Goal: Communication & Community: Answer question/provide support

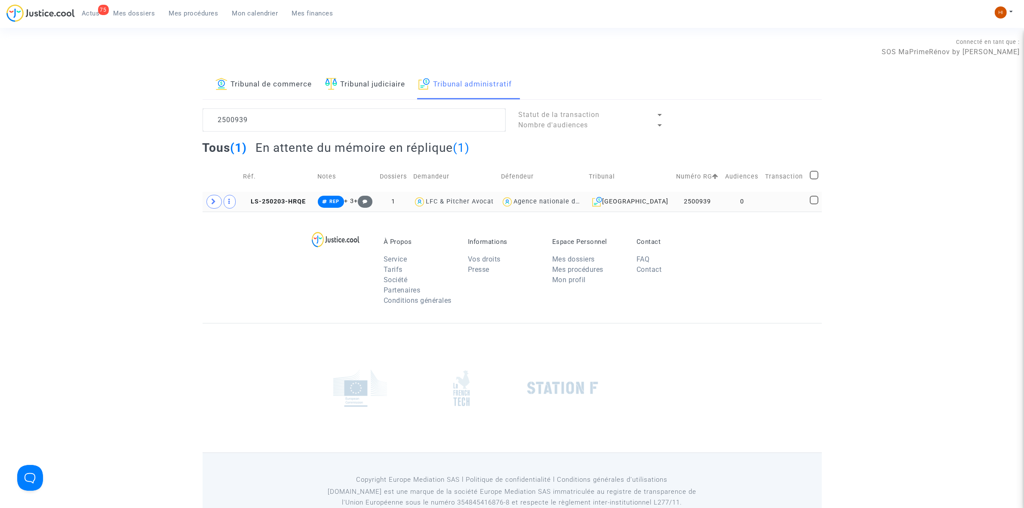
type textarea "2500939"
click at [292, 206] on td "LS-250203-HRQE" at bounding box center [277, 202] width 74 height 20
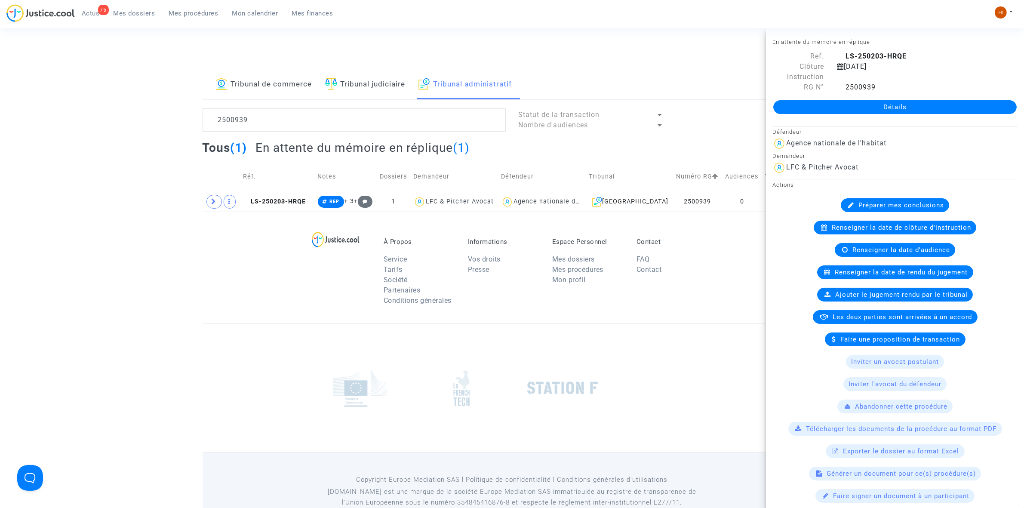
click at [841, 104] on link "Détails" at bounding box center [894, 107] width 243 height 14
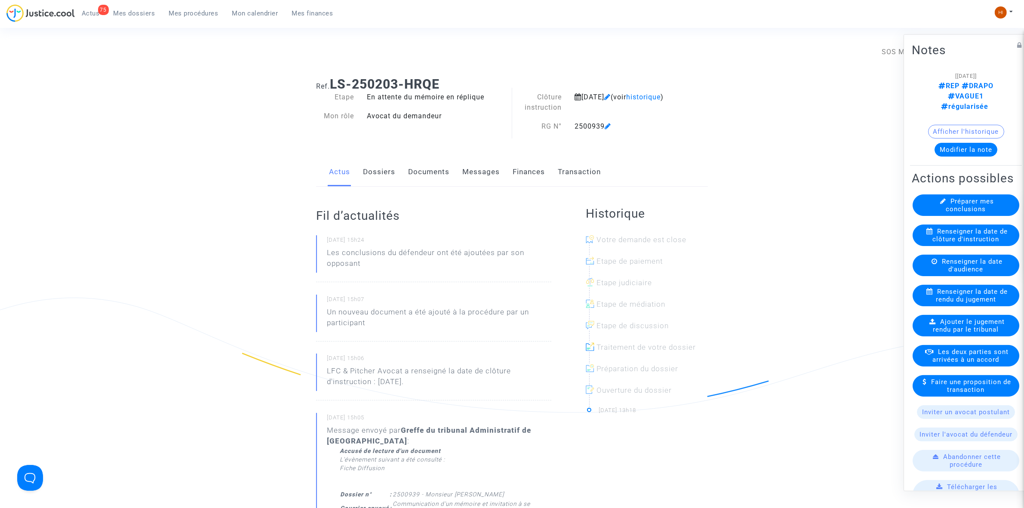
click at [427, 177] on link "Documents" at bounding box center [428, 172] width 41 height 28
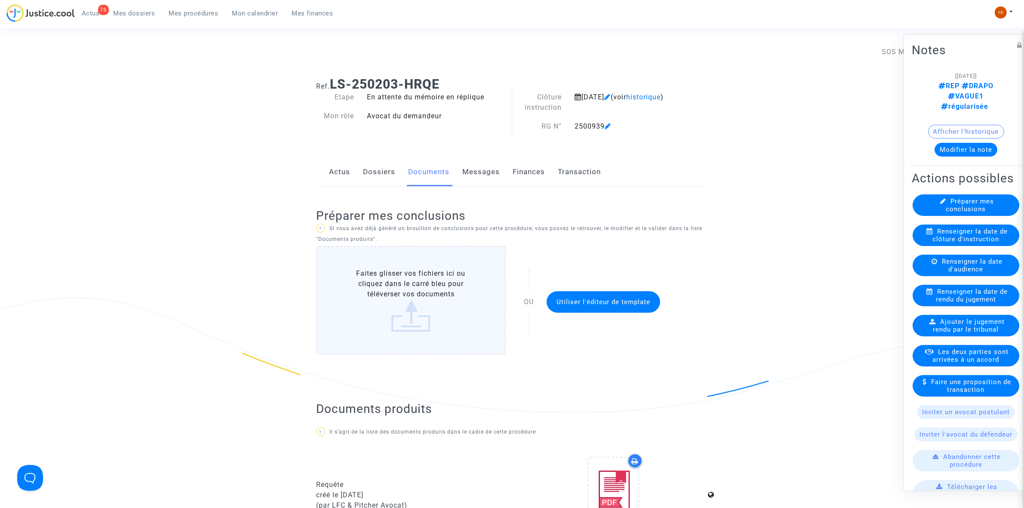
click at [377, 174] on link "Dossiers" at bounding box center [379, 172] width 32 height 28
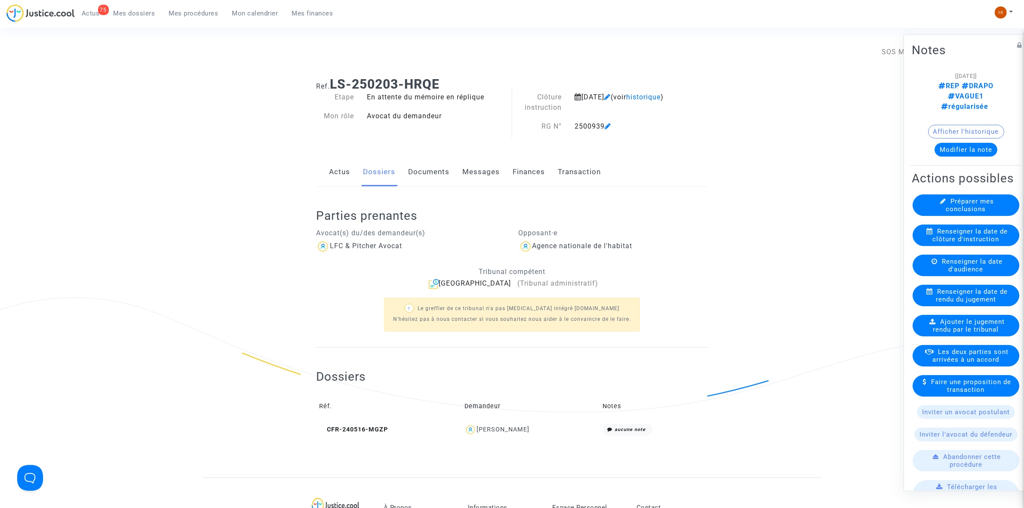
click at [183, 14] on span "Mes procédures" at bounding box center [193, 13] width 49 height 8
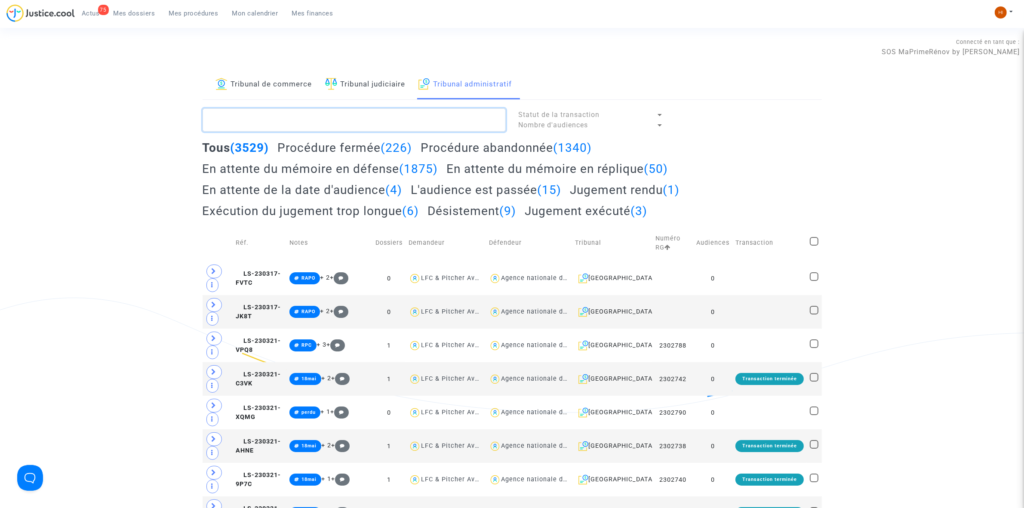
click at [344, 123] on textarea at bounding box center [354, 119] width 303 height 23
paste textarea "2500942 - [PERSON_NAME]"
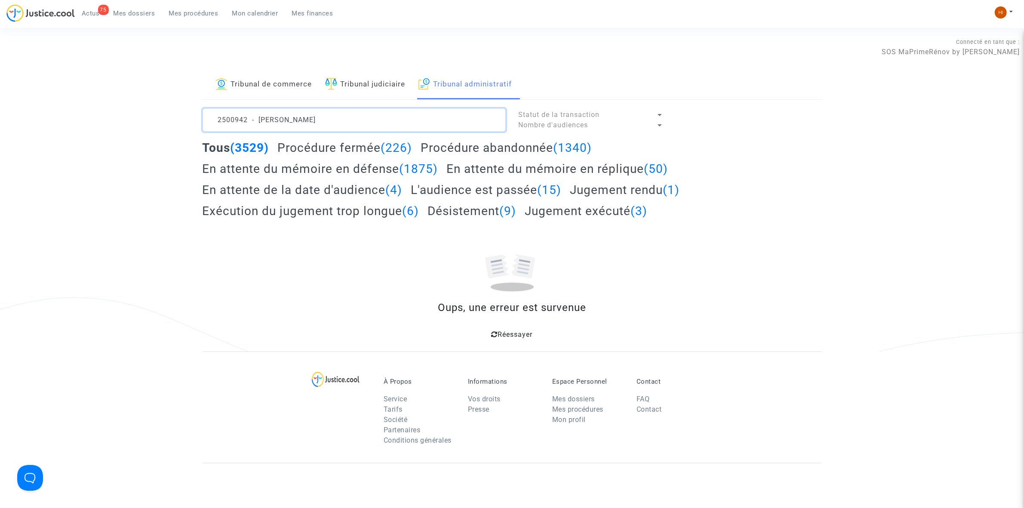
drag, startPoint x: 371, startPoint y: 112, endPoint x: 249, endPoint y: 123, distance: 123.1
click at [249, 123] on textarea at bounding box center [354, 119] width 303 height 23
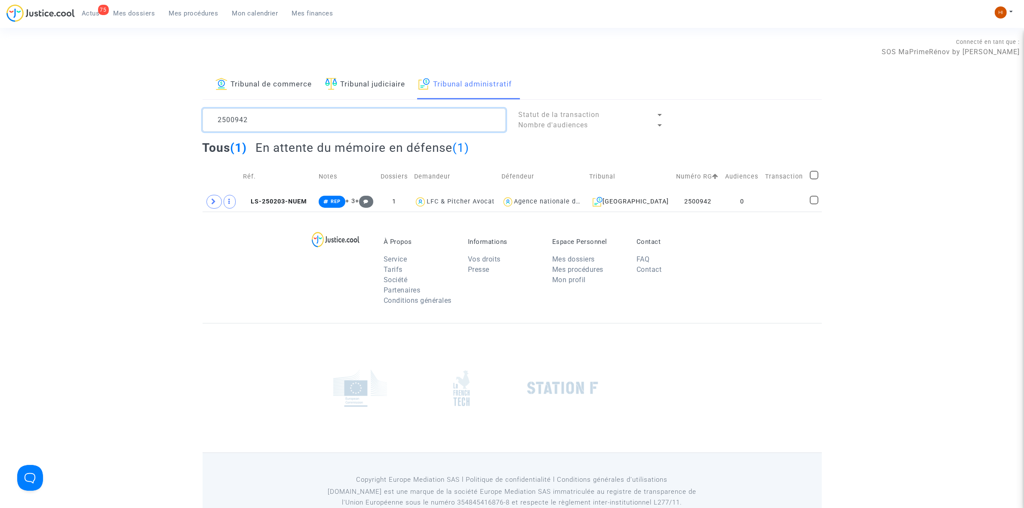
type textarea "2500942"
drag, startPoint x: 747, startPoint y: 204, endPoint x: 753, endPoint y: 199, distance: 8.6
click at [747, 204] on td "0" at bounding box center [742, 202] width 40 height 20
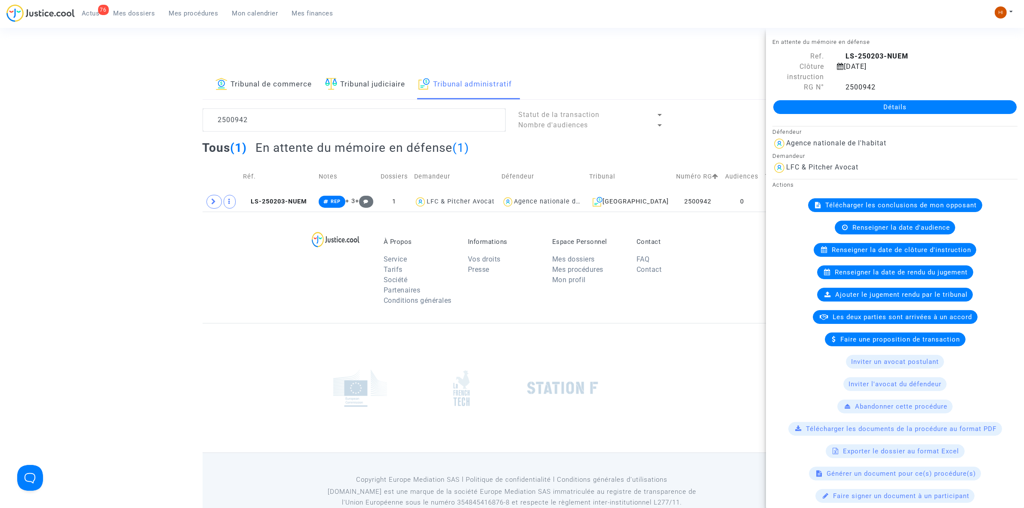
click at [880, 112] on link "Détails" at bounding box center [894, 107] width 243 height 14
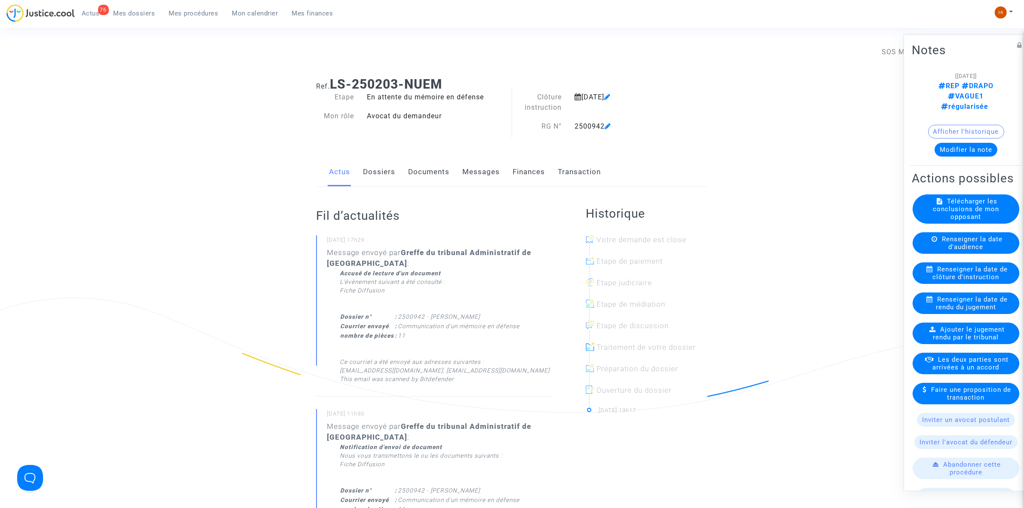
click at [424, 181] on link "Documents" at bounding box center [428, 172] width 41 height 28
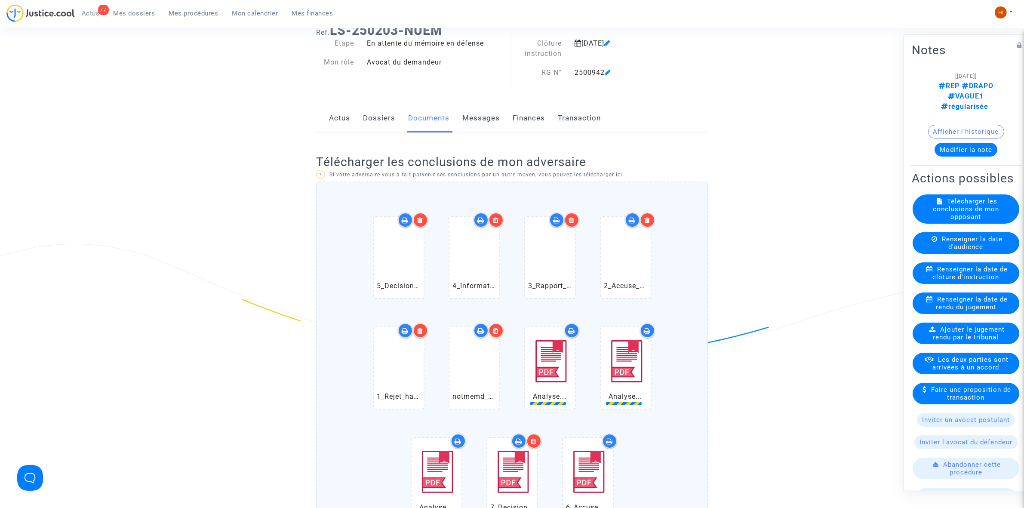
scroll to position [376, 0]
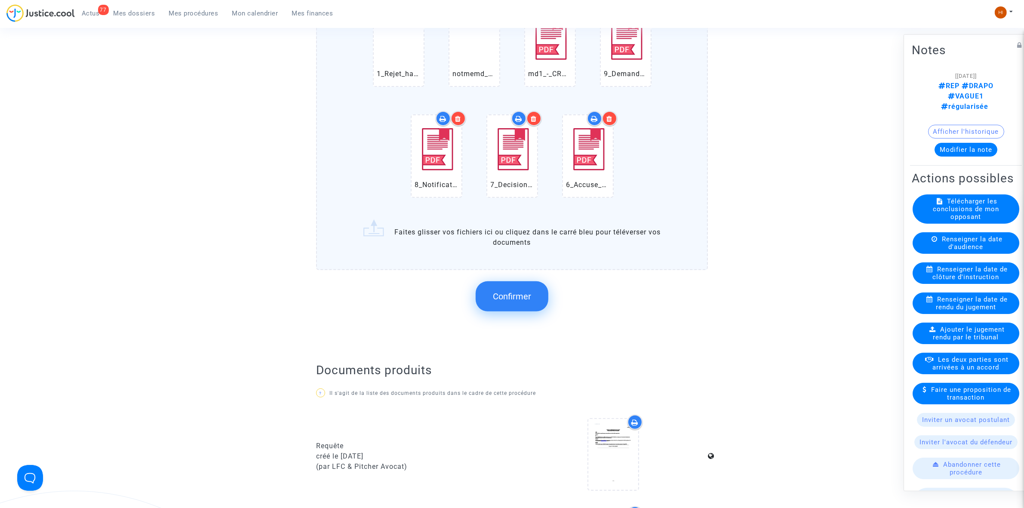
click at [530, 299] on button "Confirmer" at bounding box center [512, 296] width 73 height 30
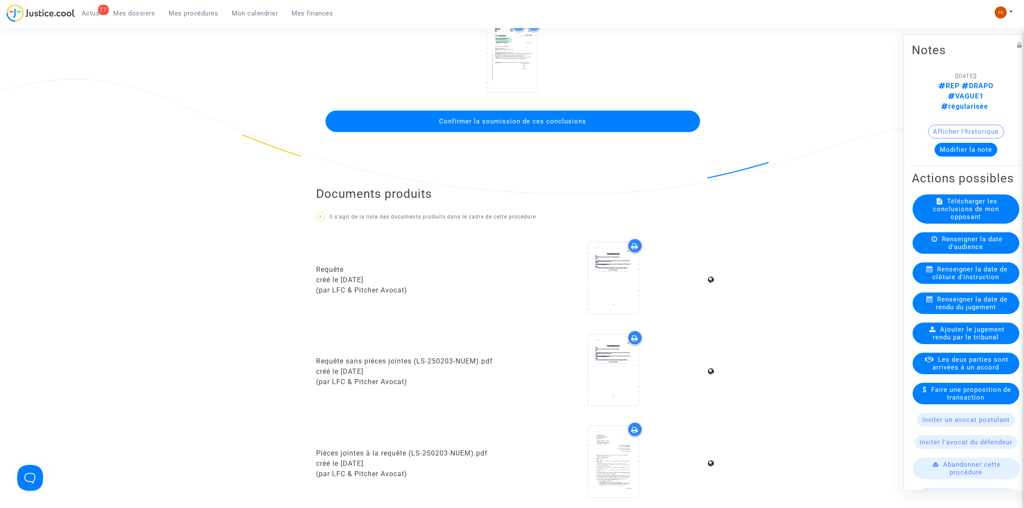
scroll to position [215, 0]
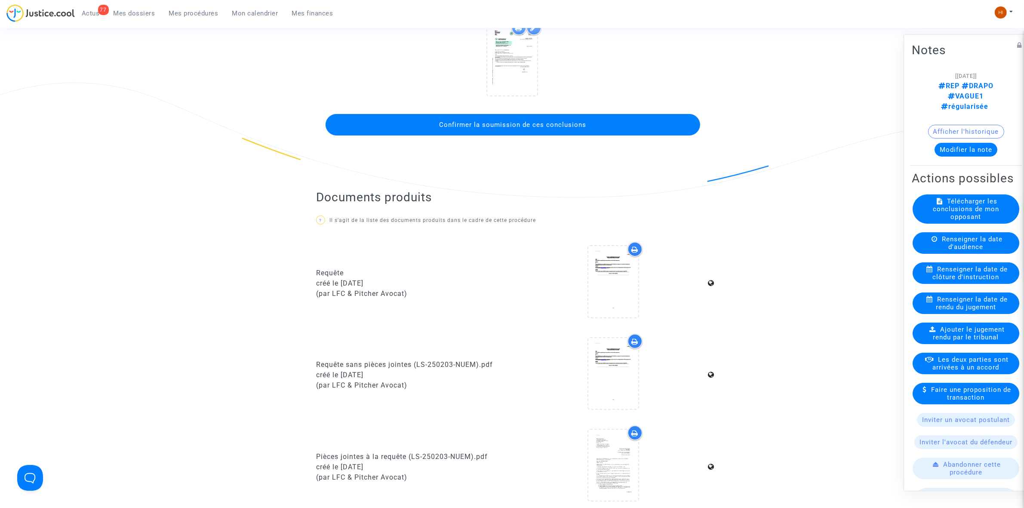
click at [584, 128] on button "Confirmer la soumission de ces conclusions" at bounding box center [513, 125] width 375 height 22
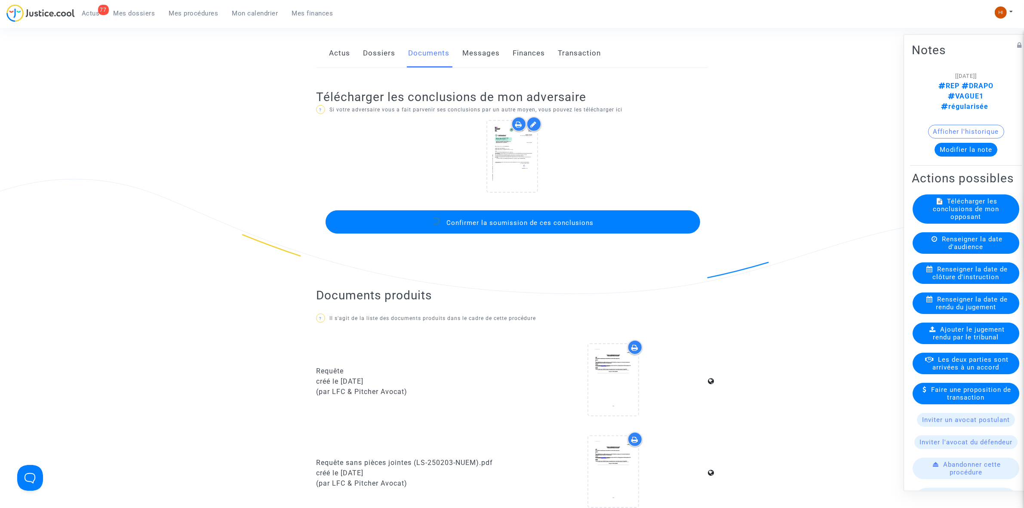
scroll to position [0, 0]
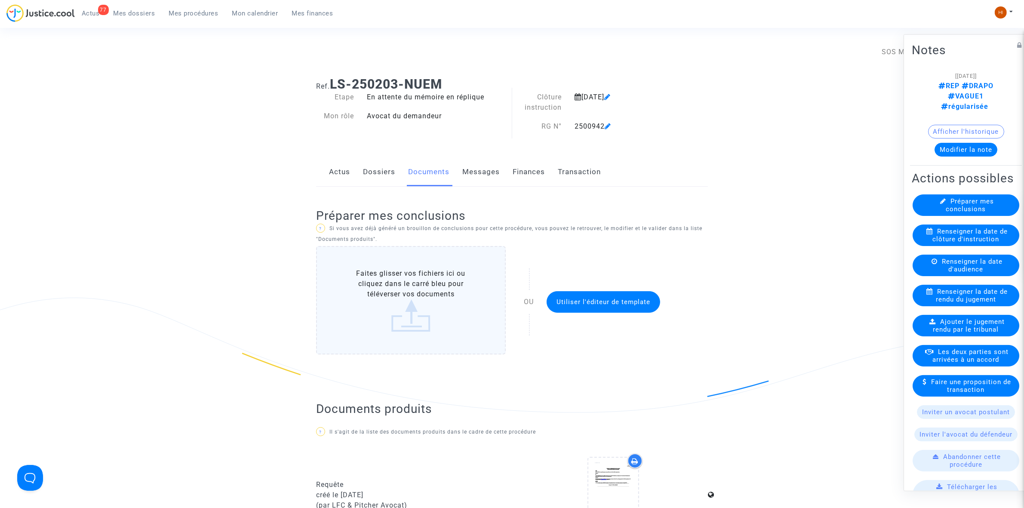
click at [376, 174] on link "Dossiers" at bounding box center [379, 172] width 32 height 28
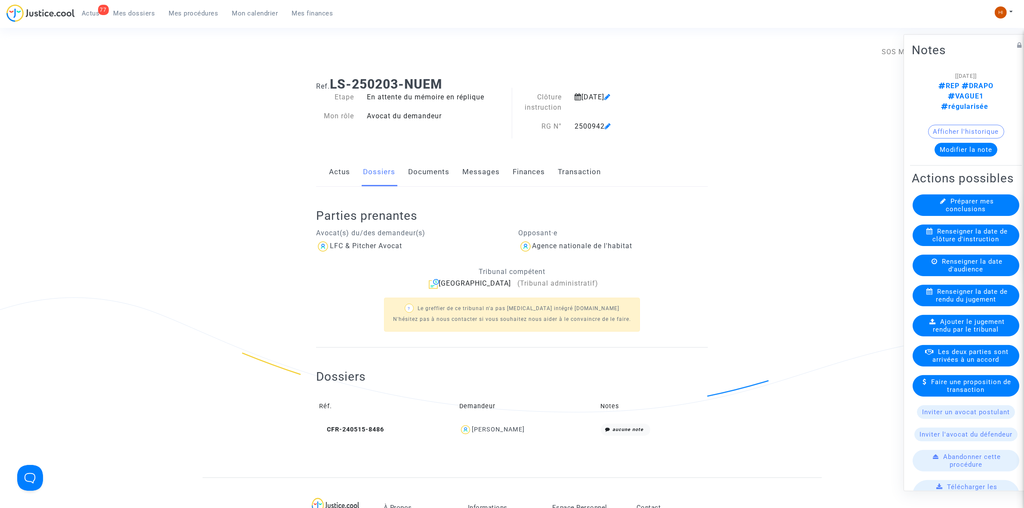
click at [962, 243] on span "Renseigner la date de clôture d'instruction" at bounding box center [970, 234] width 75 height 15
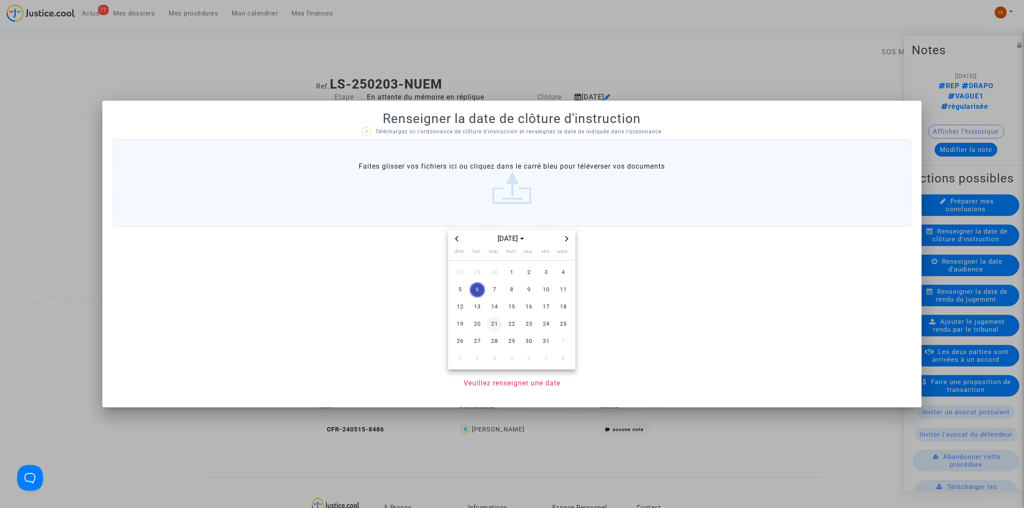
click at [500, 322] on span "21" at bounding box center [494, 324] width 15 height 15
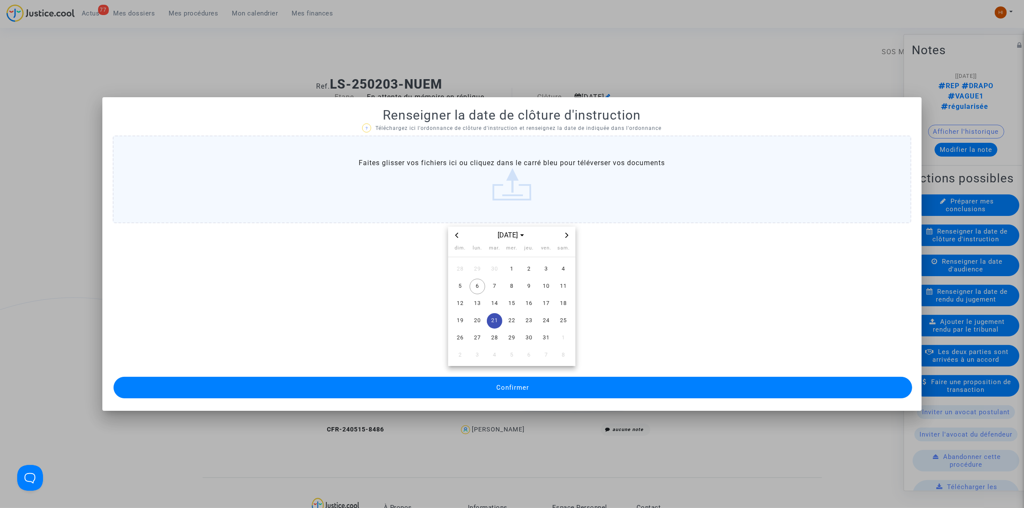
click at [504, 378] on button "Confirmer" at bounding box center [513, 388] width 799 height 22
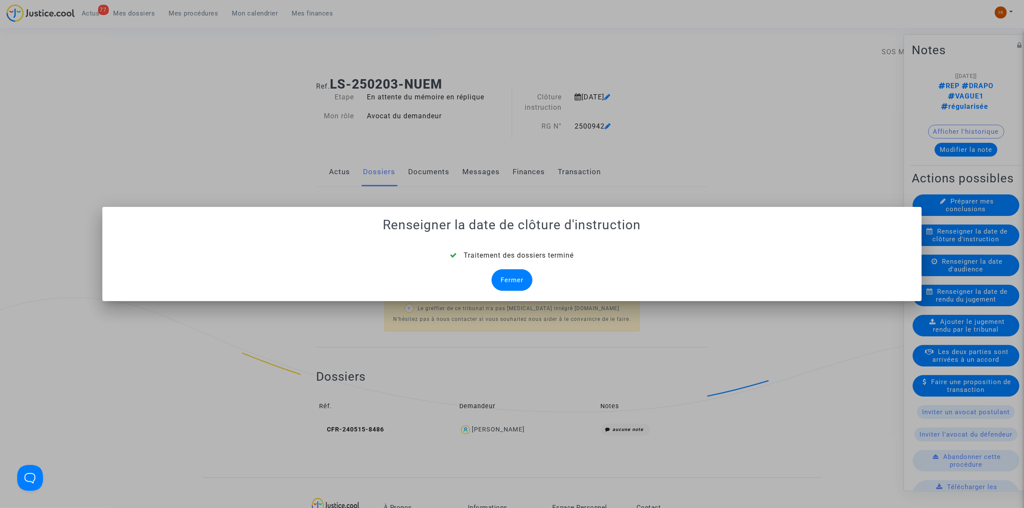
drag, startPoint x: 510, startPoint y: 278, endPoint x: 108, endPoint y: 289, distance: 401.8
click at [509, 278] on div "Fermer" at bounding box center [512, 280] width 41 height 22
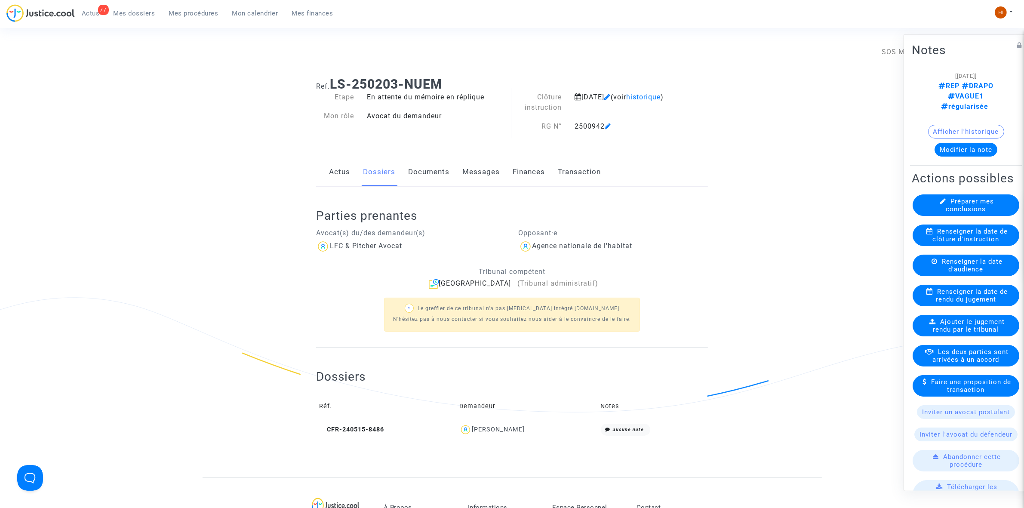
click at [439, 172] on link "Documents" at bounding box center [428, 172] width 41 height 28
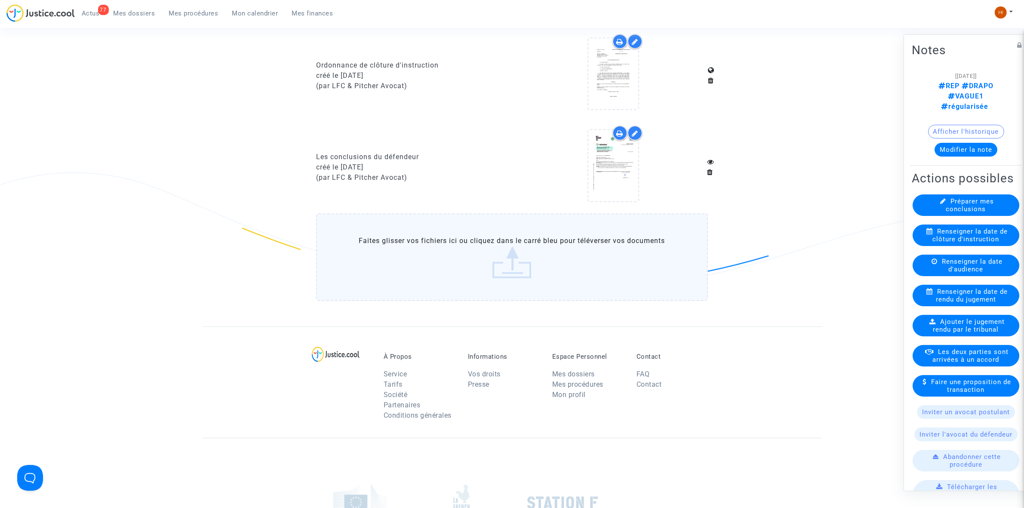
scroll to position [699, 0]
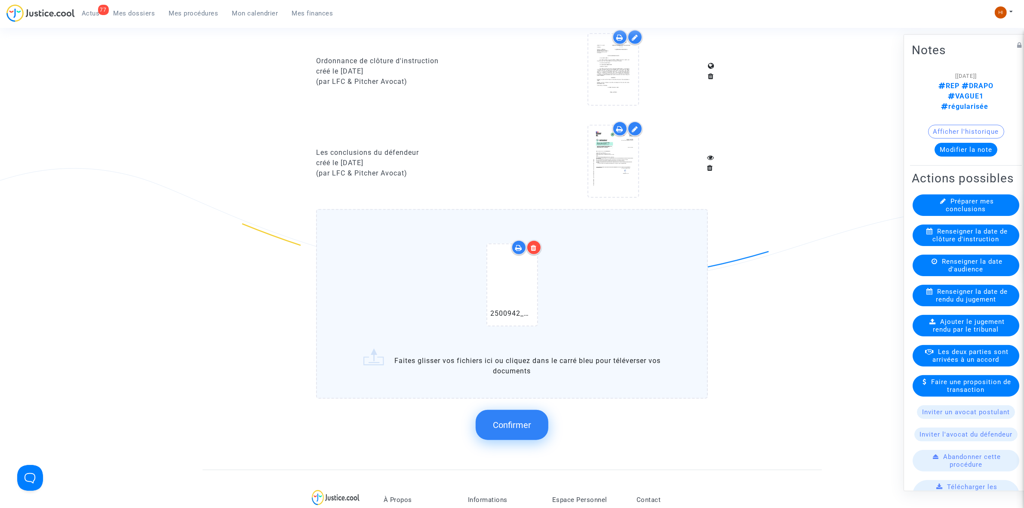
click at [529, 428] on button "Confirmer" at bounding box center [512, 425] width 73 height 30
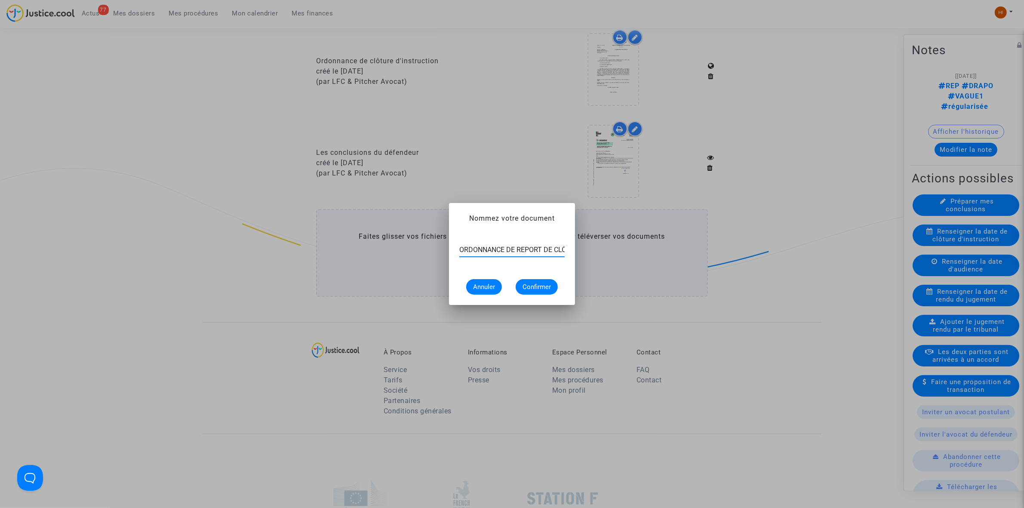
scroll to position [0, 70]
type input "ORDONNANCE DE REPORT DE CLÔTURE D’INSTRUCTION"
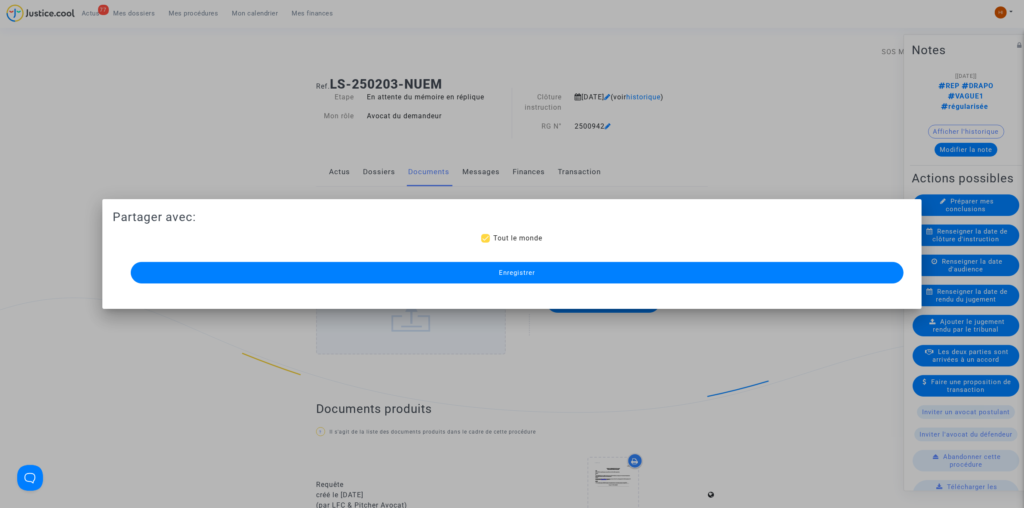
scroll to position [699, 0]
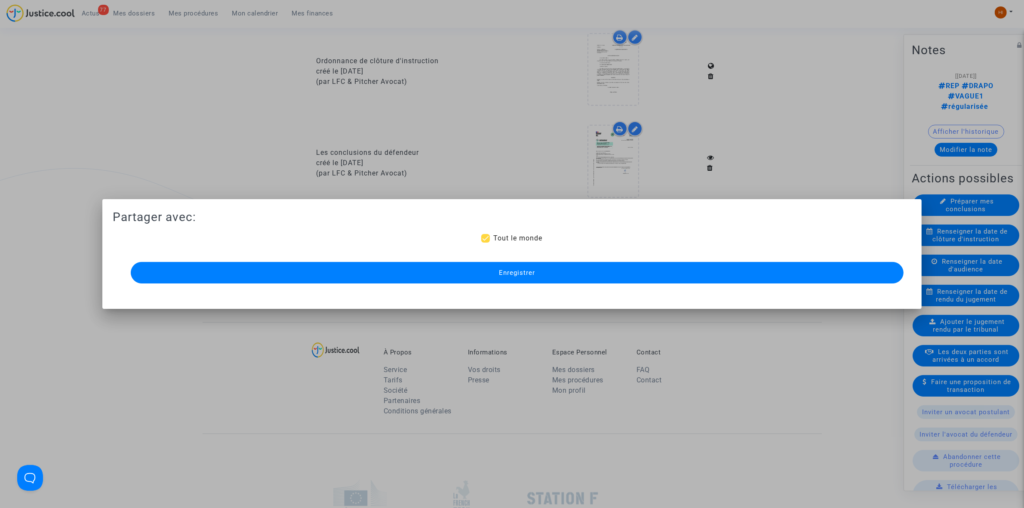
drag, startPoint x: 442, startPoint y: 262, endPoint x: 432, endPoint y: 269, distance: 11.5
click at [442, 262] on button "Enregistrer" at bounding box center [517, 273] width 773 height 22
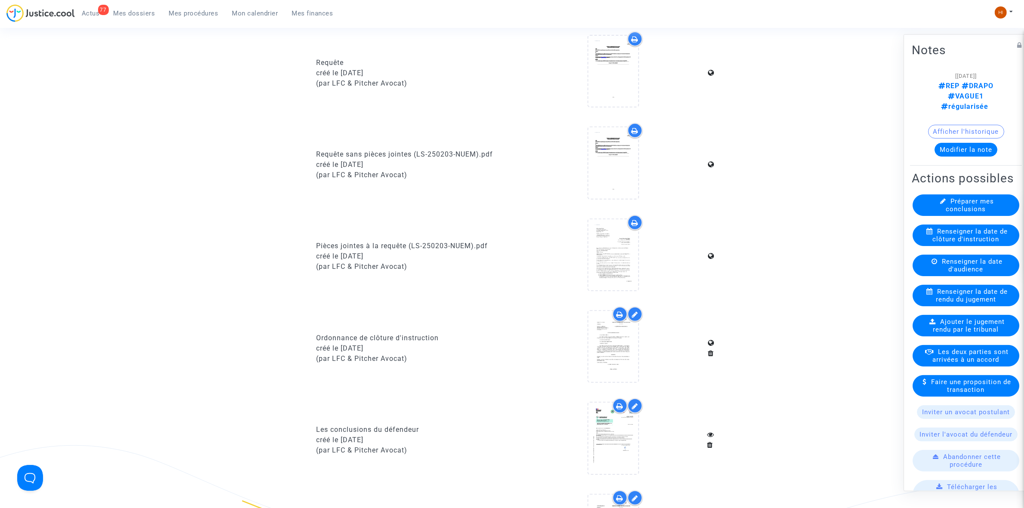
scroll to position [376, 0]
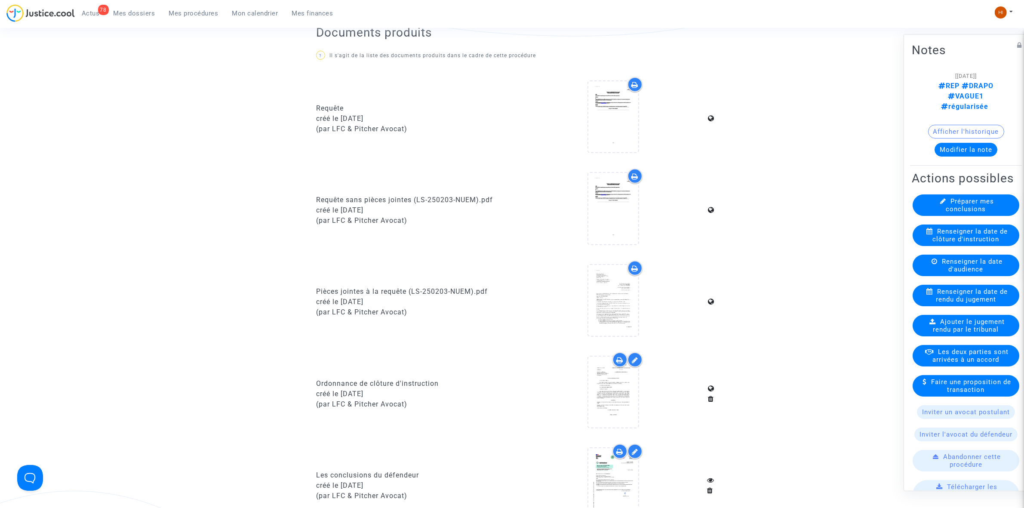
click at [200, 18] on link "Mes procédures" at bounding box center [193, 13] width 63 height 13
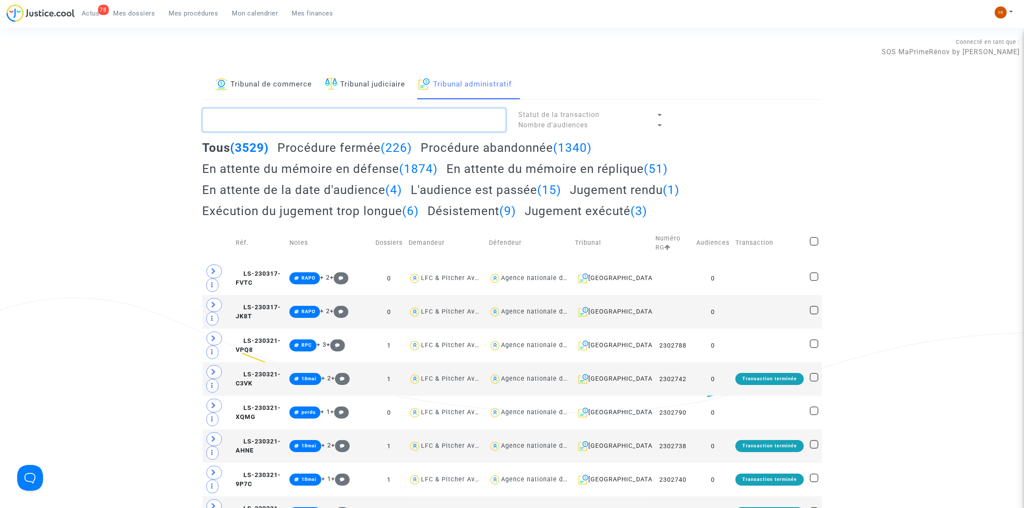
click at [353, 111] on textarea at bounding box center [354, 119] width 303 height 23
paste textarea "ORDONNANCE DE REPORT DE CLÔTURE D’INSTRUCTION"
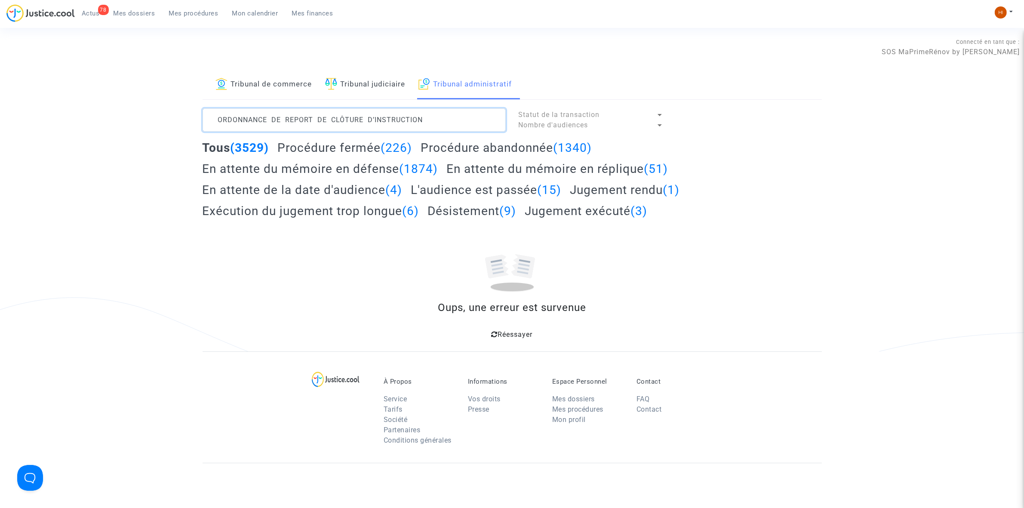
drag, startPoint x: 418, startPoint y: 125, endPoint x: 25, endPoint y: 102, distance: 393.7
click at [28, 102] on div "Tribunal de commerce Tribunal judiciaire Tribunal administratif ORDONNANCE DE R…" at bounding box center [512, 210] width 1024 height 281
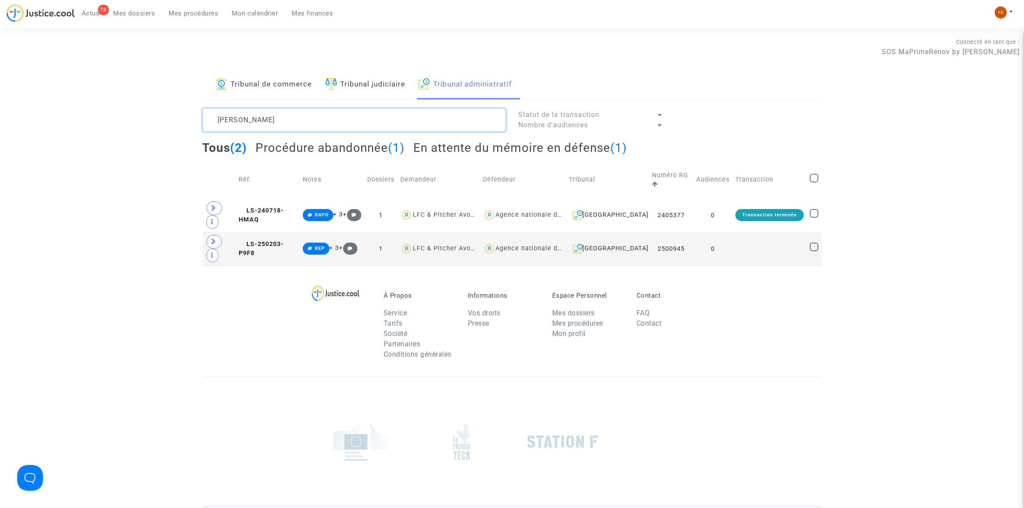
type textarea "[PERSON_NAME]"
click at [727, 246] on td "0" at bounding box center [712, 249] width 39 height 34
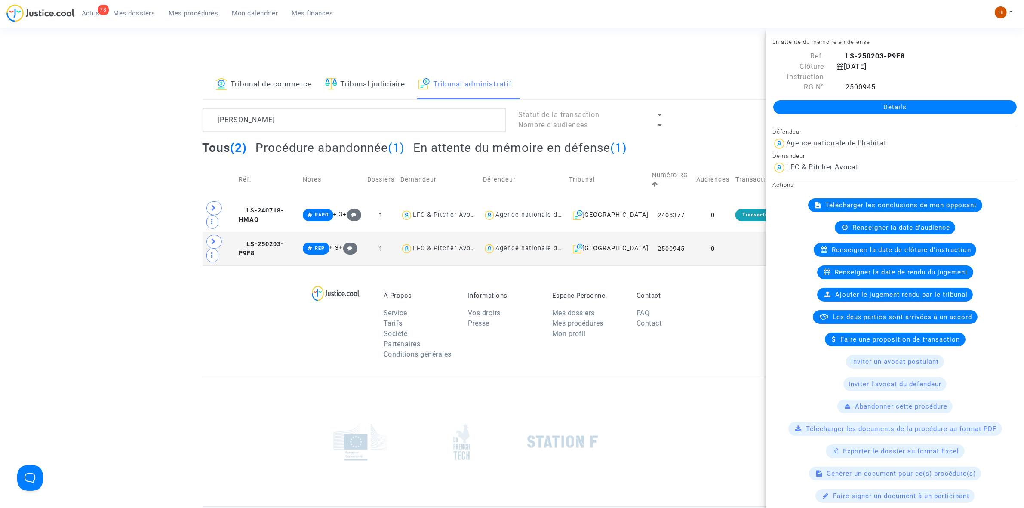
click at [840, 112] on link "Détails" at bounding box center [894, 107] width 243 height 14
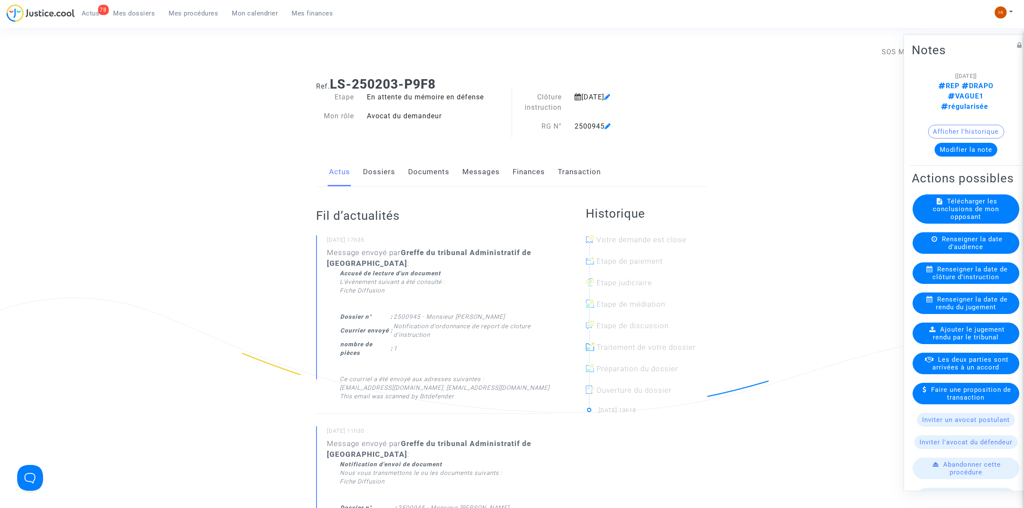
drag, startPoint x: 961, startPoint y: 276, endPoint x: 953, endPoint y: 287, distance: 14.0
click at [959, 280] on span "Renseigner la date de clôture d'instruction" at bounding box center [970, 272] width 75 height 15
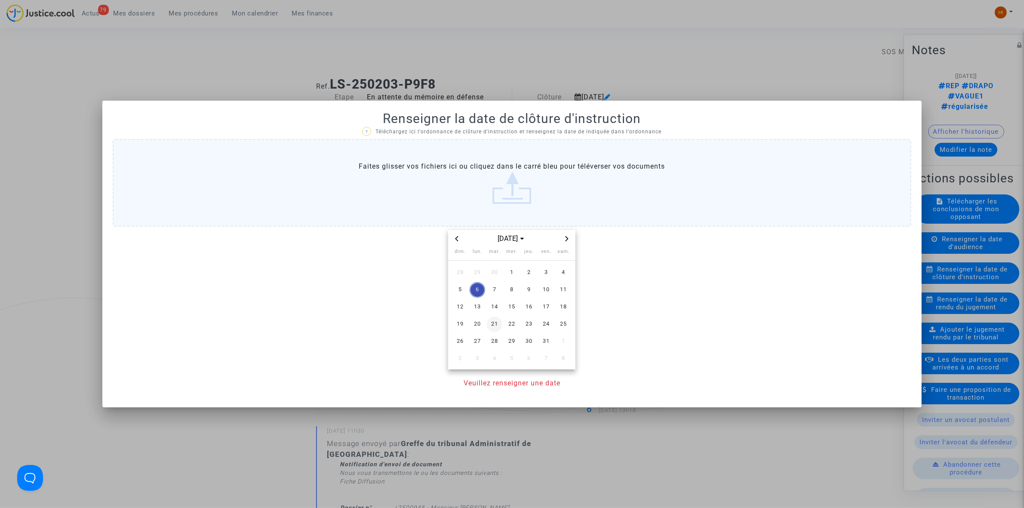
click at [496, 327] on span "21" at bounding box center [494, 324] width 15 height 15
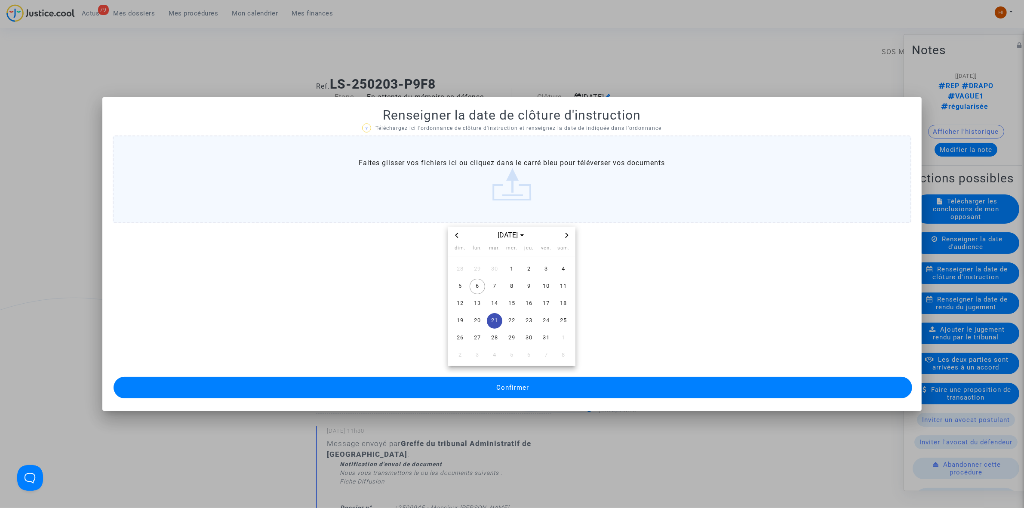
click at [478, 384] on button "Confirmer" at bounding box center [513, 388] width 799 height 22
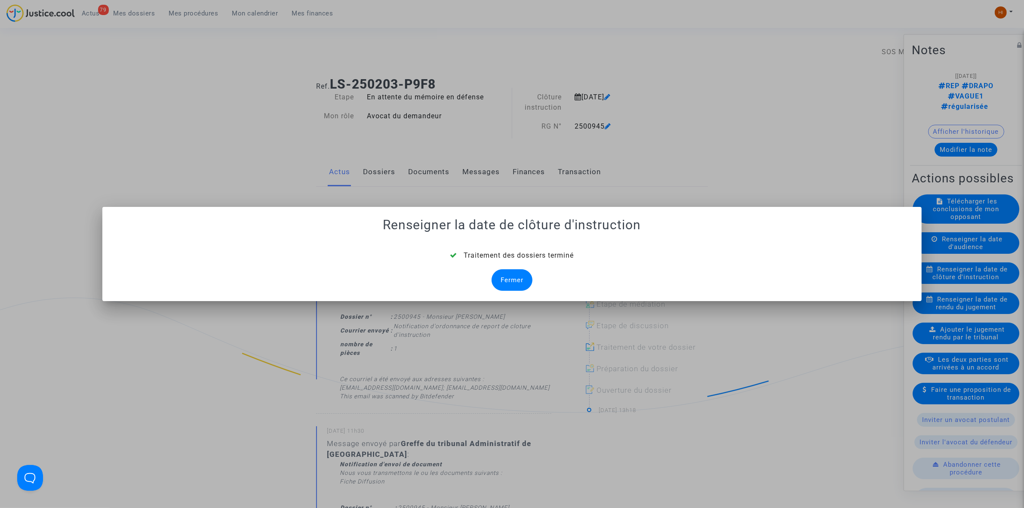
click at [525, 280] on div "Fermer" at bounding box center [512, 280] width 41 height 22
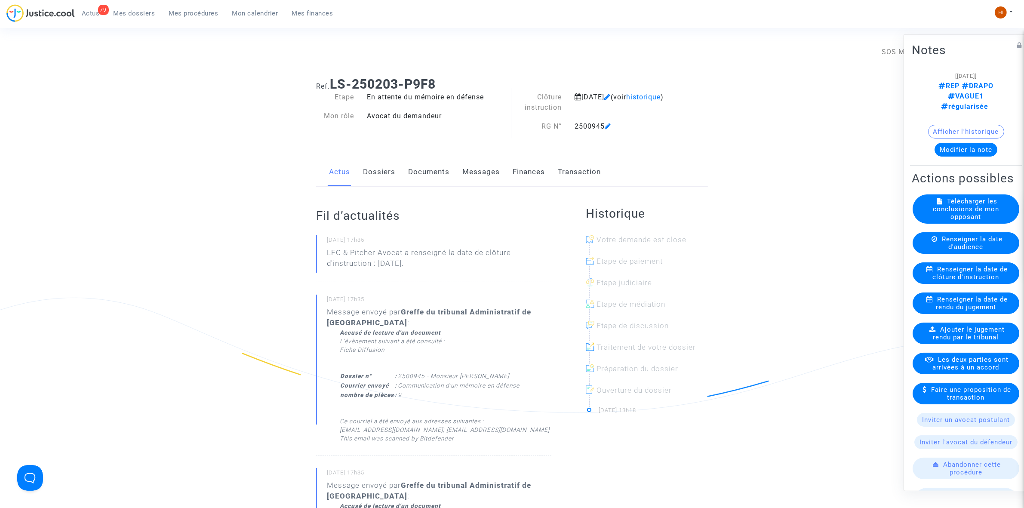
click at [436, 174] on link "Documents" at bounding box center [428, 172] width 41 height 28
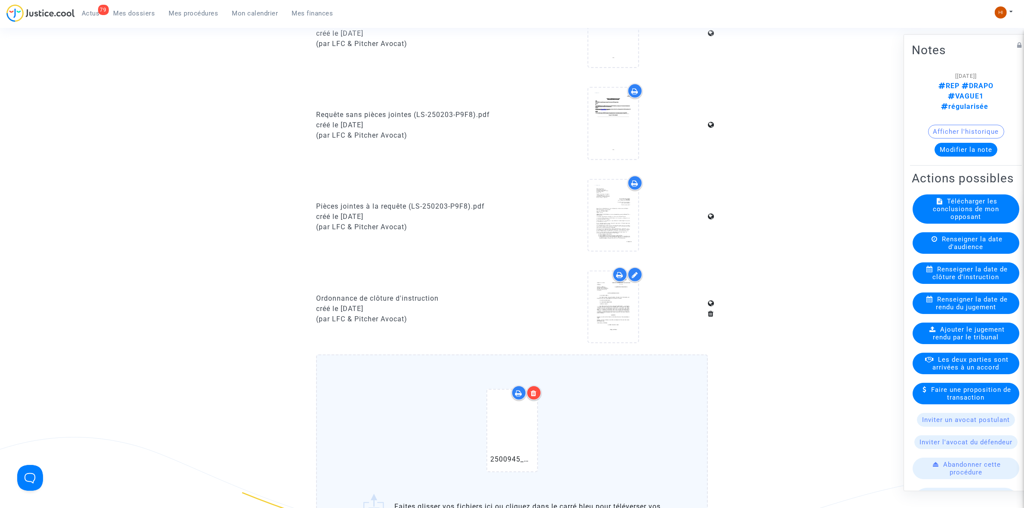
scroll to position [645, 0]
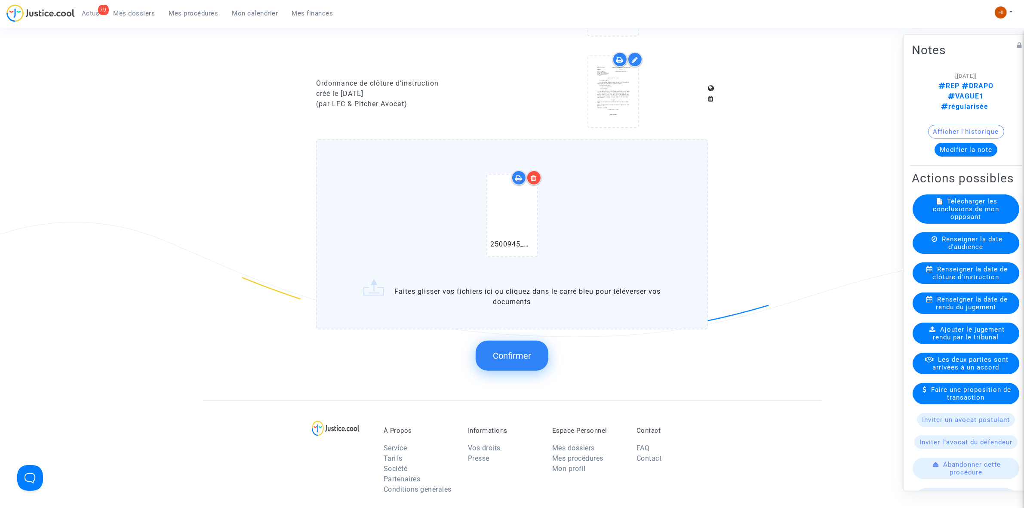
click at [502, 350] on span "Confirmer" at bounding box center [512, 355] width 38 height 10
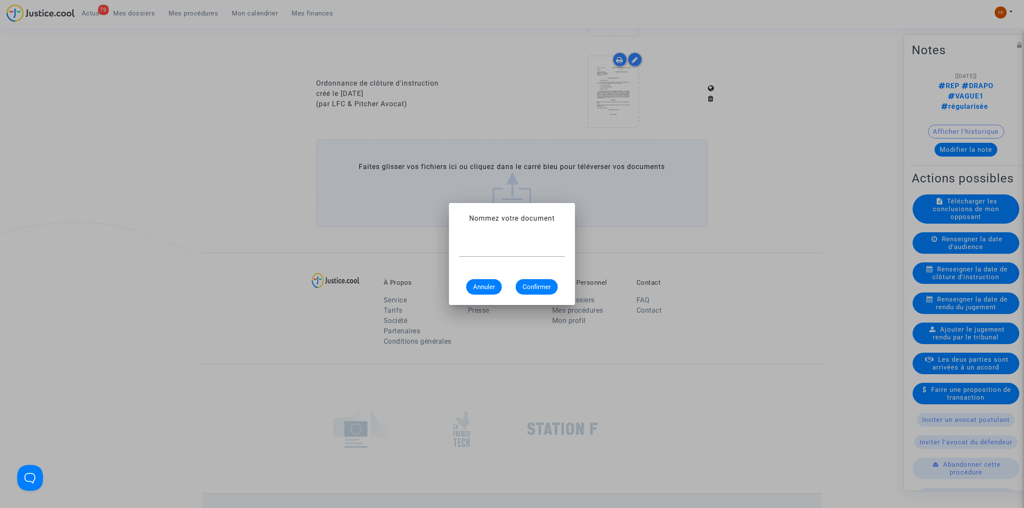
scroll to position [0, 0]
paste input "ORDONNANCE DE REPORT DE CLÔTURE D’INSTRUCTION"
type input "ORDONNANCE DE REPORT DE CLÔTURE D’INSTRUCTION"
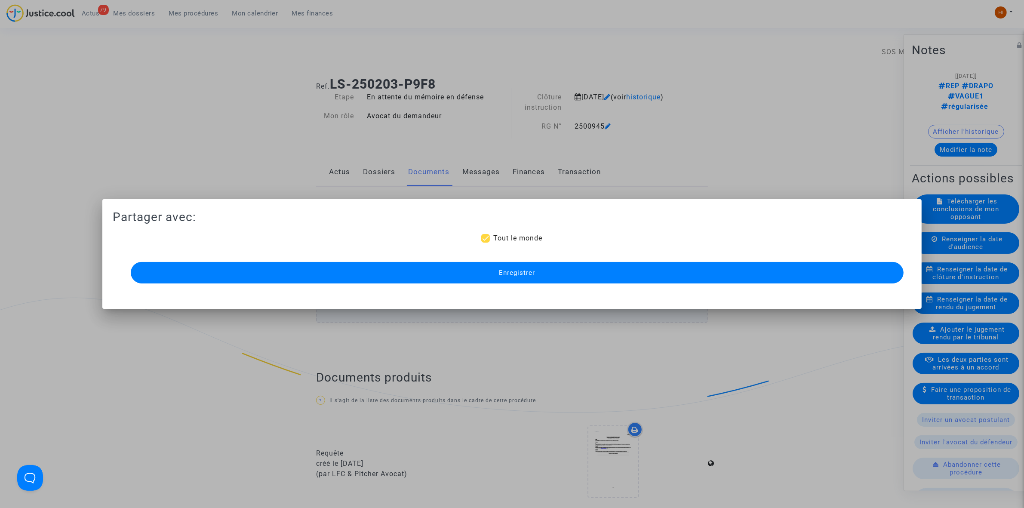
scroll to position [645, 0]
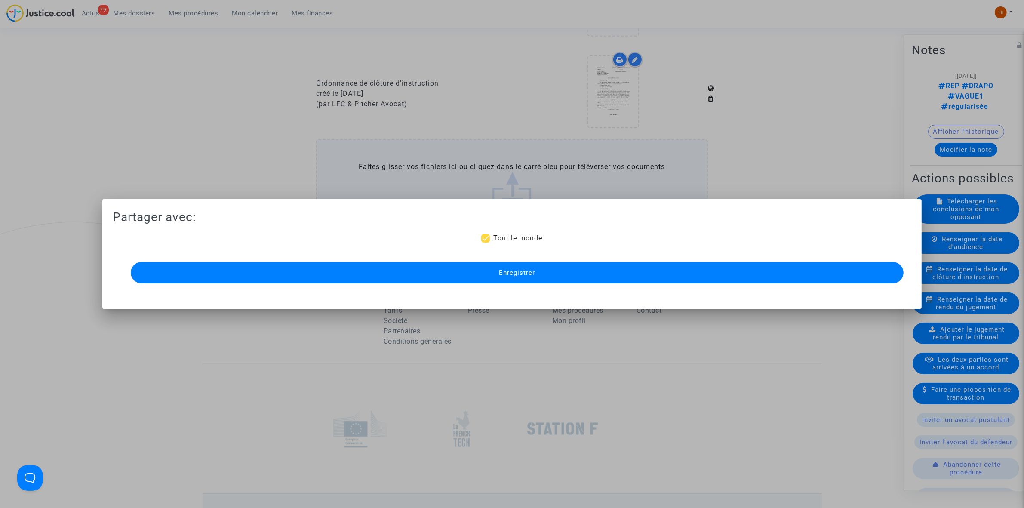
click at [519, 277] on button "Enregistrer" at bounding box center [517, 273] width 773 height 22
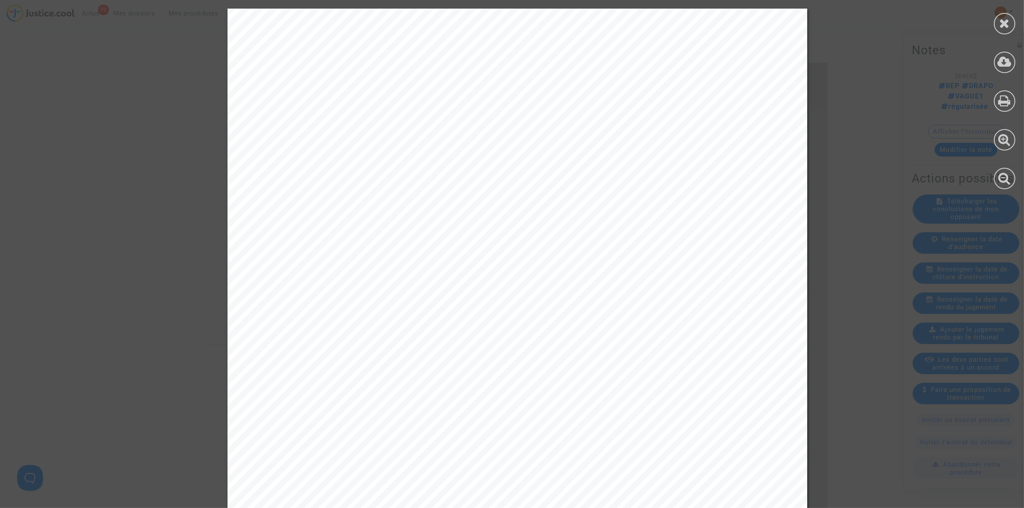
click at [833, 115] on div "ORDONNANCE DU [DATE] Dossier n° : 2500945-3 (à rappeler dans toutes corresponda…" at bounding box center [517, 419] width 1035 height 821
click at [1007, 25] on icon at bounding box center [1004, 23] width 11 height 13
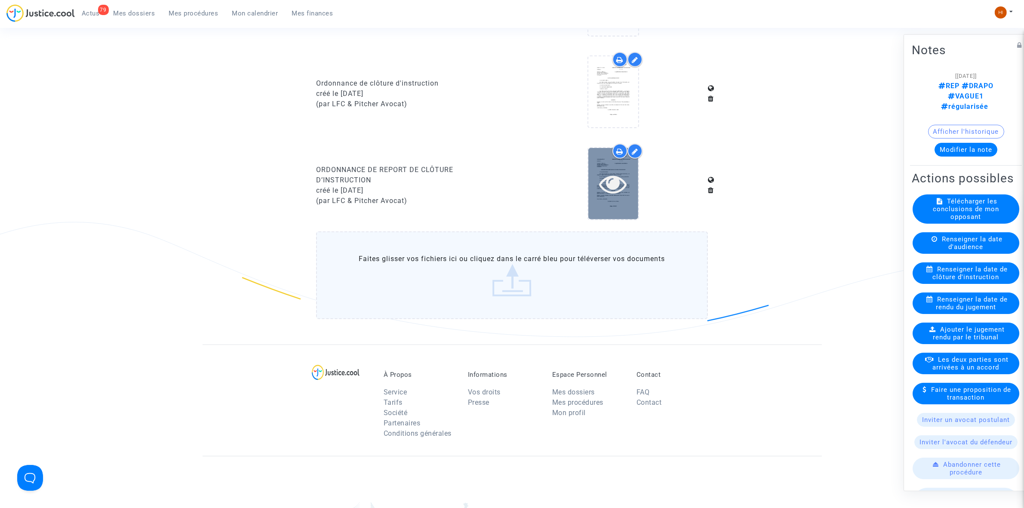
click at [600, 171] on icon at bounding box center [613, 184] width 28 height 28
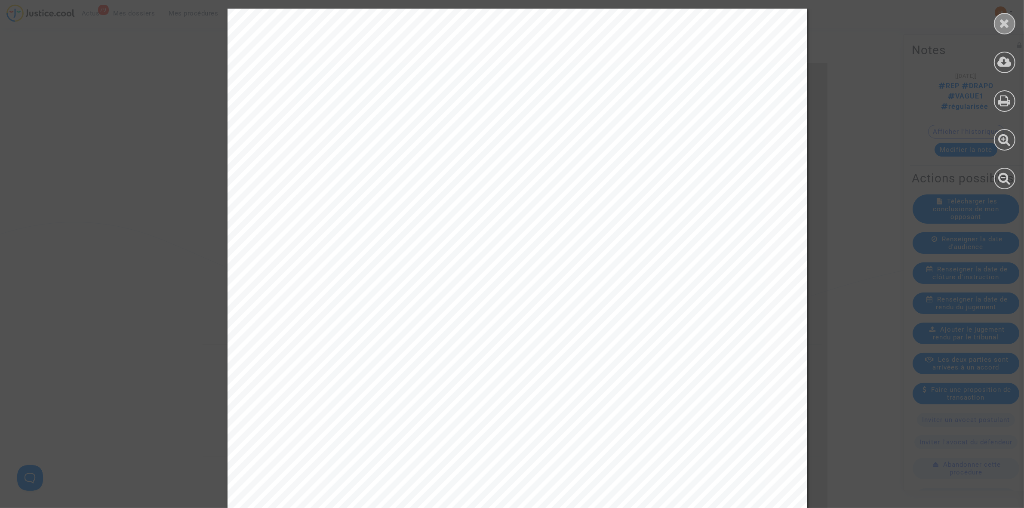
click at [1000, 17] on icon at bounding box center [1004, 23] width 11 height 13
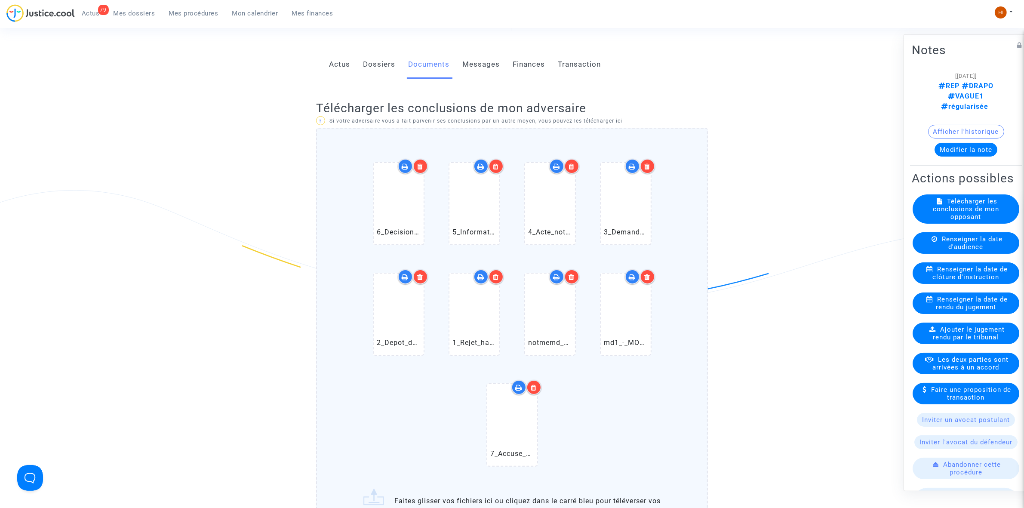
scroll to position [484, 0]
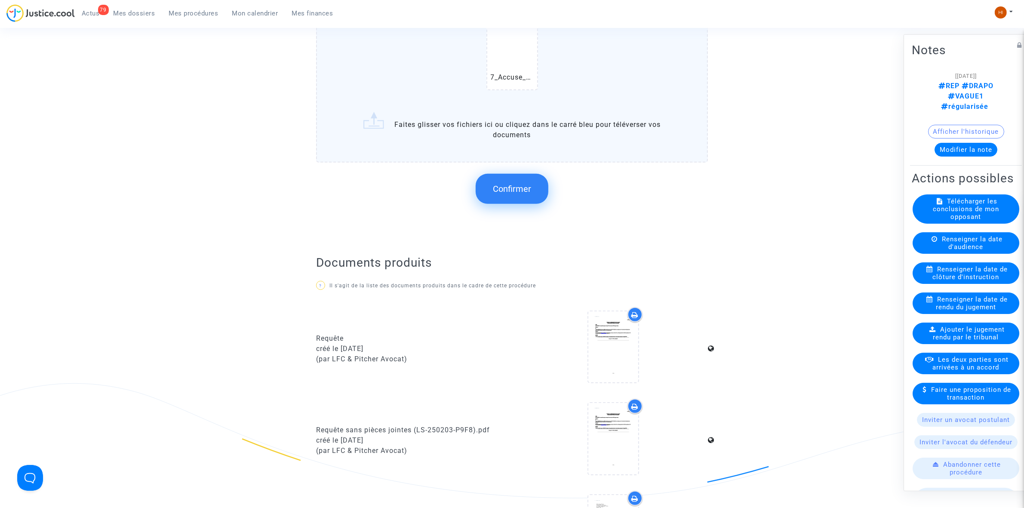
click at [535, 182] on button "Confirmer" at bounding box center [512, 189] width 73 height 30
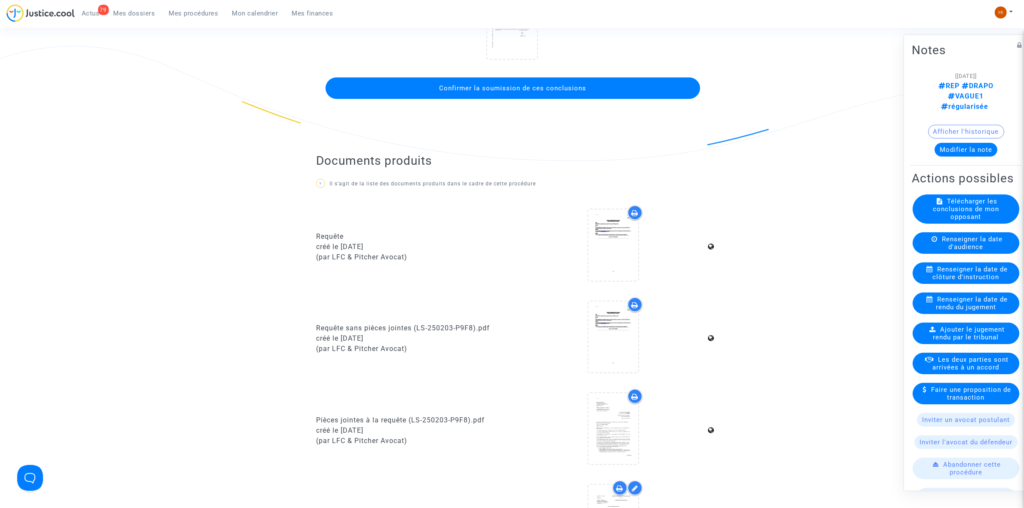
scroll to position [215, 0]
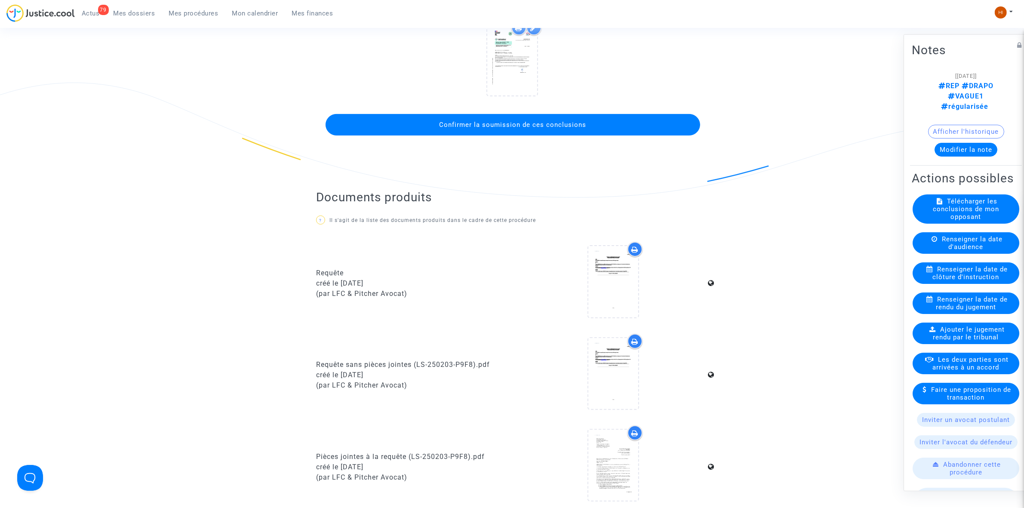
click at [529, 123] on span "Confirmer la soumission de ces conclusions" at bounding box center [512, 125] width 147 height 8
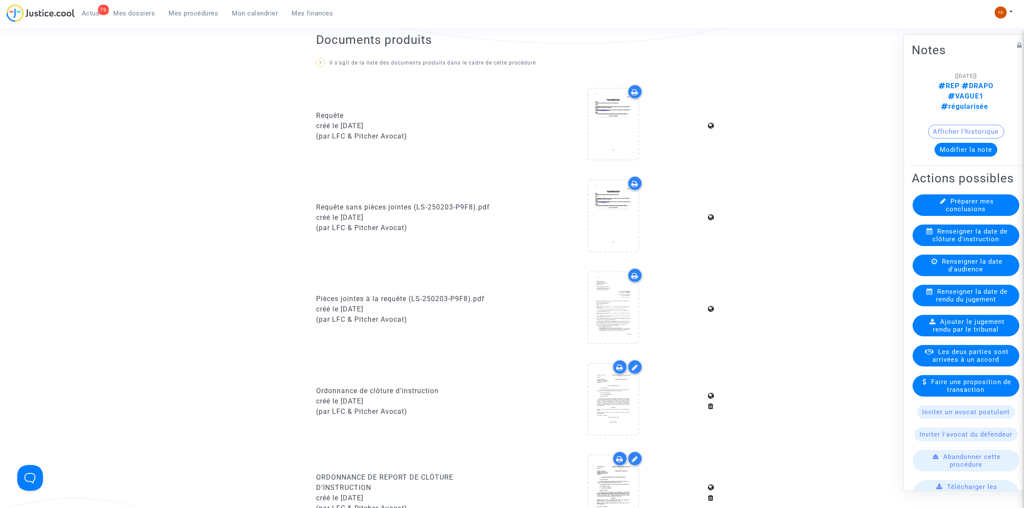
scroll to position [484, 0]
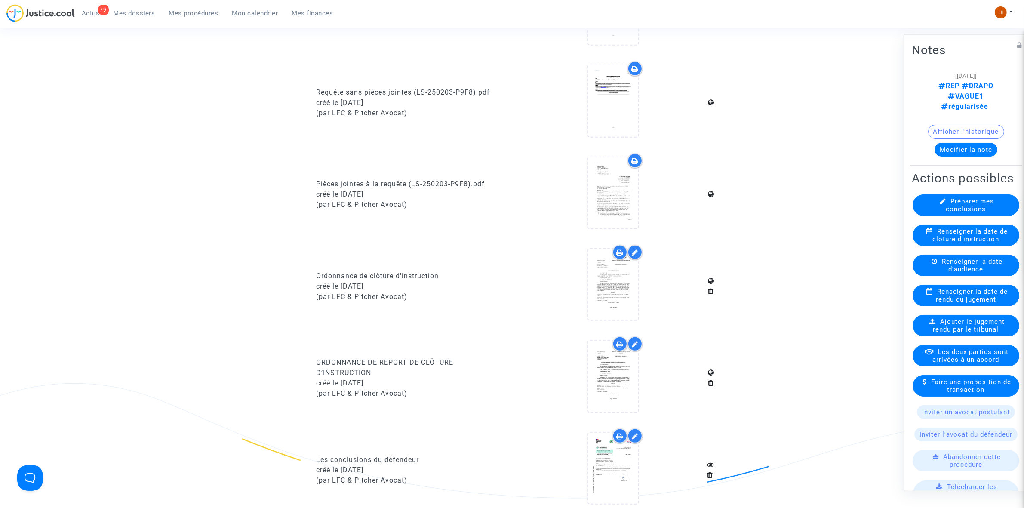
click at [202, 13] on span "Mes procédures" at bounding box center [193, 13] width 49 height 8
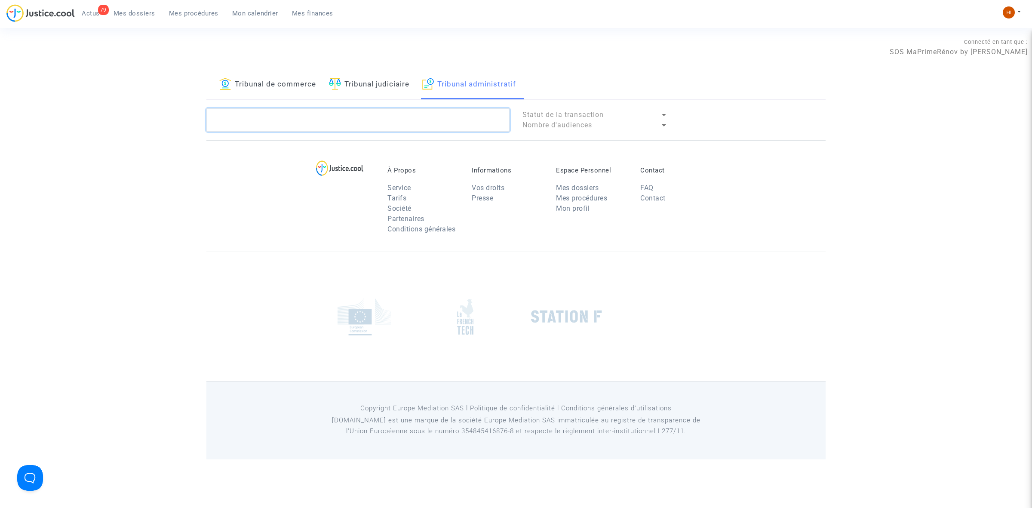
click at [428, 108] on textarea at bounding box center [357, 119] width 303 height 23
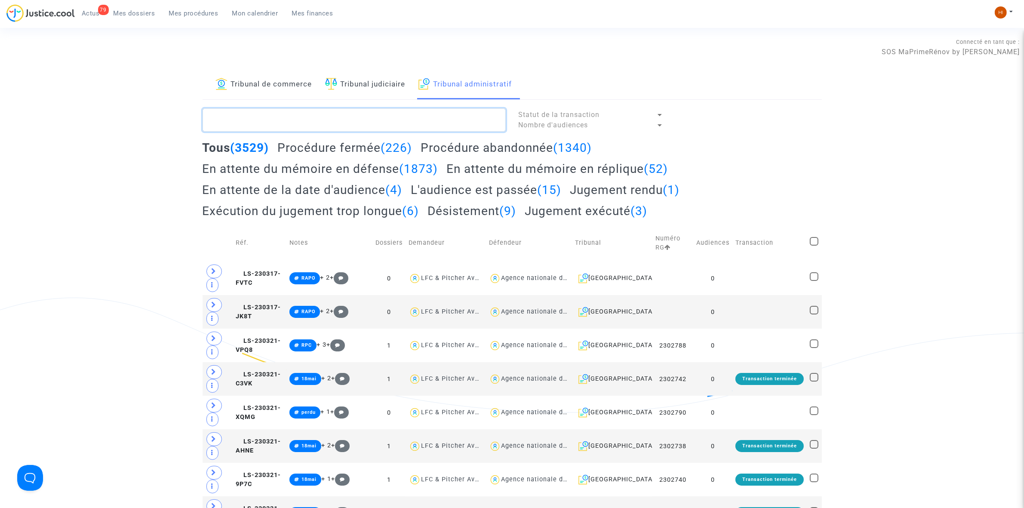
paste textarea "2500954 - Monsieur CABRE [PERSON_NAME]"
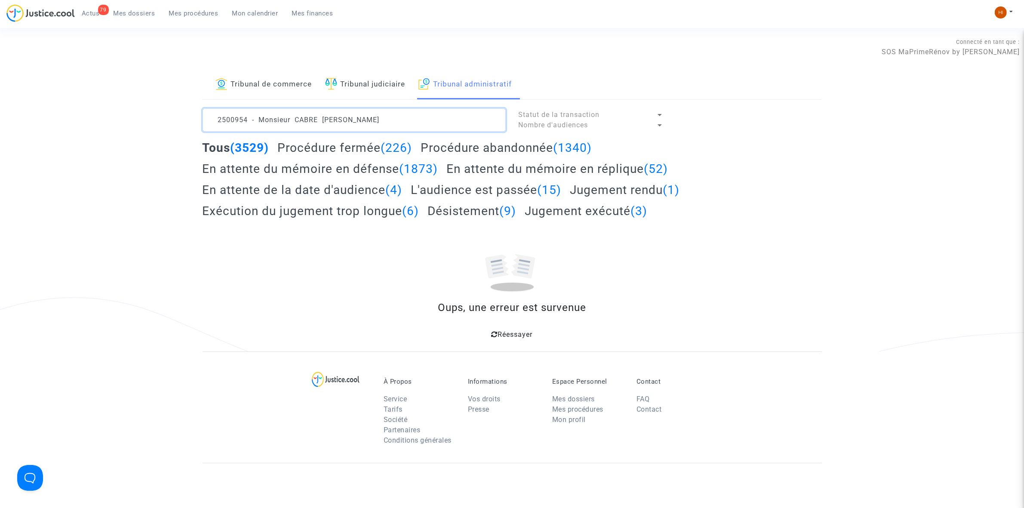
click at [426, 114] on textarea at bounding box center [354, 119] width 303 height 23
drag, startPoint x: 426, startPoint y: 114, endPoint x: 270, endPoint y: 121, distance: 156.3
click at [270, 121] on textarea at bounding box center [354, 119] width 303 height 23
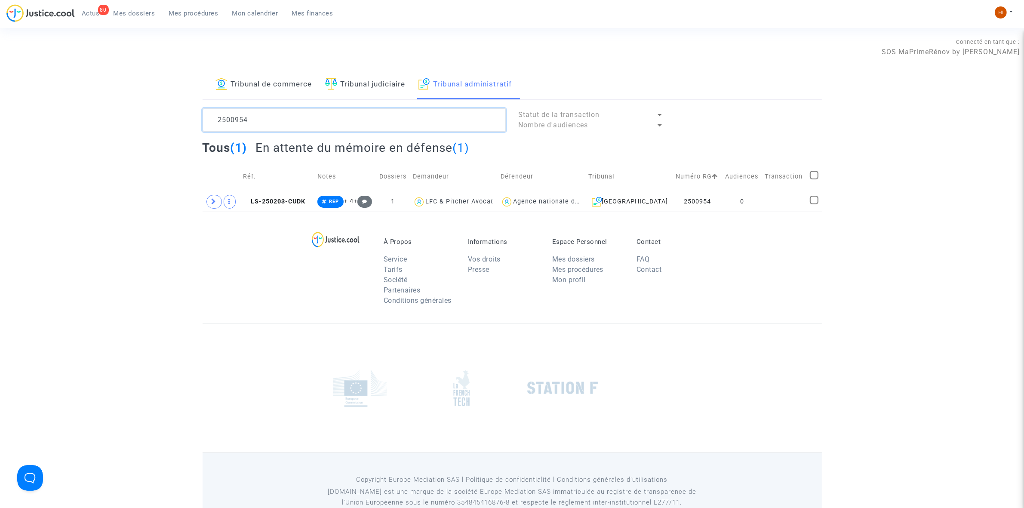
type textarea "2500954"
drag, startPoint x: 284, startPoint y: 205, endPoint x: 491, endPoint y: 163, distance: 211.4
click at [284, 205] on span "LS-250203-CUDK" at bounding box center [274, 201] width 62 height 7
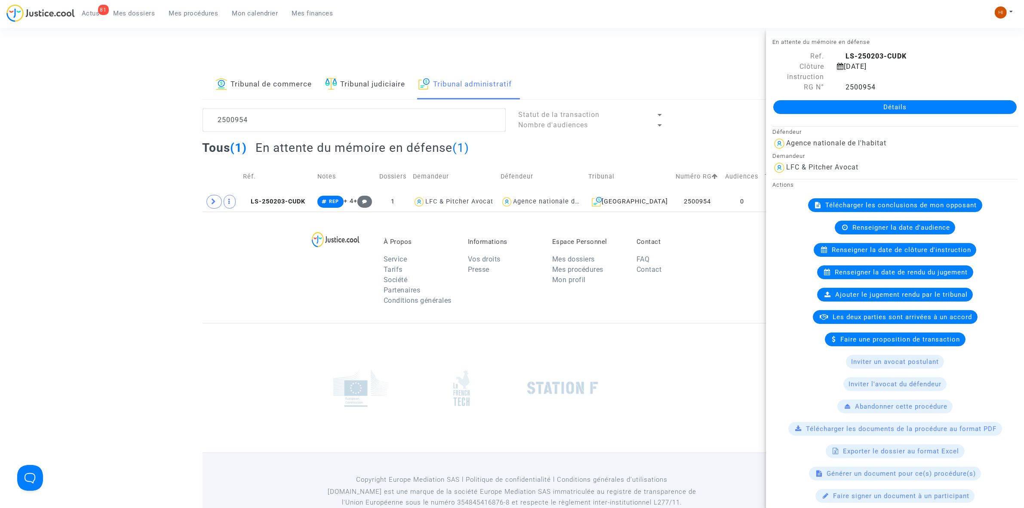
click at [884, 108] on link "Détails" at bounding box center [894, 107] width 243 height 14
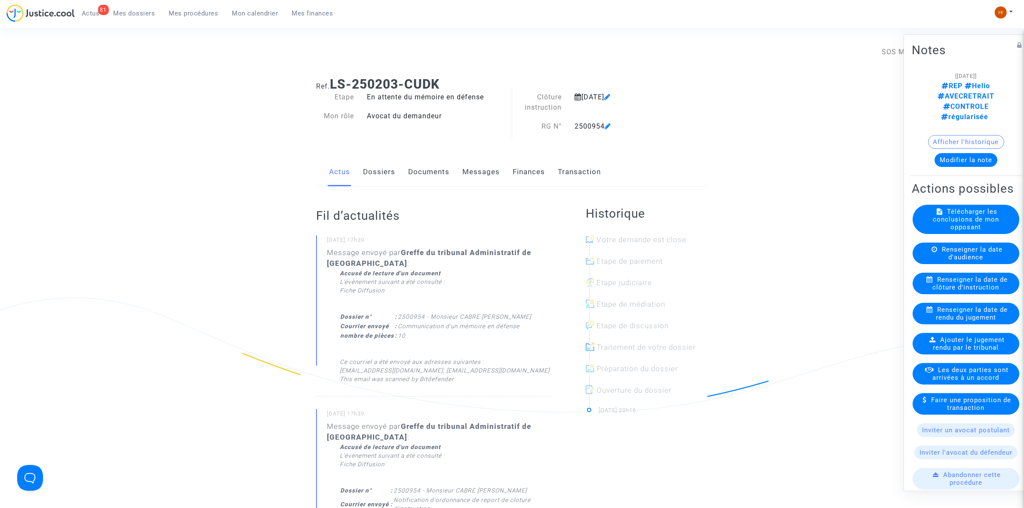
click at [940, 289] on div "Renseigner la date de clôture d'instruction" at bounding box center [966, 283] width 107 height 22
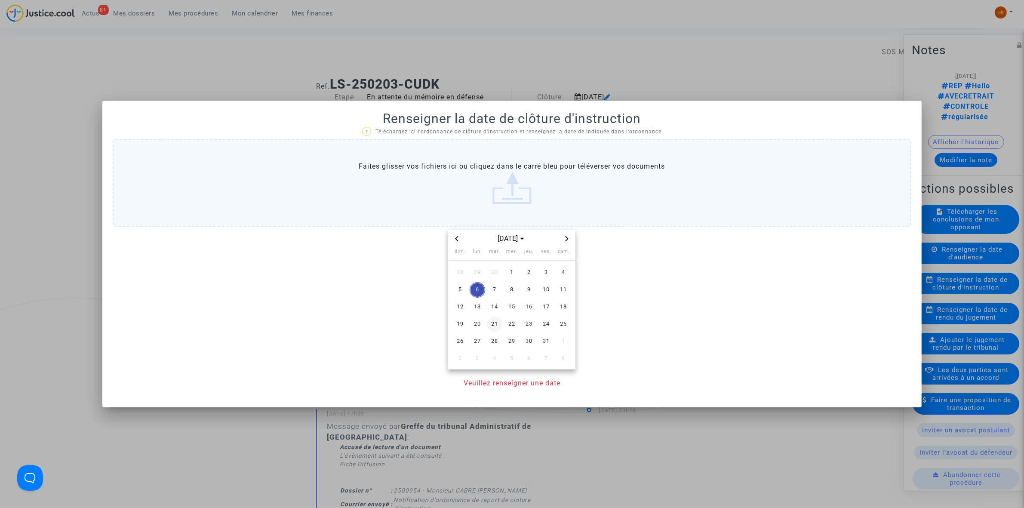
click at [497, 324] on span "21" at bounding box center [494, 324] width 15 height 15
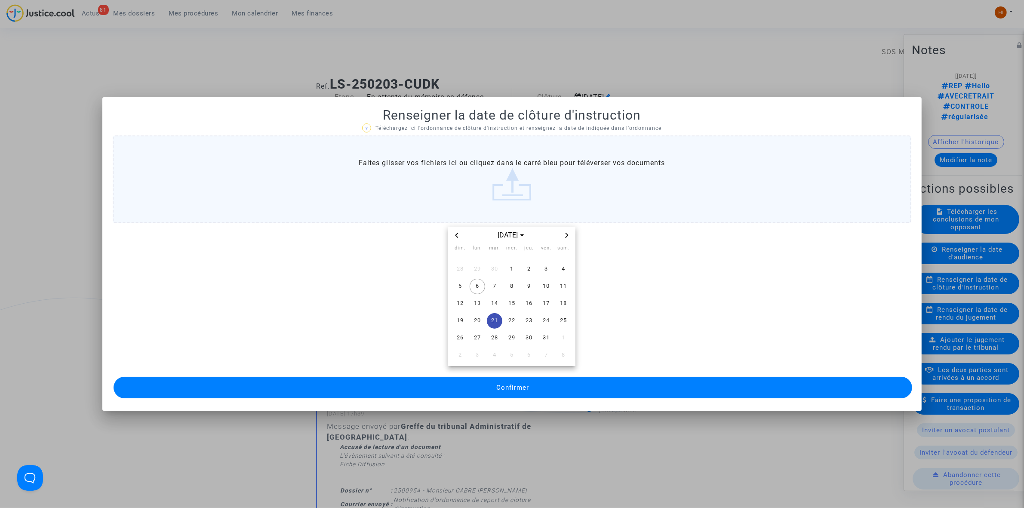
click at [492, 394] on button "Confirmer" at bounding box center [513, 388] width 799 height 22
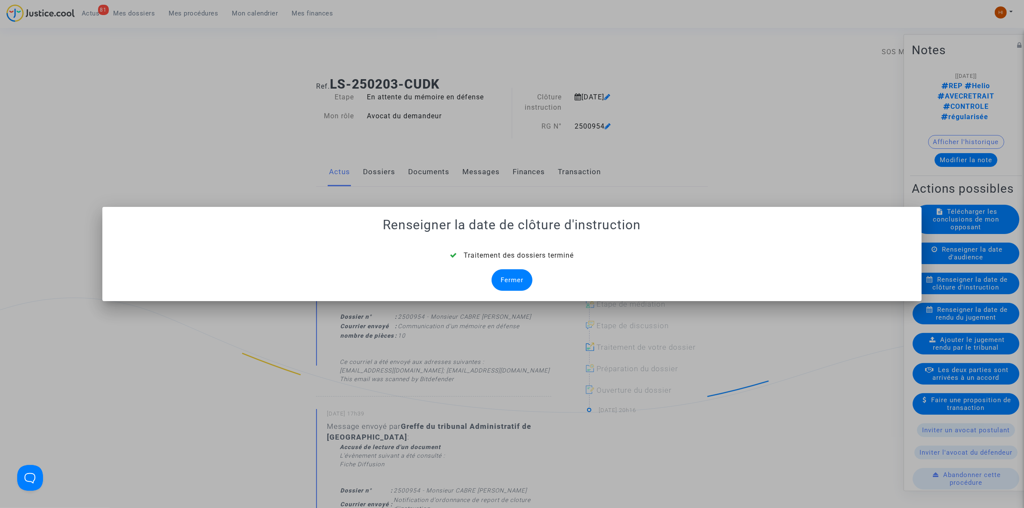
click at [512, 285] on div "Fermer" at bounding box center [512, 280] width 41 height 22
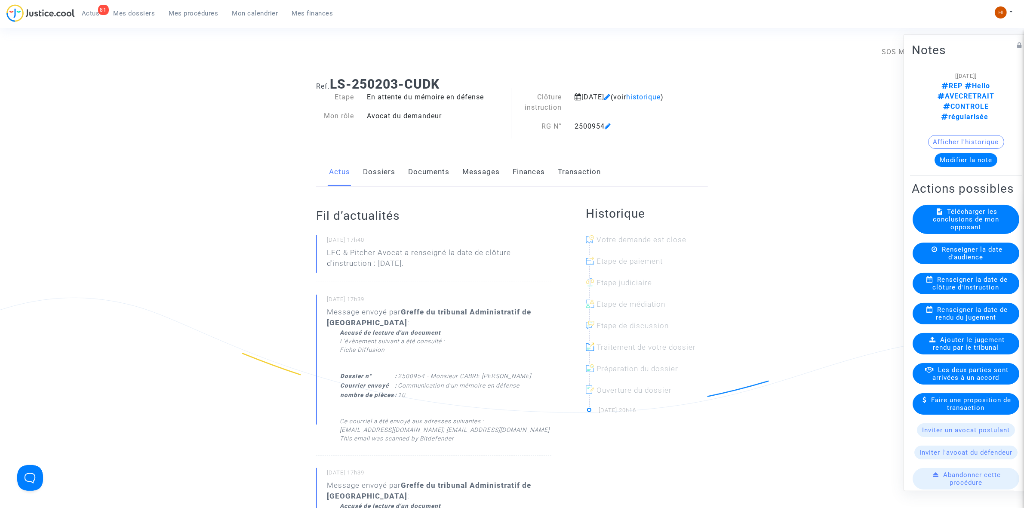
click at [428, 175] on link "Documents" at bounding box center [428, 172] width 41 height 28
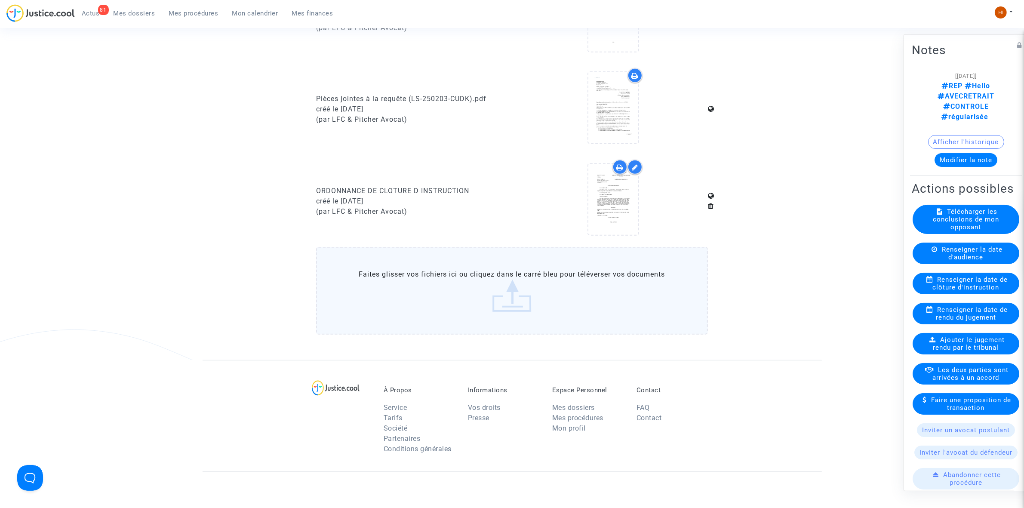
scroll to position [699, 0]
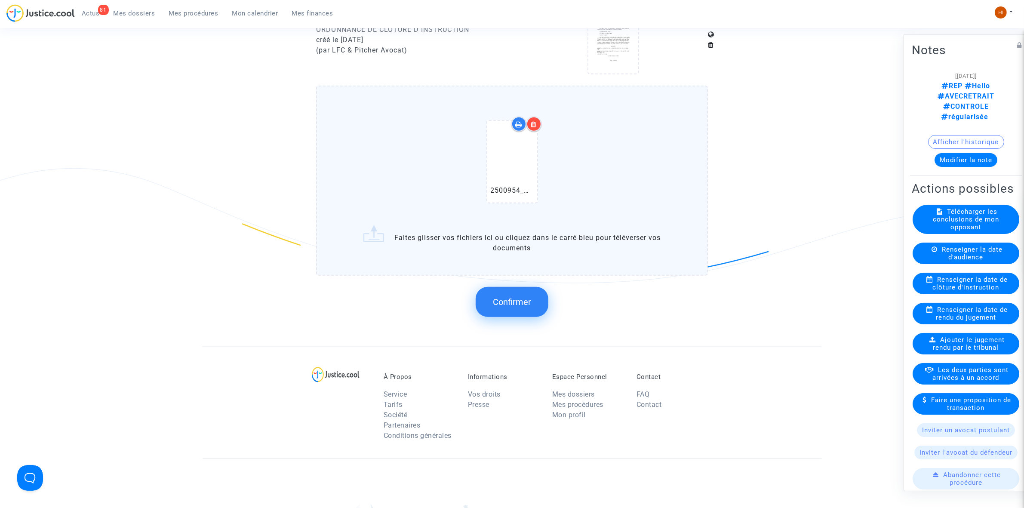
click at [532, 289] on button "Confirmer" at bounding box center [512, 302] width 73 height 30
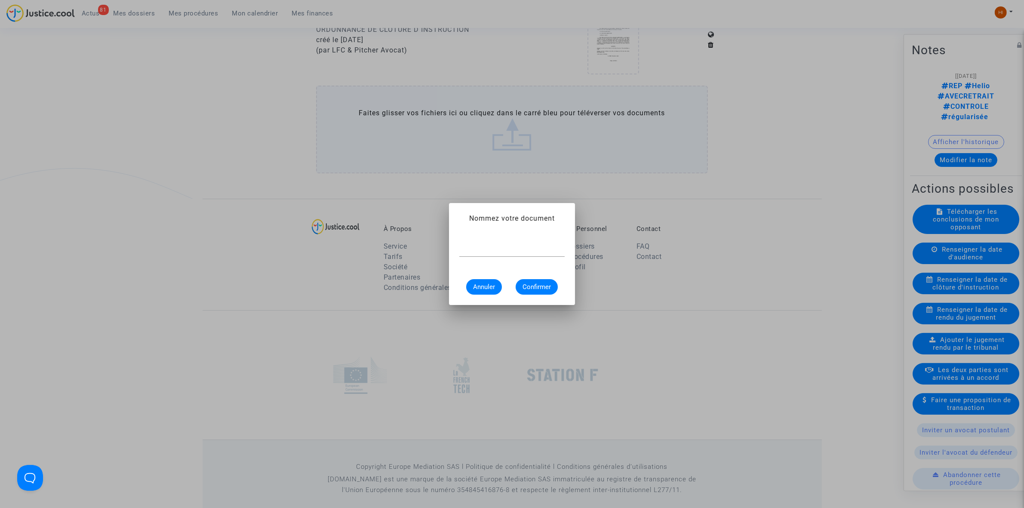
scroll to position [0, 0]
paste input "ORDONNANCE DE REPORT DE CLÔTURE D’INSTRUCTION"
type input "ORDONNANCE DE REPORT DE CLÔTURE D’INSTRUCTION"
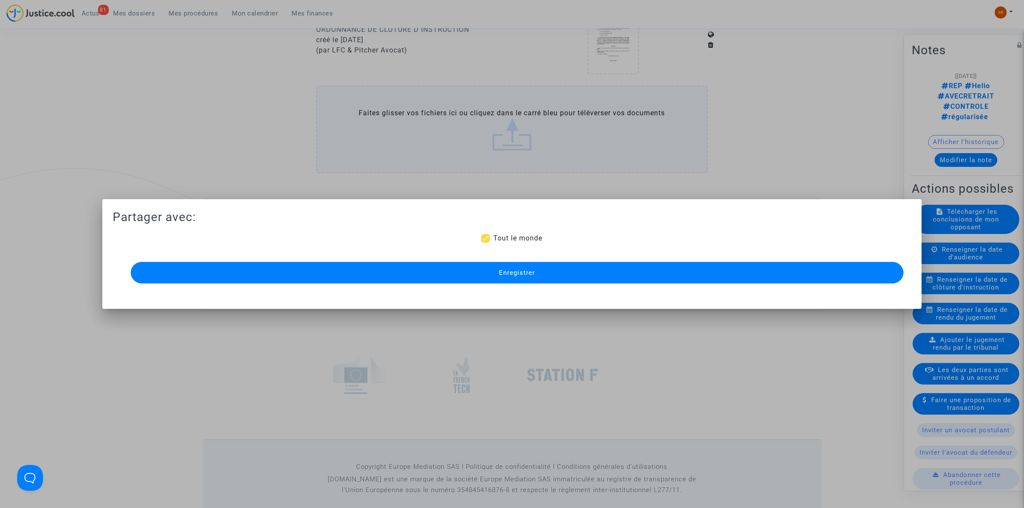
click at [349, 277] on button "Enregistrer" at bounding box center [517, 273] width 773 height 22
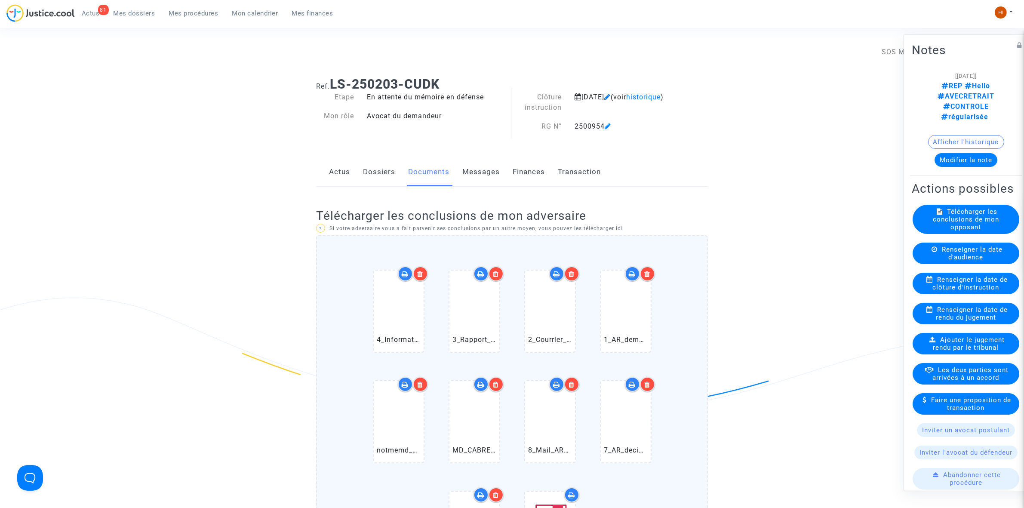
scroll to position [323, 0]
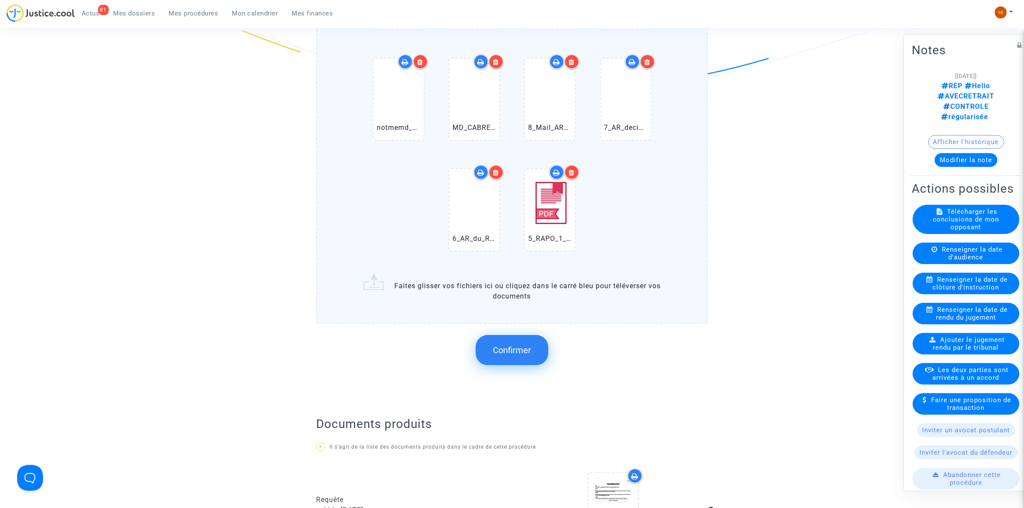
click at [525, 346] on span "Confirmer" at bounding box center [512, 350] width 38 height 10
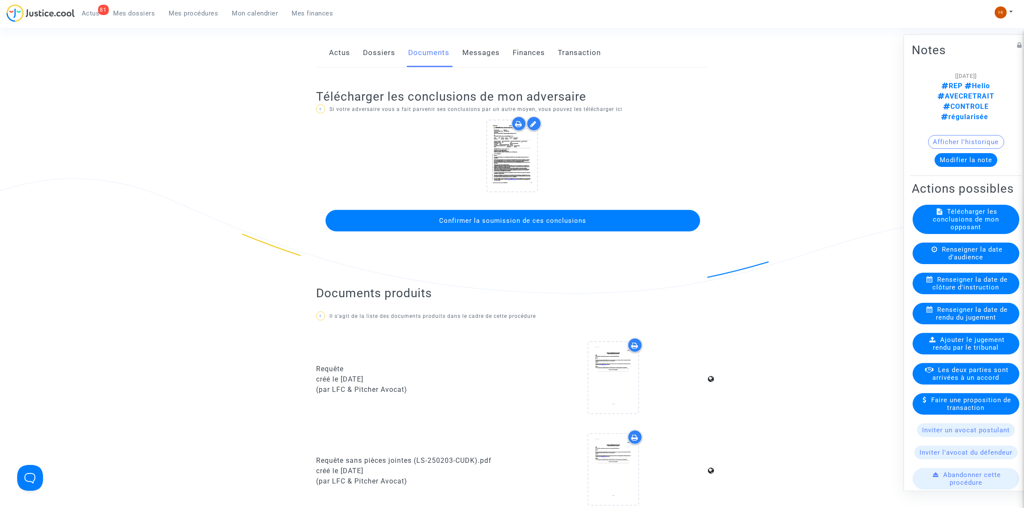
scroll to position [108, 0]
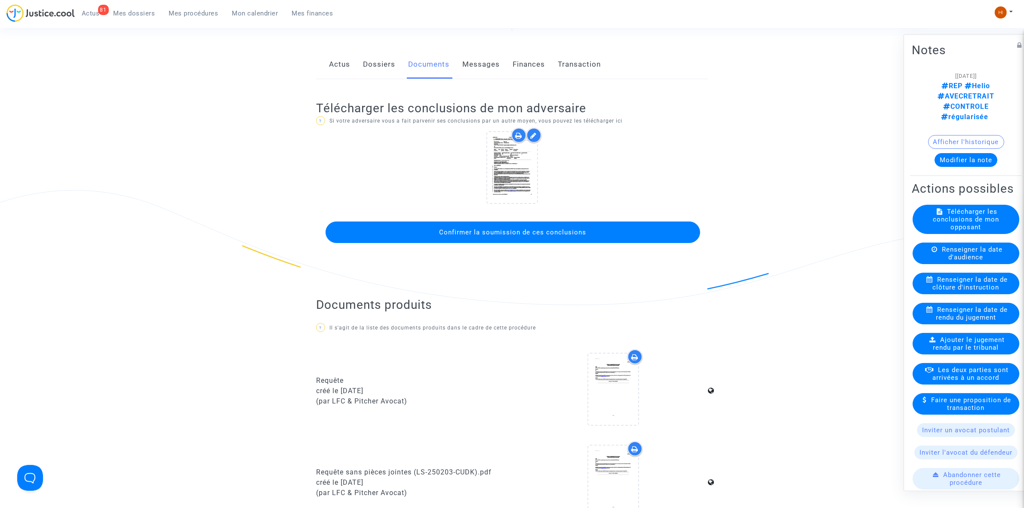
click at [550, 224] on button "Confirmer la soumission de ces conclusions" at bounding box center [513, 232] width 375 height 22
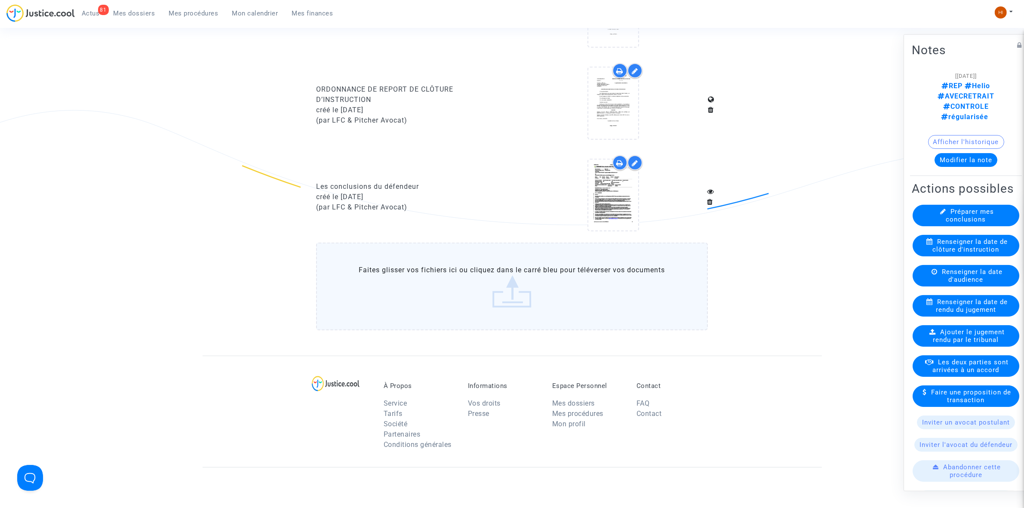
scroll to position [753, 0]
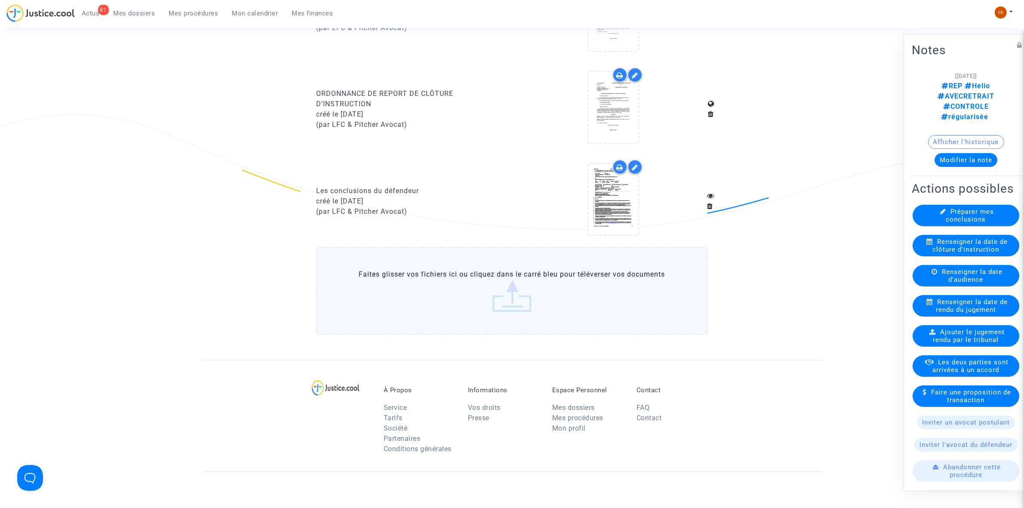
click at [191, 19] on link "Mes procédures" at bounding box center [193, 13] width 63 height 13
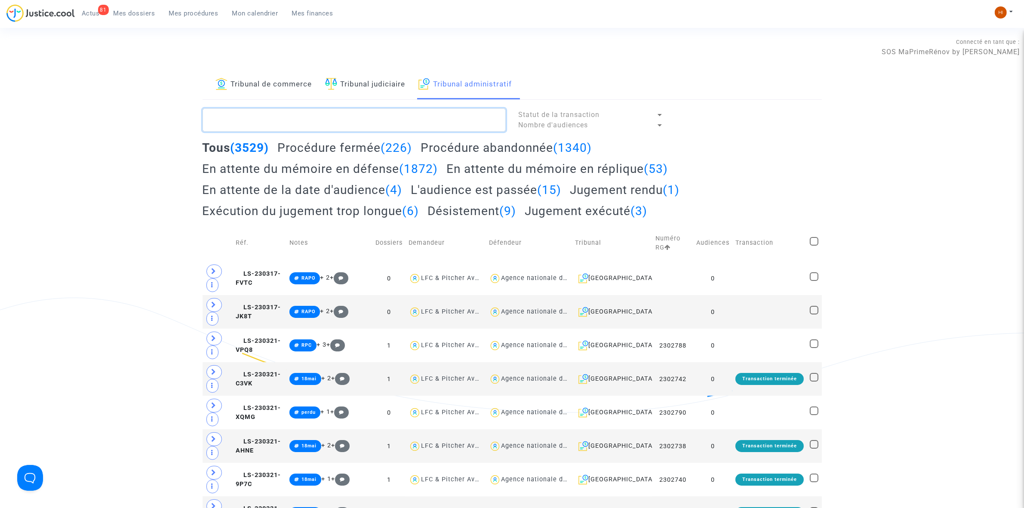
click at [431, 122] on textarea at bounding box center [354, 119] width 303 height 23
paste textarea "2501078 - Monsieur [PERSON_NAME]"
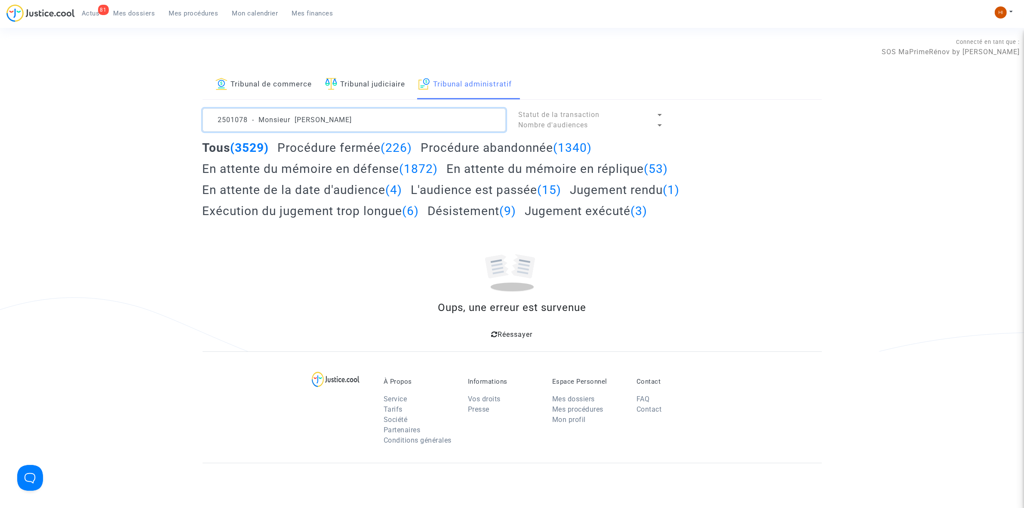
drag, startPoint x: 431, startPoint y: 122, endPoint x: 247, endPoint y: 113, distance: 183.8
click at [247, 113] on textarea at bounding box center [354, 119] width 303 height 23
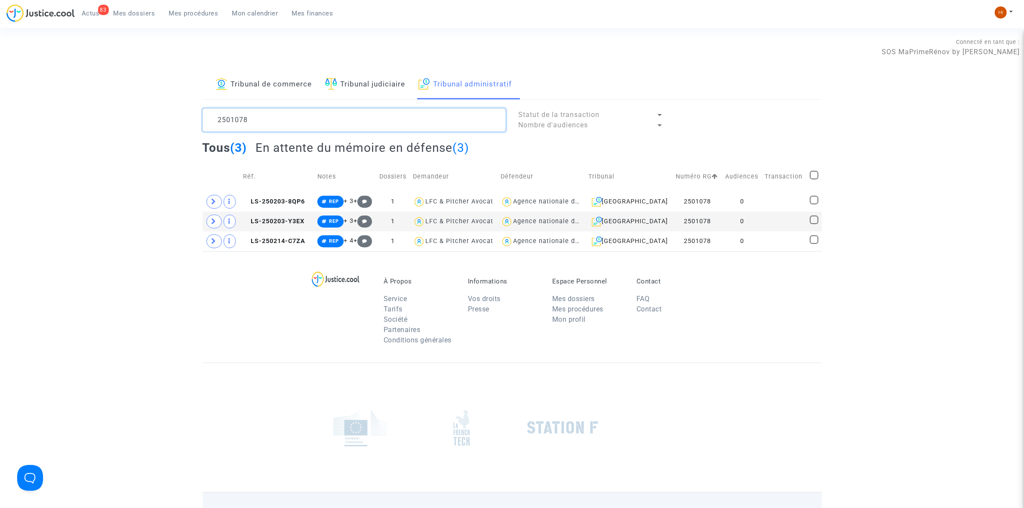
drag, startPoint x: 297, startPoint y: 115, endPoint x: 306, endPoint y: 113, distance: 9.3
click at [303, 113] on textarea at bounding box center [354, 119] width 303 height 23
click at [307, 113] on textarea at bounding box center [354, 119] width 303 height 23
type textarea "2501078"
click at [758, 243] on td "0" at bounding box center [742, 241] width 40 height 20
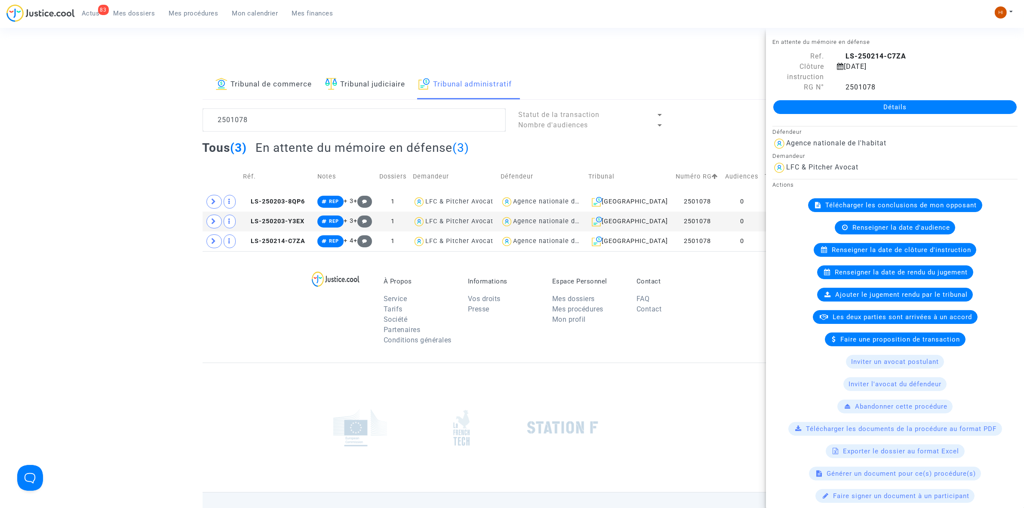
click at [861, 101] on link "Détails" at bounding box center [894, 107] width 243 height 14
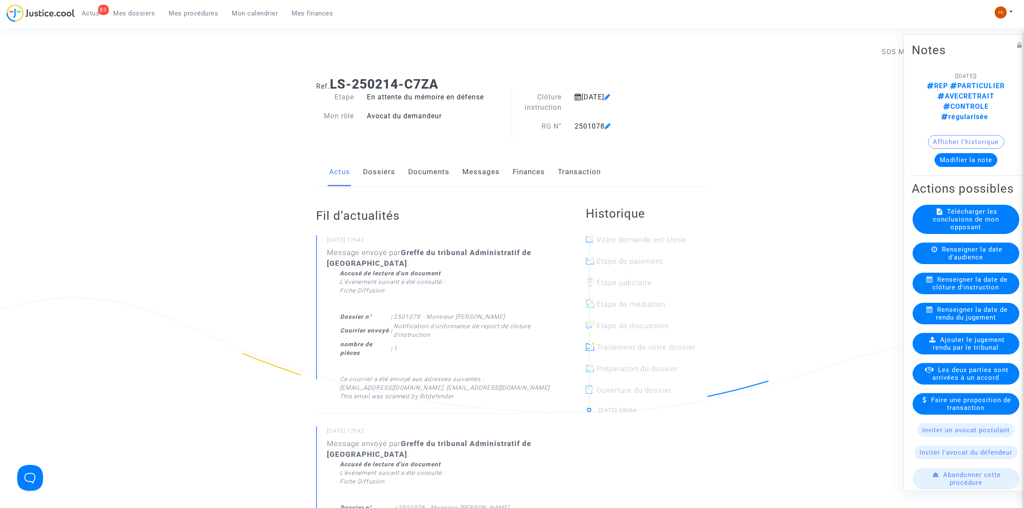
drag, startPoint x: 414, startPoint y: 174, endPoint x: 439, endPoint y: 174, distance: 24.5
click at [414, 174] on link "Documents" at bounding box center [428, 172] width 41 height 28
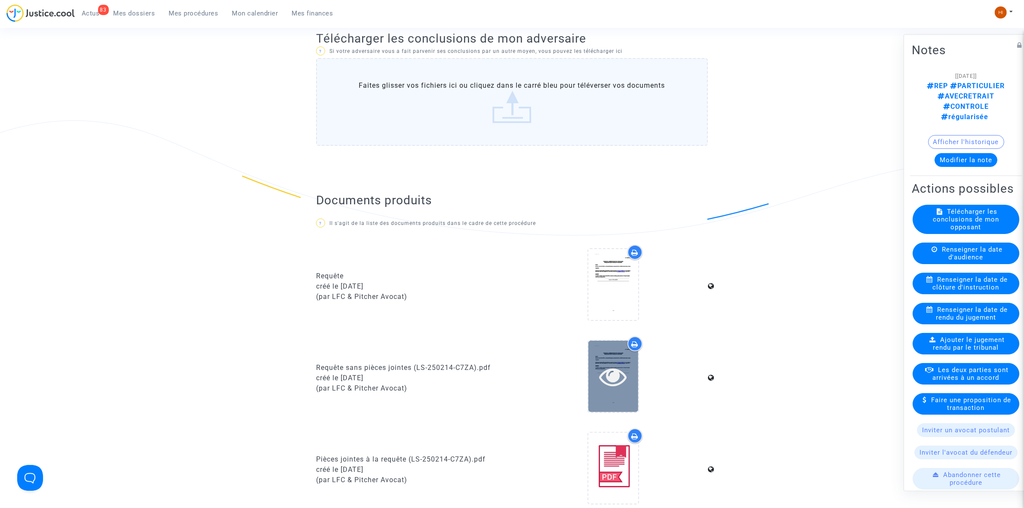
scroll to position [376, 0]
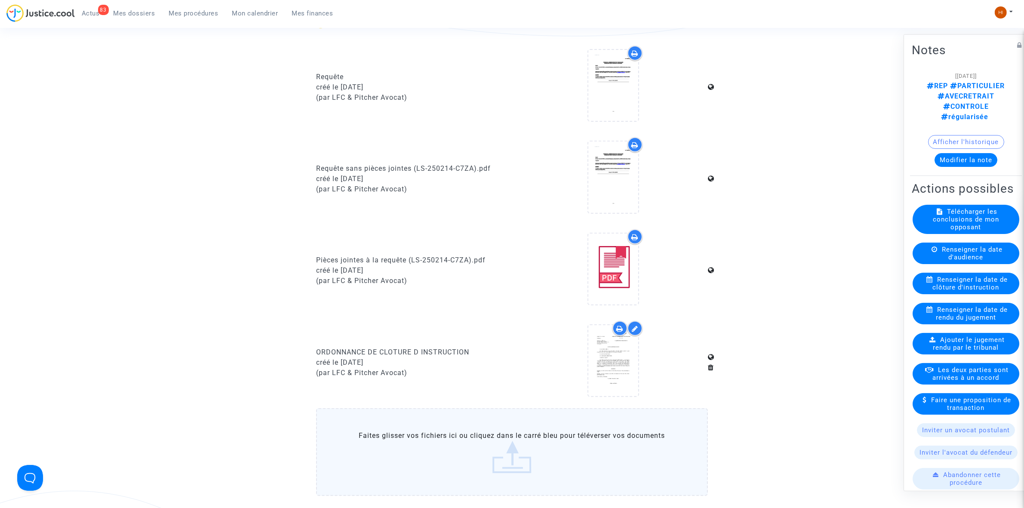
click at [960, 280] on span "Renseigner la date de clôture d'instruction" at bounding box center [970, 282] width 75 height 15
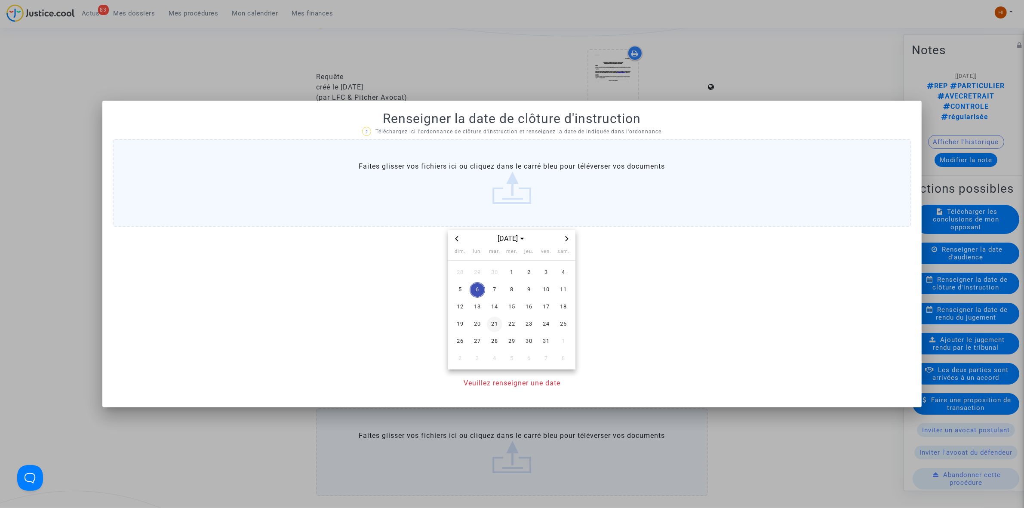
click at [486, 323] on td "21" at bounding box center [494, 324] width 17 height 17
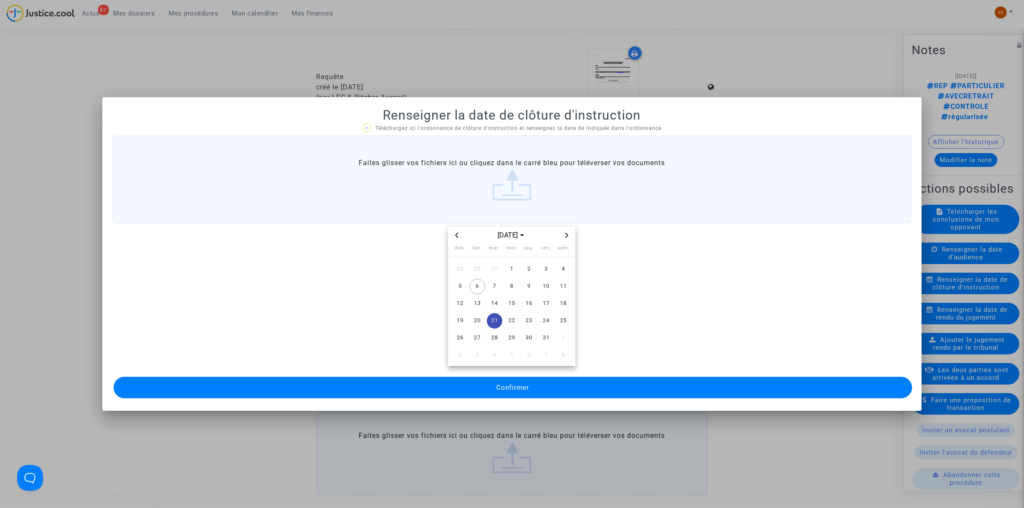
click at [454, 388] on button "Confirmer" at bounding box center [513, 388] width 799 height 22
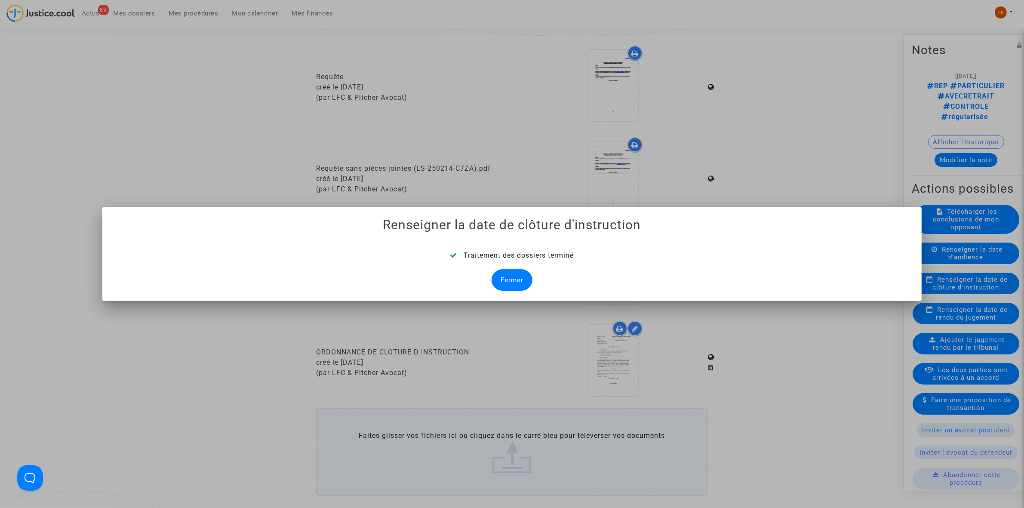
drag, startPoint x: 530, startPoint y: 277, endPoint x: 495, endPoint y: 287, distance: 36.1
click at [528, 277] on div "Fermer" at bounding box center [512, 280] width 41 height 22
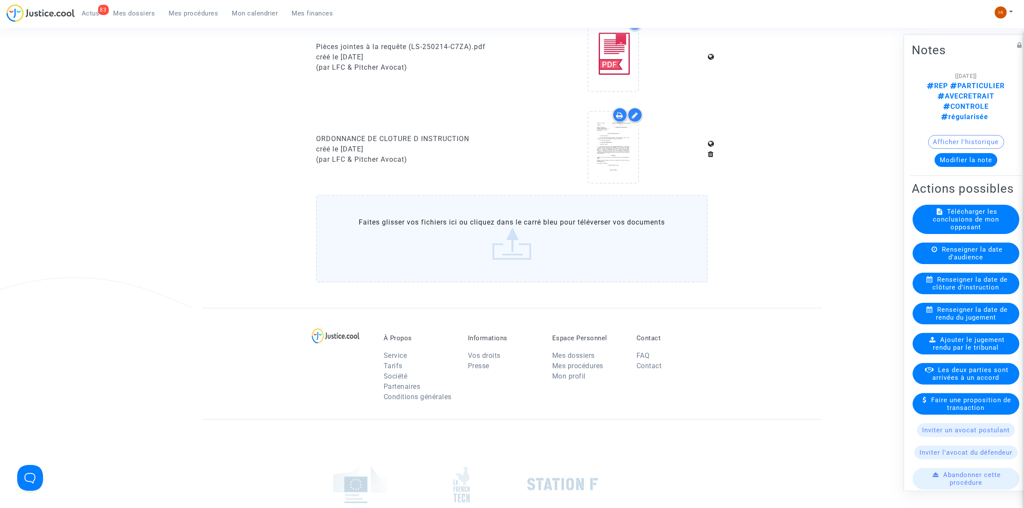
scroll to position [591, 0]
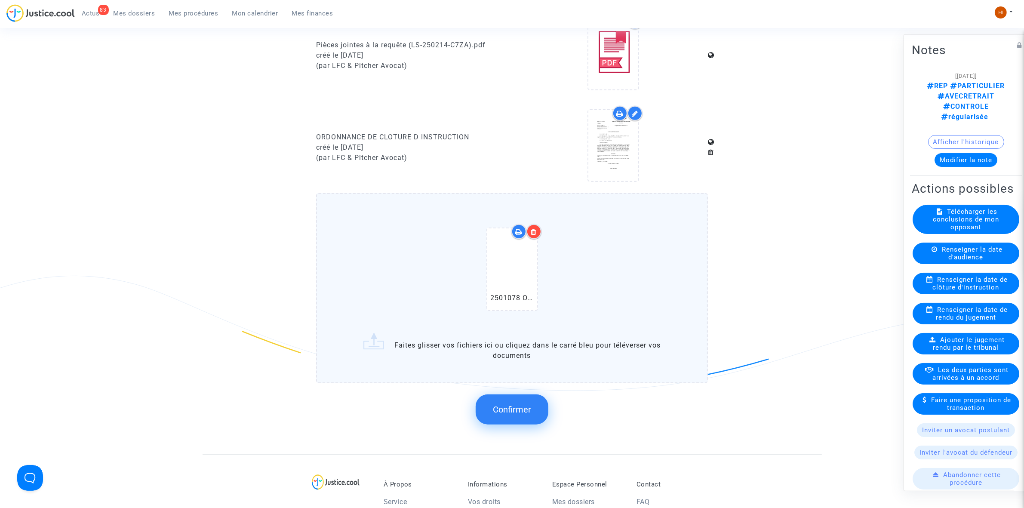
click at [495, 404] on span "Confirmer" at bounding box center [512, 409] width 38 height 10
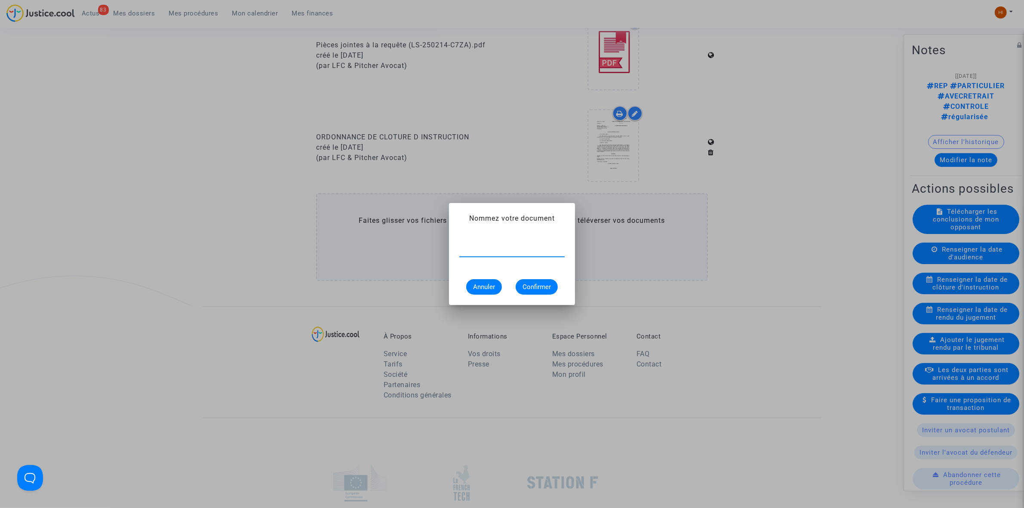
paste input "ORDONNANCE DE REPORT DE CLÔTURE D’INSTRUCTION"
type input "ORDONNANCE DE REPORT DE CLÔTURE D’INSTRUCTION"
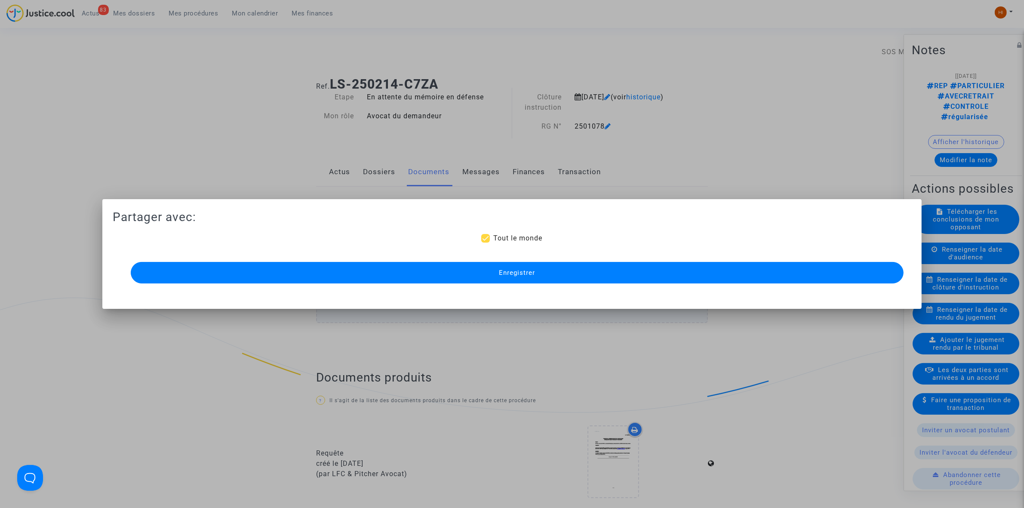
scroll to position [591, 0]
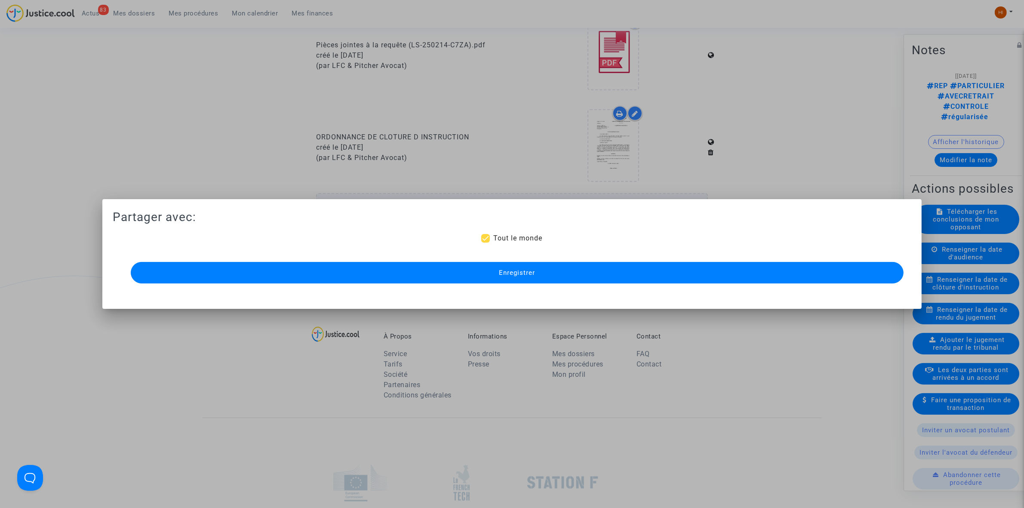
click at [556, 266] on button "Enregistrer" at bounding box center [517, 273] width 773 height 22
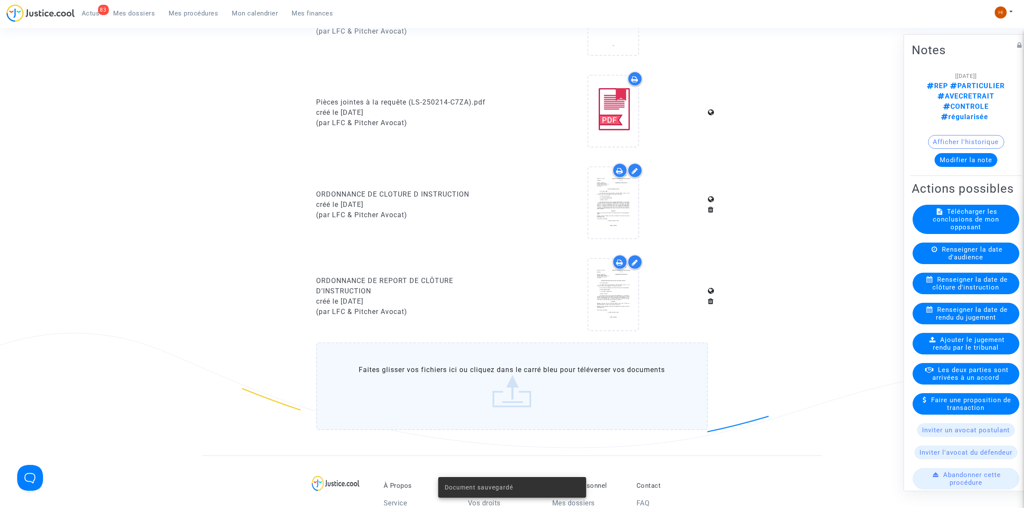
scroll to position [538, 0]
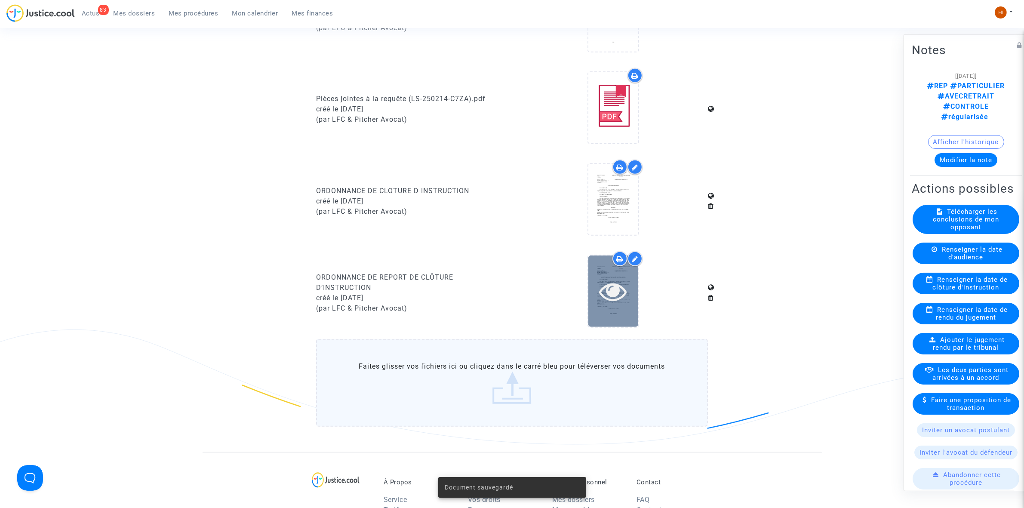
click at [622, 303] on div at bounding box center [613, 290] width 50 height 71
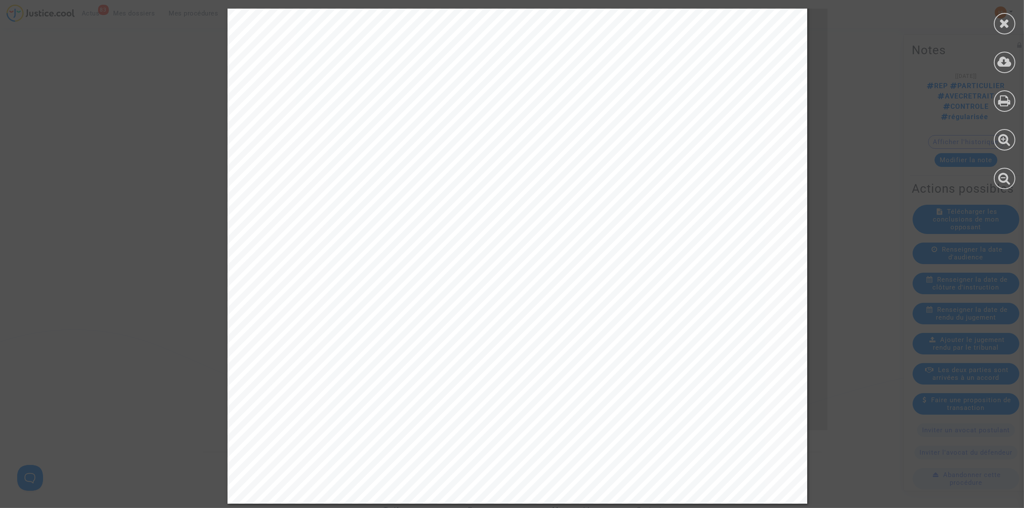
scroll to position [333, 0]
click at [1014, 27] on div at bounding box center [1005, 24] width 22 height 22
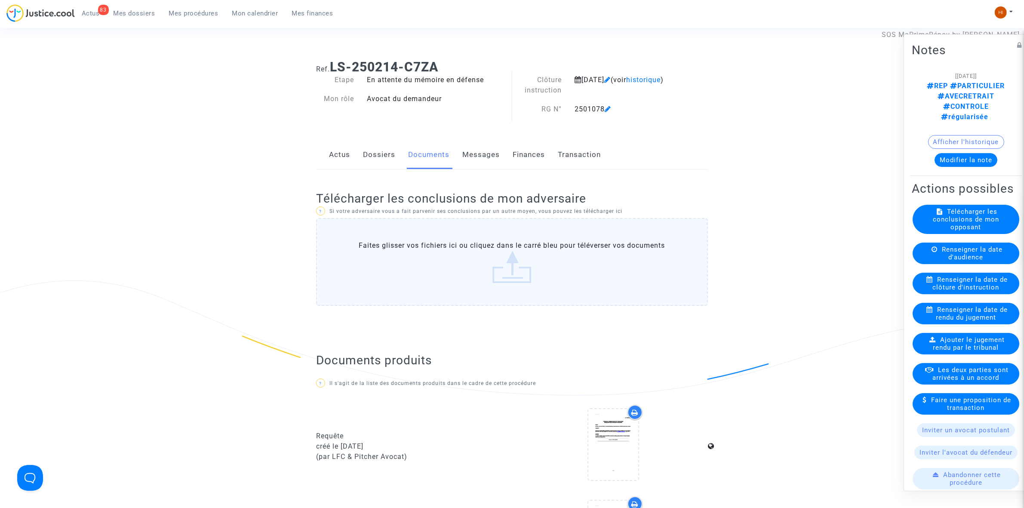
scroll to position [0, 0]
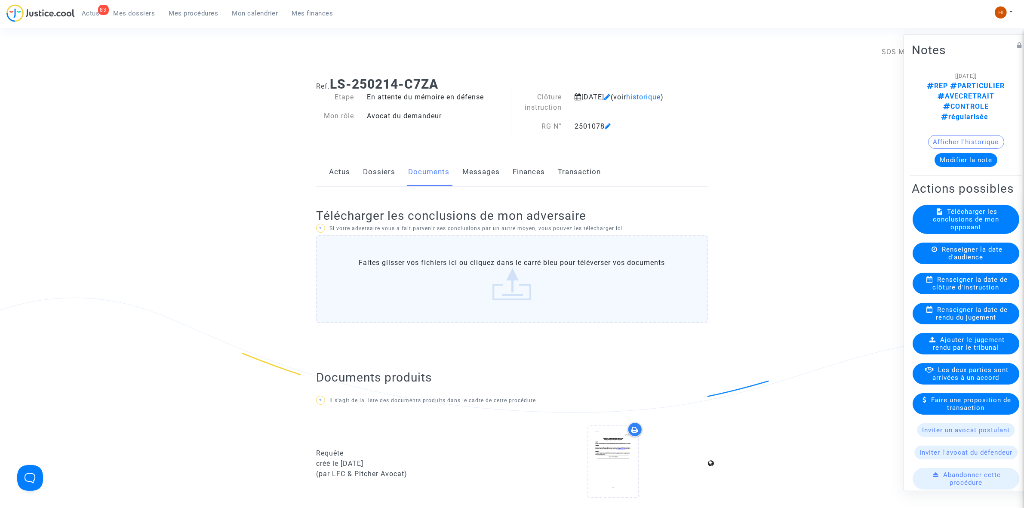
click at [381, 181] on link "Dossiers" at bounding box center [379, 172] width 32 height 28
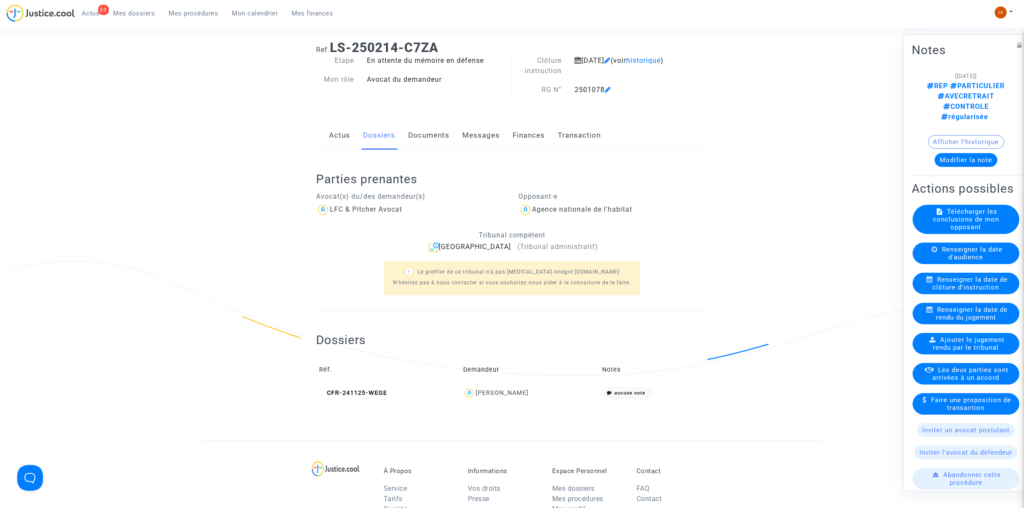
scroll to position [21, 0]
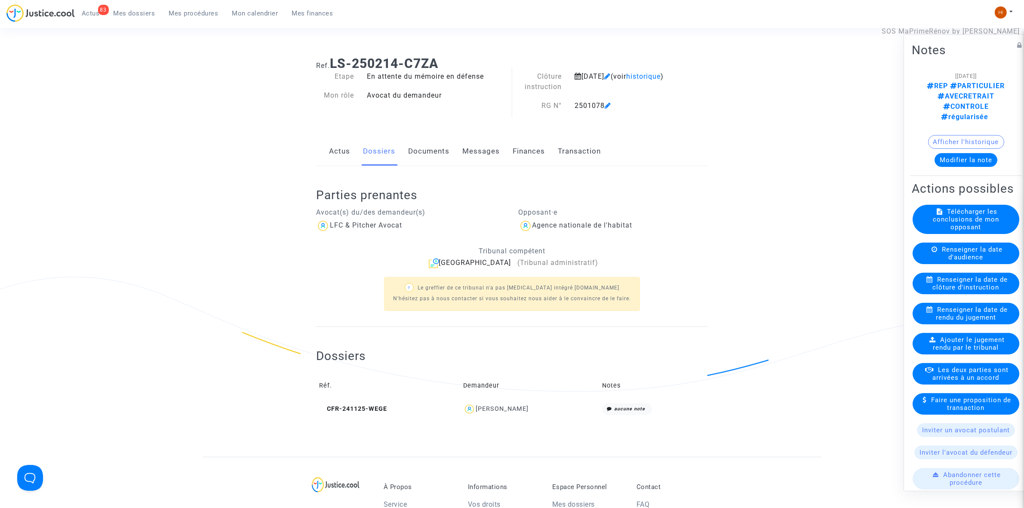
click at [416, 154] on link "Documents" at bounding box center [428, 151] width 41 height 28
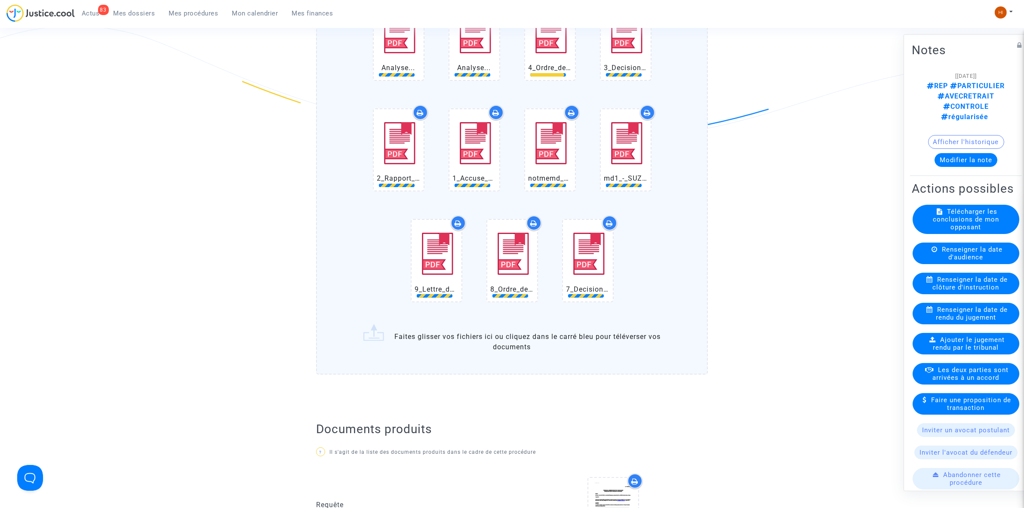
scroll to position [323, 0]
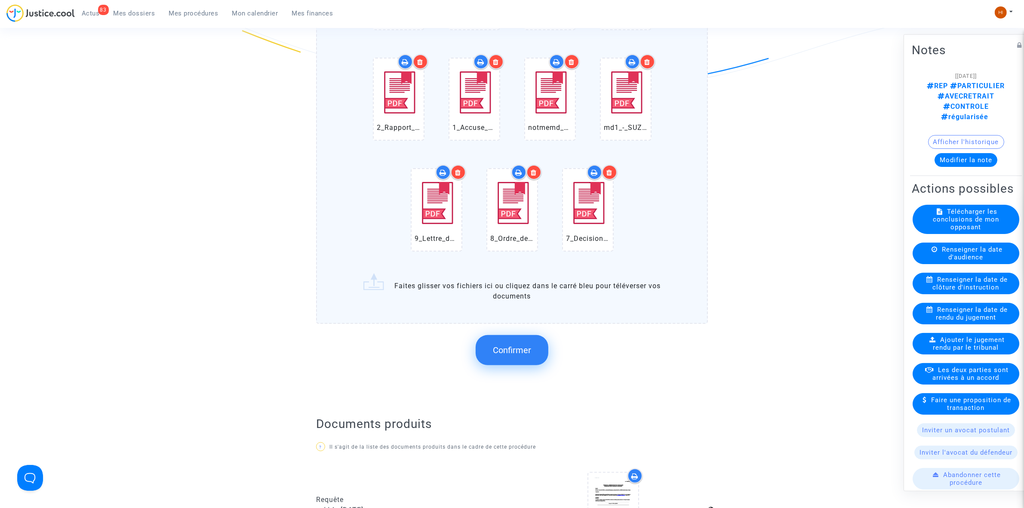
click at [522, 341] on button "Confirmer" at bounding box center [512, 350] width 73 height 30
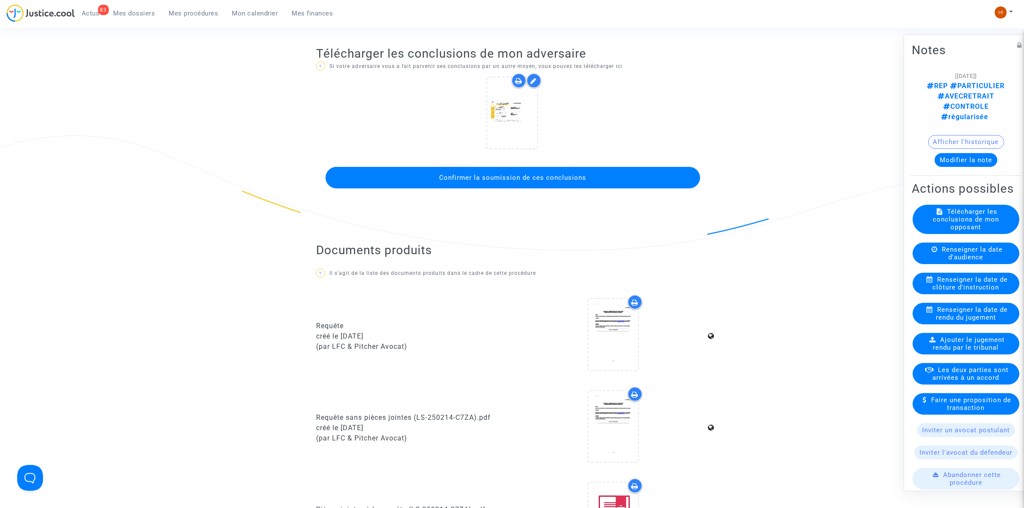
scroll to position [161, 0]
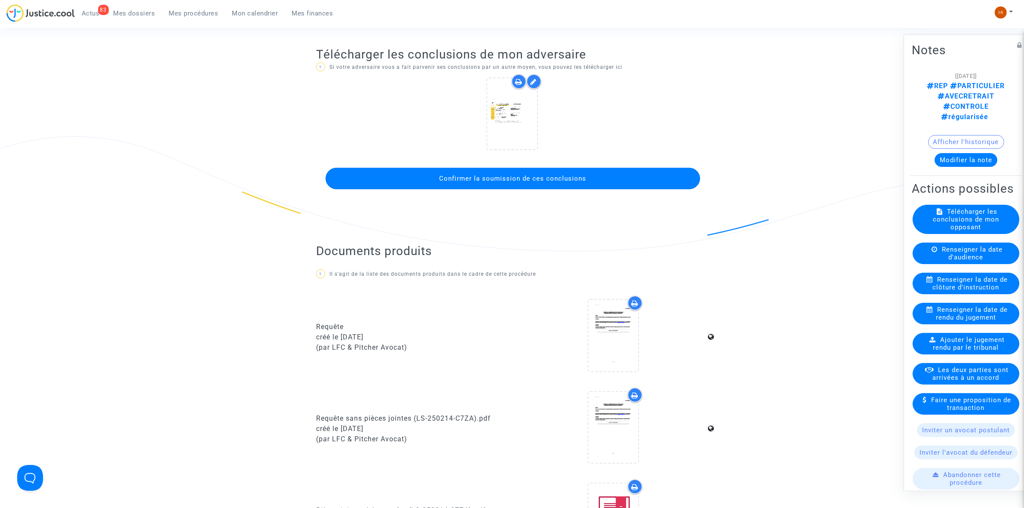
click at [532, 177] on span "Confirmer la soumission de ces conclusions" at bounding box center [512, 179] width 147 height 8
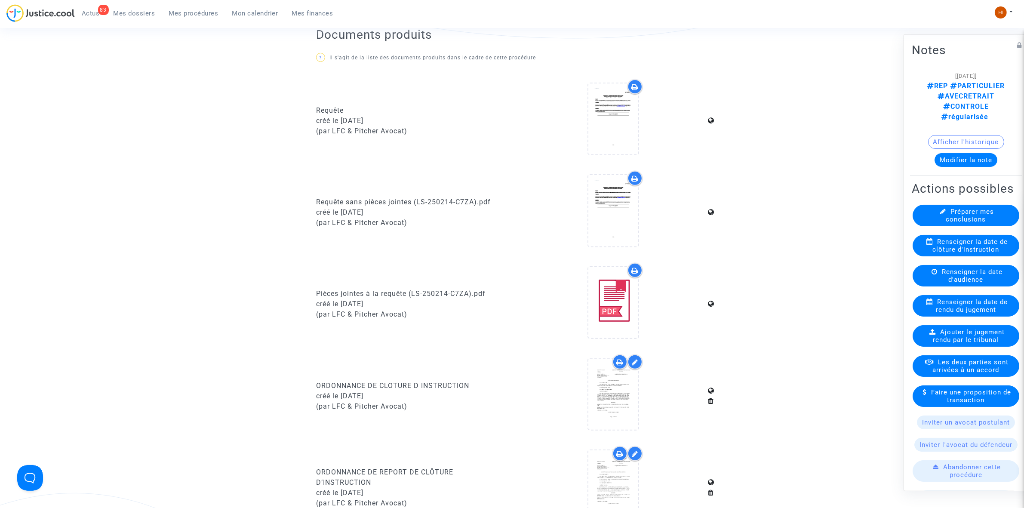
scroll to position [376, 0]
click at [201, 14] on span "Mes procédures" at bounding box center [193, 13] width 49 height 8
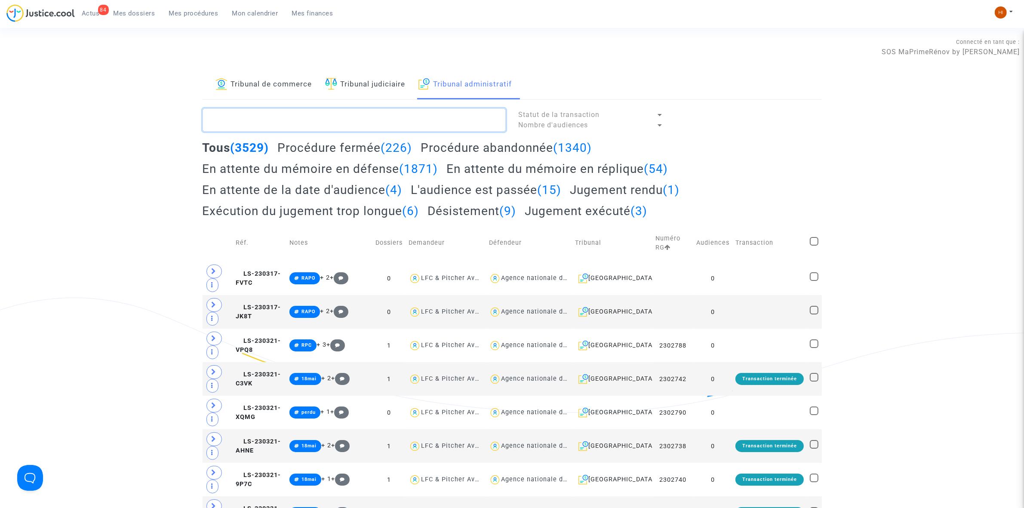
paste textarea "2501079 - Monsieur [PERSON_NAME]"
click at [352, 114] on textarea at bounding box center [354, 119] width 303 height 23
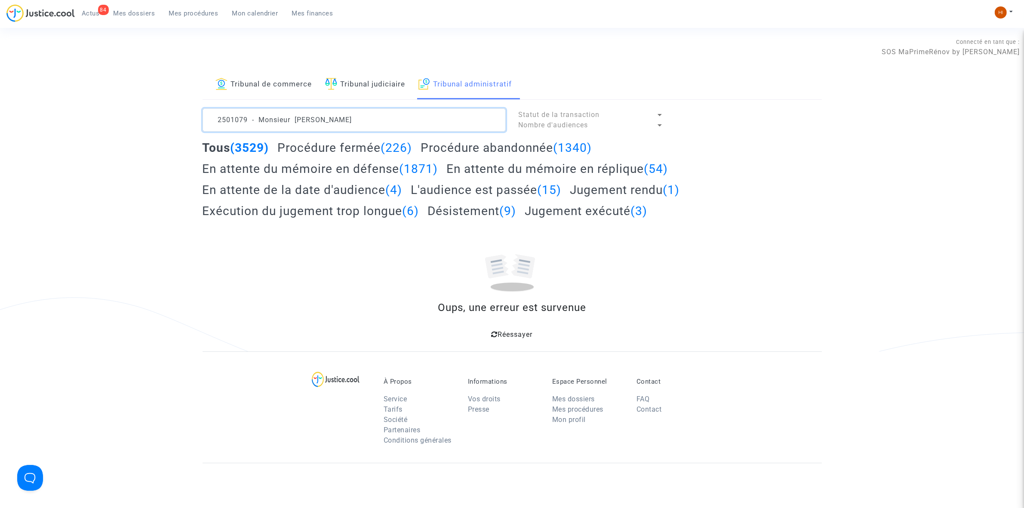
drag, startPoint x: 399, startPoint y: 120, endPoint x: 248, endPoint y: 123, distance: 151.4
click at [248, 123] on textarea at bounding box center [354, 119] width 303 height 23
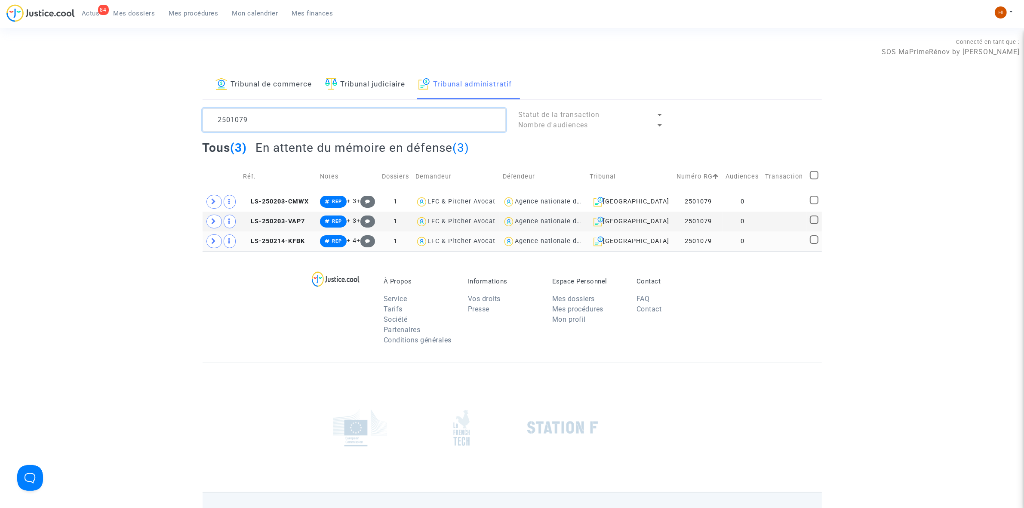
type textarea "2501079"
click at [741, 246] on td "0" at bounding box center [742, 241] width 40 height 20
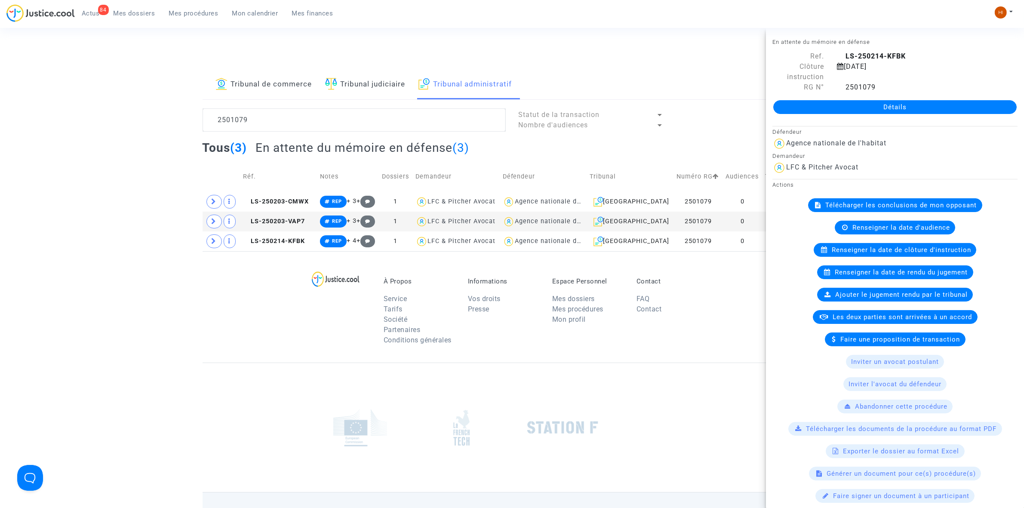
click at [850, 108] on link "Détails" at bounding box center [894, 107] width 243 height 14
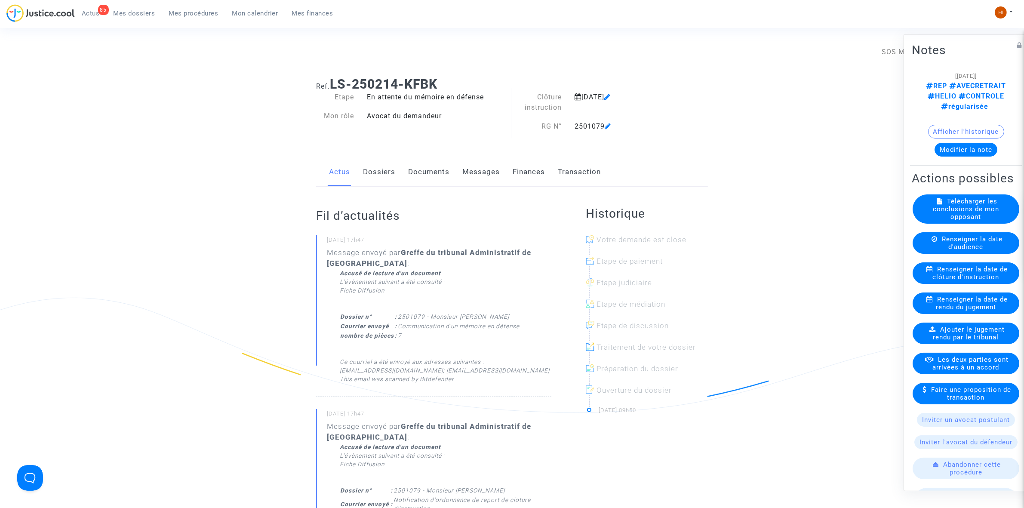
click at [960, 280] on span "Renseigner la date de clôture d'instruction" at bounding box center [970, 272] width 75 height 15
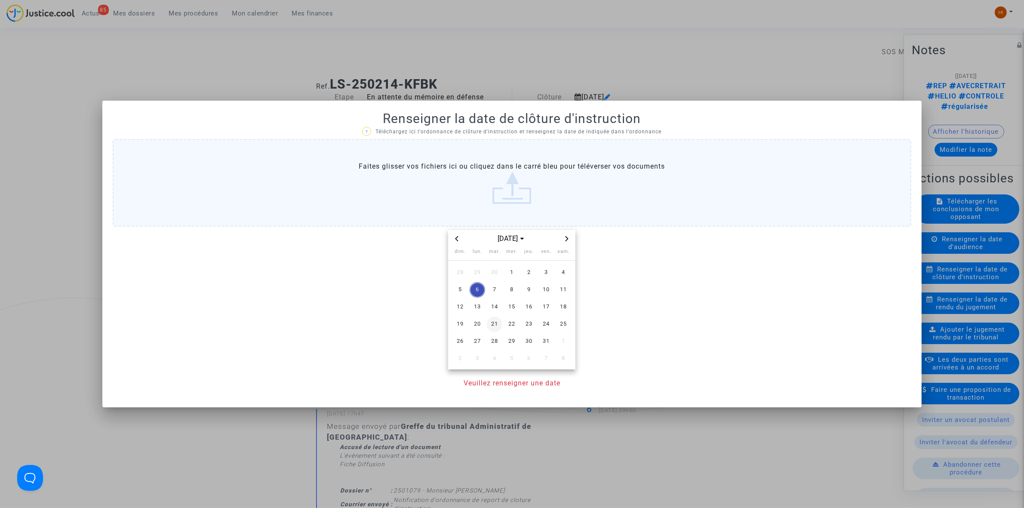
click at [493, 322] on span "21" at bounding box center [494, 324] width 15 height 15
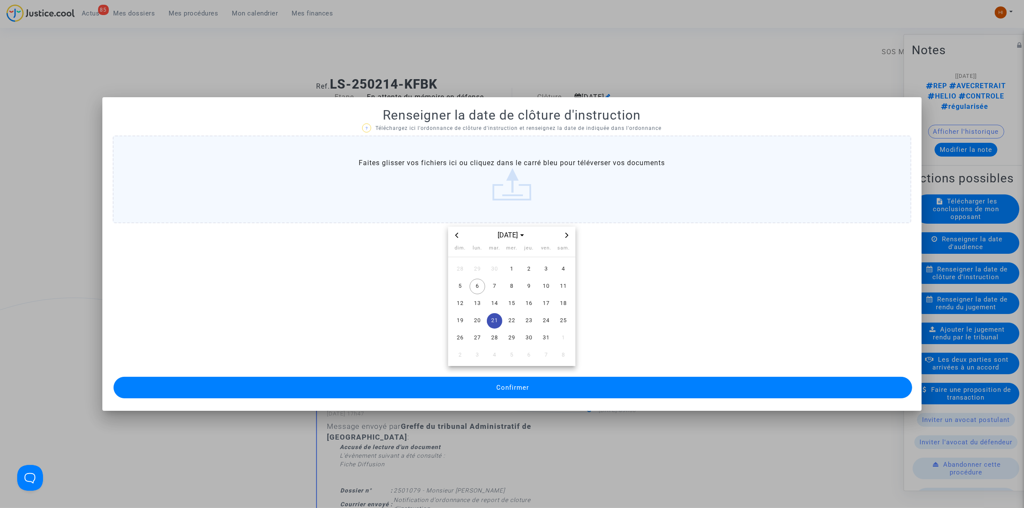
drag, startPoint x: 495, startPoint y: 392, endPoint x: 474, endPoint y: 383, distance: 22.0
click at [494, 392] on button "Confirmer" at bounding box center [513, 388] width 799 height 22
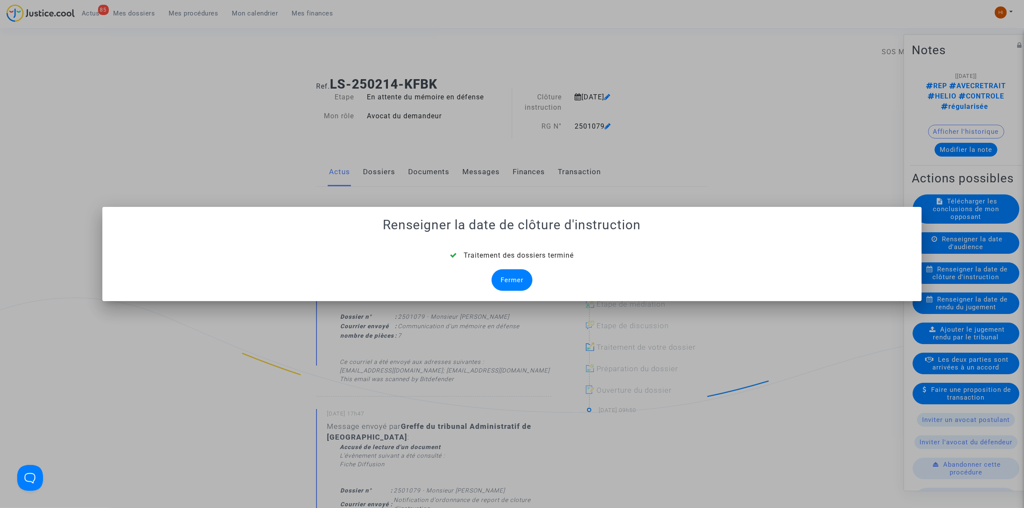
click at [500, 276] on div "Fermer" at bounding box center [512, 280] width 41 height 22
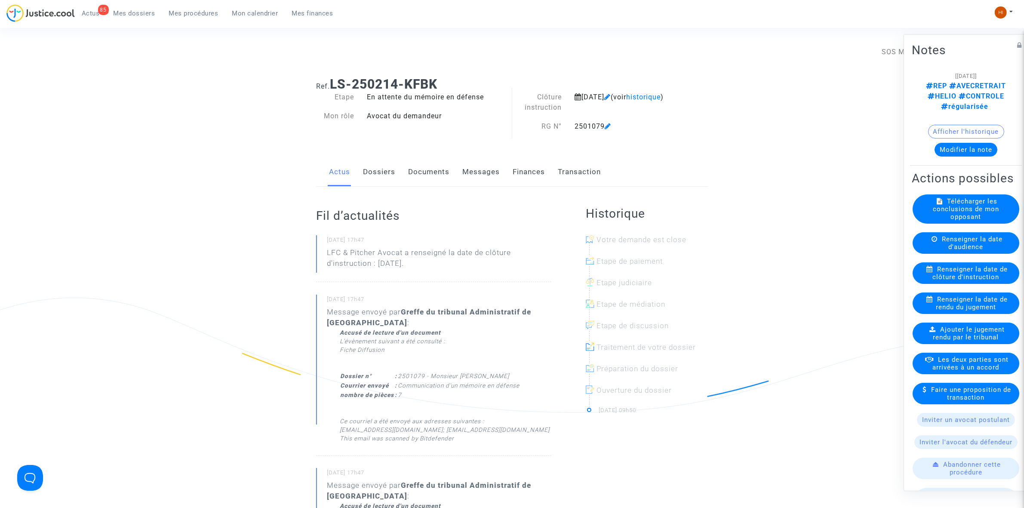
click at [418, 169] on link "Documents" at bounding box center [428, 172] width 41 height 28
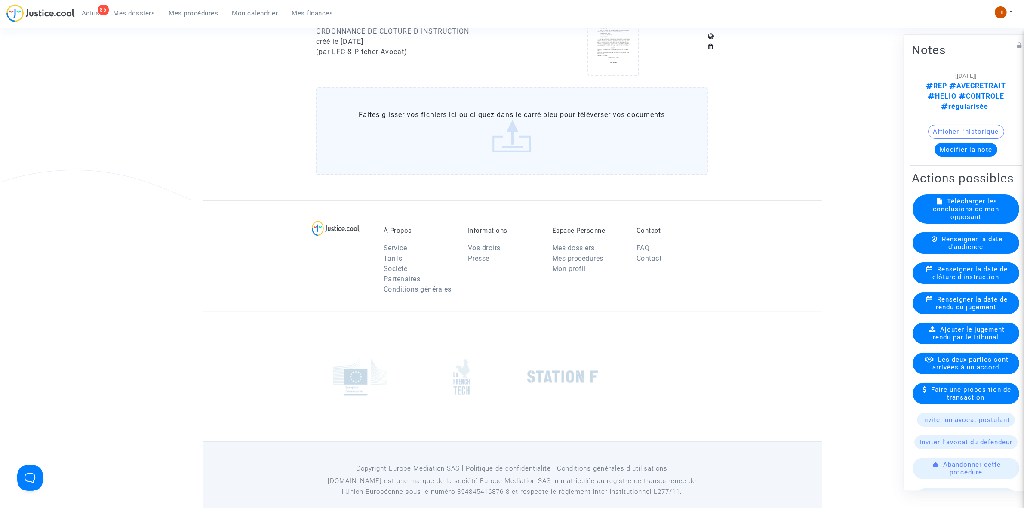
scroll to position [699, 0]
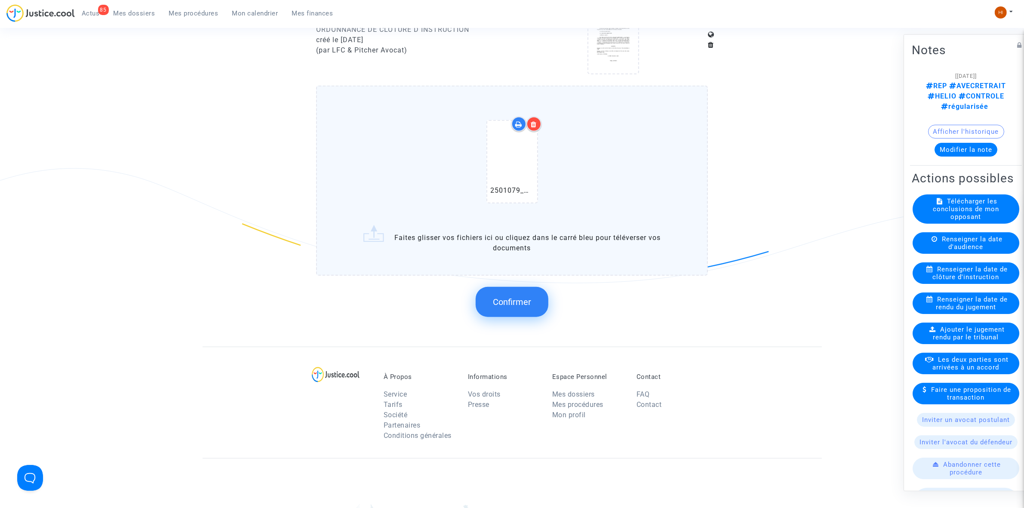
drag, startPoint x: 514, startPoint y: 301, endPoint x: 165, endPoint y: 439, distance: 375.6
click at [514, 301] on span "Confirmer" at bounding box center [512, 302] width 38 height 10
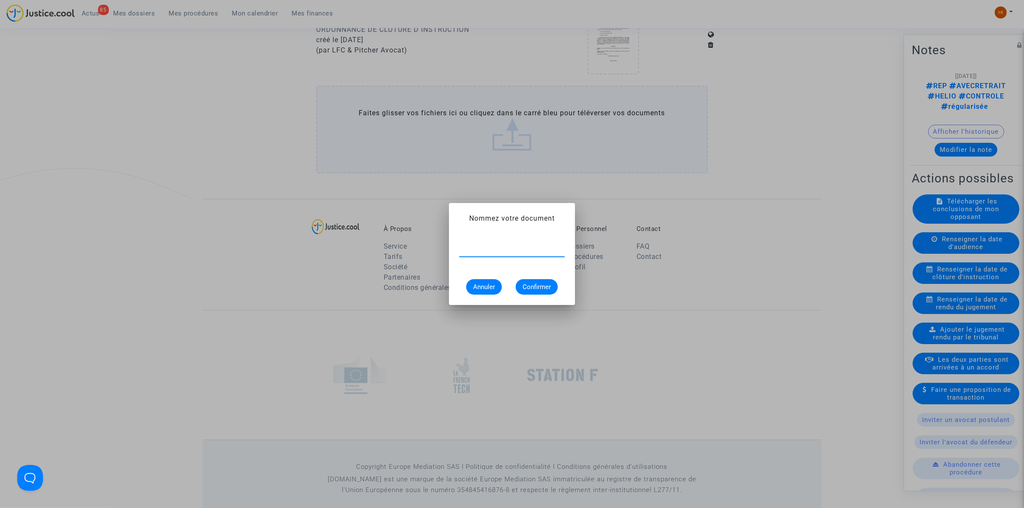
click at [528, 253] on input "text" at bounding box center [511, 250] width 105 height 8
paste input "ORDONNANCE DE REPORT DE CLÔTURE D’INSTRUCTION"
type input "ORDONNANCE DE REPORT DE CLÔTURE D’INSTRUCTION"
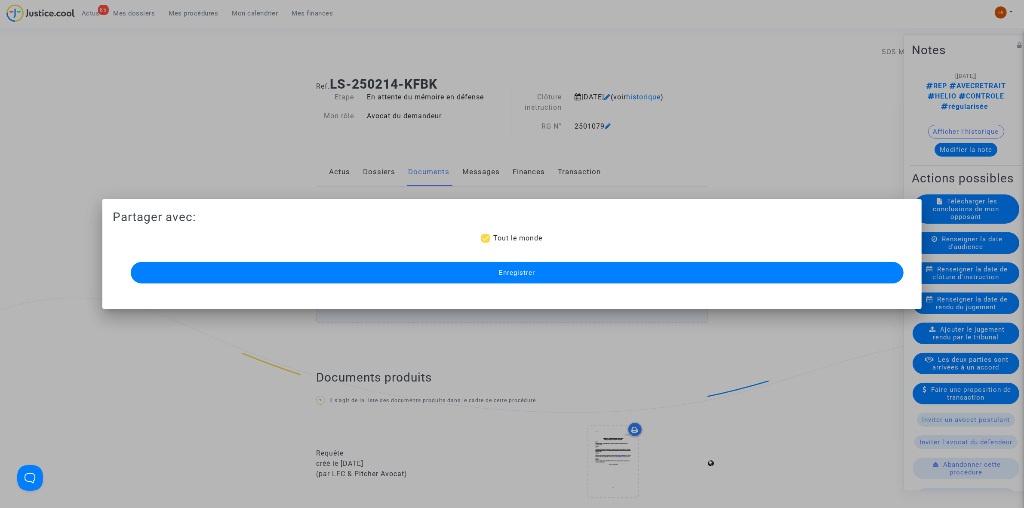
scroll to position [699, 0]
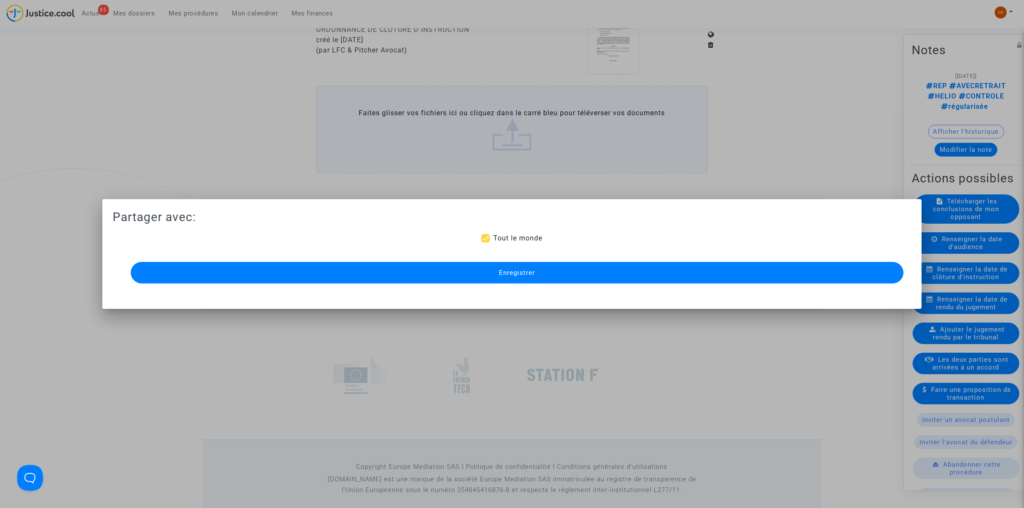
click at [602, 271] on button "Enregistrer" at bounding box center [517, 273] width 773 height 22
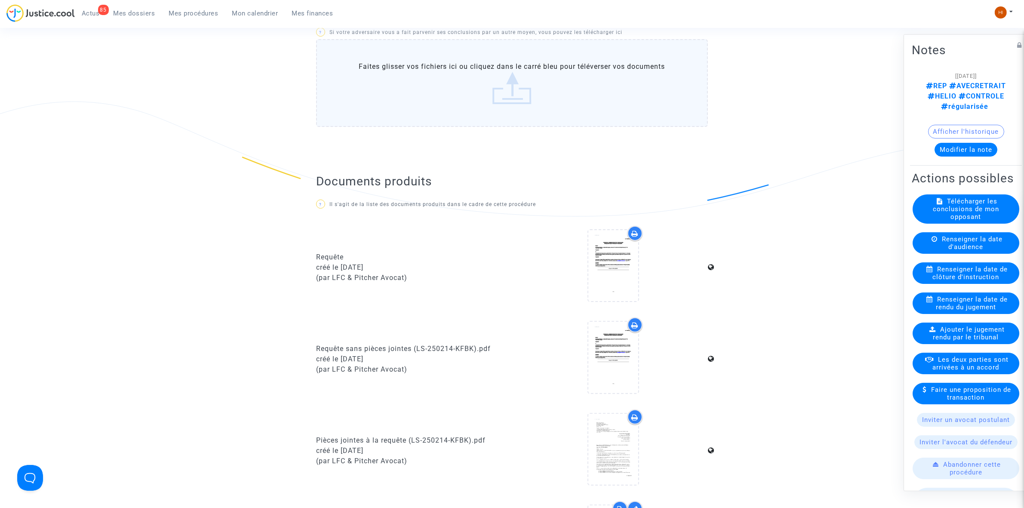
scroll to position [0, 0]
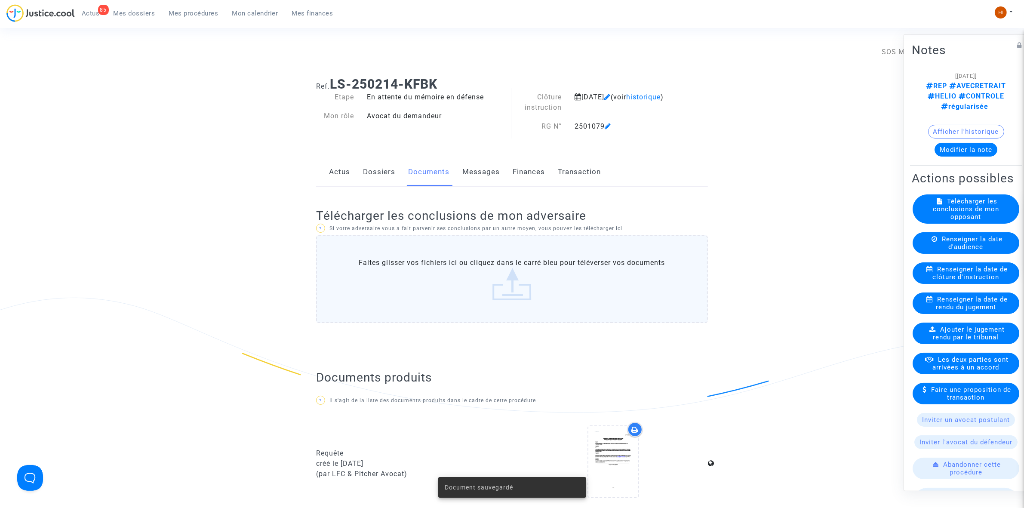
click at [369, 169] on link "Dossiers" at bounding box center [379, 172] width 32 height 28
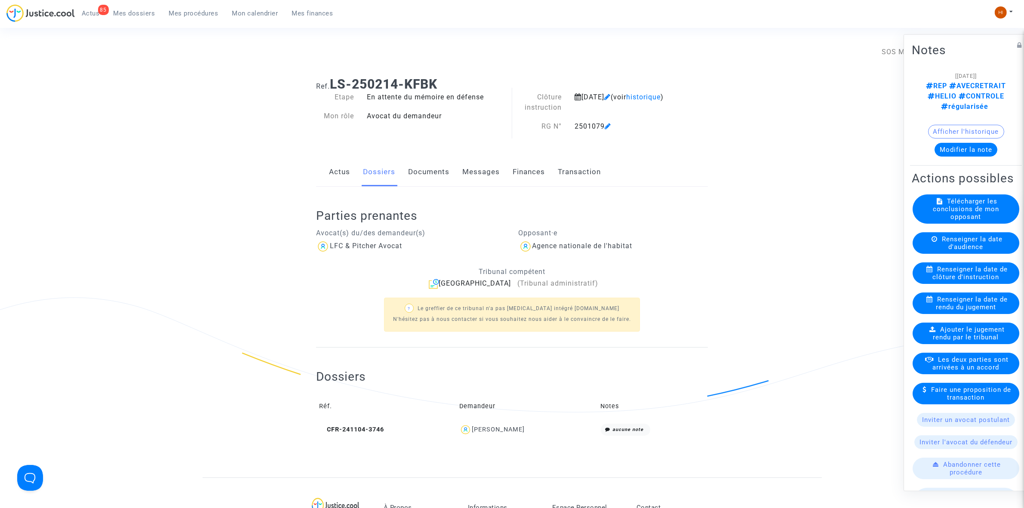
click at [442, 165] on link "Documents" at bounding box center [428, 172] width 41 height 28
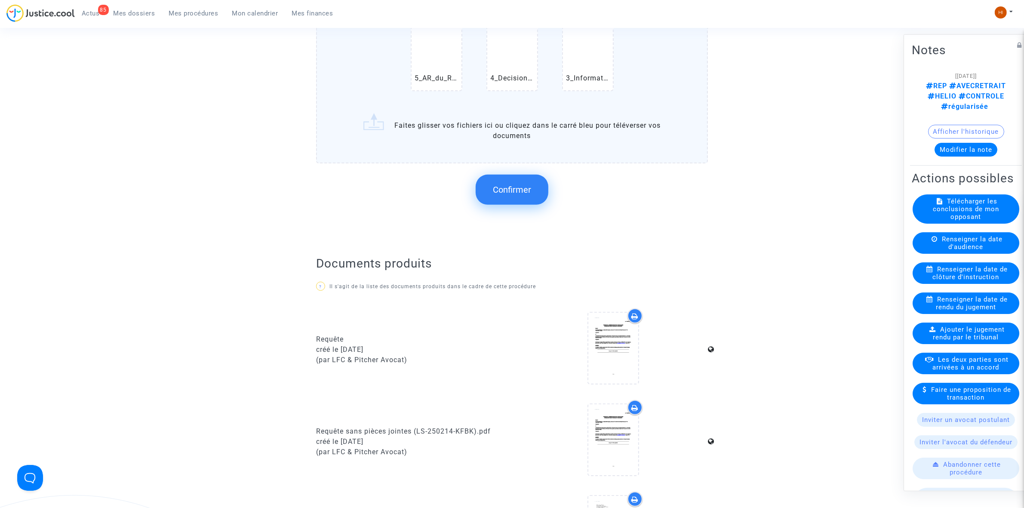
scroll to position [376, 0]
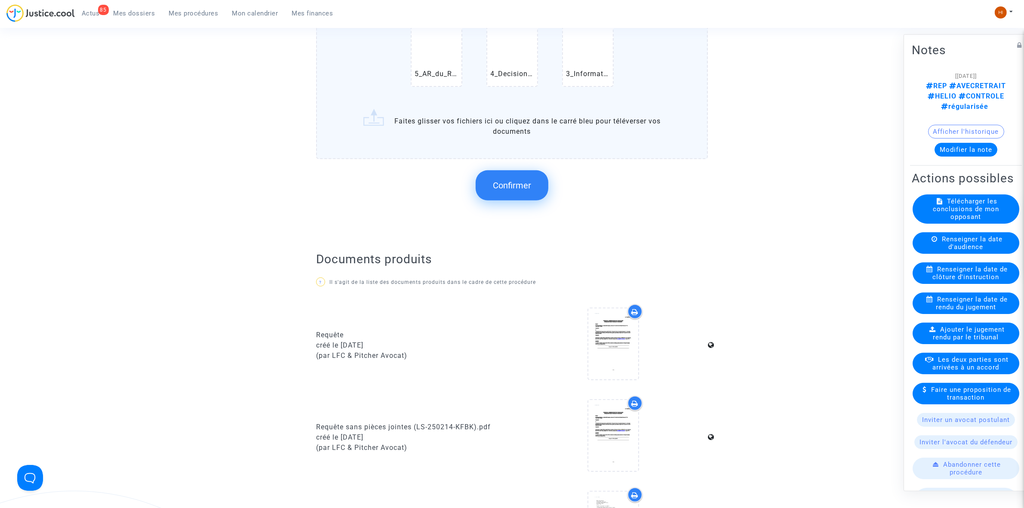
click at [514, 177] on button "Confirmer" at bounding box center [512, 185] width 73 height 30
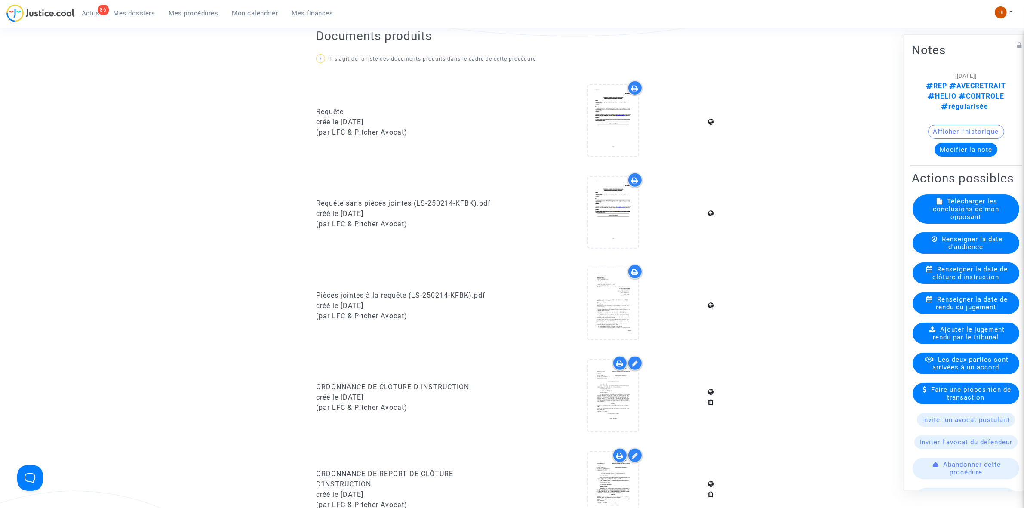
click at [192, 11] on span "Mes procédures" at bounding box center [193, 13] width 49 height 8
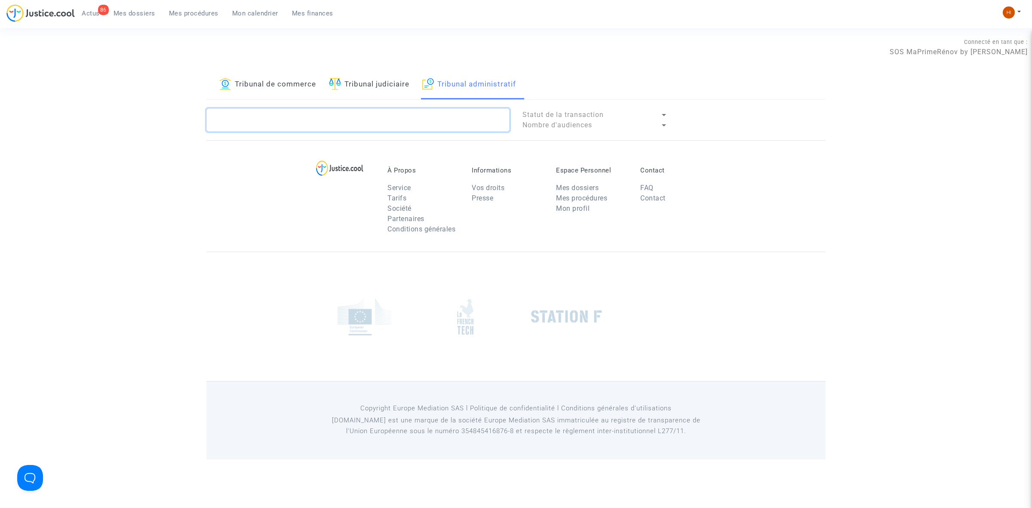
click at [415, 111] on textarea at bounding box center [357, 119] width 303 height 23
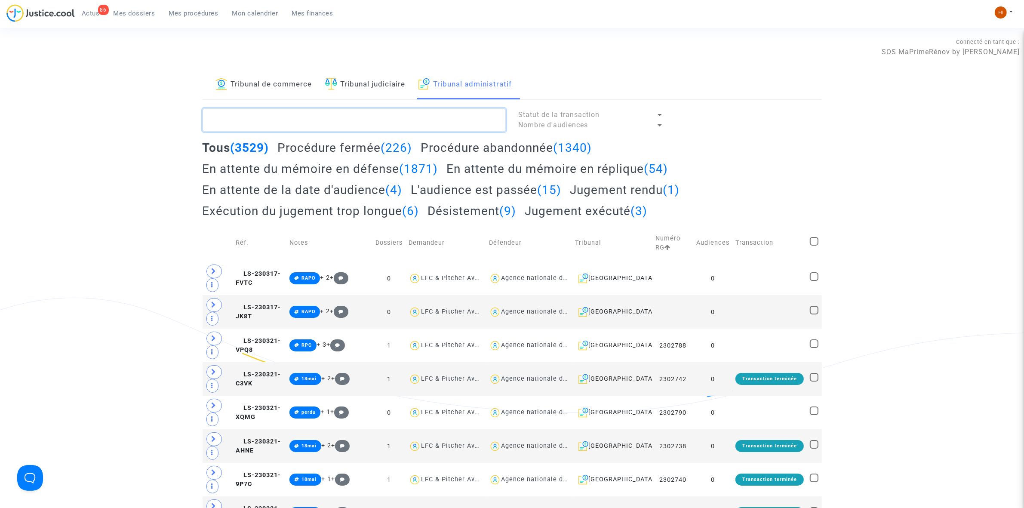
paste textarea "2500952 - Monsieur [PERSON_NAME]"
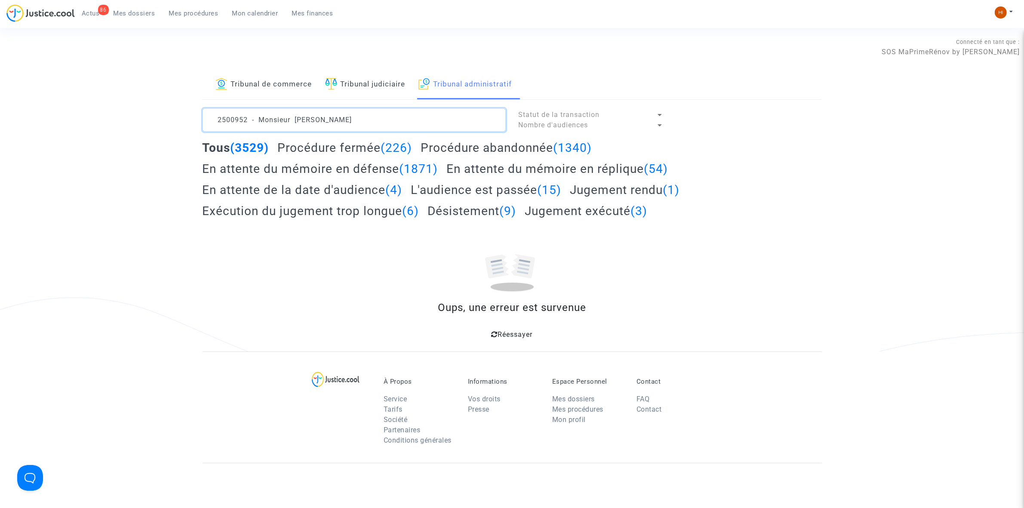
drag, startPoint x: 404, startPoint y: 121, endPoint x: 270, endPoint y: 115, distance: 134.3
click at [270, 115] on textarea at bounding box center [354, 119] width 303 height 23
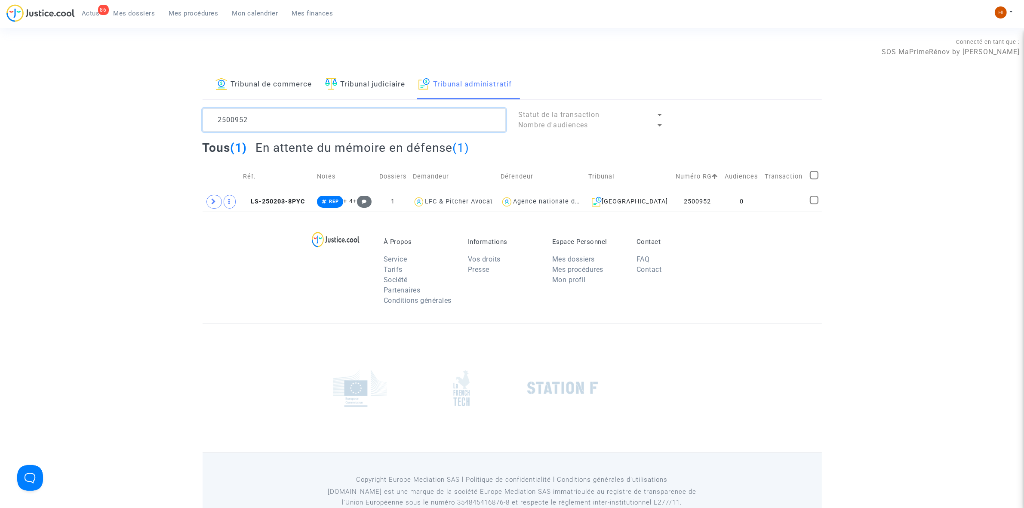
type textarea "2500952"
drag, startPoint x: 775, startPoint y: 199, endPoint x: 738, endPoint y: 207, distance: 37.9
click at [775, 199] on td at bounding box center [784, 202] width 45 height 20
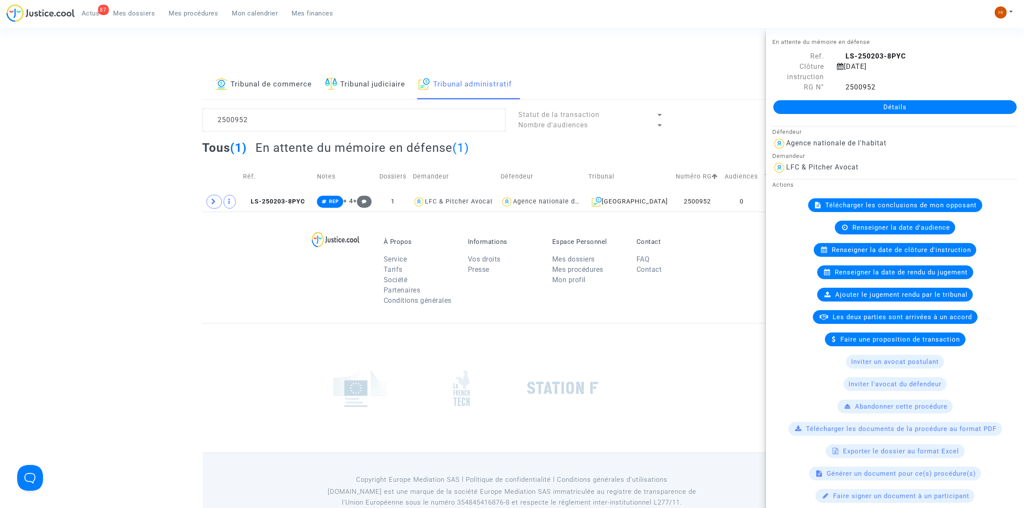
click at [894, 115] on div "Détails" at bounding box center [895, 106] width 258 height 29
click at [891, 106] on link "Détails" at bounding box center [894, 107] width 243 height 14
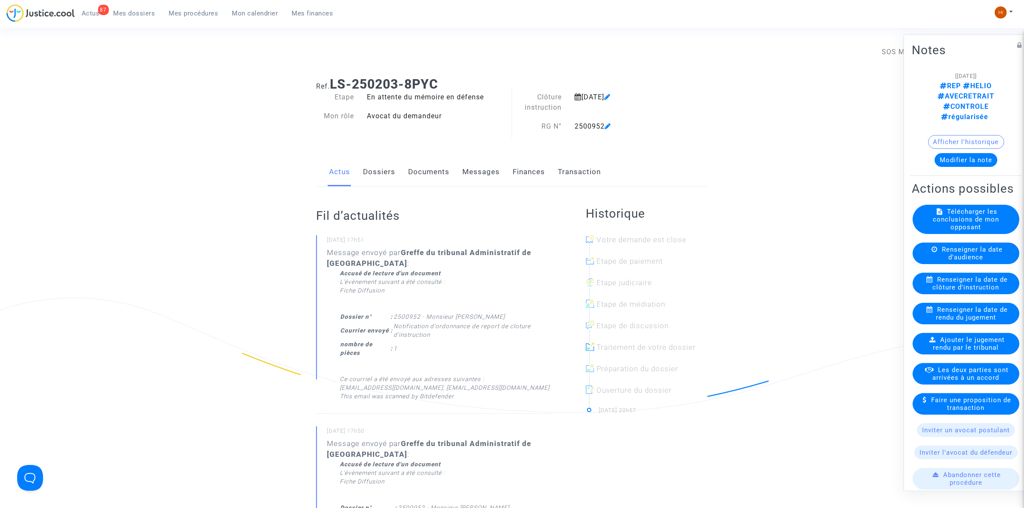
click at [938, 285] on span "Renseigner la date de clôture d'instruction" at bounding box center [970, 282] width 75 height 15
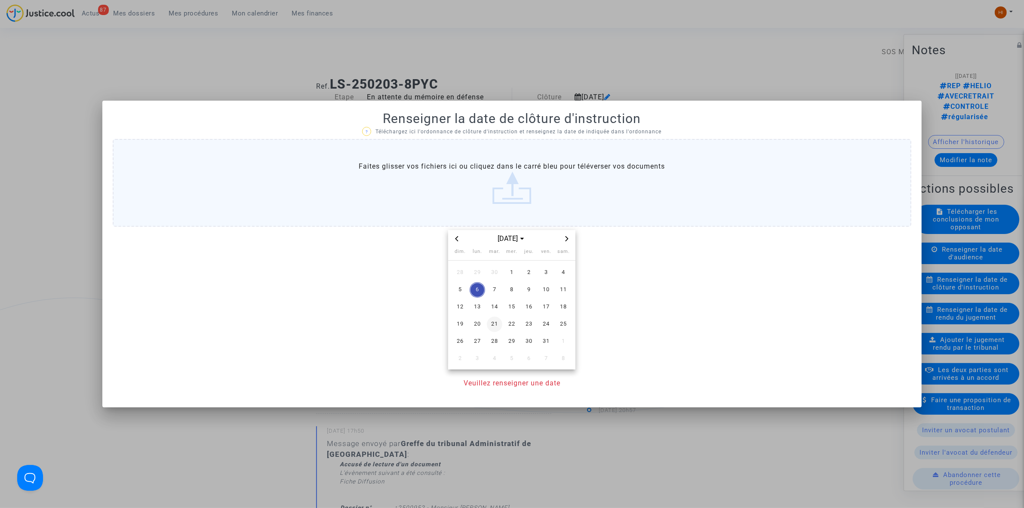
click at [493, 326] on span "21" at bounding box center [494, 324] width 15 height 15
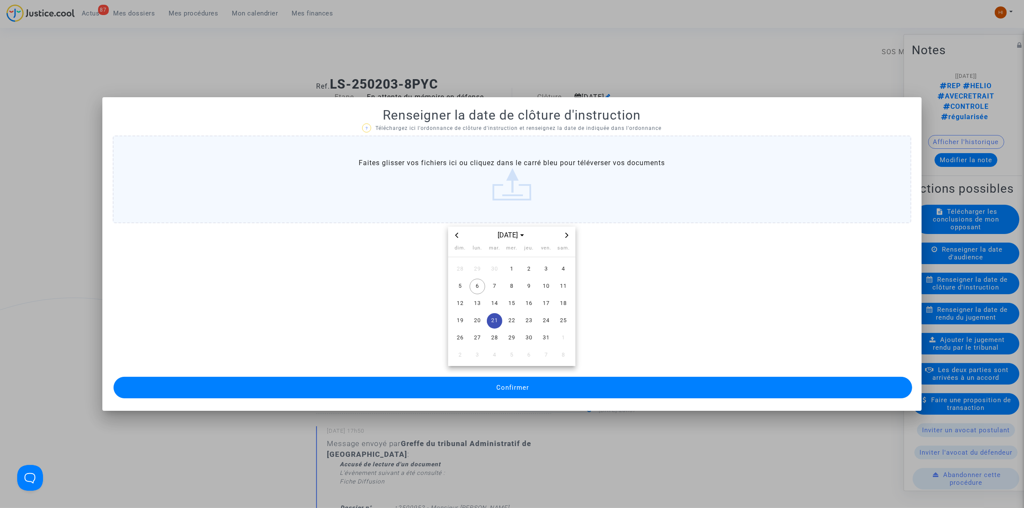
click at [478, 379] on button "Confirmer" at bounding box center [513, 388] width 799 height 22
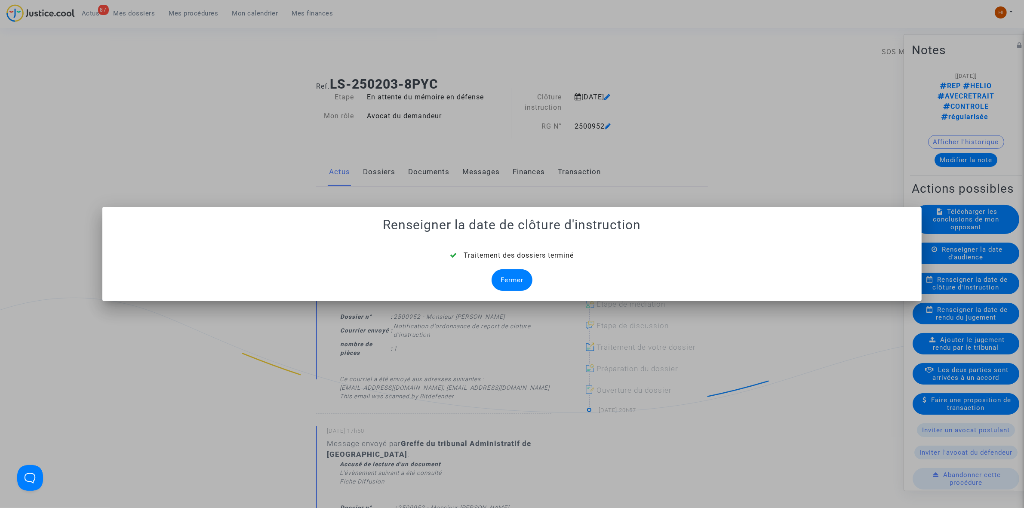
drag, startPoint x: 526, startPoint y: 280, endPoint x: 868, endPoint y: 242, distance: 344.4
click at [531, 277] on div "Fermer" at bounding box center [512, 280] width 41 height 22
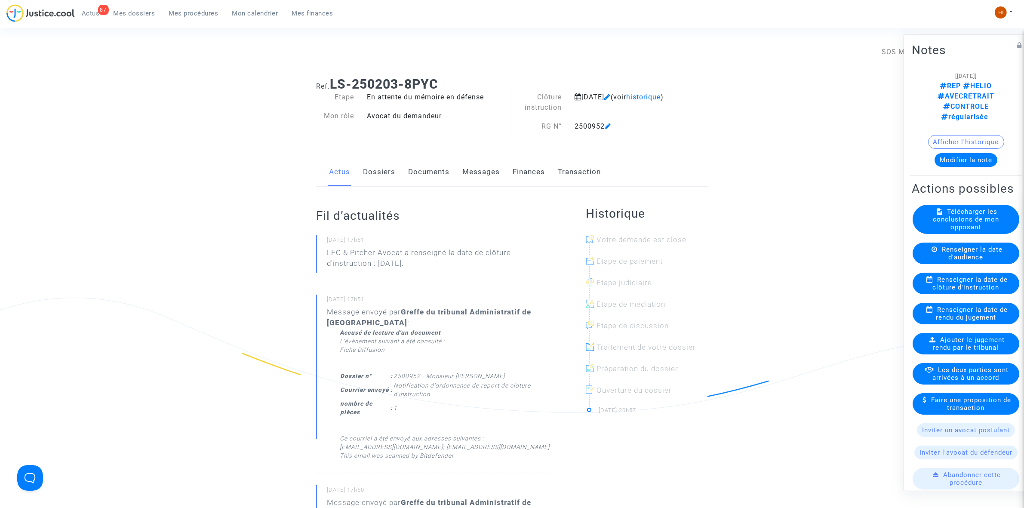
click at [443, 175] on link "Documents" at bounding box center [428, 172] width 41 height 28
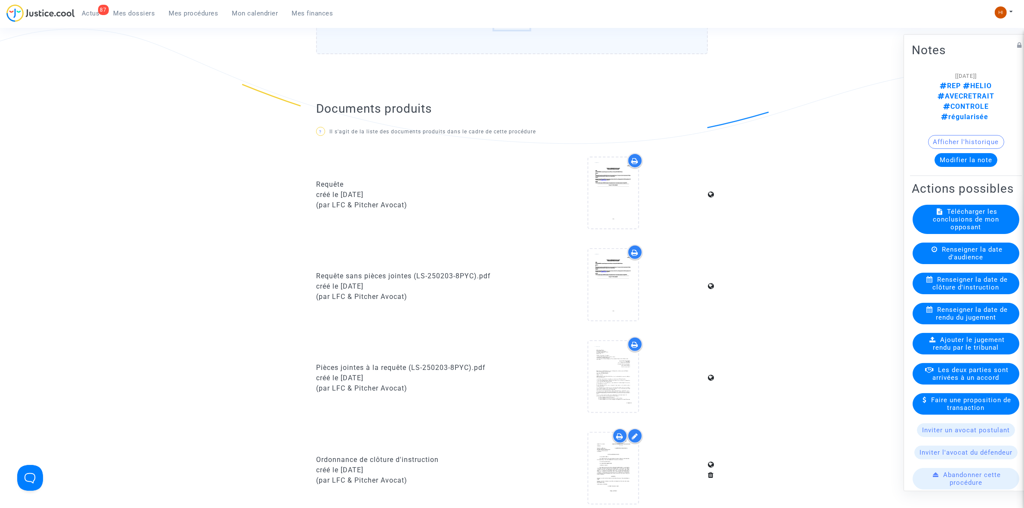
scroll to position [538, 0]
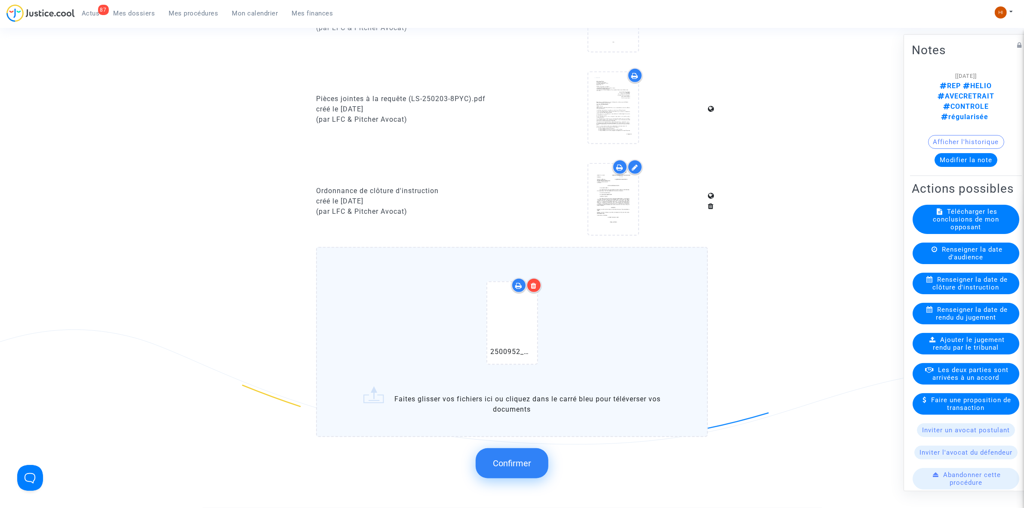
click at [519, 458] on span "Confirmer" at bounding box center [512, 463] width 38 height 10
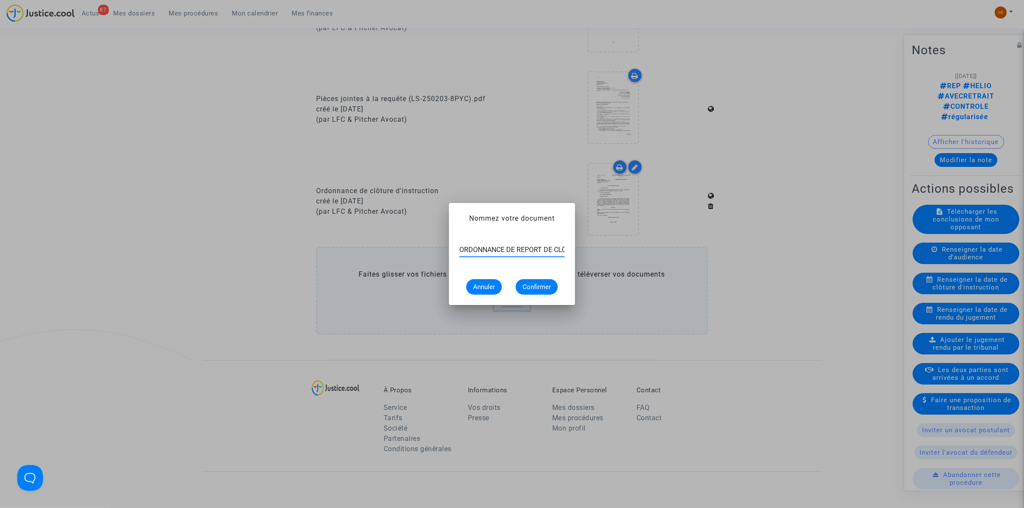
scroll to position [0, 70]
type input "ORDONNANCE DE REPORT DE CLÔTURE D’INSTRUCTION"
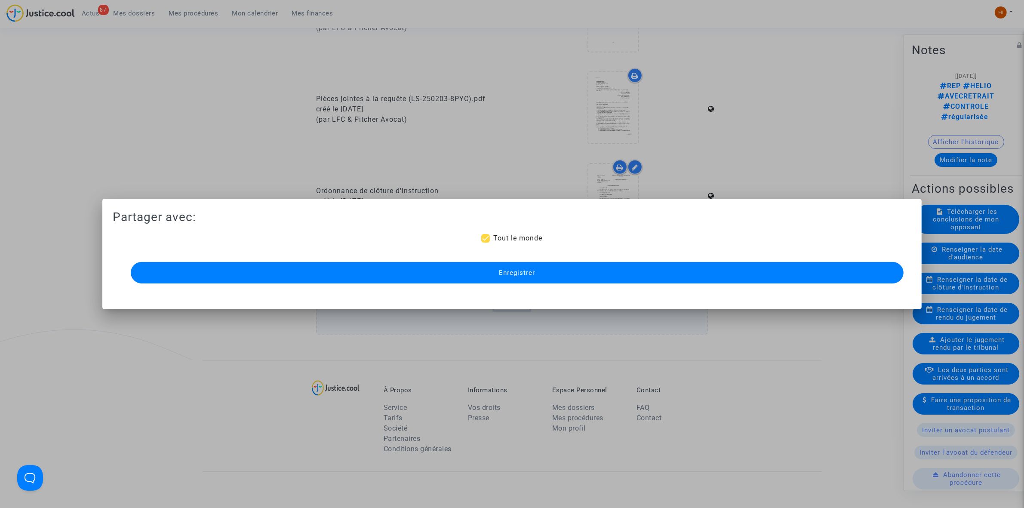
click at [676, 264] on button "Enregistrer" at bounding box center [517, 273] width 773 height 22
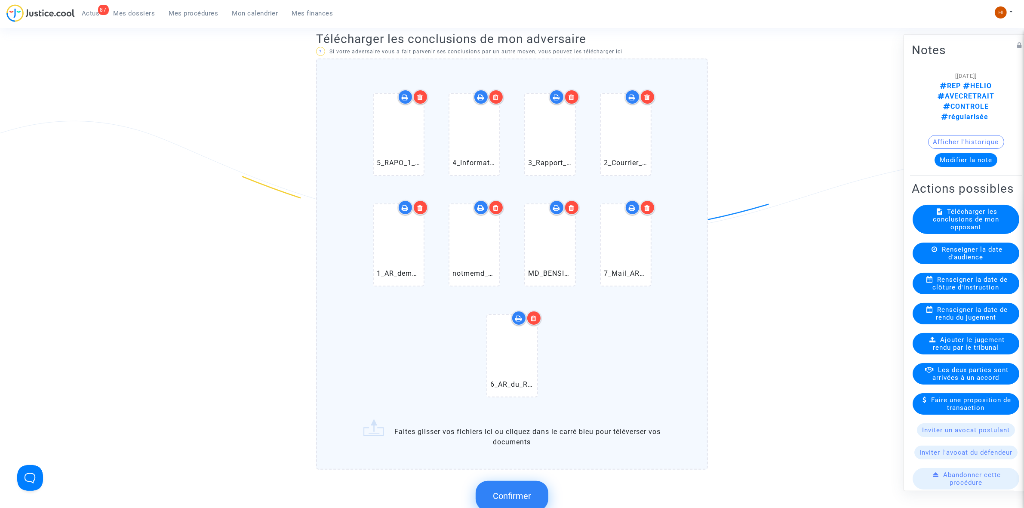
scroll to position [430, 0]
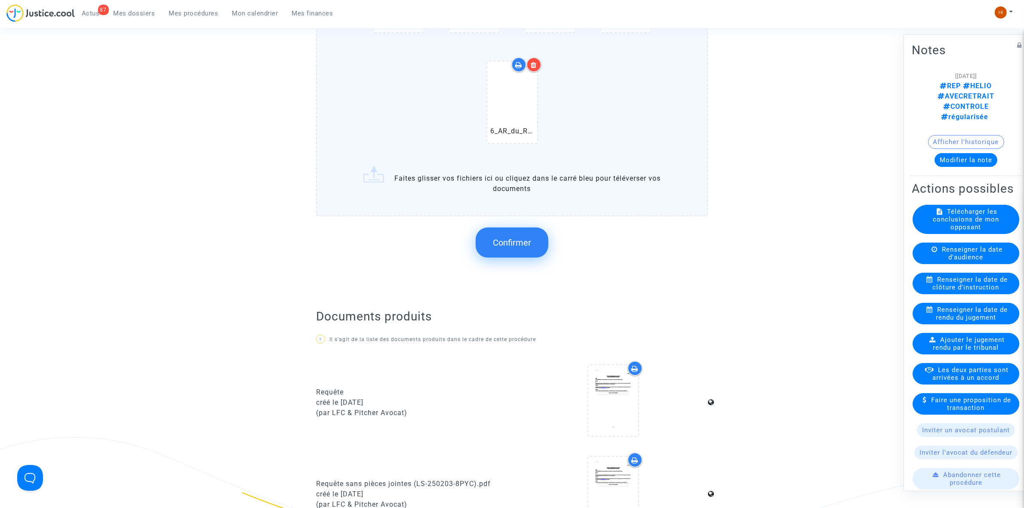
click at [533, 229] on button "Confirmer" at bounding box center [512, 242] width 73 height 30
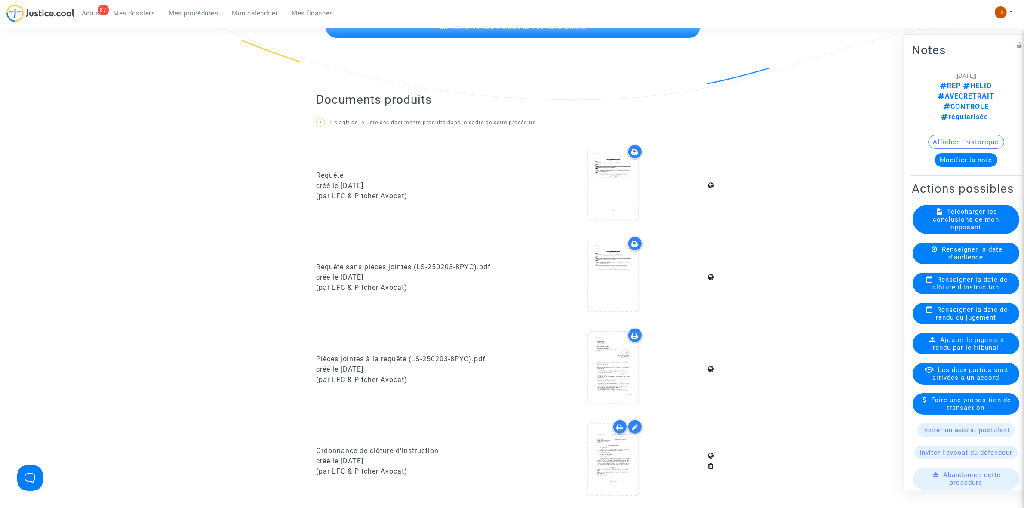
scroll to position [269, 0]
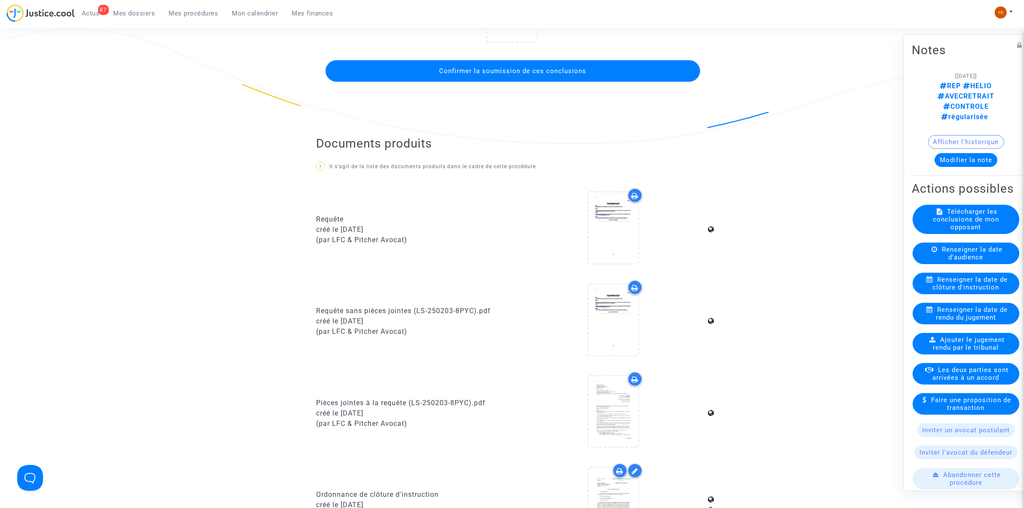
click at [611, 61] on button "Confirmer la soumission de ces conclusions" at bounding box center [513, 71] width 375 height 22
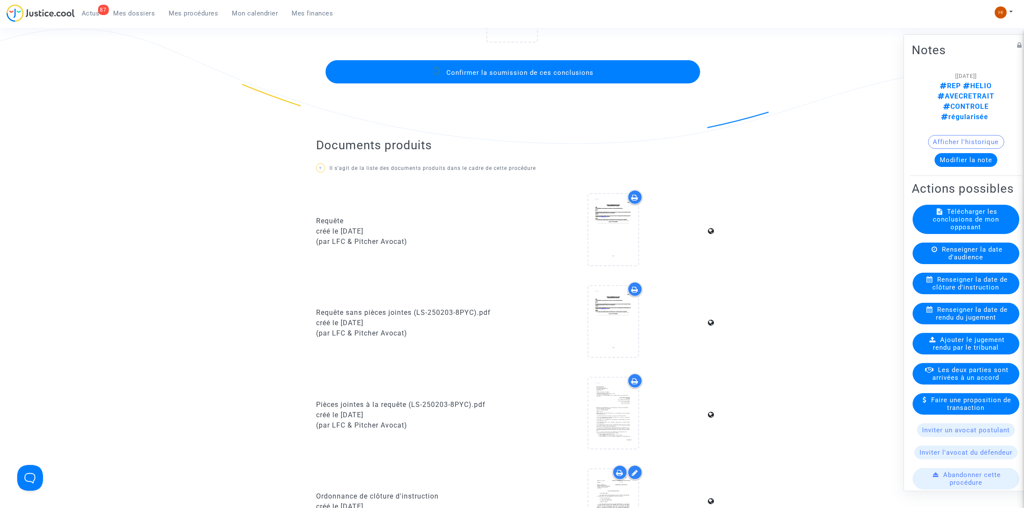
click at [616, 72] on button "Confirmer la soumission de ces conclusions" at bounding box center [513, 71] width 375 height 23
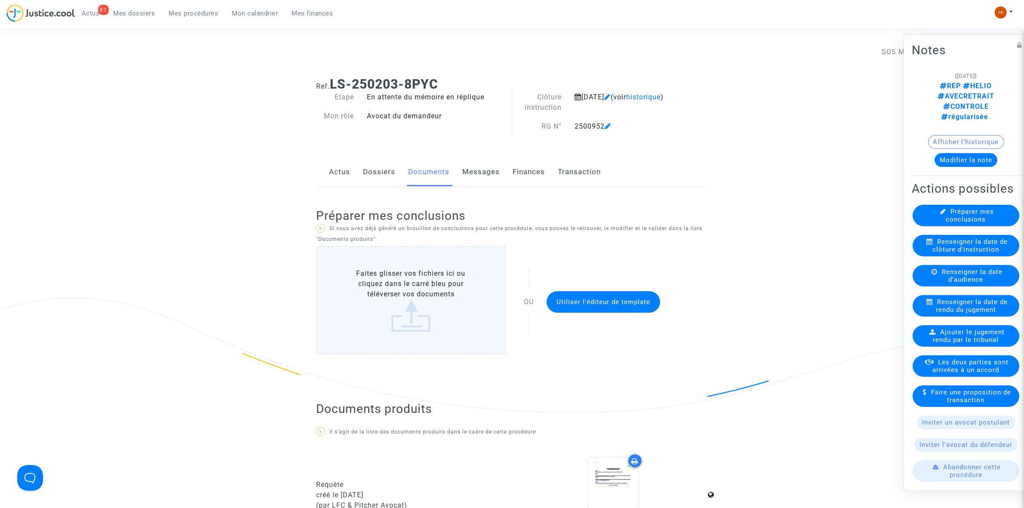
drag, startPoint x: 194, startPoint y: 12, endPoint x: 242, endPoint y: 27, distance: 50.6
click at [194, 12] on span "Mes procédures" at bounding box center [193, 13] width 49 height 8
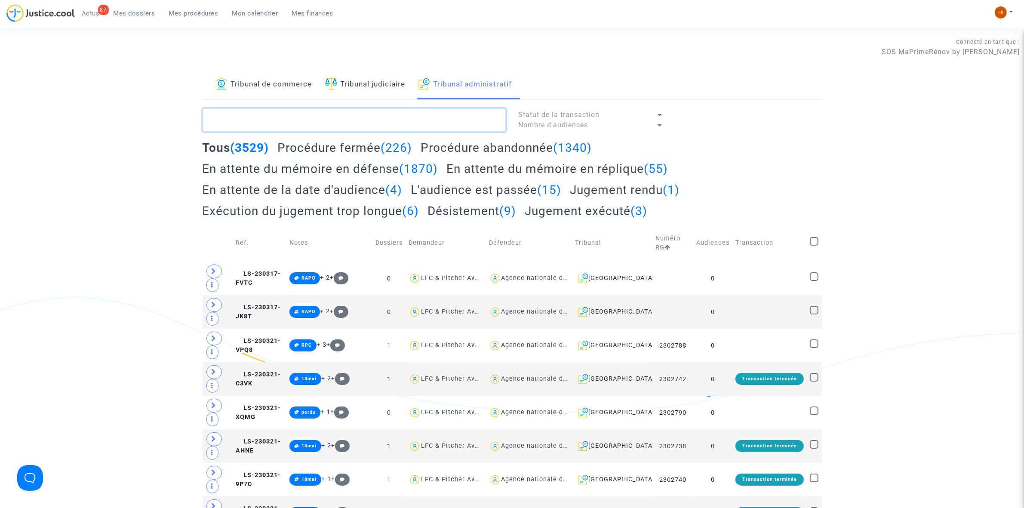
click at [458, 114] on textarea at bounding box center [354, 119] width 303 height 23
paste textarea "2500266 - Monsieur [PERSON_NAME]"
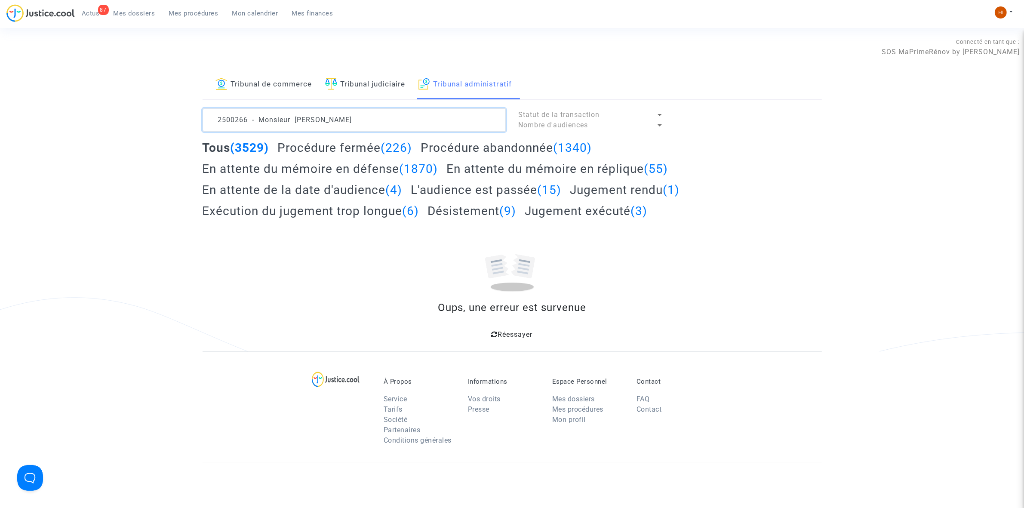
drag, startPoint x: 359, startPoint y: 124, endPoint x: 246, endPoint y: 123, distance: 112.7
click at [246, 123] on textarea at bounding box center [354, 119] width 303 height 23
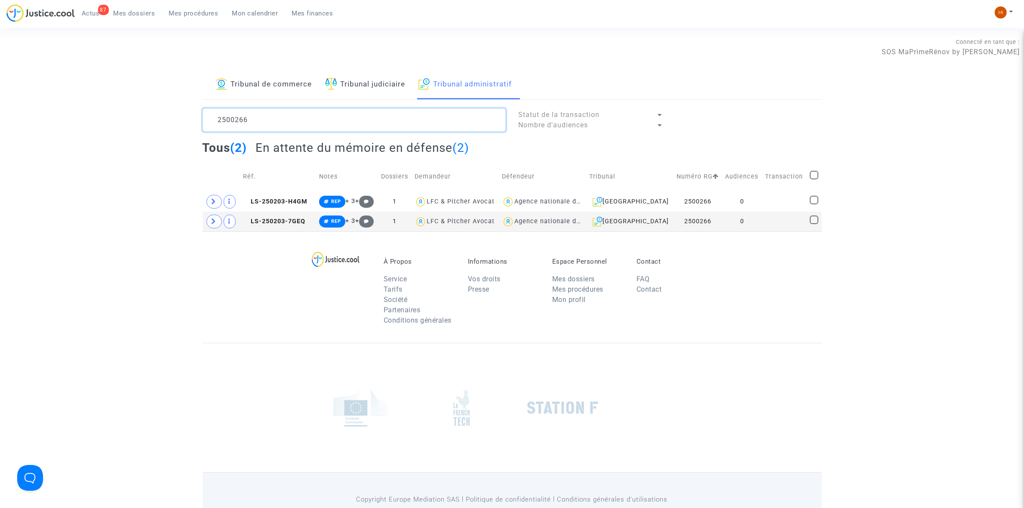
type textarea "2500266"
click at [751, 197] on td "0" at bounding box center [742, 202] width 40 height 20
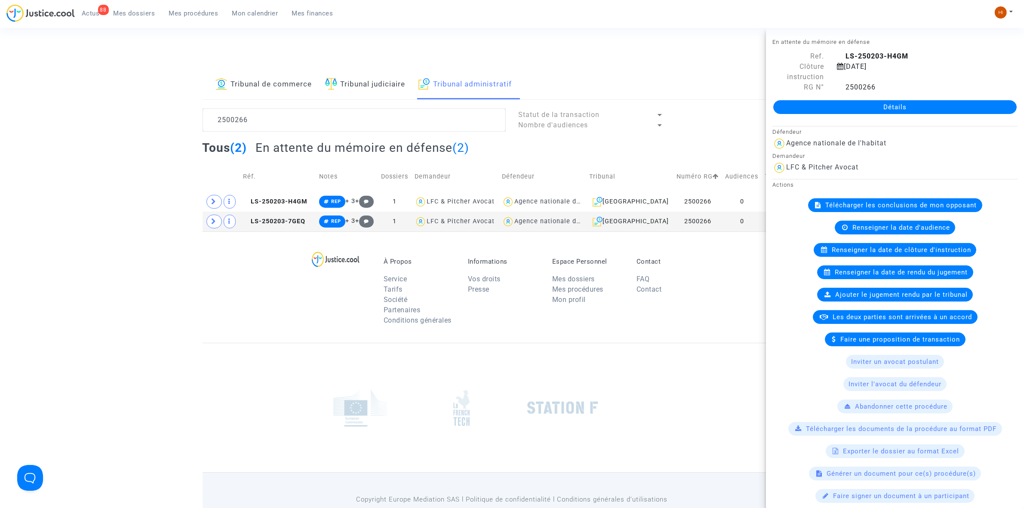
click at [824, 108] on link "Détails" at bounding box center [894, 107] width 243 height 14
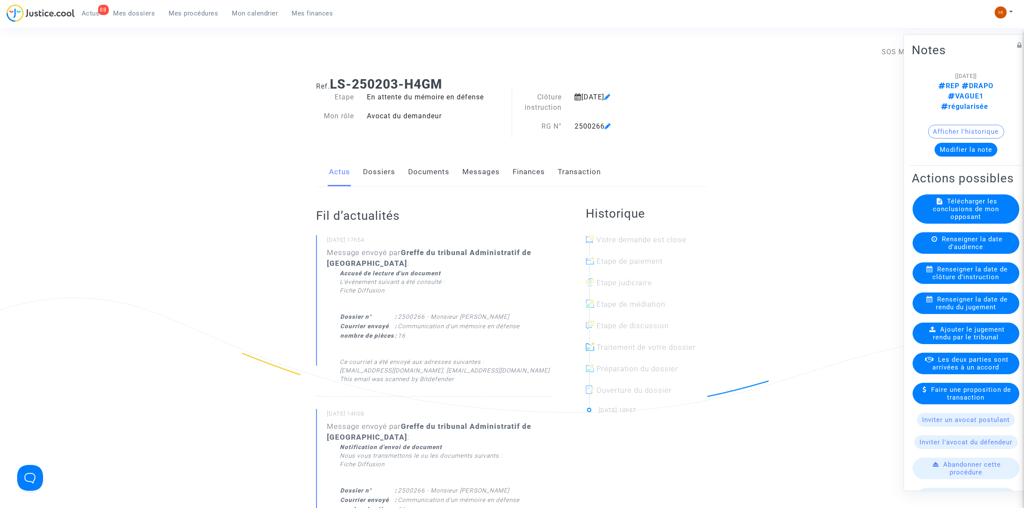
click at [439, 183] on link "Documents" at bounding box center [428, 172] width 41 height 28
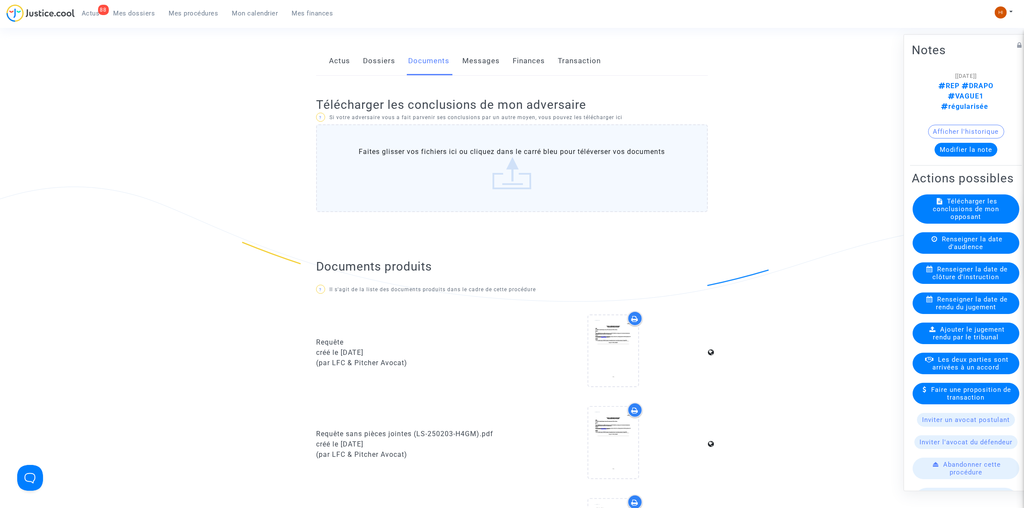
scroll to position [269, 0]
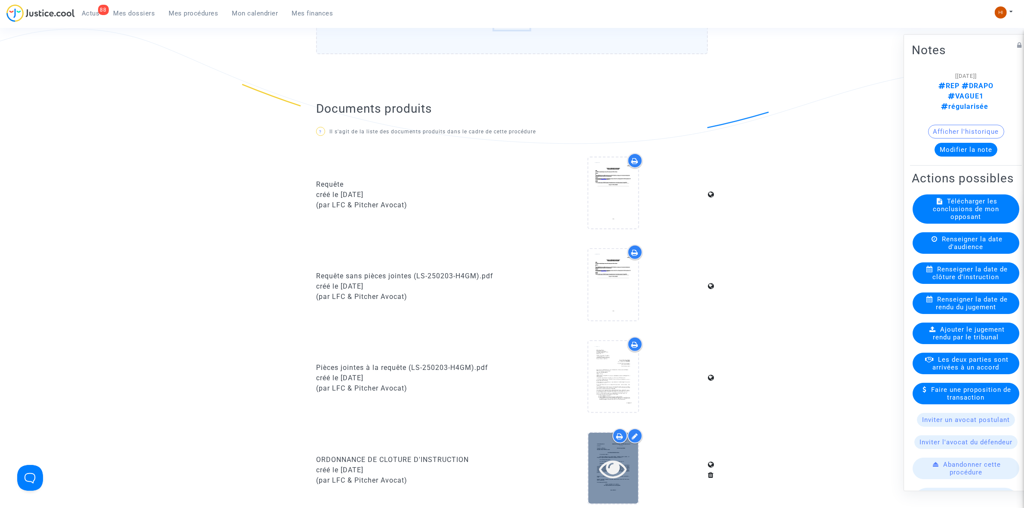
click at [602, 463] on icon at bounding box center [613, 469] width 28 height 28
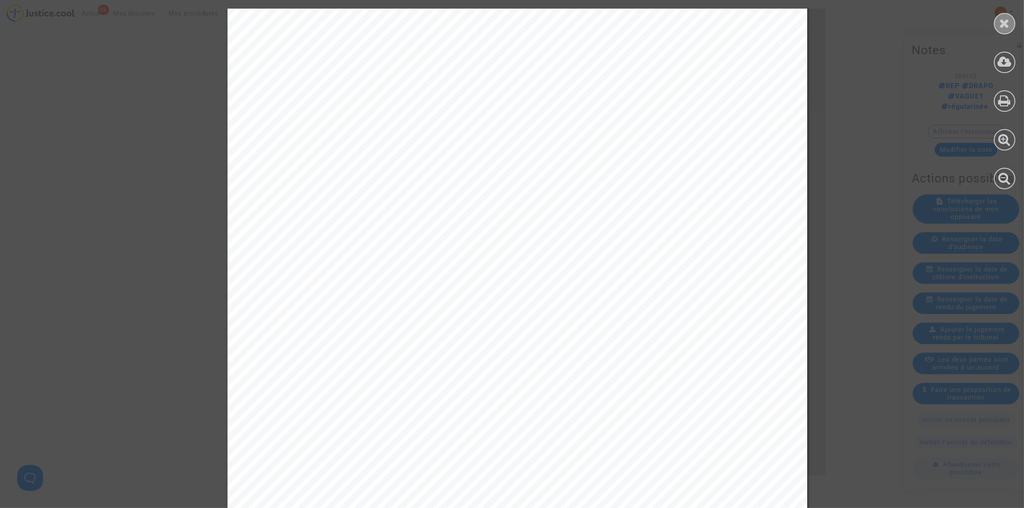
click at [999, 15] on div at bounding box center [1005, 24] width 22 height 22
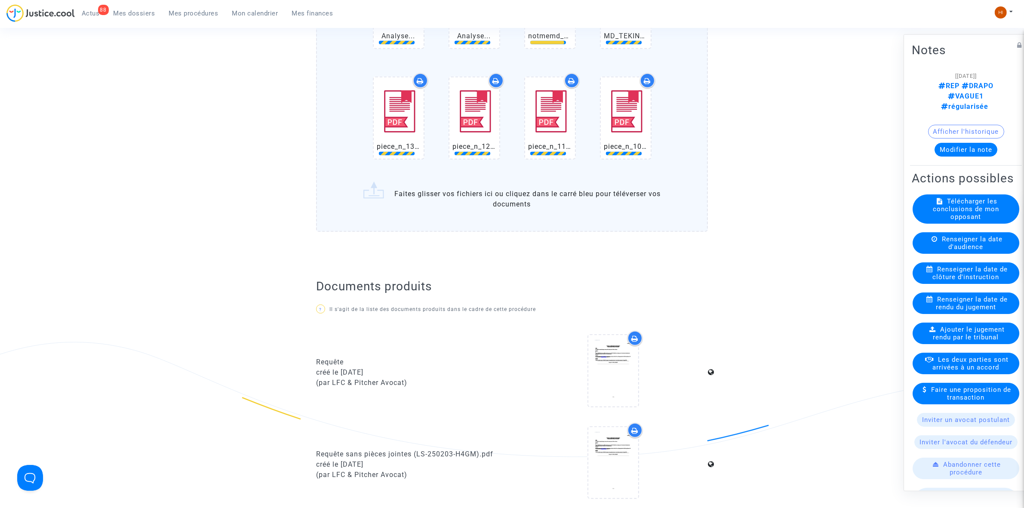
scroll to position [484, 0]
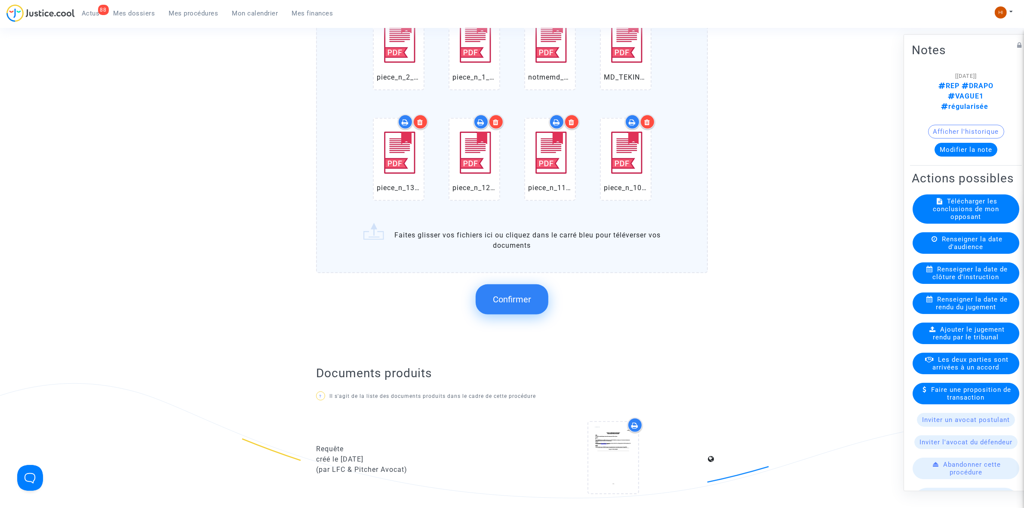
click at [504, 294] on span "Confirmer" at bounding box center [512, 299] width 38 height 10
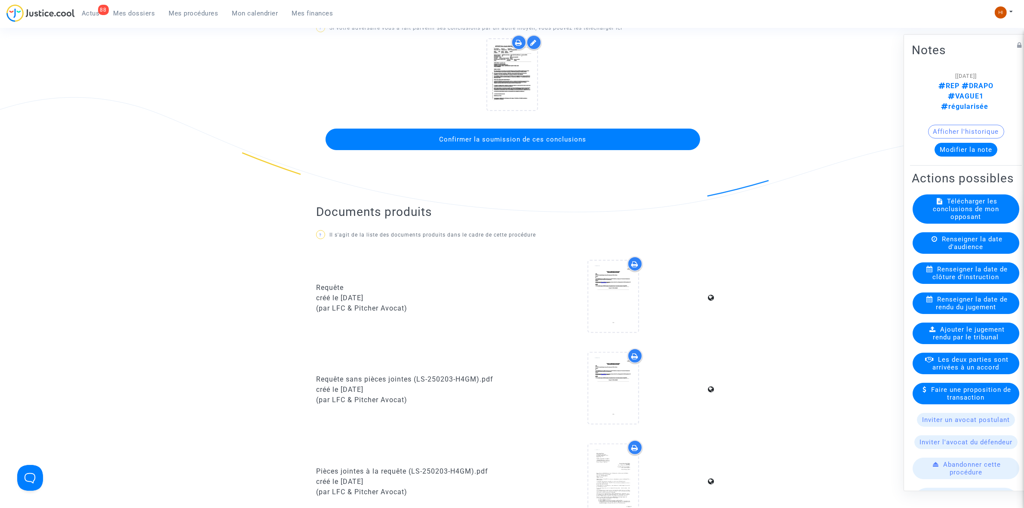
scroll to position [161, 0]
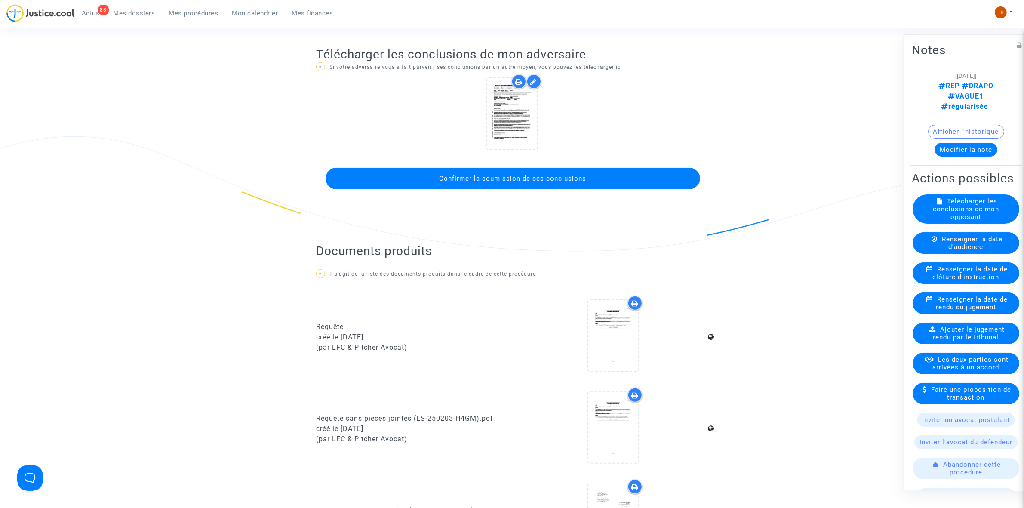
drag, startPoint x: 562, startPoint y: 166, endPoint x: 562, endPoint y: 173, distance: 6.9
click at [562, 166] on div "Confirmer la soumission de ces conclusions" at bounding box center [512, 179] width 375 height 26
click at [562, 175] on span "Confirmer la soumission de ces conclusions" at bounding box center [512, 179] width 147 height 8
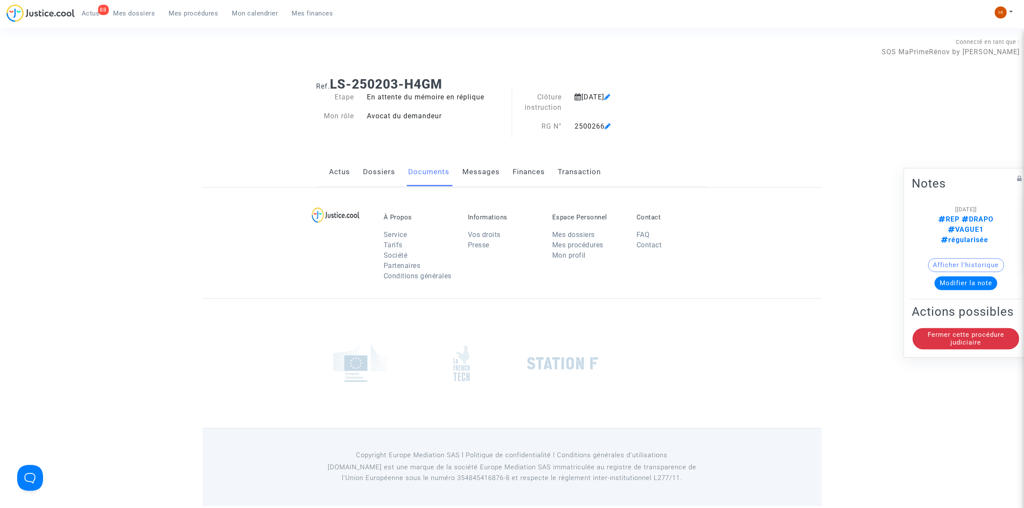
scroll to position [0, 0]
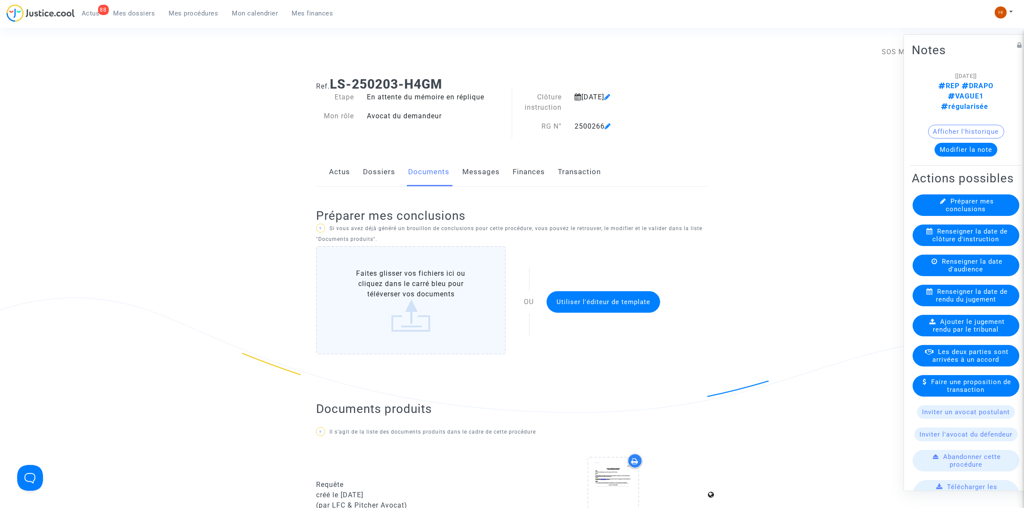
drag, startPoint x: 191, startPoint y: 9, endPoint x: 350, endPoint y: 46, distance: 164.3
click at [191, 9] on span "Mes procédures" at bounding box center [193, 13] width 49 height 8
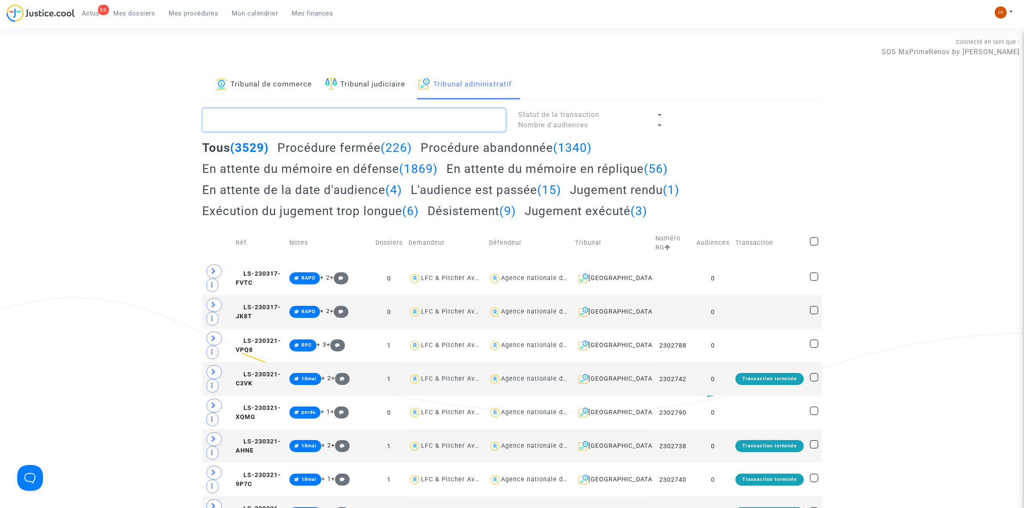
click at [404, 129] on textarea at bounding box center [354, 119] width 303 height 23
paste textarea "2500272 - Monsieur [PERSON_NAME]"
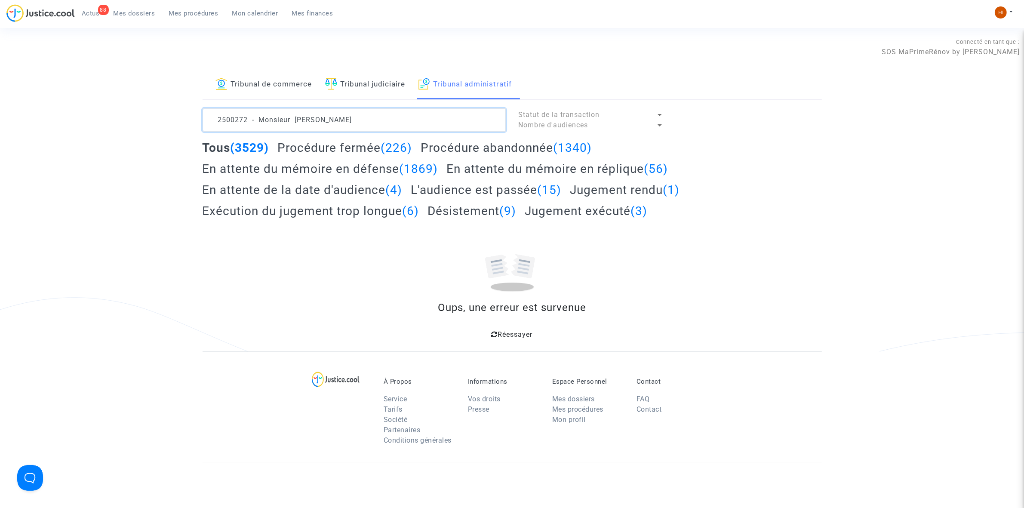
drag, startPoint x: 376, startPoint y: 126, endPoint x: 249, endPoint y: 127, distance: 126.9
click at [249, 127] on textarea at bounding box center [354, 119] width 303 height 23
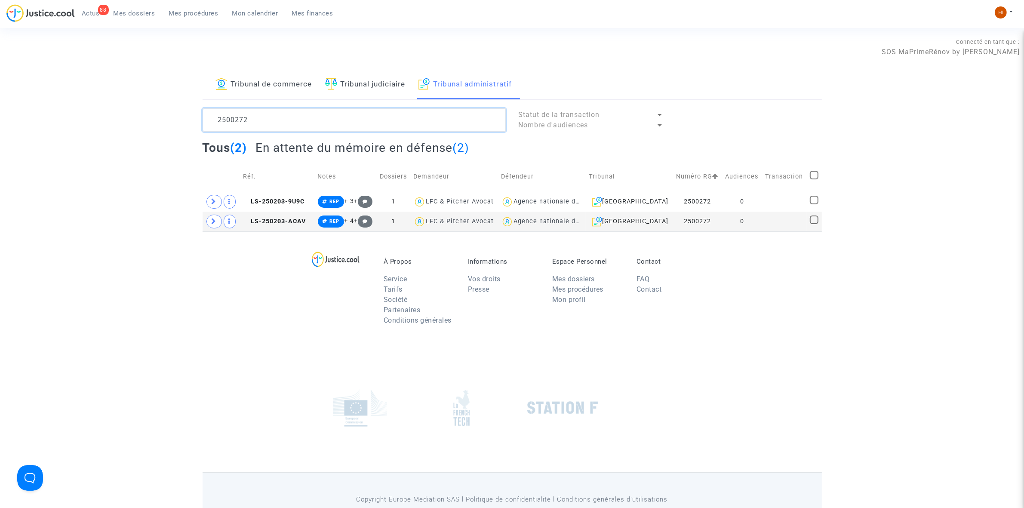
type textarea "2500272"
click at [755, 201] on td "0" at bounding box center [742, 202] width 40 height 20
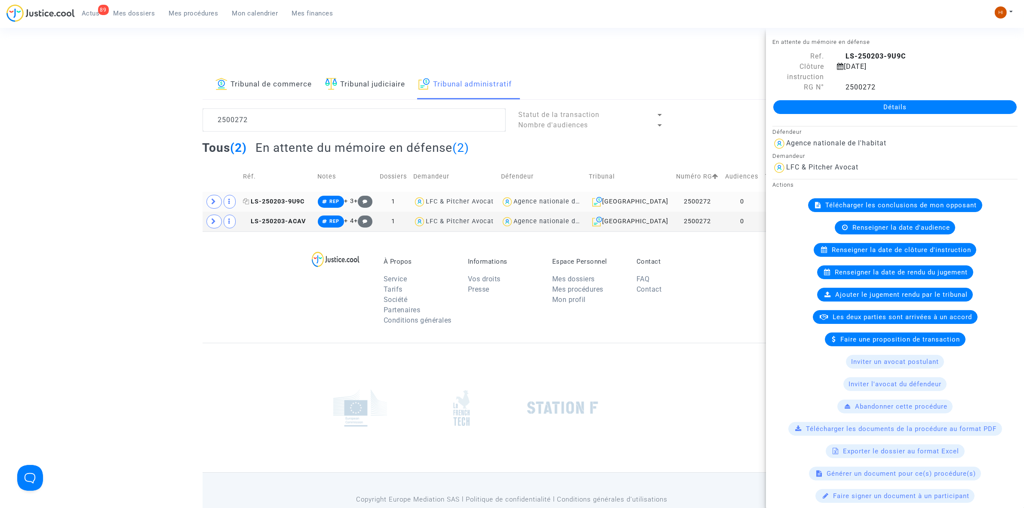
click at [304, 203] on span "LS-250203-9U9C" at bounding box center [273, 201] width 61 height 7
click at [878, 101] on link "Détails" at bounding box center [894, 107] width 243 height 14
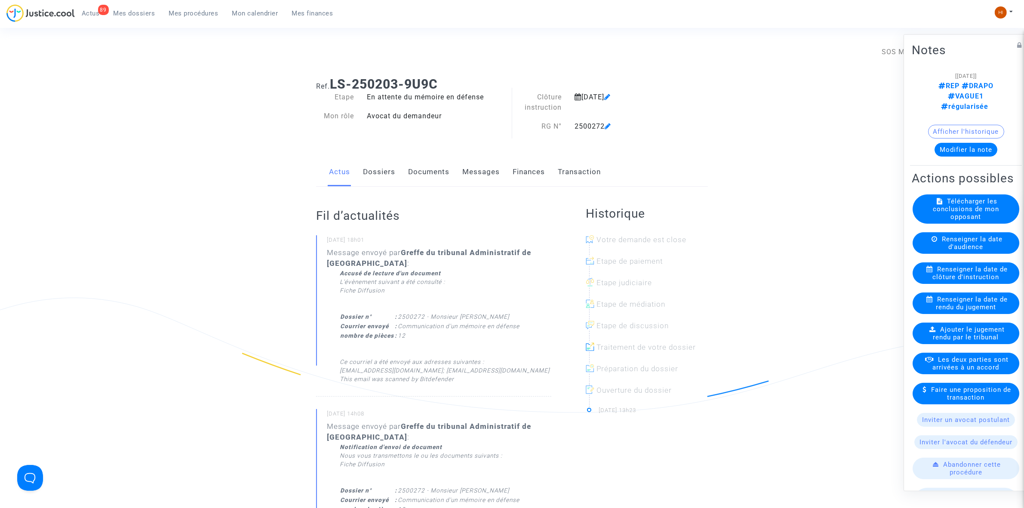
click at [427, 173] on link "Documents" at bounding box center [428, 172] width 41 height 28
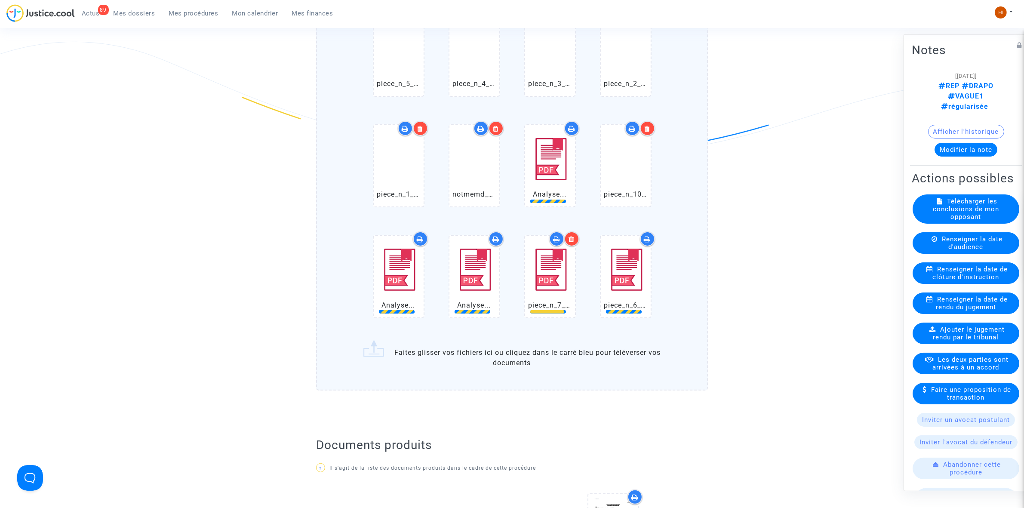
scroll to position [269, 0]
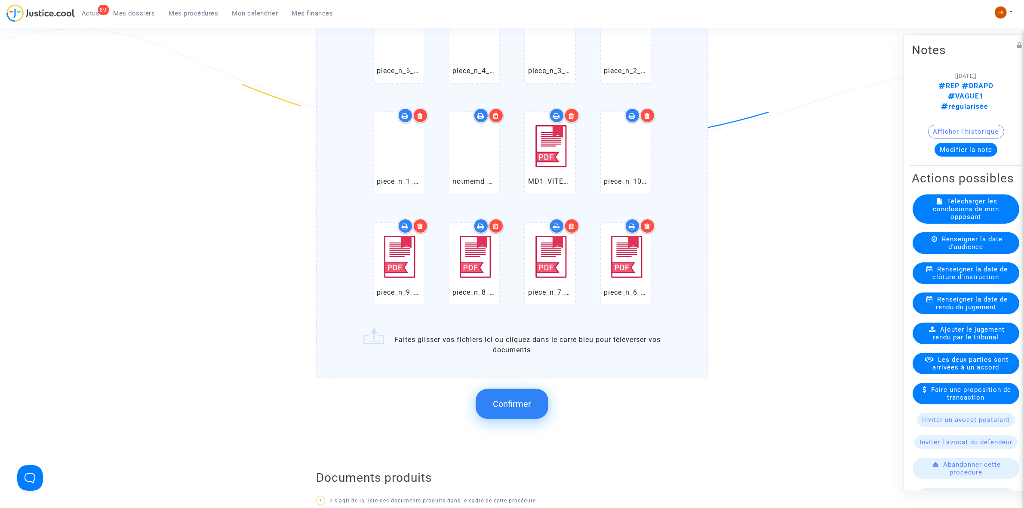
click at [558, 408] on div "Confirmer" at bounding box center [512, 404] width 392 height 46
click at [534, 400] on button "Confirmer" at bounding box center [512, 404] width 73 height 30
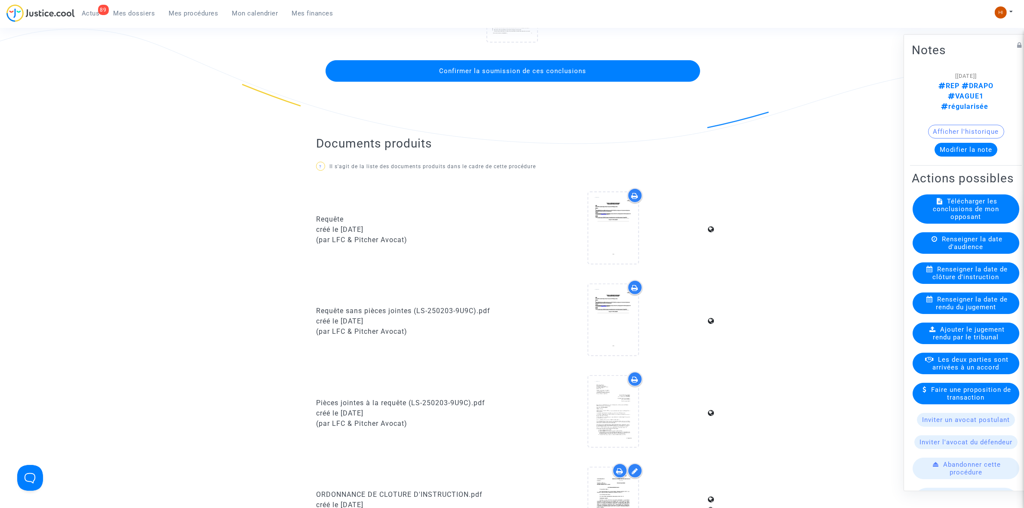
click at [523, 72] on span "Confirmer la soumission de ces conclusions" at bounding box center [512, 71] width 147 height 8
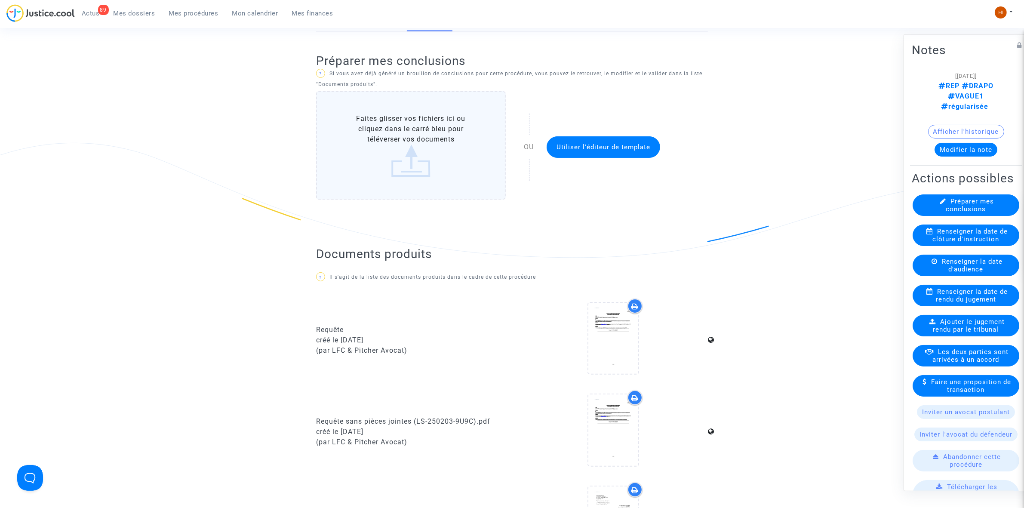
scroll to position [0, 0]
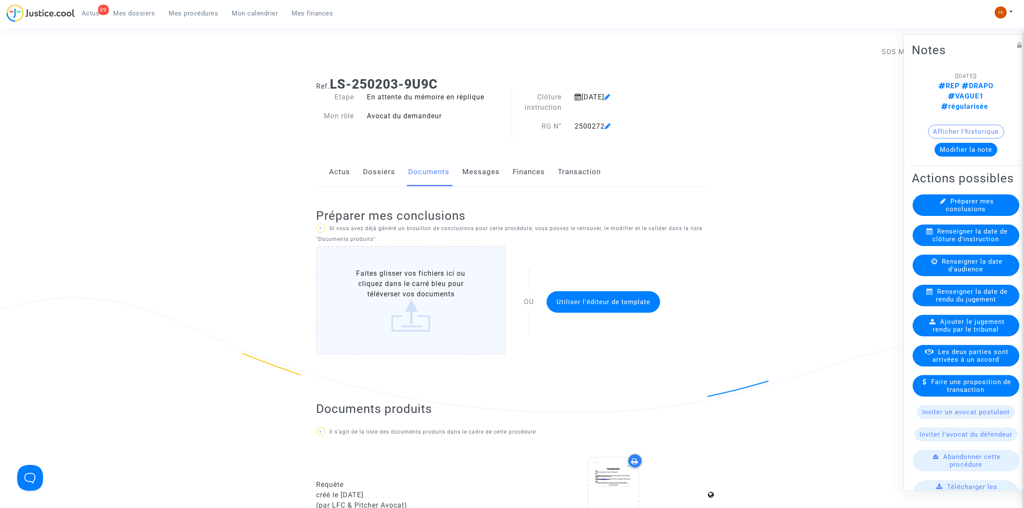
click at [202, 16] on span "Mes procédures" at bounding box center [193, 13] width 49 height 8
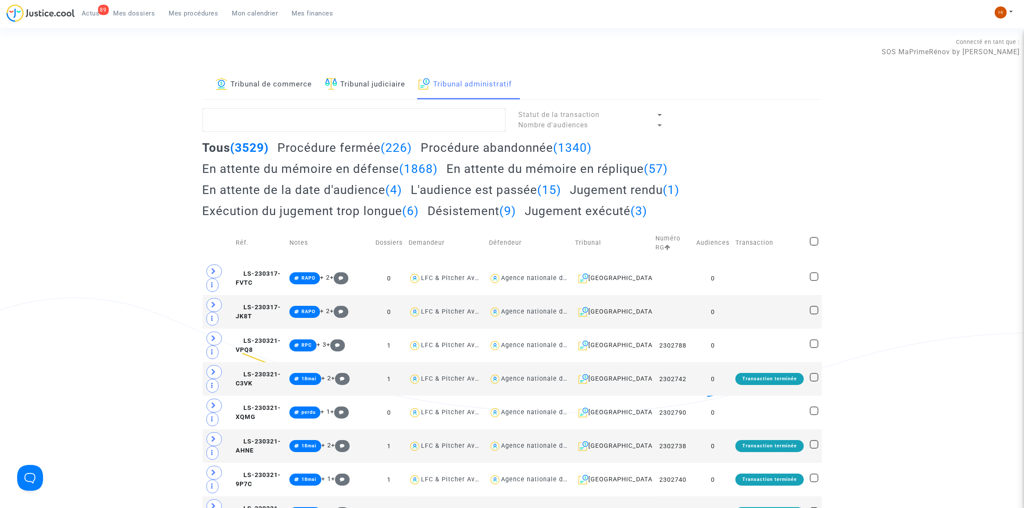
paste textarea "2503682 - Monsieur [PERSON_NAME]"
click at [418, 121] on textarea at bounding box center [354, 119] width 303 height 23
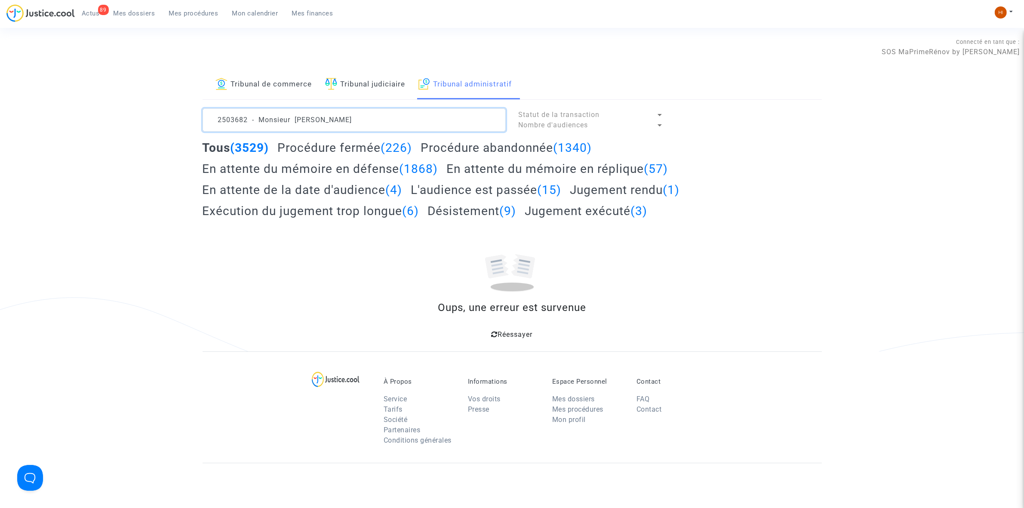
drag, startPoint x: 397, startPoint y: 126, endPoint x: 250, endPoint y: 112, distance: 147.3
click at [250, 112] on textarea at bounding box center [354, 119] width 303 height 23
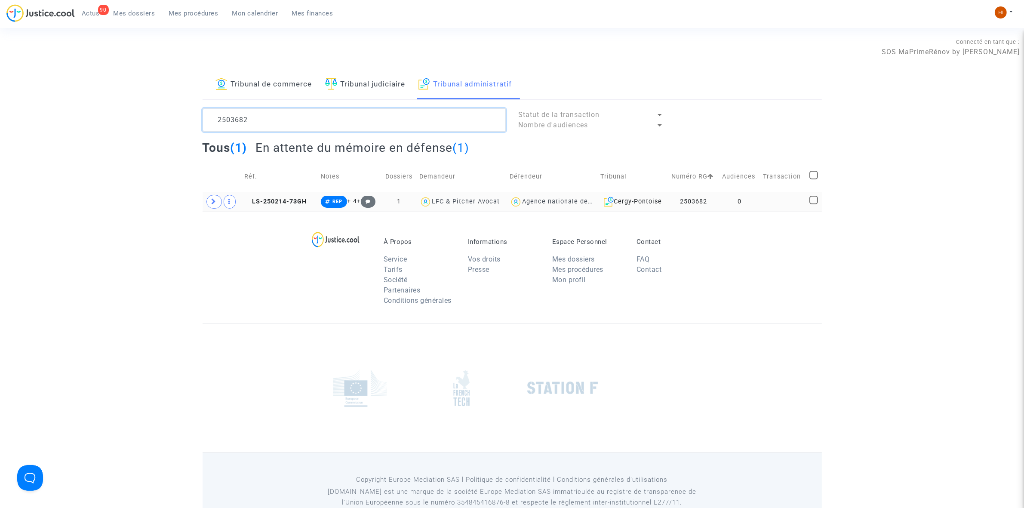
type textarea "2503682"
click at [755, 201] on td "0" at bounding box center [739, 202] width 41 height 20
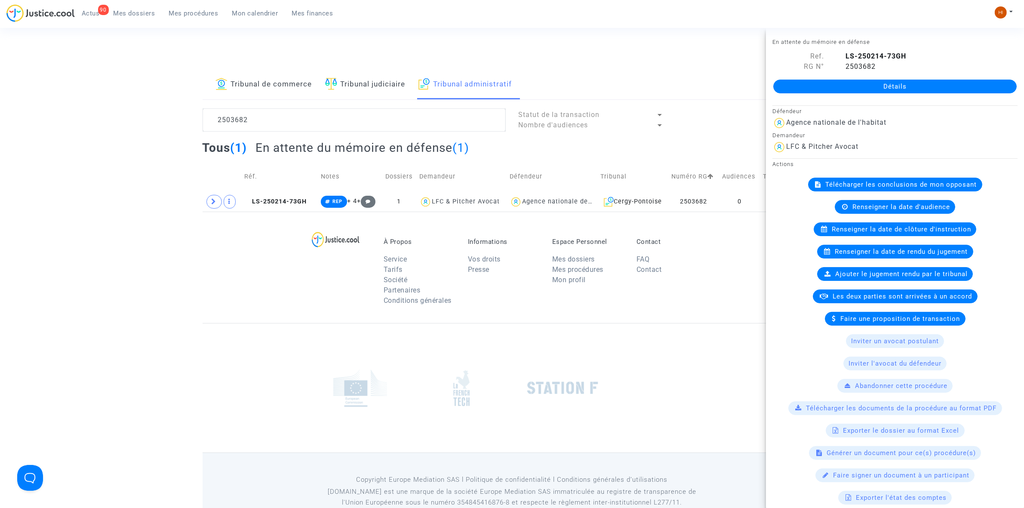
click at [878, 81] on link "Détails" at bounding box center [894, 87] width 243 height 14
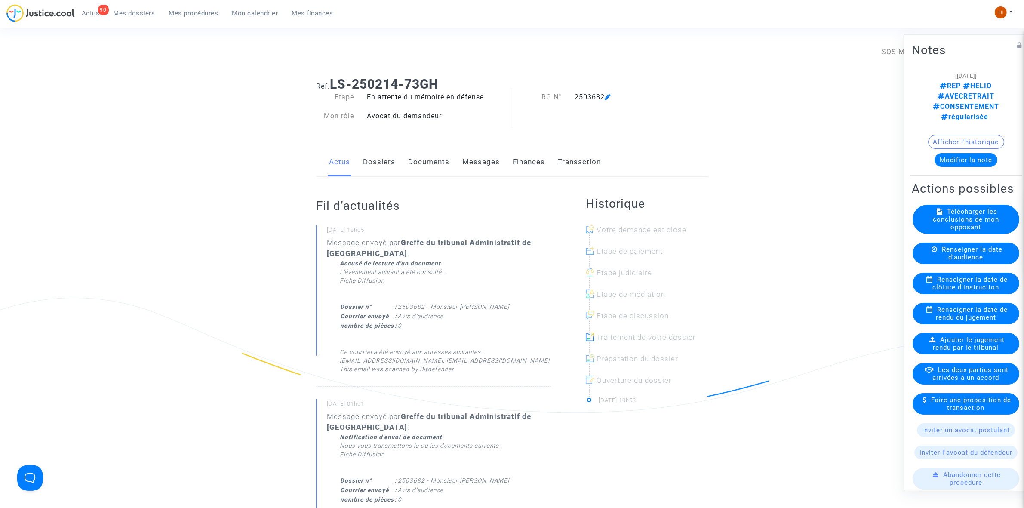
click at [427, 163] on link "Documents" at bounding box center [428, 162] width 41 height 28
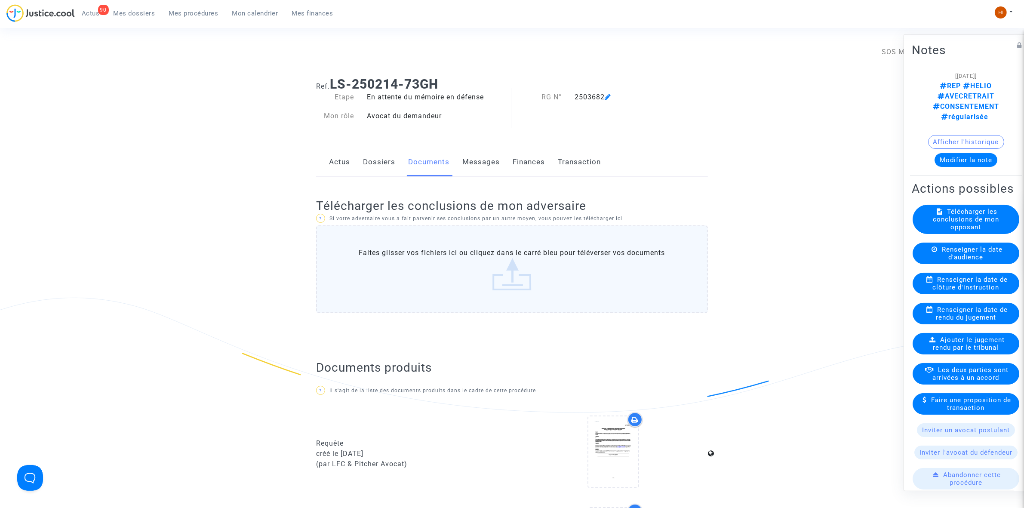
click at [985, 257] on div "Renseigner la date d'audience" at bounding box center [966, 253] width 107 height 22
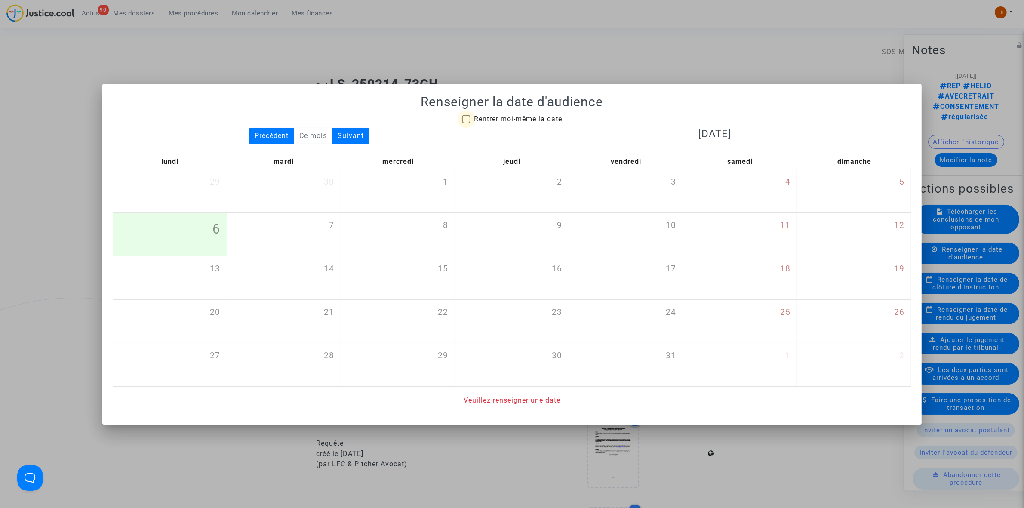
click at [539, 123] on span "Rentrer moi-même la date" at bounding box center [518, 119] width 88 height 10
click at [466, 123] on input "Rentrer moi-même la date" at bounding box center [466, 123] width 0 height 0
checkbox input "true"
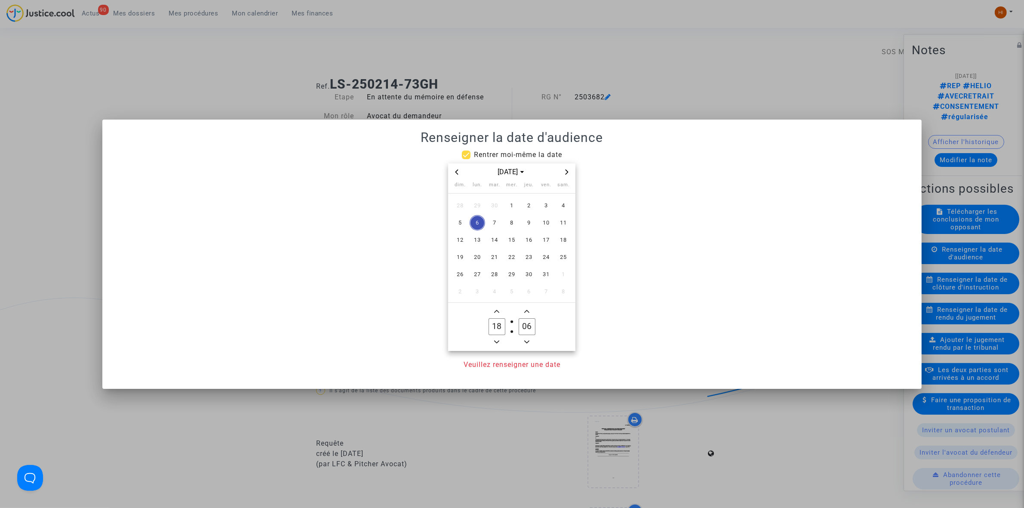
drag, startPoint x: 597, startPoint y: 70, endPoint x: 553, endPoint y: 101, distance: 53.6
click at [598, 69] on div at bounding box center [512, 254] width 1024 height 508
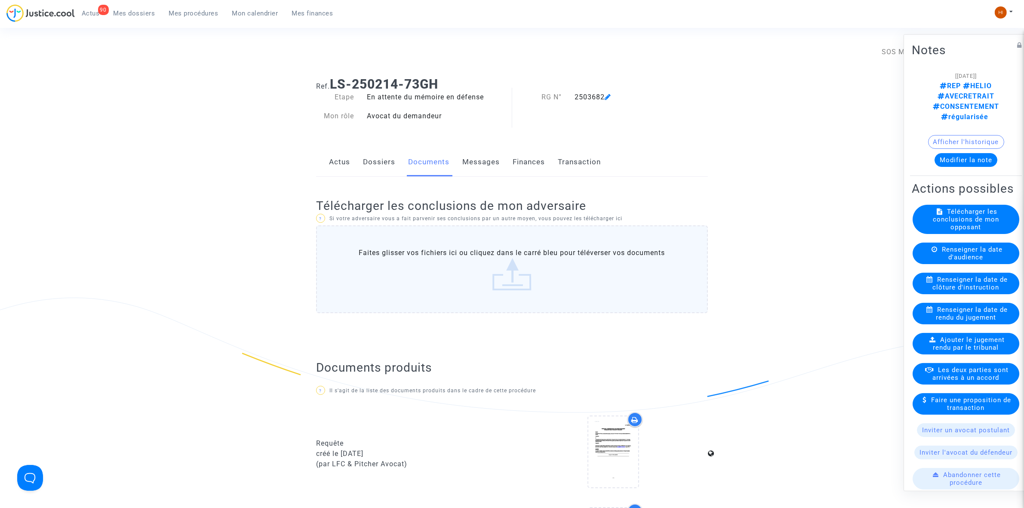
click at [379, 157] on link "Dossiers" at bounding box center [379, 162] width 32 height 28
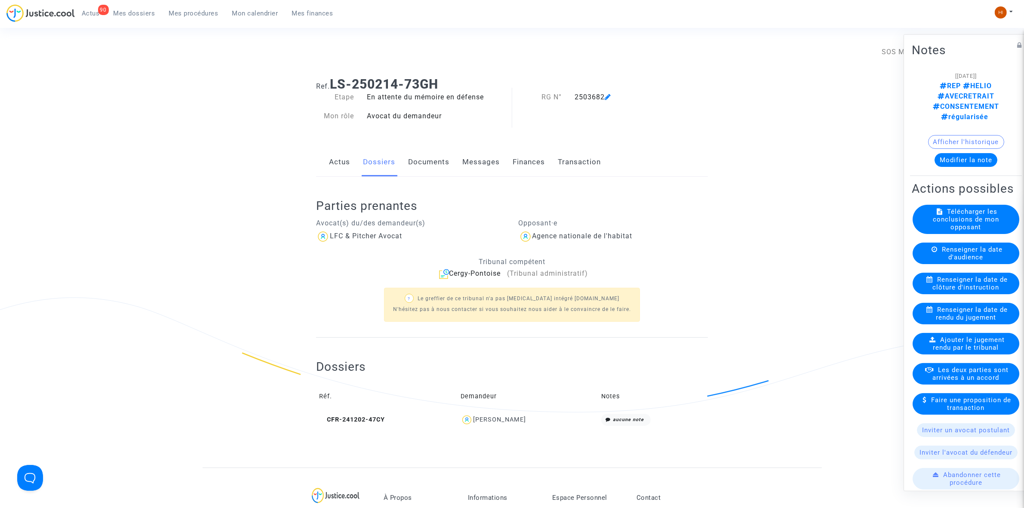
click at [437, 164] on link "Documents" at bounding box center [428, 162] width 41 height 28
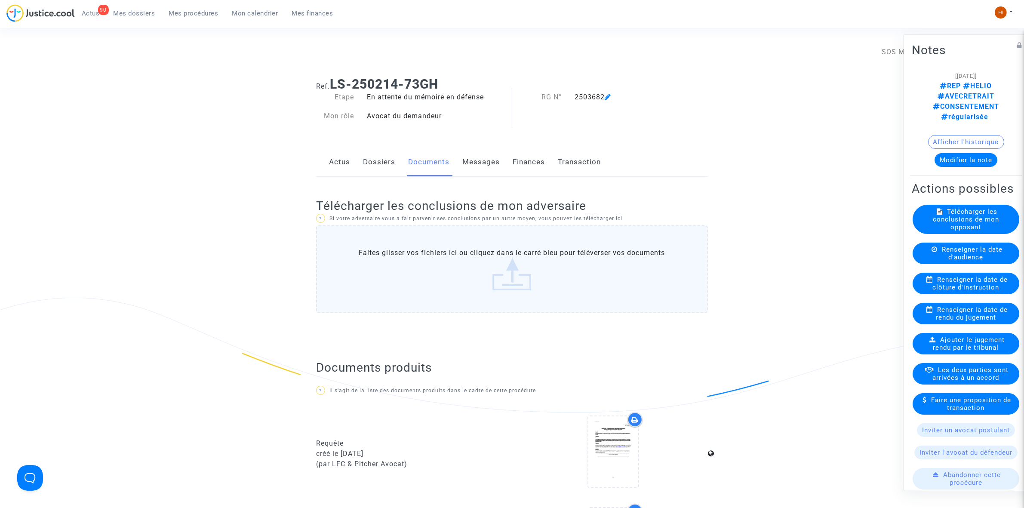
click at [943, 245] on span "Renseigner la date d'audience" at bounding box center [972, 252] width 61 height 15
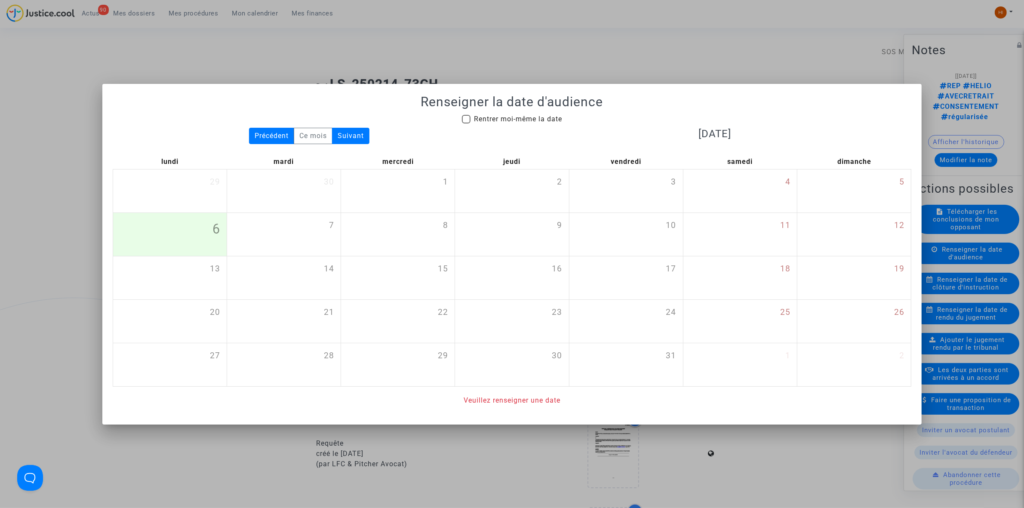
click at [501, 120] on span "Rentrer moi-même la date" at bounding box center [518, 119] width 88 height 8
click at [466, 123] on input "Rentrer moi-même la date" at bounding box center [466, 123] width 0 height 0
checkbox input "true"
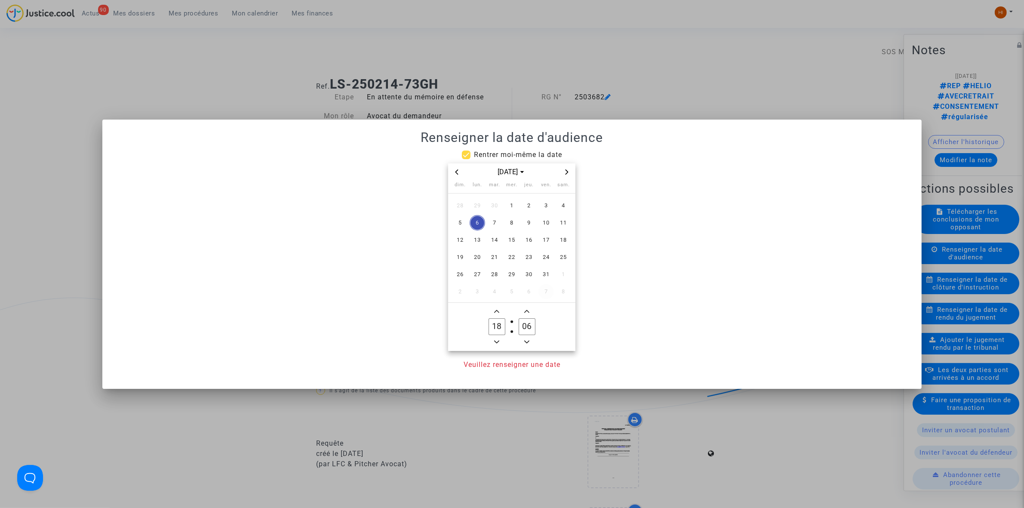
click at [549, 267] on td "31" at bounding box center [546, 274] width 17 height 17
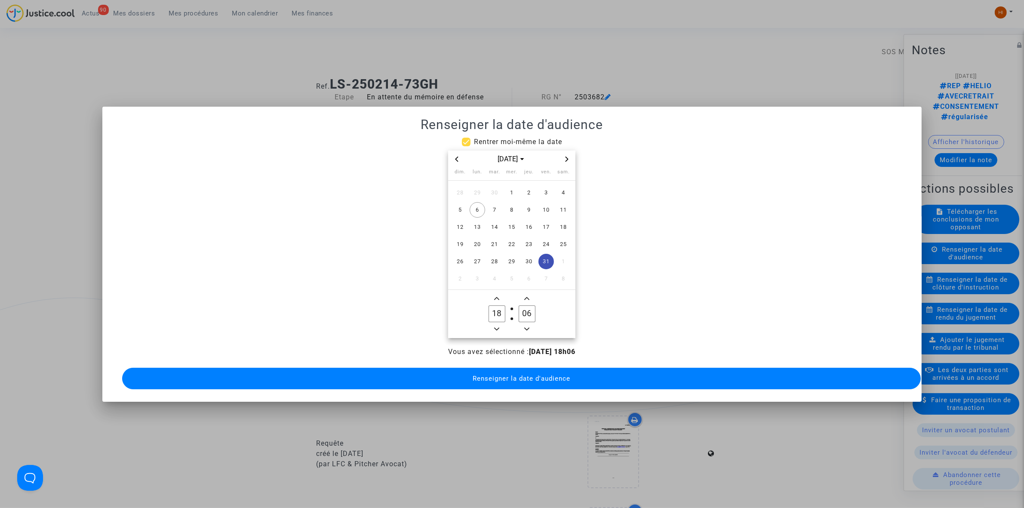
click at [495, 326] on icon "Minus a hour" at bounding box center [496, 328] width 5 height 5
click at [498, 326] on icon "Minus a hour" at bounding box center [496, 328] width 5 height 5
click at [500, 328] on span "Minus a hour" at bounding box center [497, 329] width 10 height 10
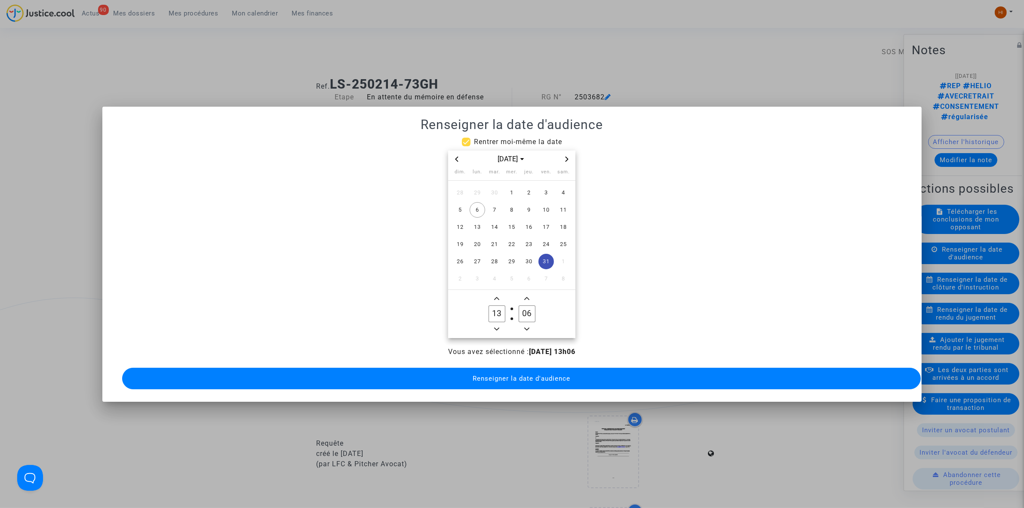
click at [500, 328] on span "Minus a hour" at bounding box center [497, 329] width 10 height 10
click at [500, 329] on span "Minus a hour" at bounding box center [497, 329] width 10 height 10
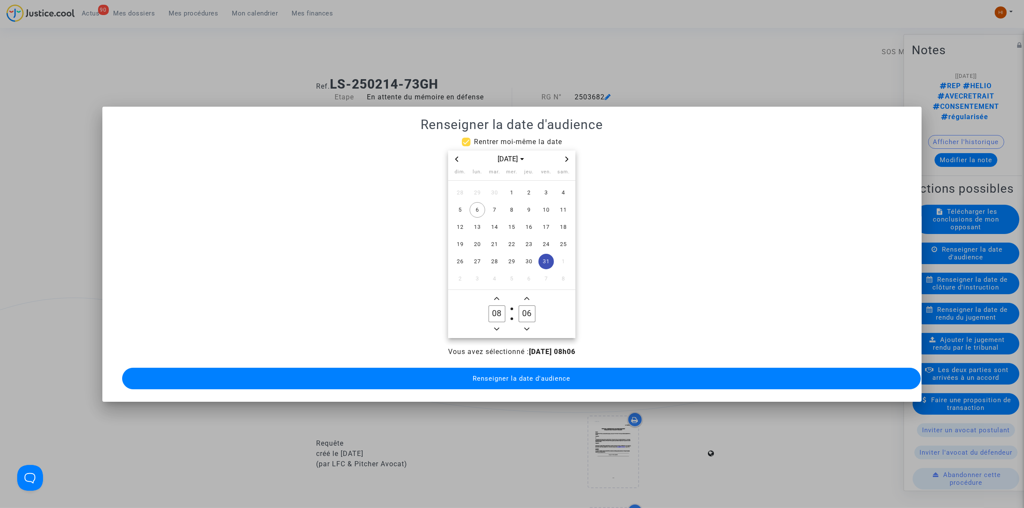
click at [499, 296] on icon "Add a hour" at bounding box center [496, 298] width 5 height 5
type input "09"
drag, startPoint x: 528, startPoint y: 307, endPoint x: 495, endPoint y: 308, distance: 33.1
click at [495, 308] on owl-date-time-timer "09 Hour 06 Minute" at bounding box center [511, 314] width 127 height 48
drag, startPoint x: 527, startPoint y: 306, endPoint x: 511, endPoint y: 308, distance: 16.0
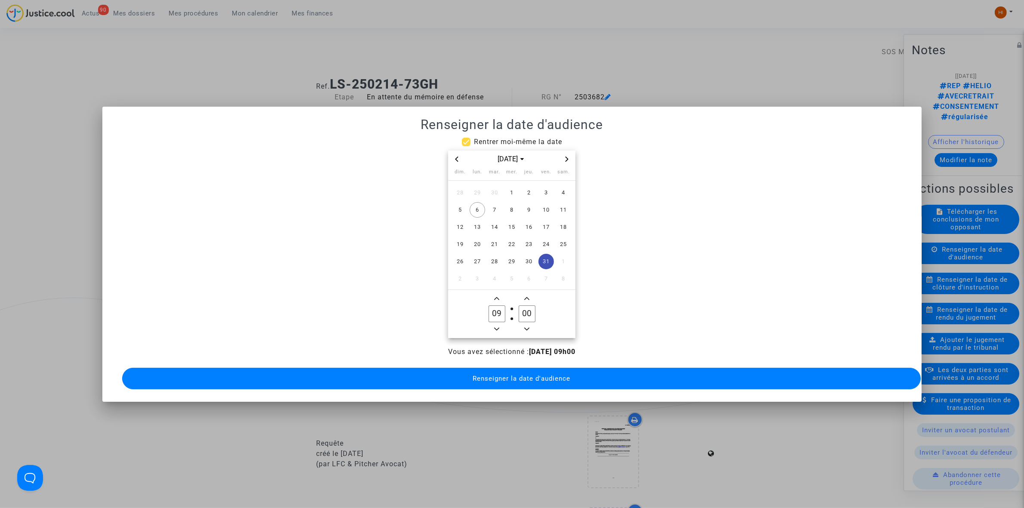
click at [512, 308] on owl-date-time-timer-box "00 Minute" at bounding box center [527, 313] width 30 height 41
type input "30"
click at [522, 375] on span "Renseigner la date d'audience" at bounding box center [522, 379] width 98 height 8
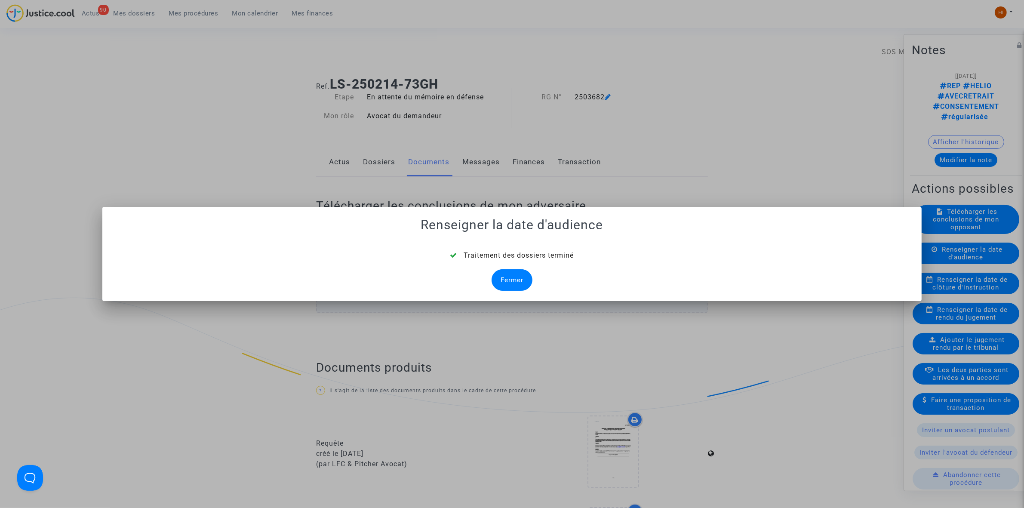
click at [519, 274] on div "Fermer" at bounding box center [512, 280] width 41 height 22
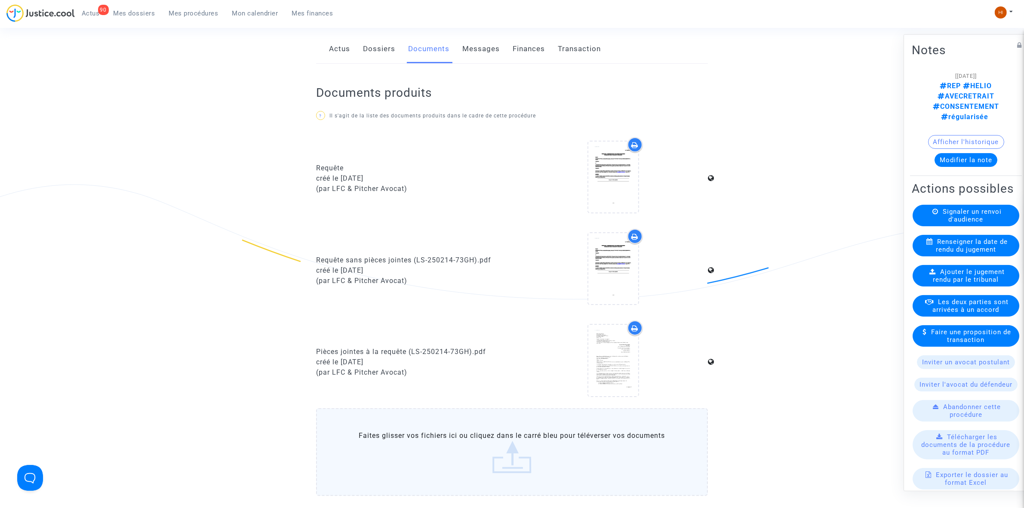
scroll to position [269, 0]
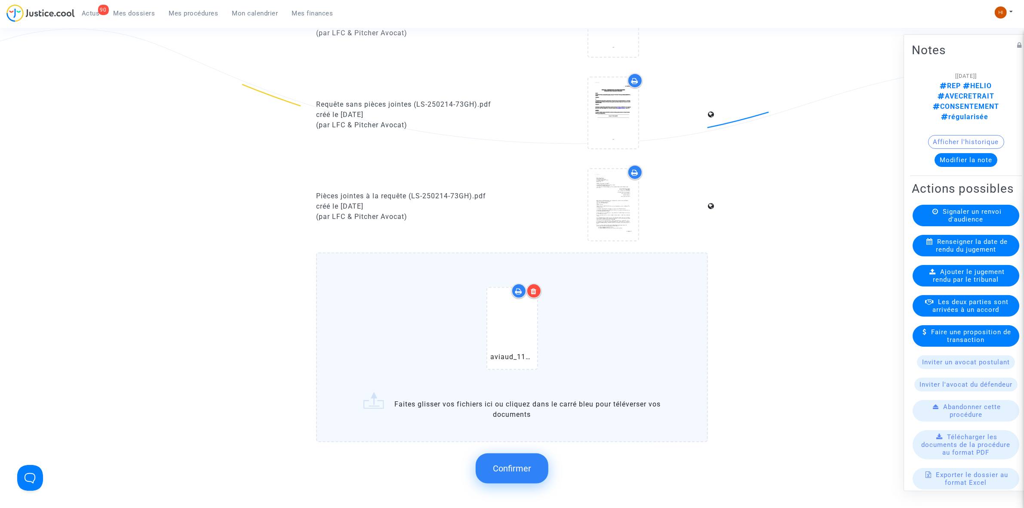
click at [486, 460] on button "Confirmer" at bounding box center [512, 468] width 73 height 30
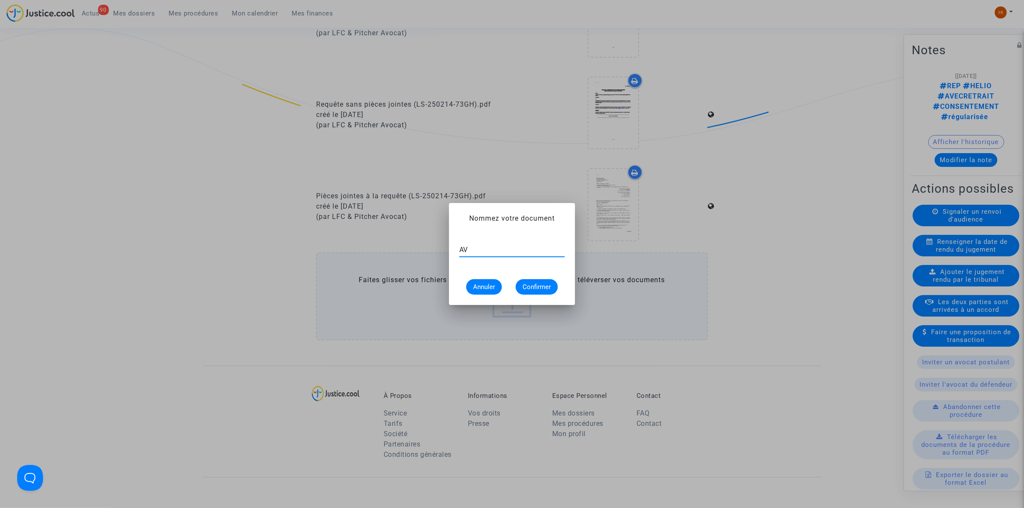
type input "A"
type input "avis d'audience"
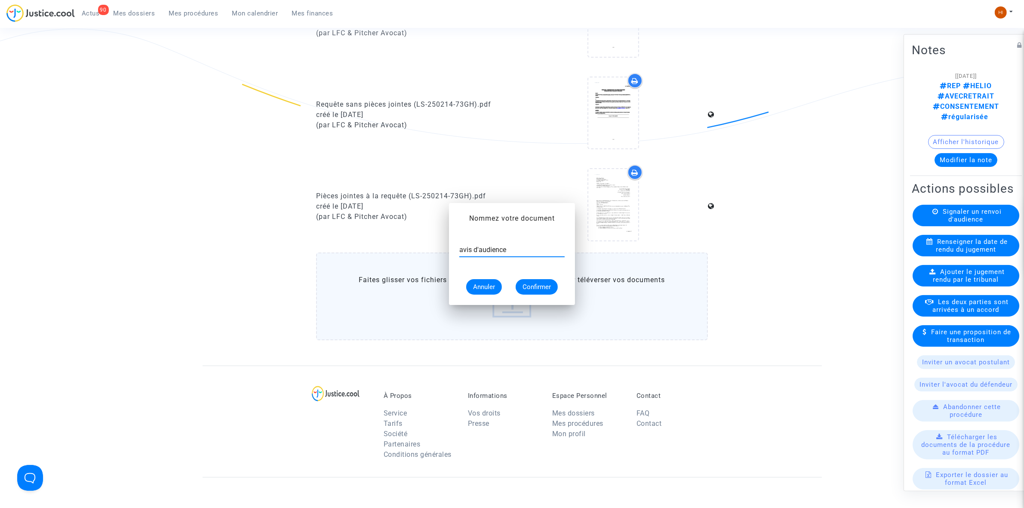
scroll to position [269, 0]
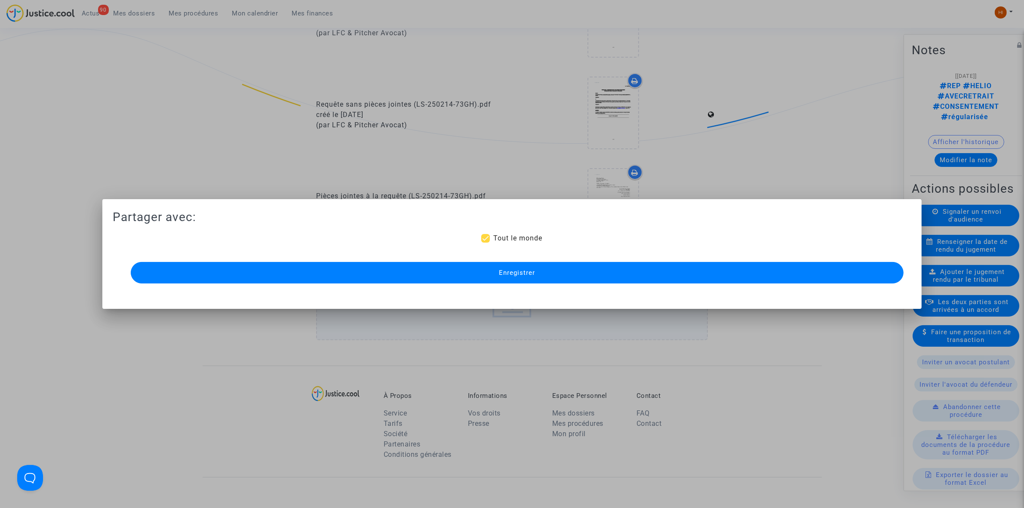
click at [469, 261] on div "Enregistrer" at bounding box center [512, 273] width 773 height 26
click at [469, 267] on button "Enregistrer" at bounding box center [517, 273] width 773 height 22
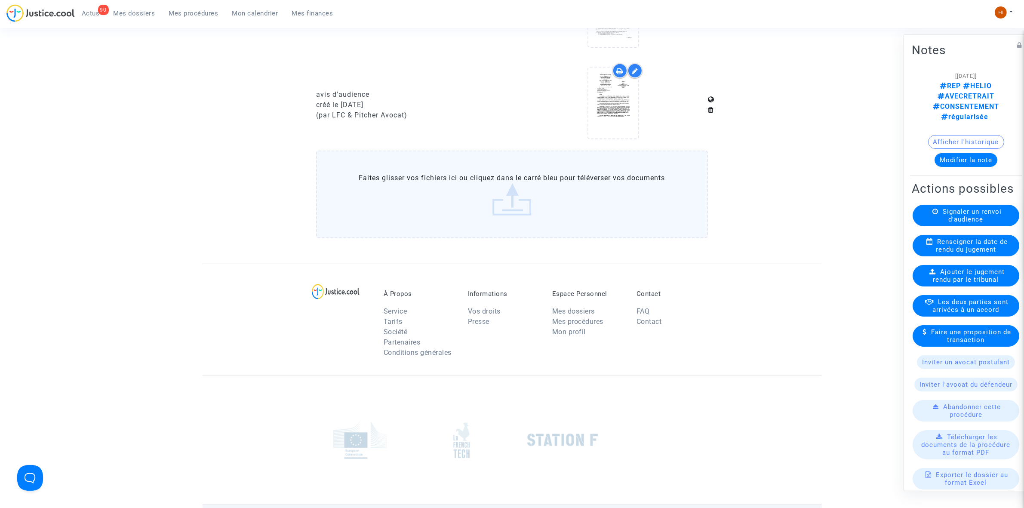
scroll to position [534, 0]
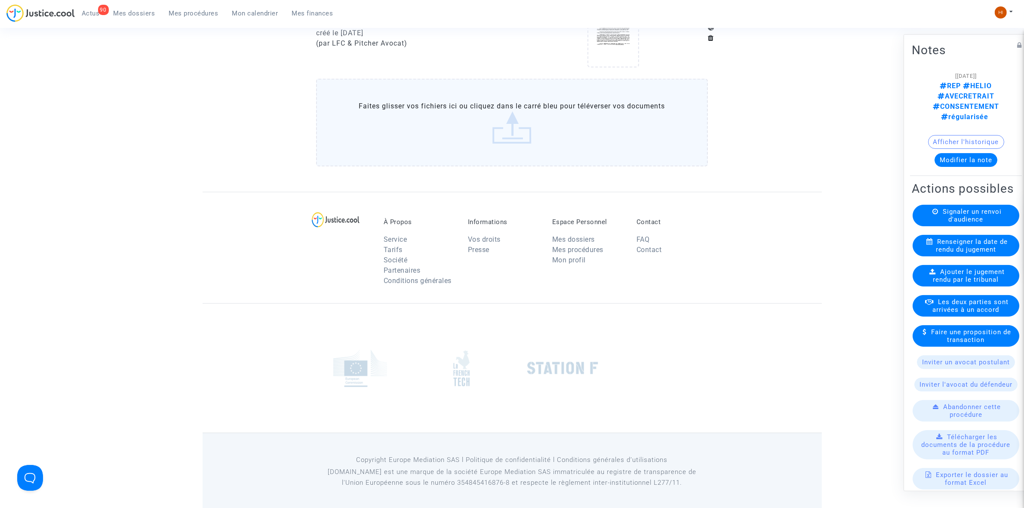
click at [199, 14] on span "Mes procédures" at bounding box center [193, 13] width 49 height 8
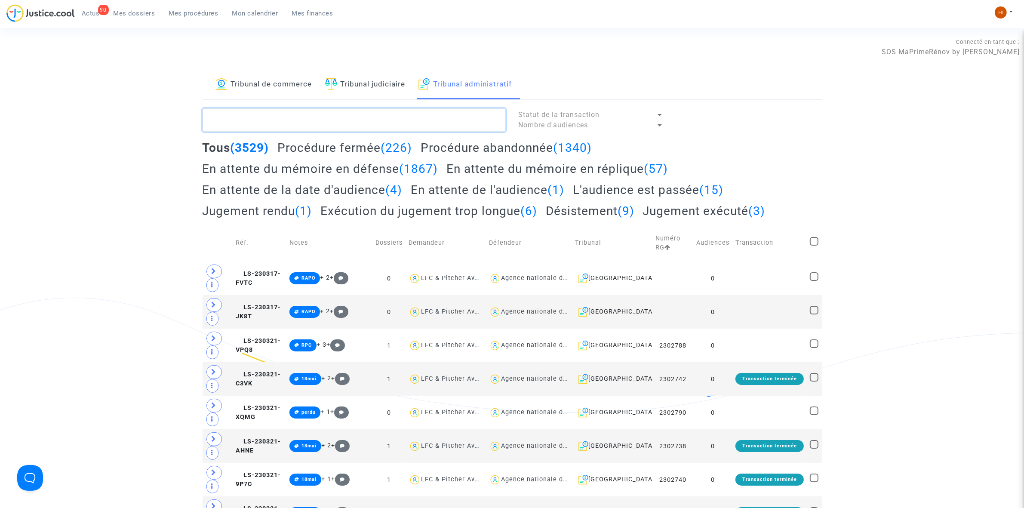
click at [344, 117] on textarea at bounding box center [354, 119] width 303 height 23
paste textarea "LS-250902-F7MN"
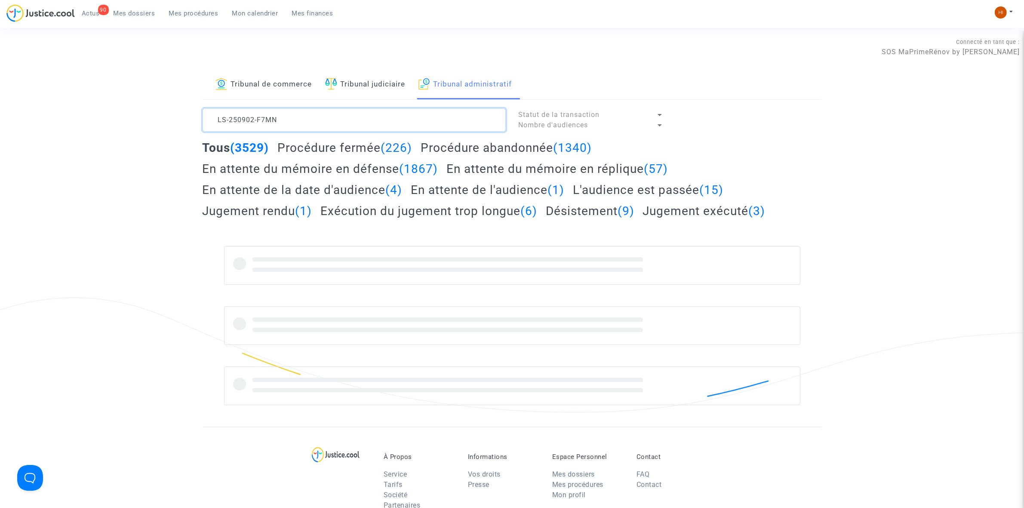
click at [330, 115] on textarea at bounding box center [354, 119] width 303 height 23
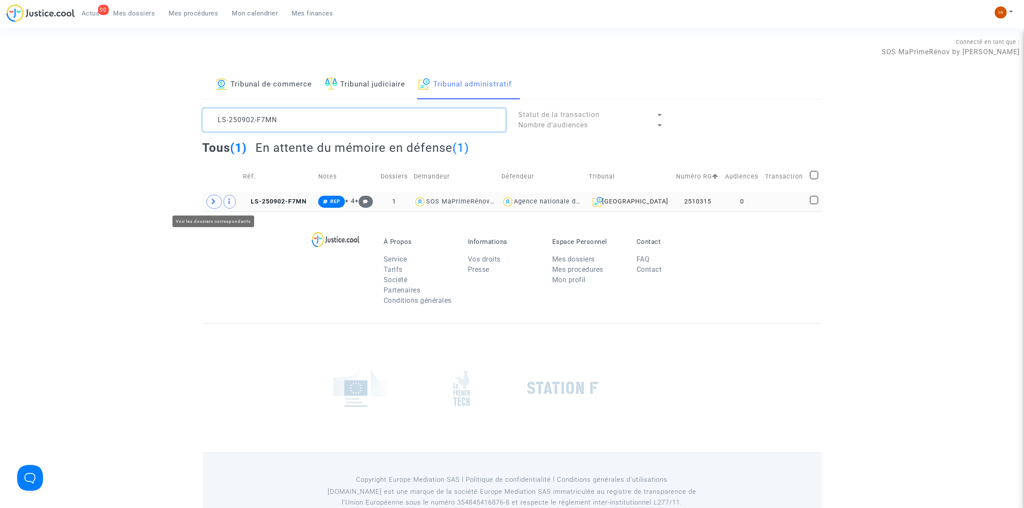
type textarea "LS-250902-F7MN"
click at [211, 199] on span at bounding box center [213, 202] width 15 height 14
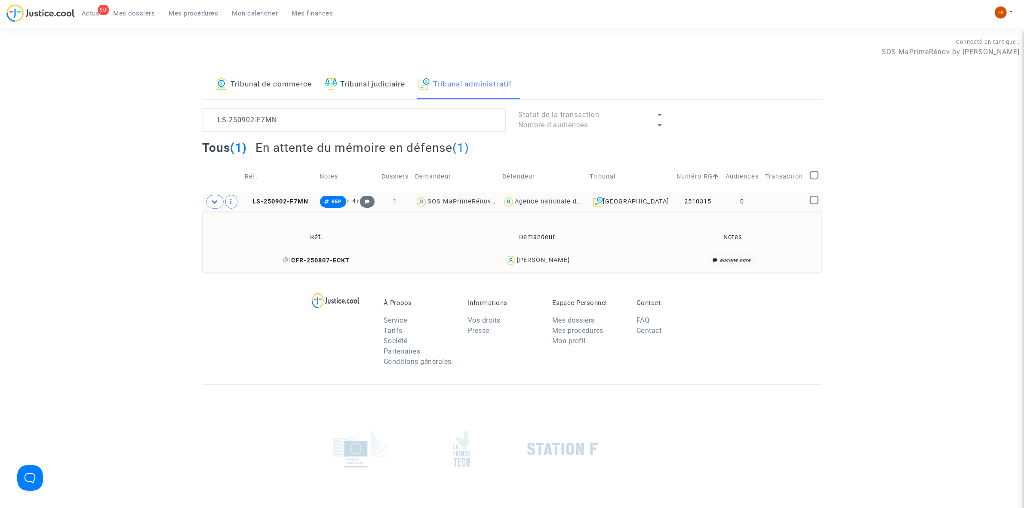
click at [314, 264] on span "CFR-250807-ECKT" at bounding box center [316, 260] width 66 height 7
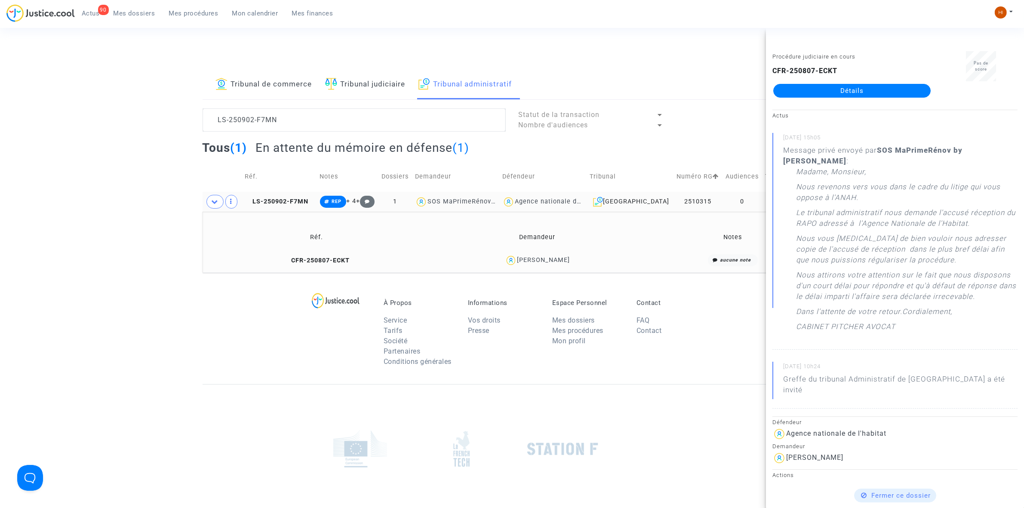
scroll to position [215, 0]
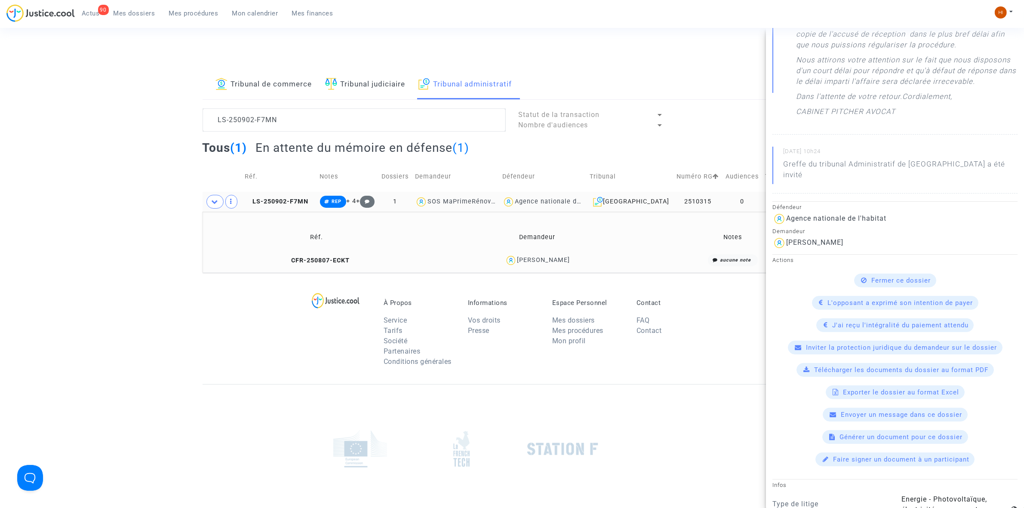
click at [722, 197] on td "0" at bounding box center [742, 202] width 40 height 20
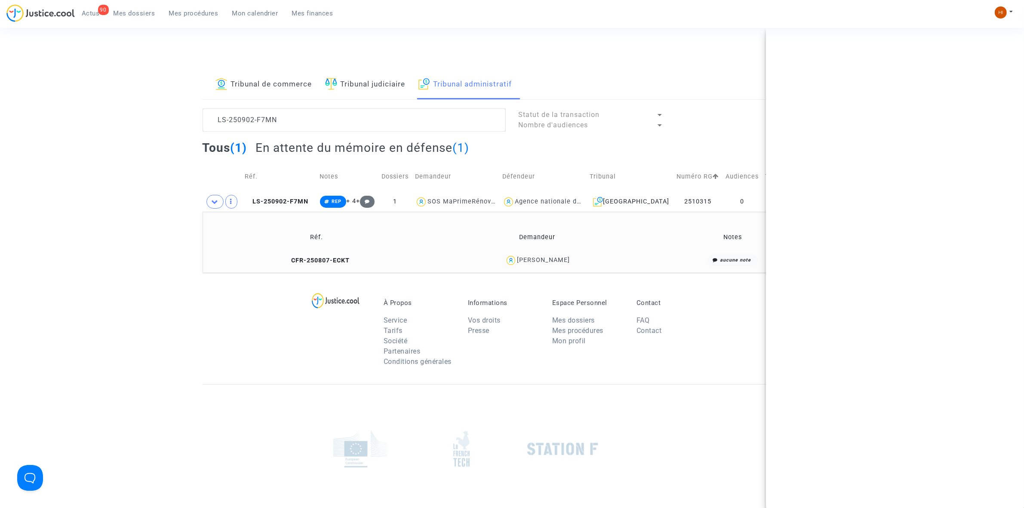
scroll to position [0, 0]
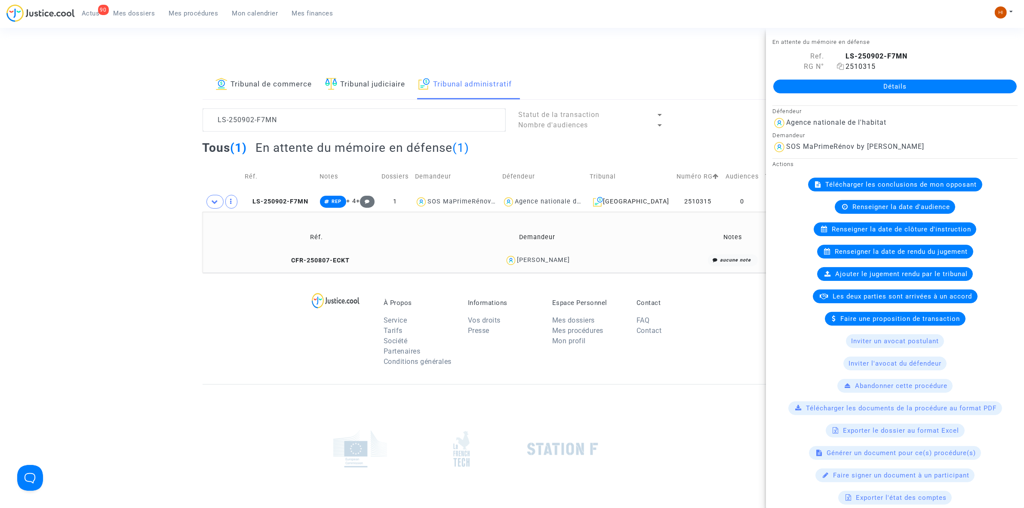
click at [843, 66] on span "2510315" at bounding box center [856, 66] width 39 height 8
click at [839, 66] on icon at bounding box center [840, 66] width 7 height 7
click at [321, 259] on span "CFR-250807-ECKT" at bounding box center [316, 260] width 66 height 7
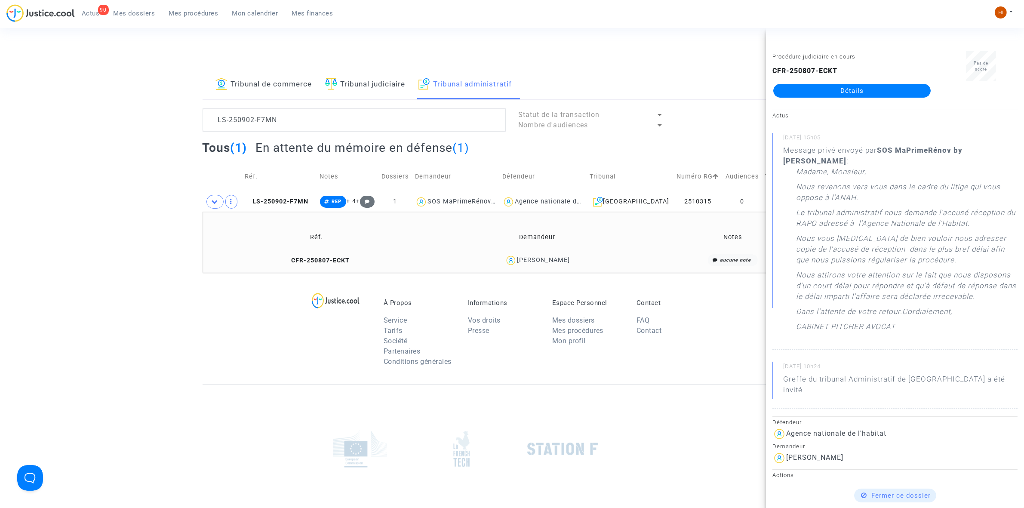
click at [898, 91] on link "Détails" at bounding box center [851, 91] width 157 height 14
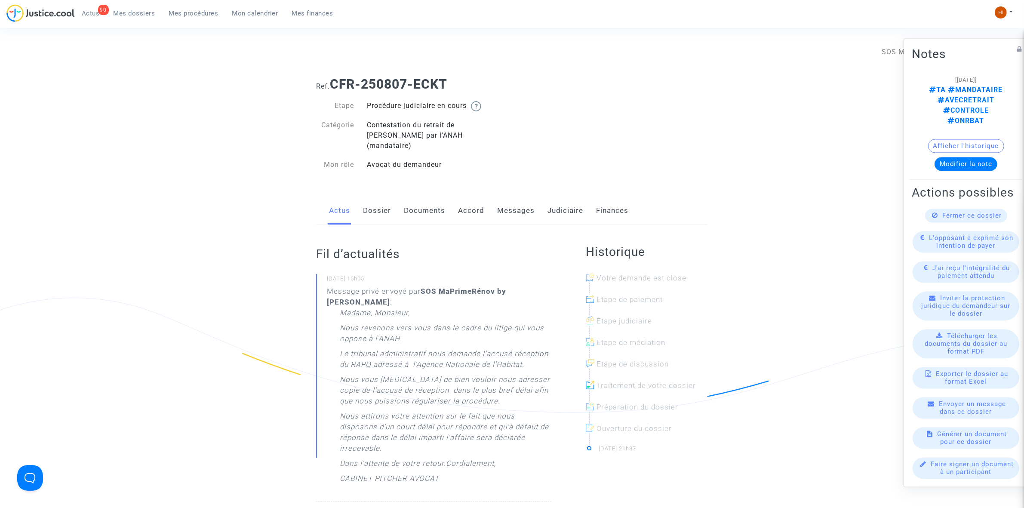
click at [526, 203] on link "Messages" at bounding box center [515, 211] width 37 height 28
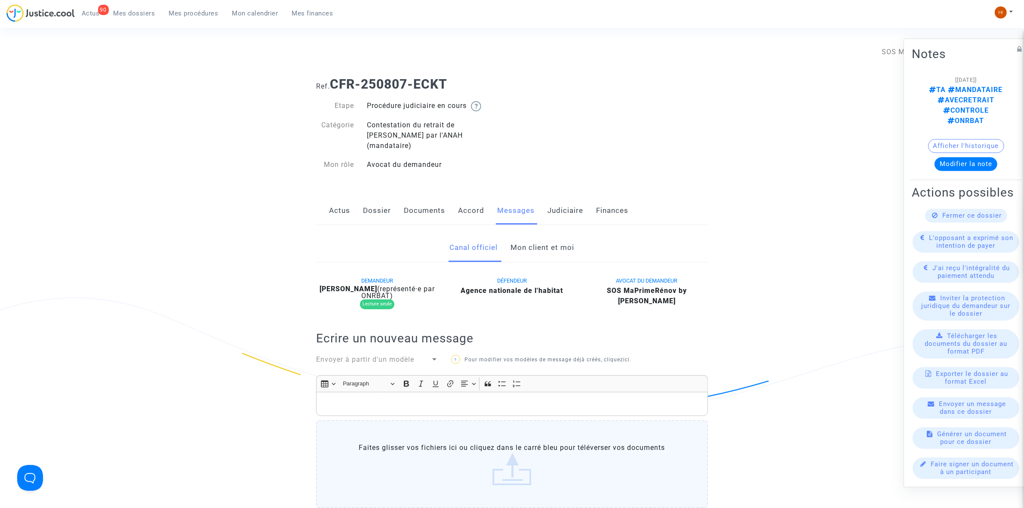
click at [561, 234] on link "Mon client et moi" at bounding box center [543, 248] width 64 height 28
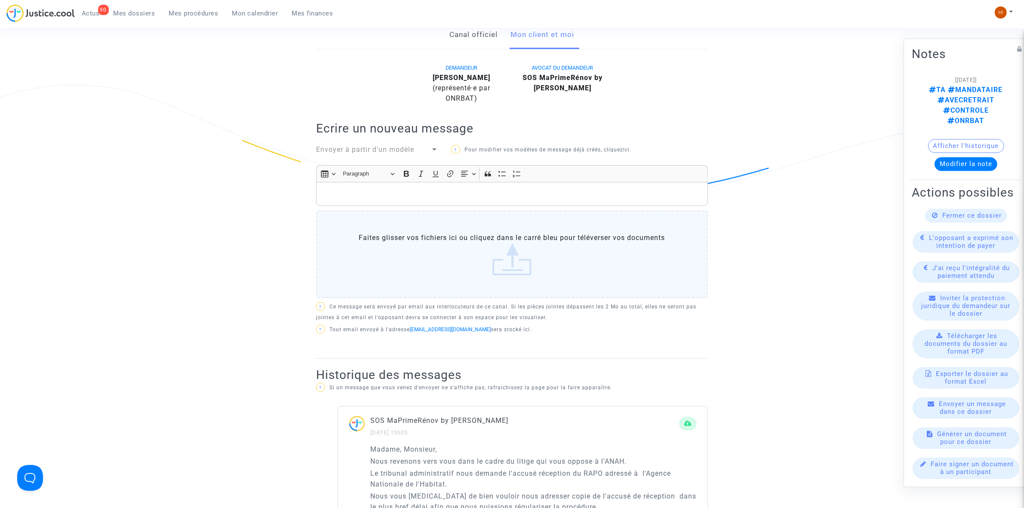
scroll to position [215, 0]
click at [560, 187] on p "Rich Text Editor, main" at bounding box center [512, 192] width 383 height 11
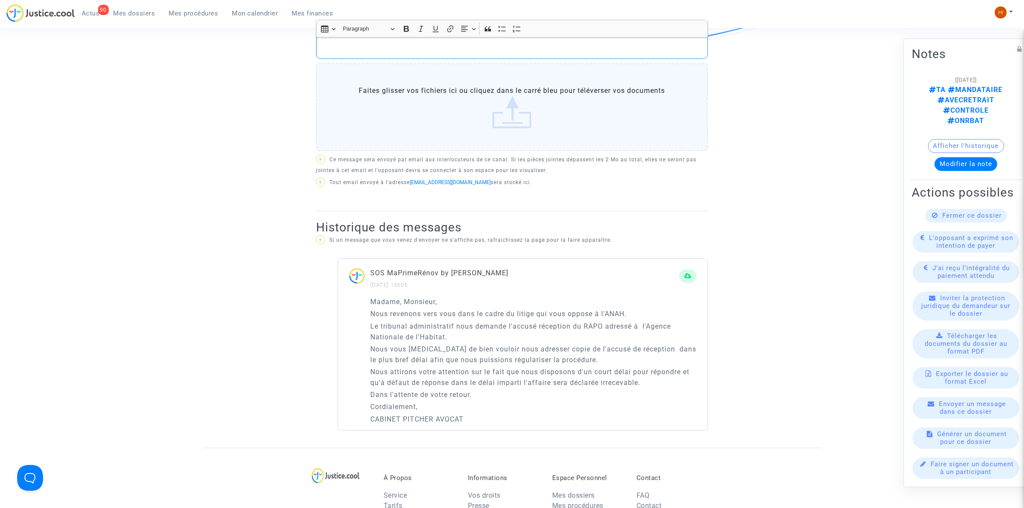
scroll to position [376, 0]
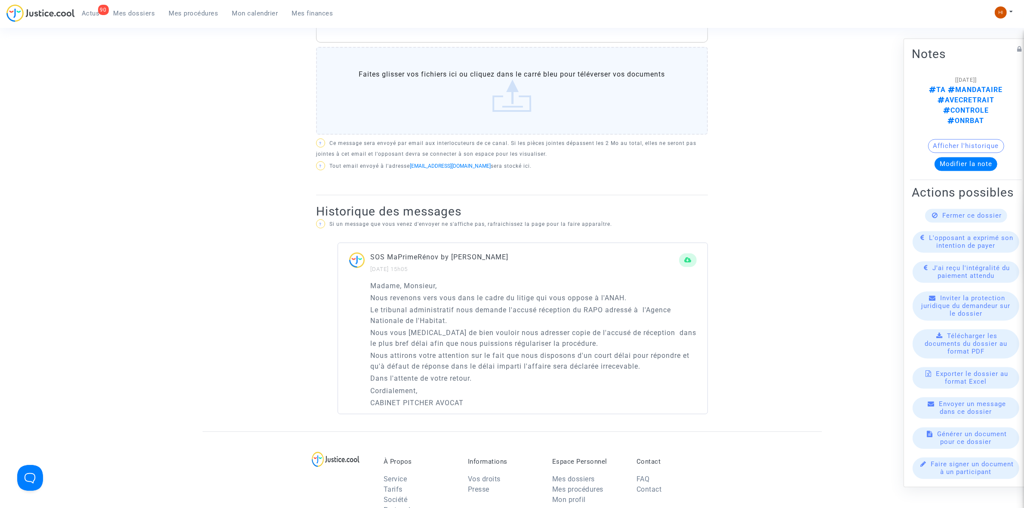
drag, startPoint x: 482, startPoint y: 404, endPoint x: 363, endPoint y: 271, distance: 178.8
click at [363, 280] on div "Madame, Monsieur, Nous revenons vers vous dans le cadre du litige qui vous oppo…" at bounding box center [522, 347] width 369 height 134
copy div "Madame, Monsieur, Nous revenons vers vous dans le cadre du litige qui vous oppo…"
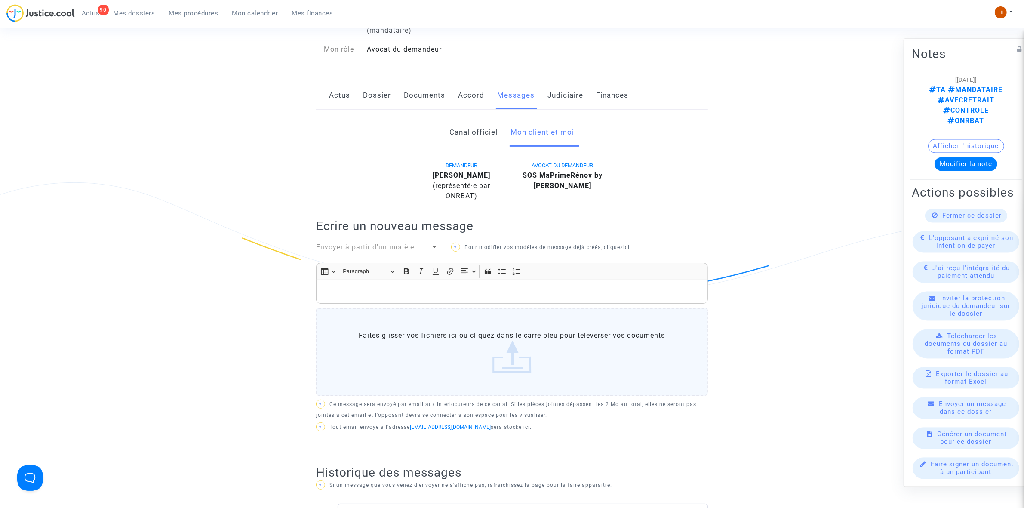
scroll to position [108, 0]
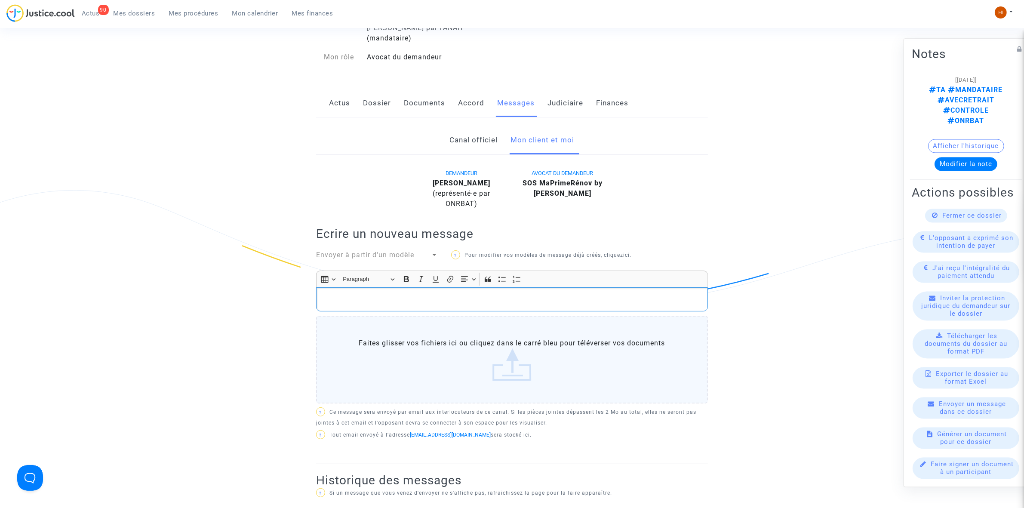
click at [431, 297] on div "Rich Text Editor, main" at bounding box center [512, 299] width 392 height 24
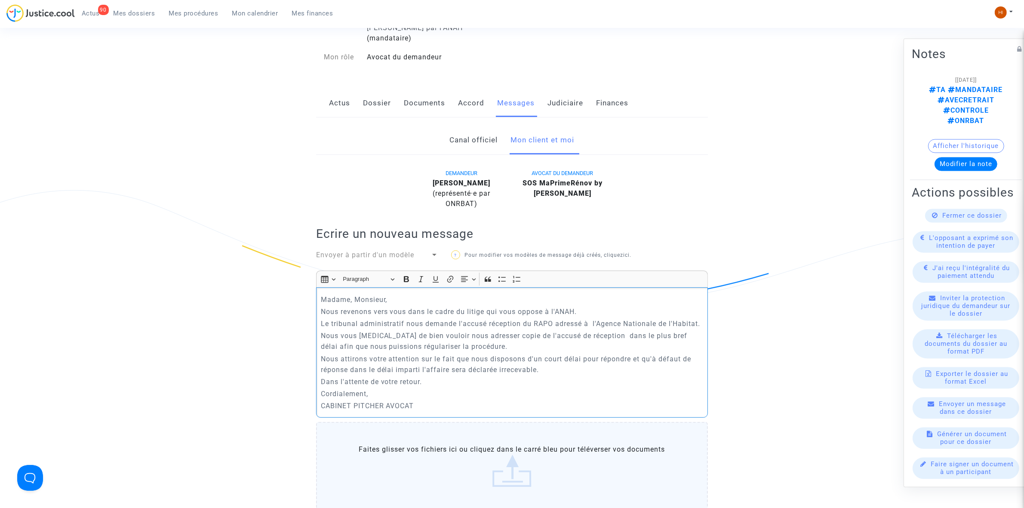
click at [321, 294] on p "Madame, Monsieur," at bounding box center [512, 299] width 383 height 11
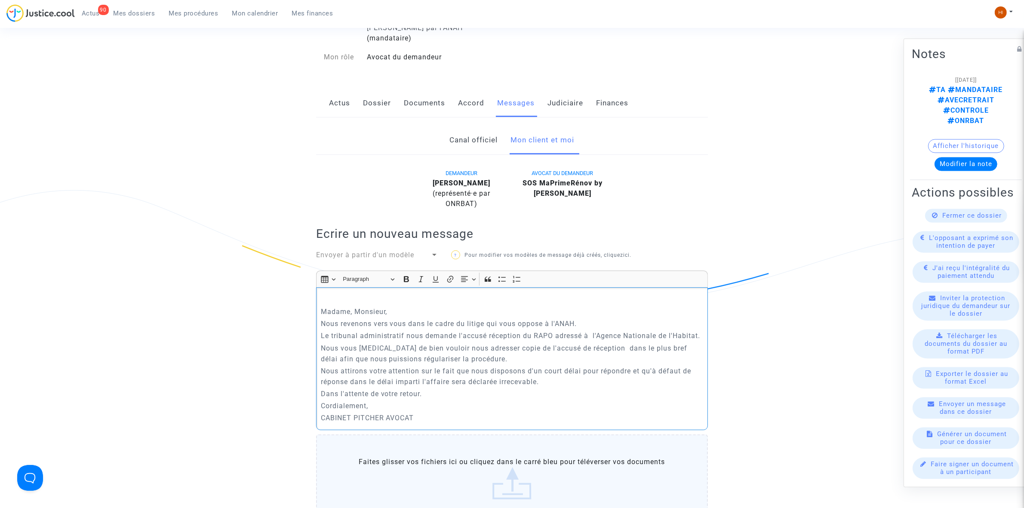
click at [323, 294] on p "Rich Text Editor, main" at bounding box center [512, 299] width 383 height 11
drag, startPoint x: 366, startPoint y: 284, endPoint x: 418, endPoint y: 277, distance: 52.9
click at [336, 287] on div "RELANCE Madame, Monsieur, Nous revenons vers vous dans le cadre du litige qui v…" at bounding box center [512, 358] width 392 height 142
click at [407, 275] on icon "Editor toolbar" at bounding box center [406, 279] width 9 height 9
click at [437, 275] on icon "Editor toolbar" at bounding box center [435, 279] width 9 height 9
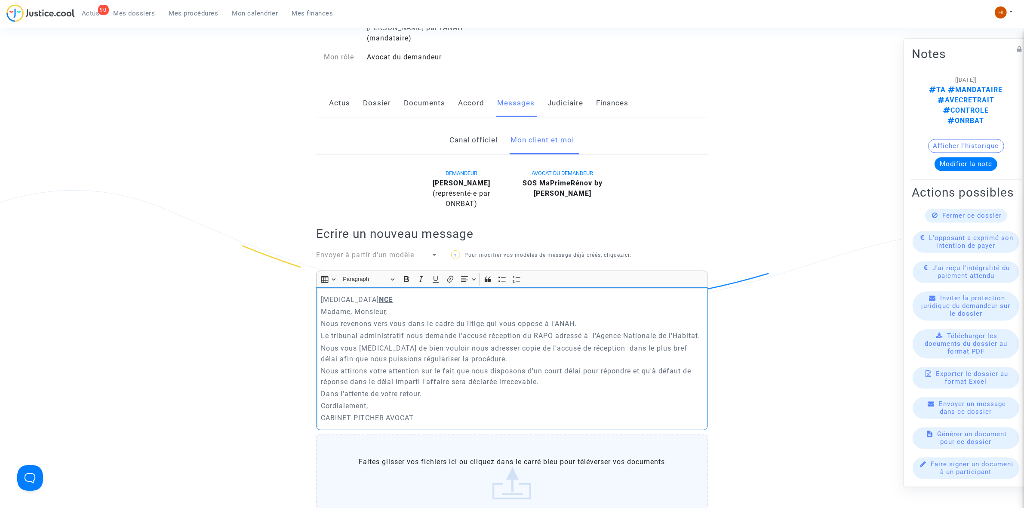
click at [378, 306] on p "Madame, Monsieur," at bounding box center [512, 311] width 383 height 11
click at [375, 294] on p "[MEDICAL_DATA] NCE" at bounding box center [512, 299] width 383 height 11
drag, startPoint x: 375, startPoint y: 287, endPoint x: 308, endPoint y: 287, distance: 66.7
click at [308, 287] on ng-component "Ref. CFR-250807-ECKT Etape Procédure judiciaire en cours Catégorie Contestation…" at bounding box center [512, 427] width 619 height 929
click at [403, 275] on icon "Editor toolbar" at bounding box center [406, 279] width 9 height 9
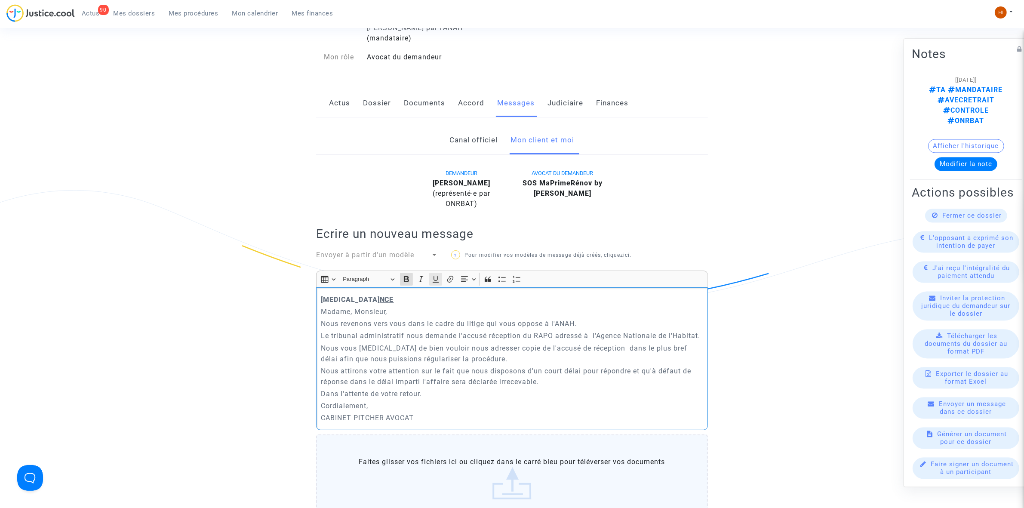
click at [431, 275] on icon "Editor toolbar" at bounding box center [435, 279] width 9 height 9
click at [424, 294] on p "RELANCE" at bounding box center [512, 299] width 383 height 11
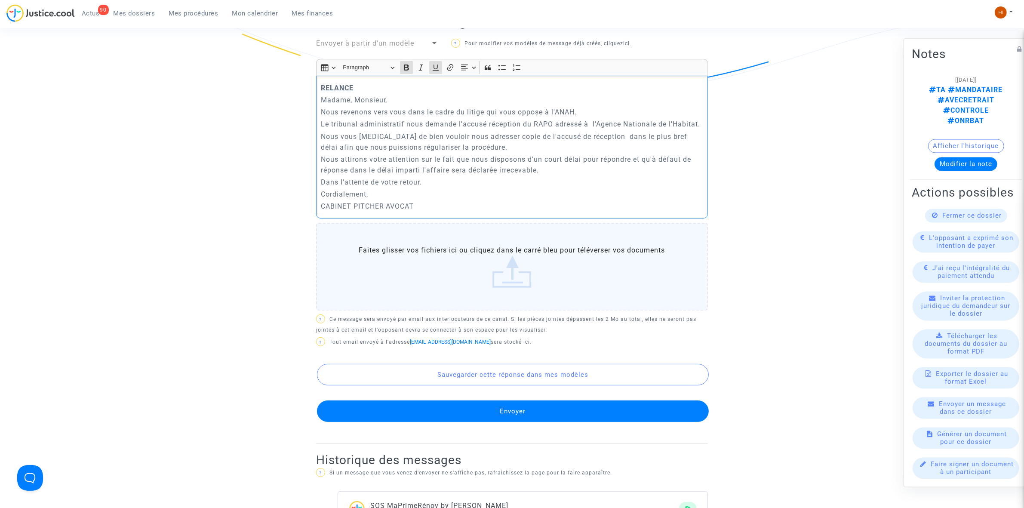
scroll to position [323, 0]
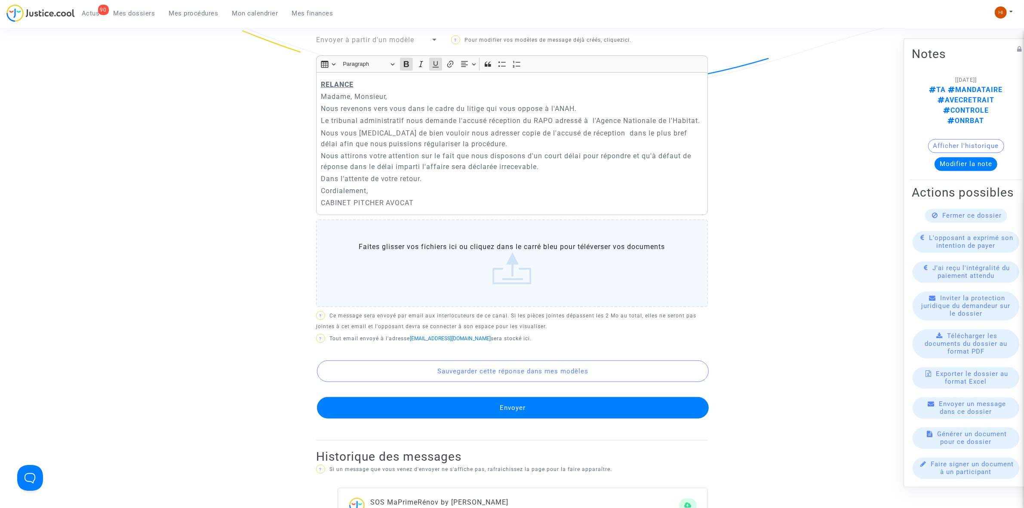
click at [520, 411] on div "DEMANDEUR [PERSON_NAME] (représenté·e par ONRBAT) AVOCAT DU DEMANDEUR SOS MaPri…" at bounding box center [512, 197] width 392 height 488
click at [523, 405] on button "Envoyer" at bounding box center [513, 408] width 392 height 22
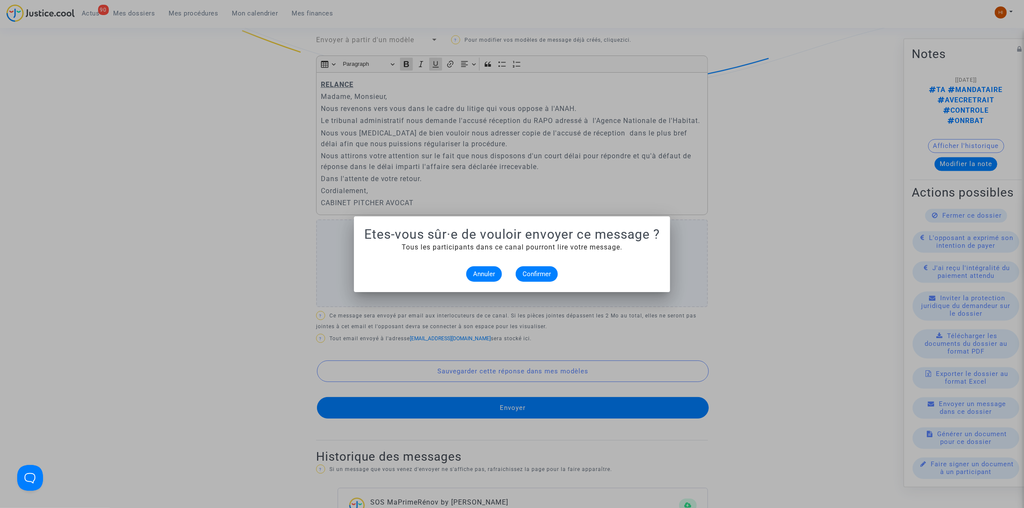
scroll to position [0, 0]
click at [538, 275] on span "Confirmer" at bounding box center [536, 274] width 28 height 8
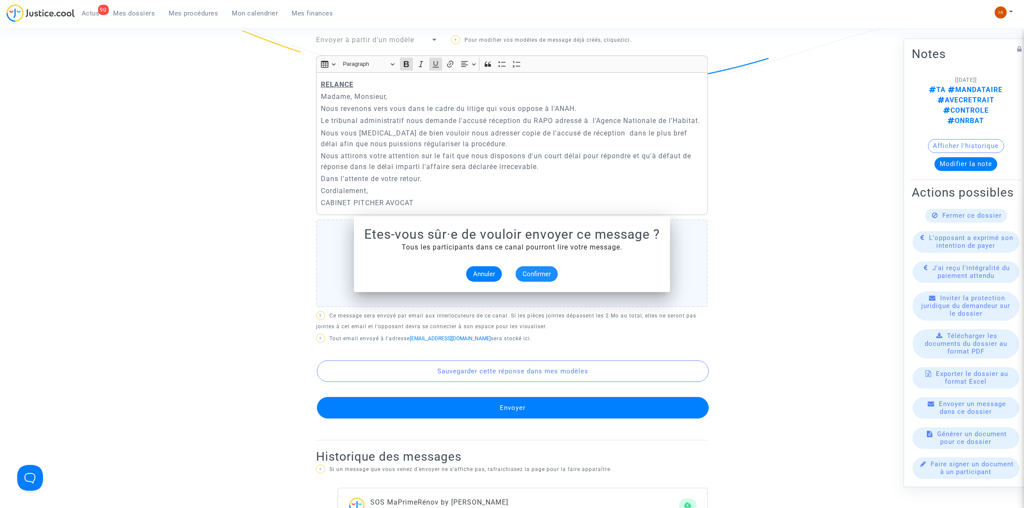
scroll to position [323, 0]
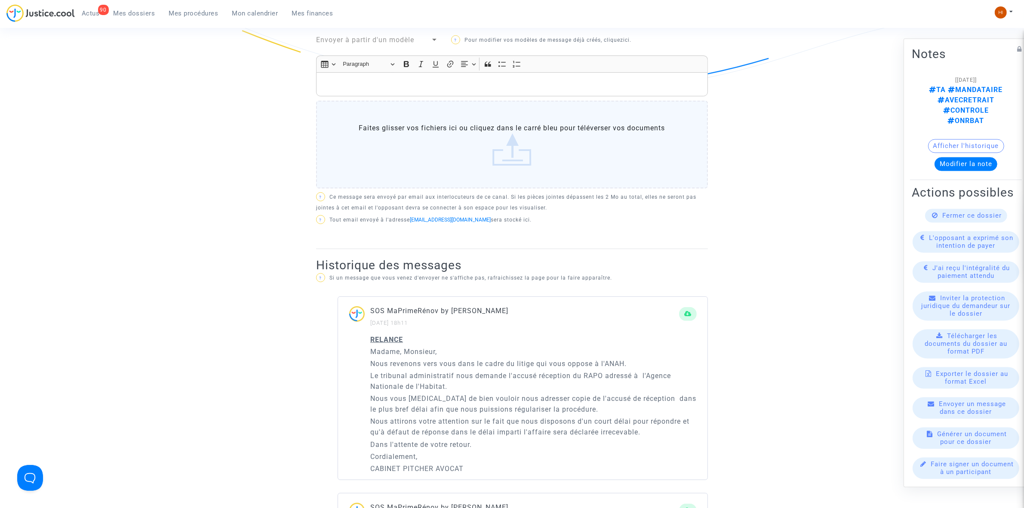
click at [200, 13] on span "Mes procédures" at bounding box center [193, 13] width 49 height 8
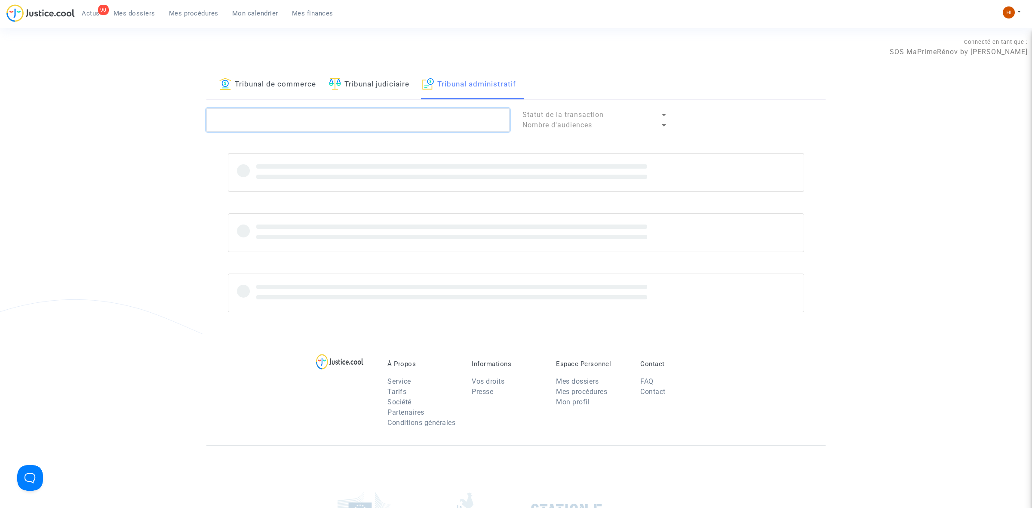
click at [452, 123] on textarea at bounding box center [357, 119] width 303 height 23
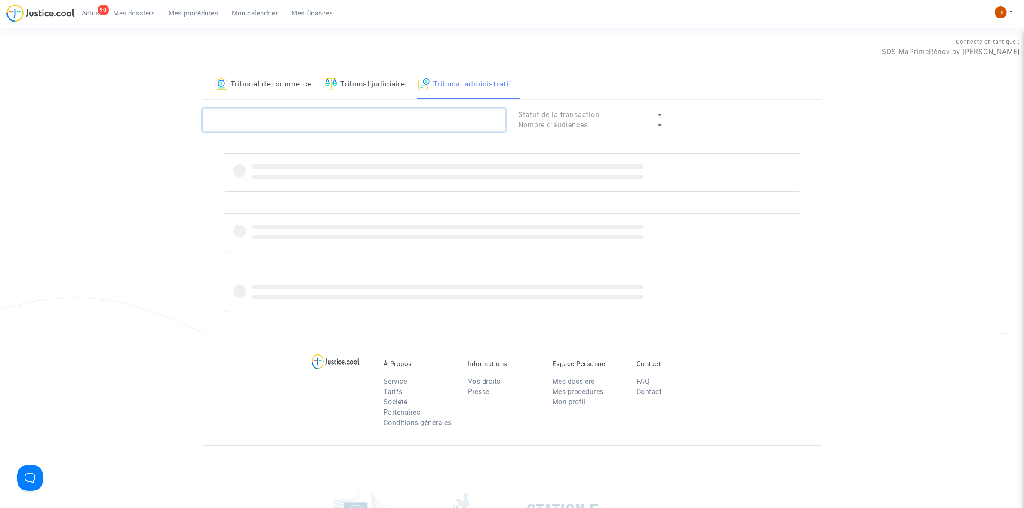
paste textarea "LS-250902-3J2D"
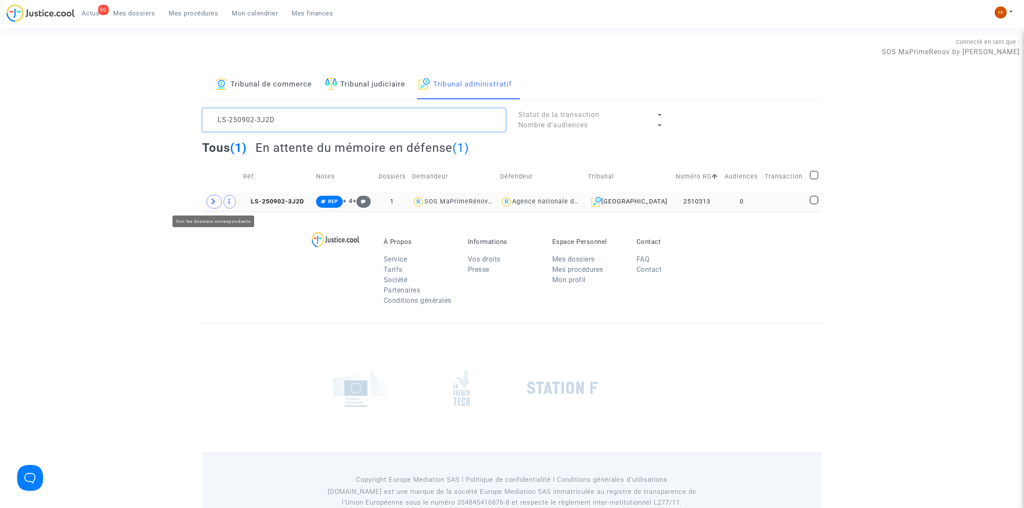
type textarea "LS-250902-3J2D"
click at [213, 200] on icon at bounding box center [214, 201] width 5 height 6
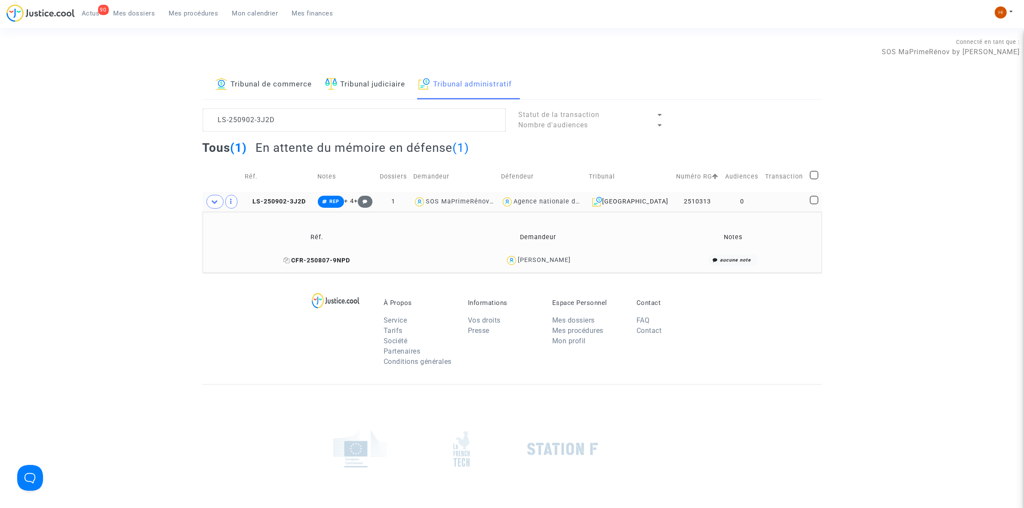
click at [344, 259] on span "CFR-250807-9NPD" at bounding box center [316, 260] width 67 height 7
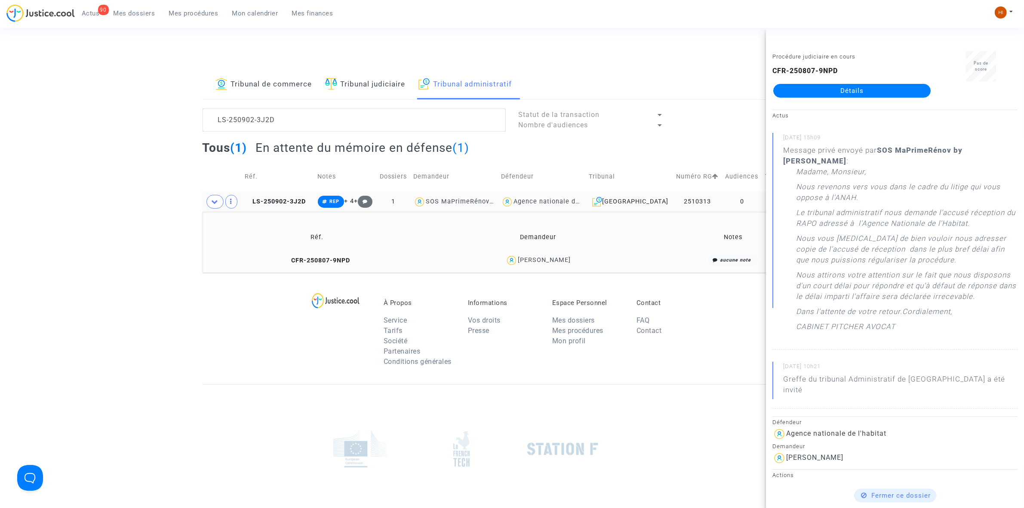
click at [859, 87] on link "Détails" at bounding box center [851, 91] width 157 height 14
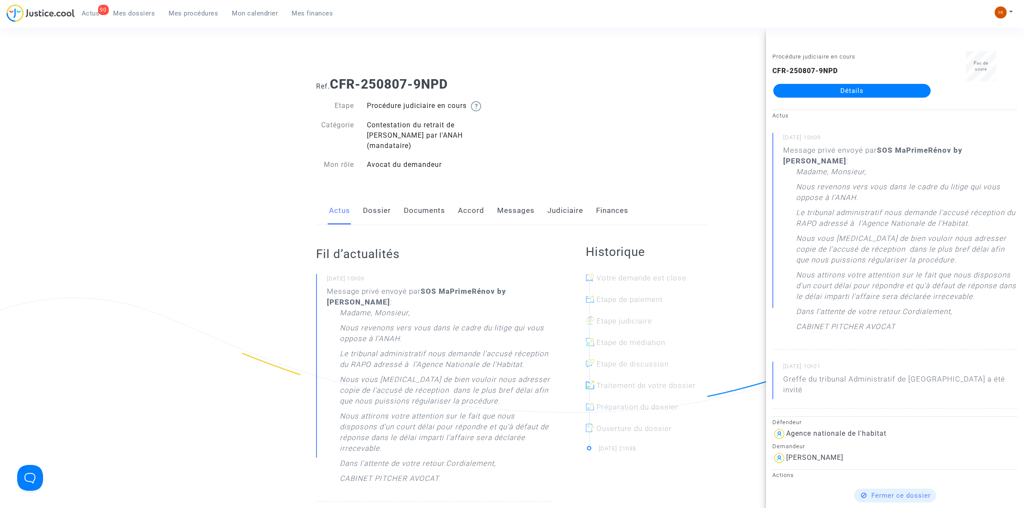
click at [509, 206] on link "Messages" at bounding box center [515, 211] width 37 height 28
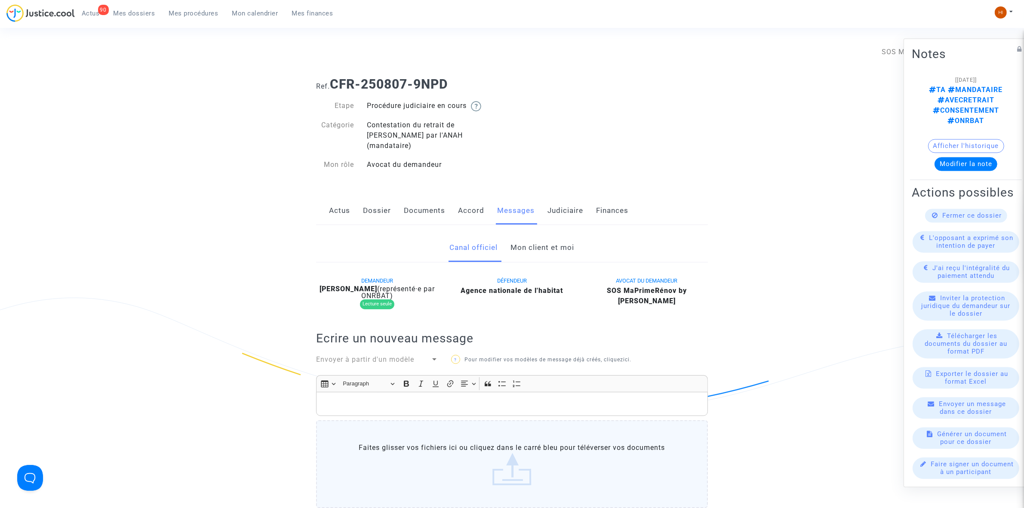
click at [539, 240] on link "Mon client et moi" at bounding box center [543, 248] width 64 height 28
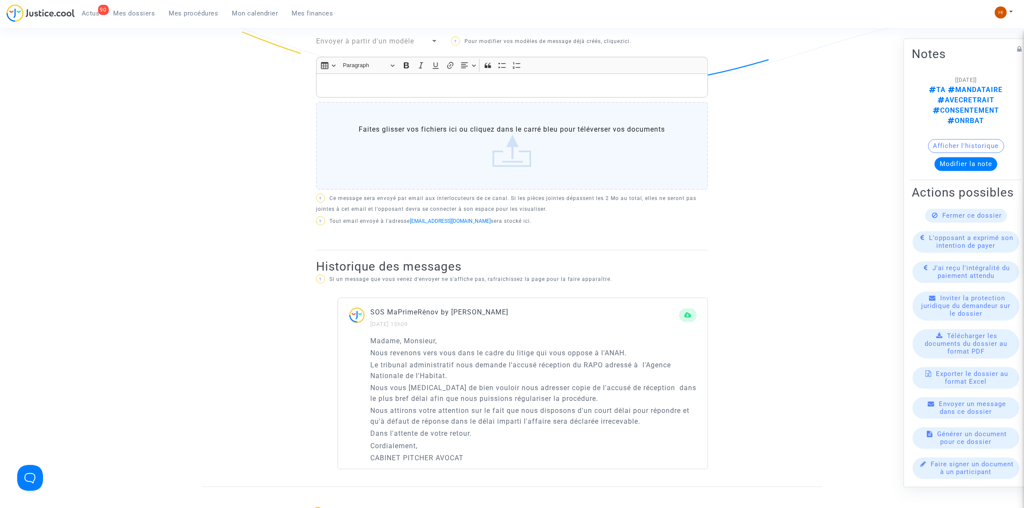
scroll to position [323, 0]
drag, startPoint x: 368, startPoint y: 329, endPoint x: 482, endPoint y: 448, distance: 165.1
click at [482, 448] on div "Madame, Monsieur, Nous revenons vers vous dans le cadre du litige qui vous oppo…" at bounding box center [522, 401] width 369 height 134
copy div "Madame, Monsieur, Nous revenons vers vous dans le cadre du litige qui vous oppo…"
click at [391, 79] on p "Rich Text Editor, main" at bounding box center [512, 84] width 383 height 11
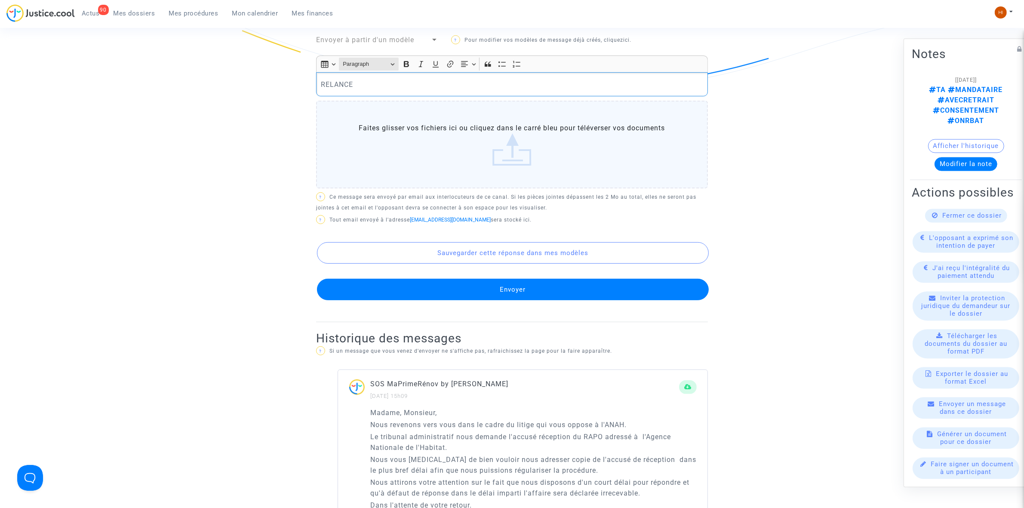
drag, startPoint x: 373, startPoint y: 72, endPoint x: 380, endPoint y: 55, distance: 18.0
click at [320, 72] on div "RELANCE" at bounding box center [512, 84] width 392 height 24
click at [409, 60] on icon "Editor toolbar" at bounding box center [406, 64] width 9 height 9
click at [435, 60] on icon "Editor toolbar" at bounding box center [435, 64] width 9 height 9
click at [419, 79] on p "RELANCE" at bounding box center [512, 84] width 383 height 11
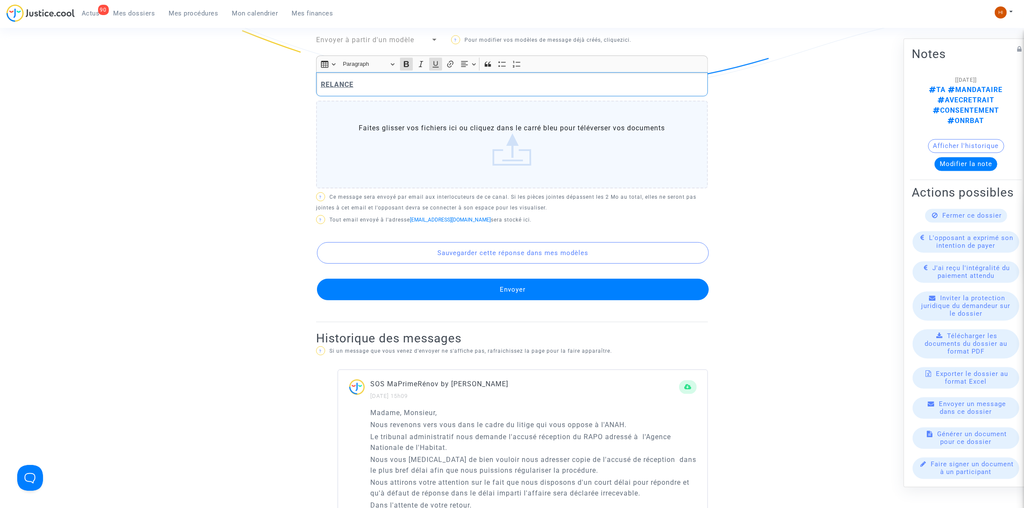
click at [418, 79] on p "RELANCE" at bounding box center [512, 84] width 383 height 11
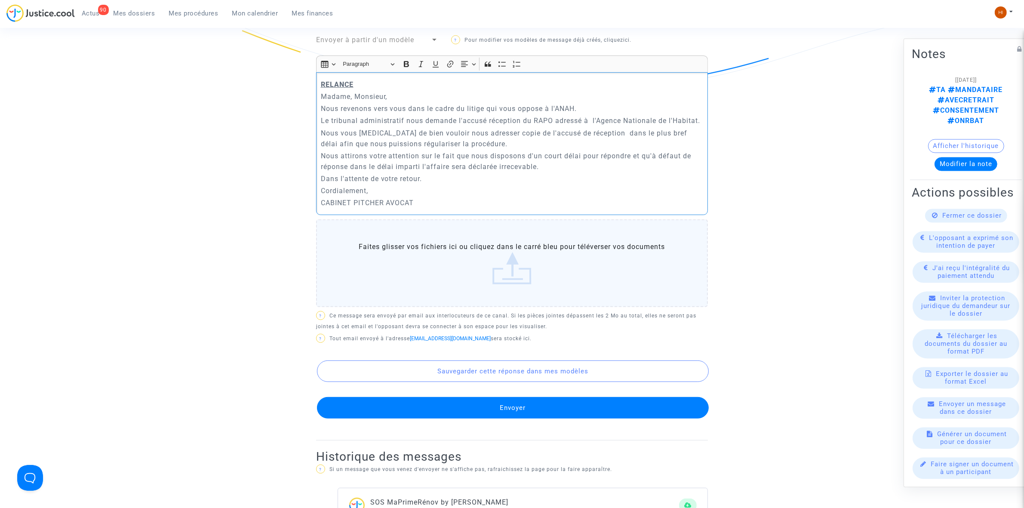
click at [467, 401] on button "Envoyer" at bounding box center [513, 408] width 392 height 22
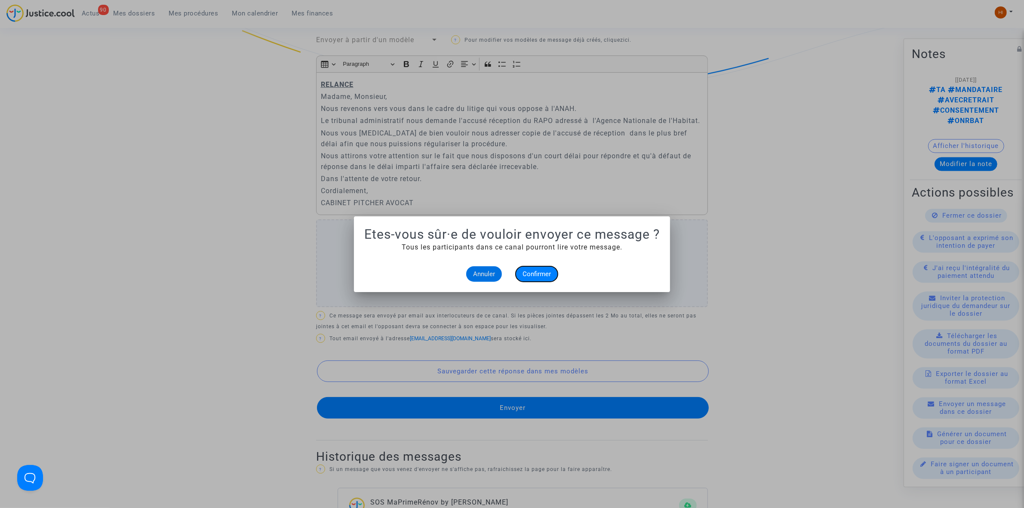
click at [539, 278] on button "Confirmer" at bounding box center [537, 273] width 42 height 15
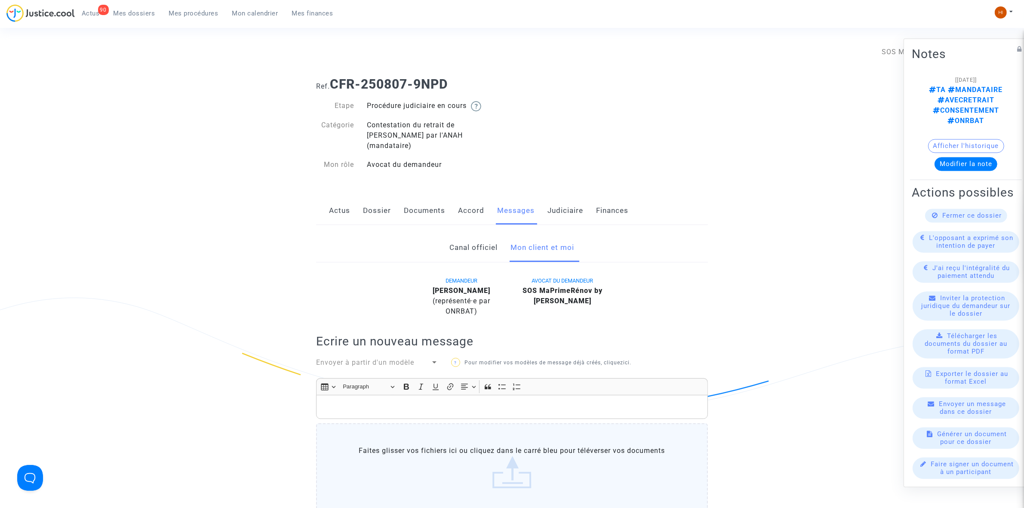
click at [563, 197] on link "Judiciaire" at bounding box center [565, 211] width 36 height 28
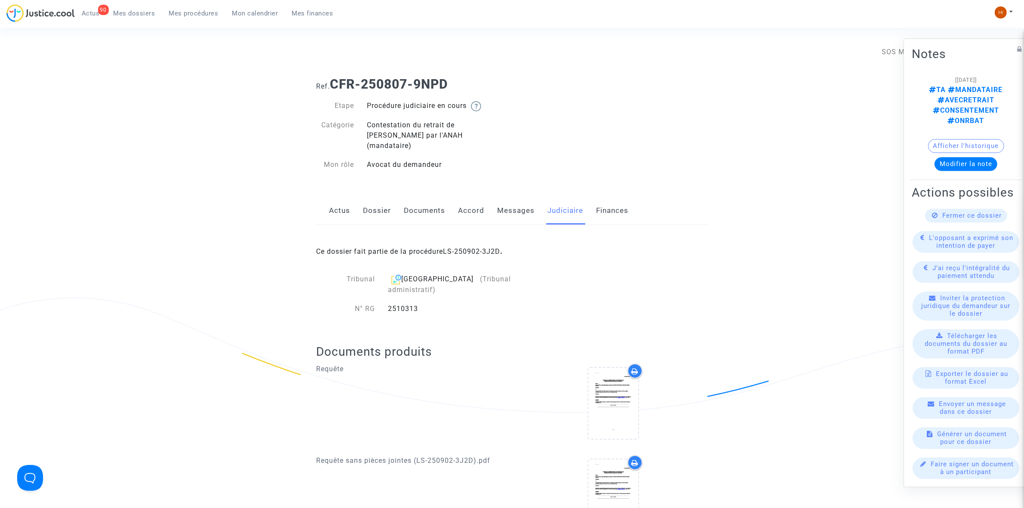
click at [208, 9] on link "Mes procédures" at bounding box center [193, 13] width 63 height 13
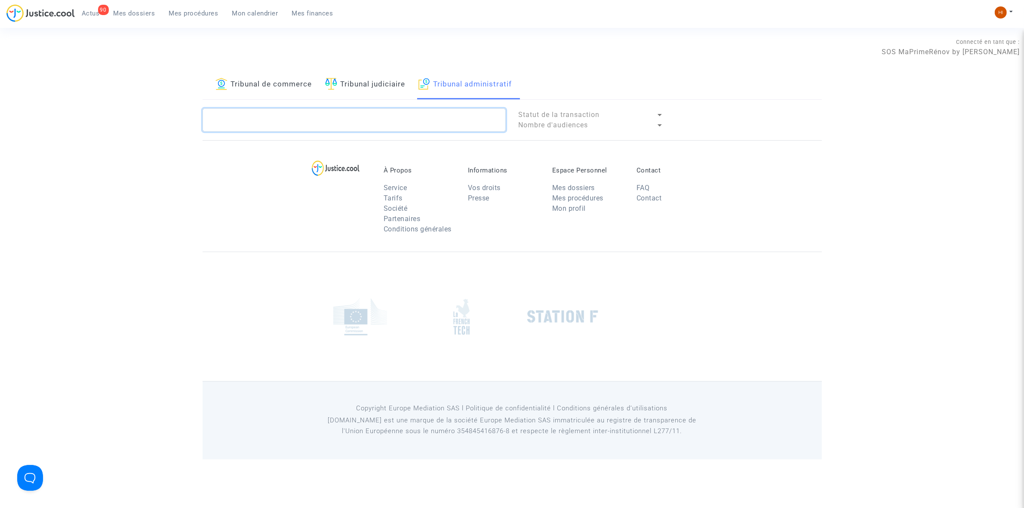
click at [447, 119] on textarea at bounding box center [354, 119] width 303 height 23
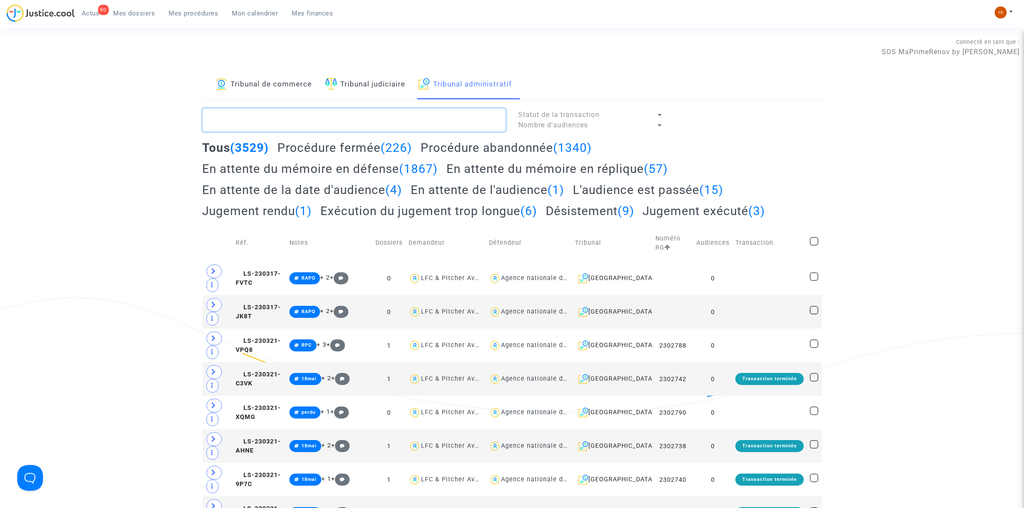
paste textarea "LS-250902-NREF"
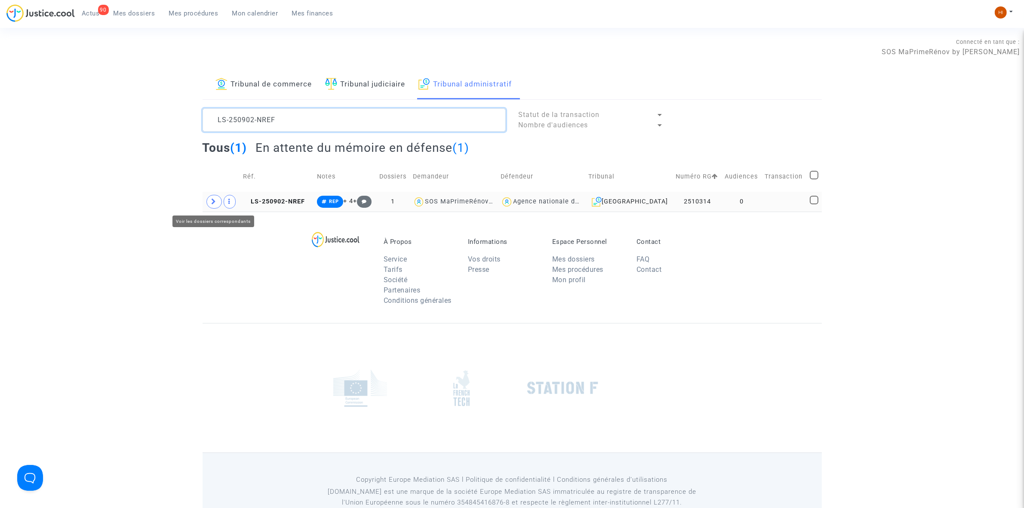
type textarea "LS-250902-NREF"
drag, startPoint x: 213, startPoint y: 206, endPoint x: 277, endPoint y: 211, distance: 63.4
click at [228, 203] on td at bounding box center [222, 202] width 38 height 20
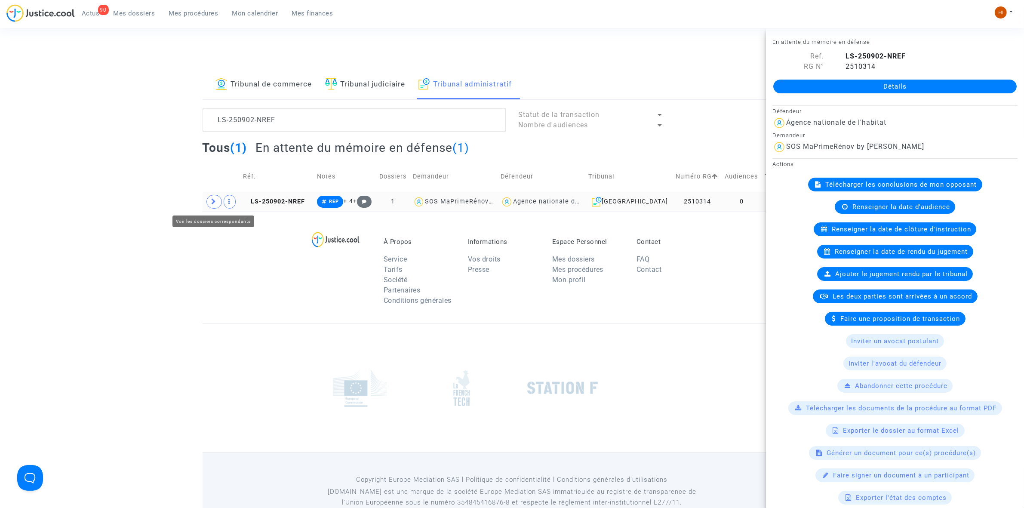
click at [208, 199] on span at bounding box center [213, 202] width 15 height 14
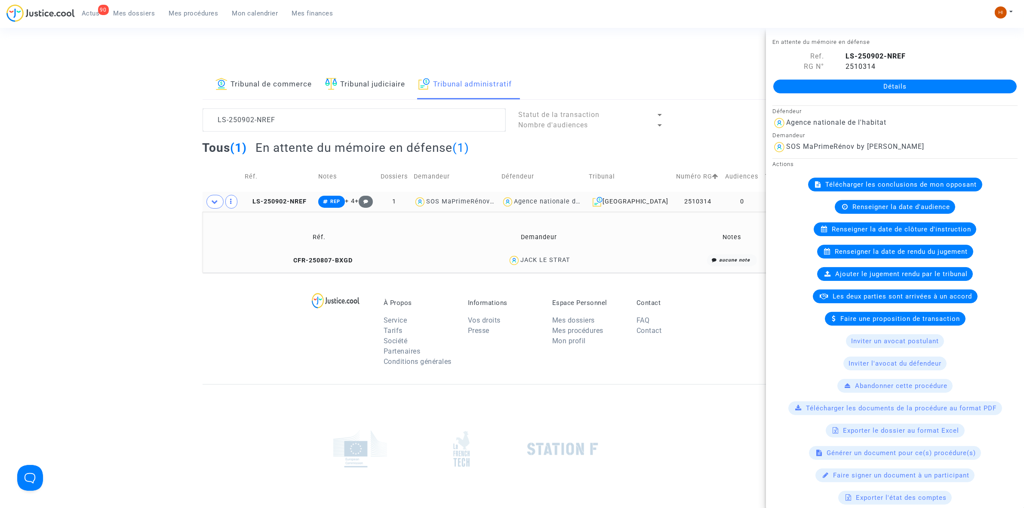
click at [324, 257] on copy "CFR-250807-BXGD" at bounding box center [319, 260] width 67 height 7
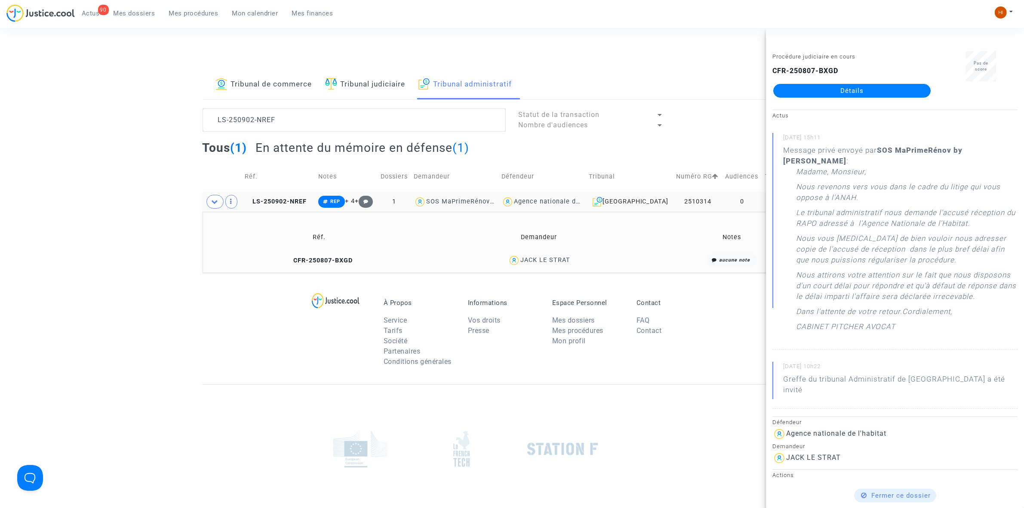
click at [816, 93] on link "Détails" at bounding box center [851, 91] width 157 height 14
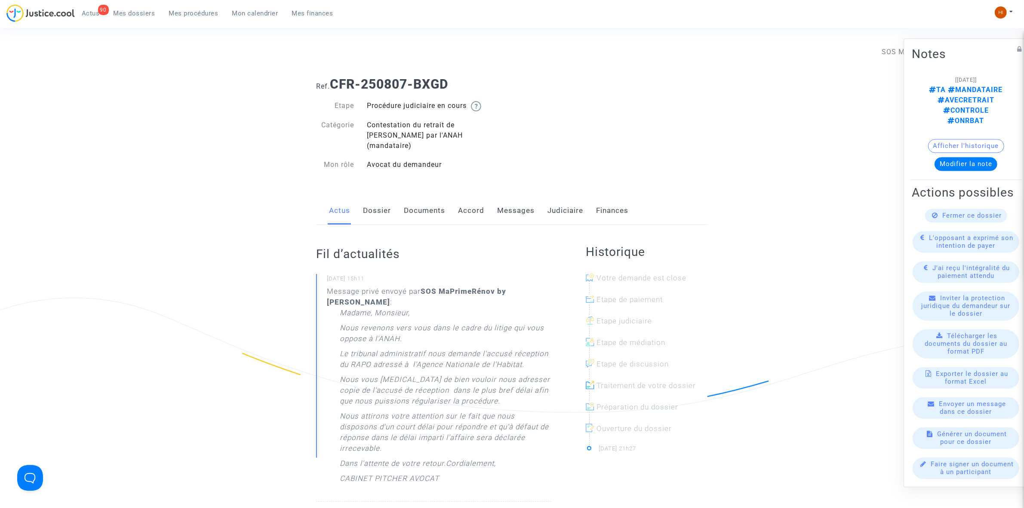
click at [500, 201] on link "Messages" at bounding box center [515, 211] width 37 height 28
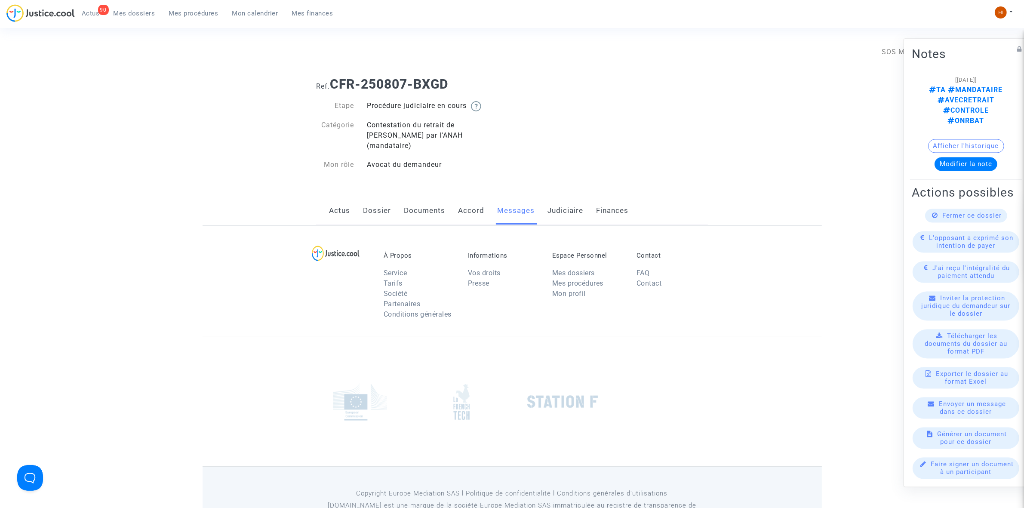
click at [500, 201] on link "Messages" at bounding box center [515, 211] width 37 height 28
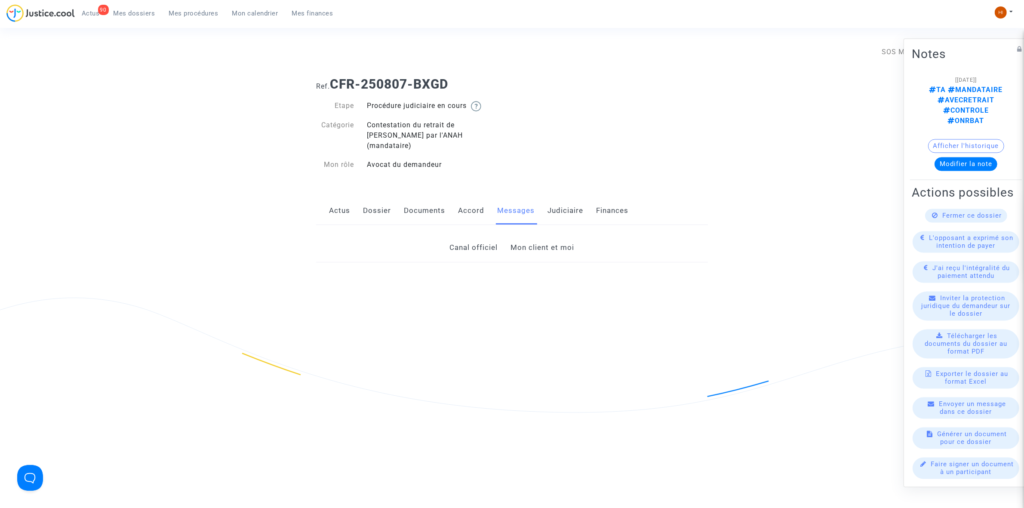
click at [517, 243] on link "Mon client et moi" at bounding box center [543, 248] width 64 height 28
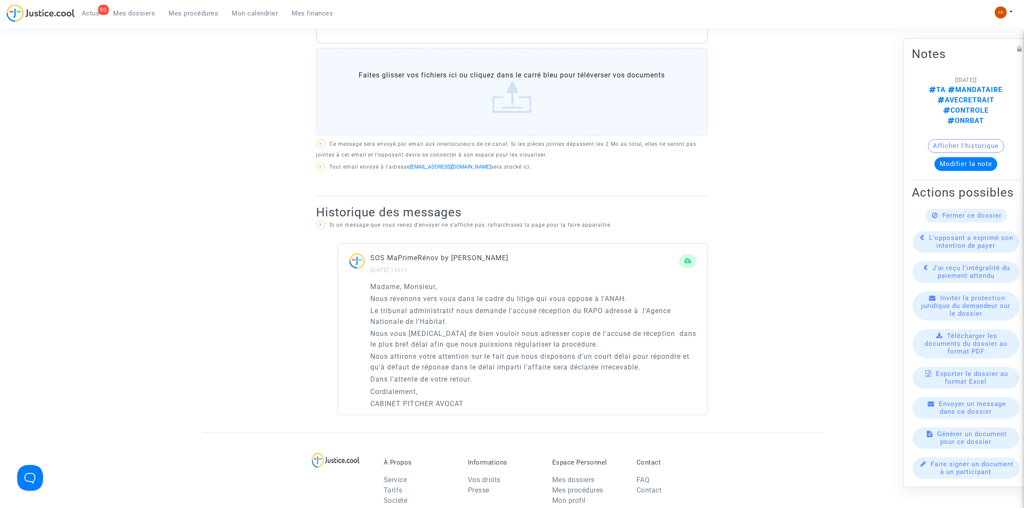
scroll to position [376, 0]
drag, startPoint x: 370, startPoint y: 278, endPoint x: 499, endPoint y: 396, distance: 174.7
click at [499, 396] on div "Madame, Monsieur, Nous revenons vers vous dans le cadre du litige qui vous oppo…" at bounding box center [533, 344] width 326 height 128
copy div "Madame, Monsieur, Nous revenons vers vous dans le cadre du litige qui vous oppo…"
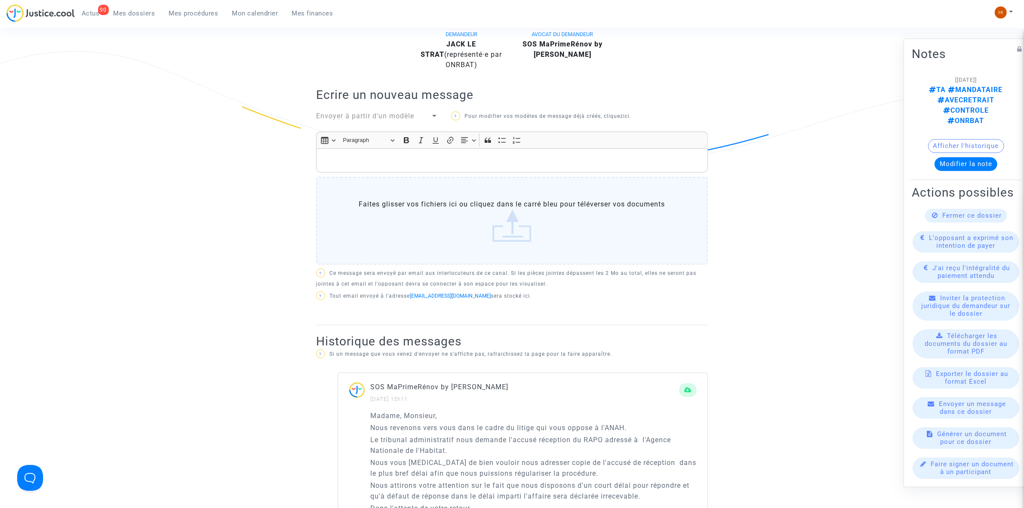
scroll to position [215, 0]
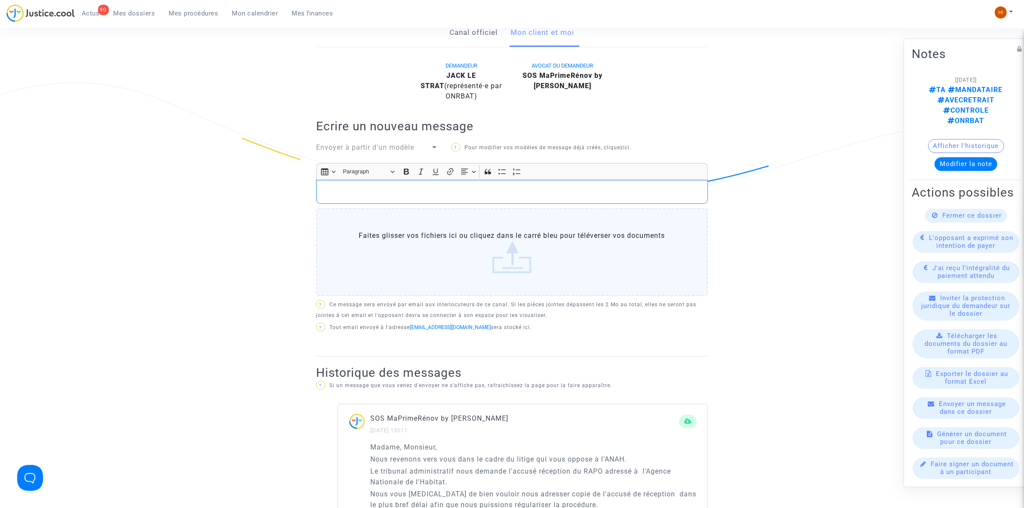
click at [429, 187] on p "Rich Text Editor, main" at bounding box center [512, 192] width 383 height 11
drag, startPoint x: 406, startPoint y: 158, endPoint x: 427, endPoint y: 158, distance: 21.5
click at [409, 167] on icon "Editor toolbar" at bounding box center [406, 171] width 9 height 9
click at [436, 165] on button "Underline (CTRL+U) Underline" at bounding box center [435, 171] width 13 height 13
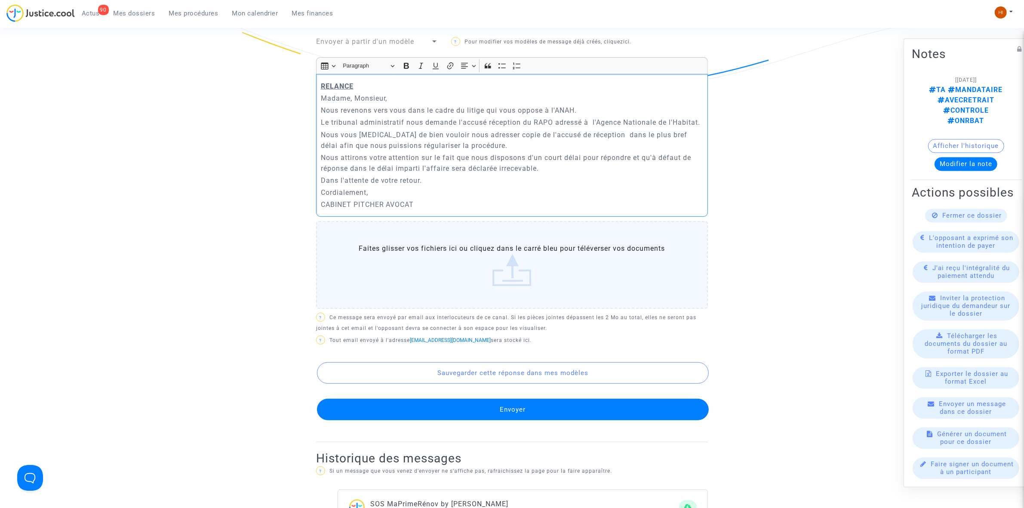
scroll to position [323, 0]
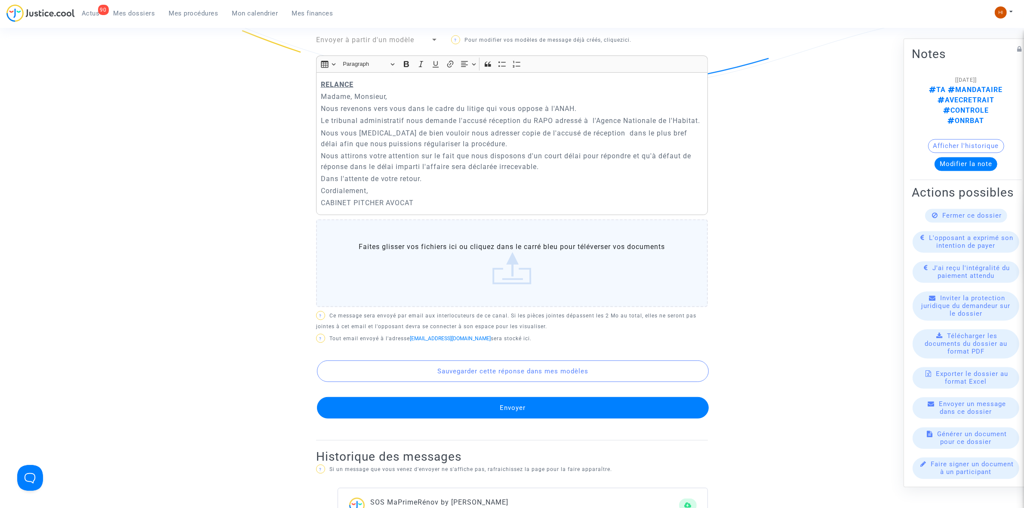
click at [462, 397] on button "Envoyer" at bounding box center [513, 408] width 392 height 22
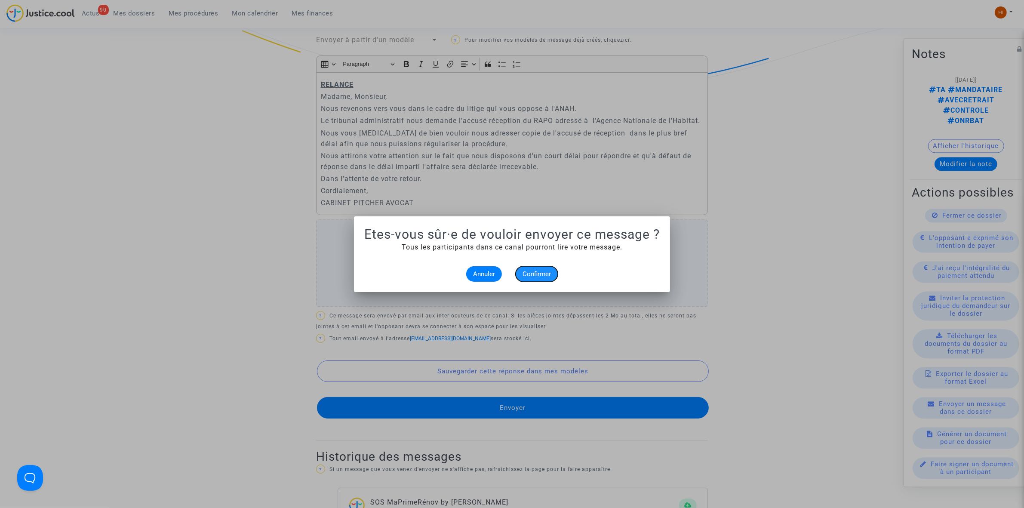
click at [539, 273] on span "Confirmer" at bounding box center [536, 274] width 28 height 8
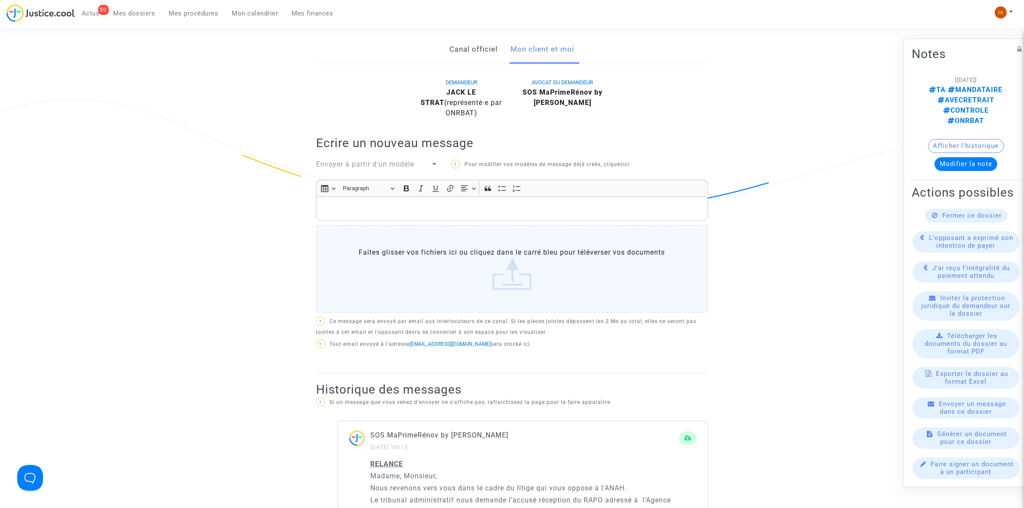
scroll to position [108, 0]
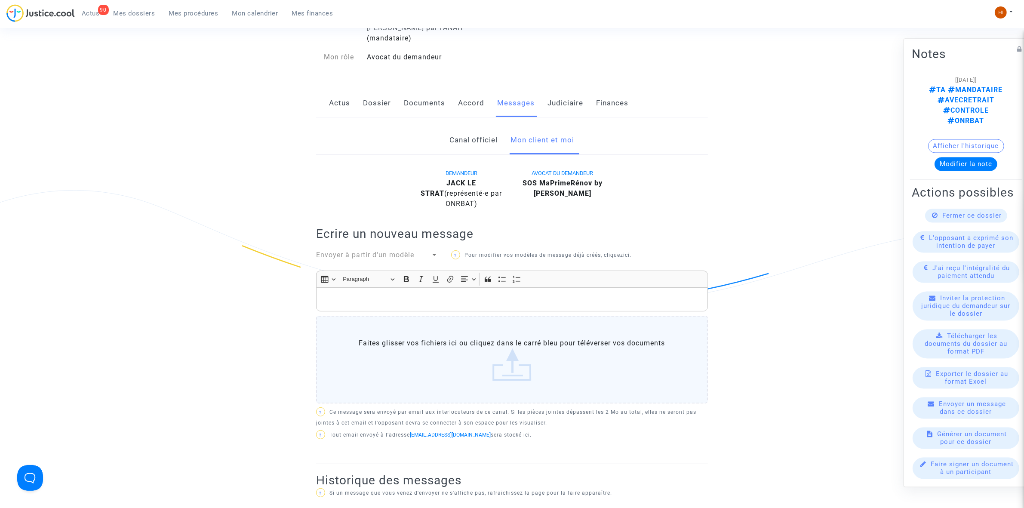
click at [198, 12] on span "Mes procédures" at bounding box center [193, 13] width 49 height 8
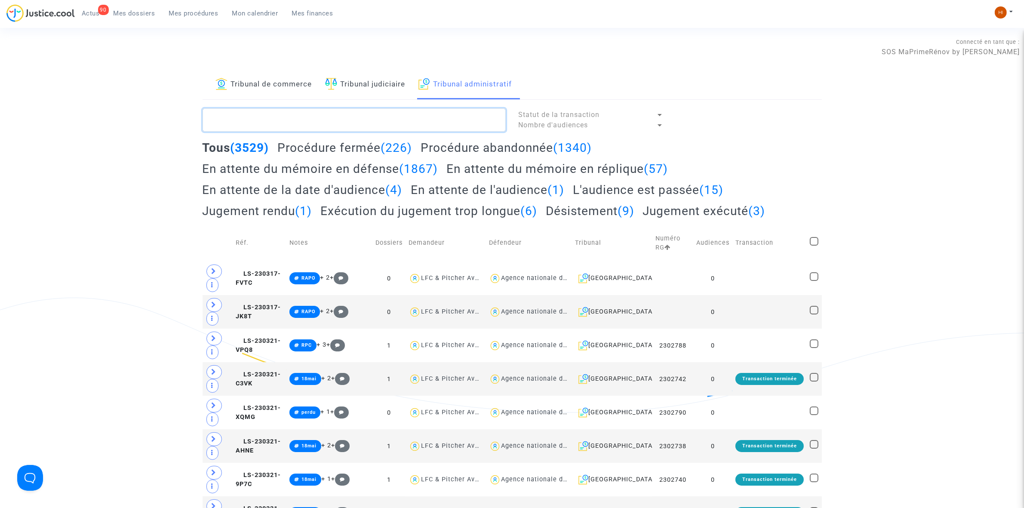
click at [379, 114] on textarea at bounding box center [354, 119] width 303 height 23
paste textarea "LS-250902-KF86"
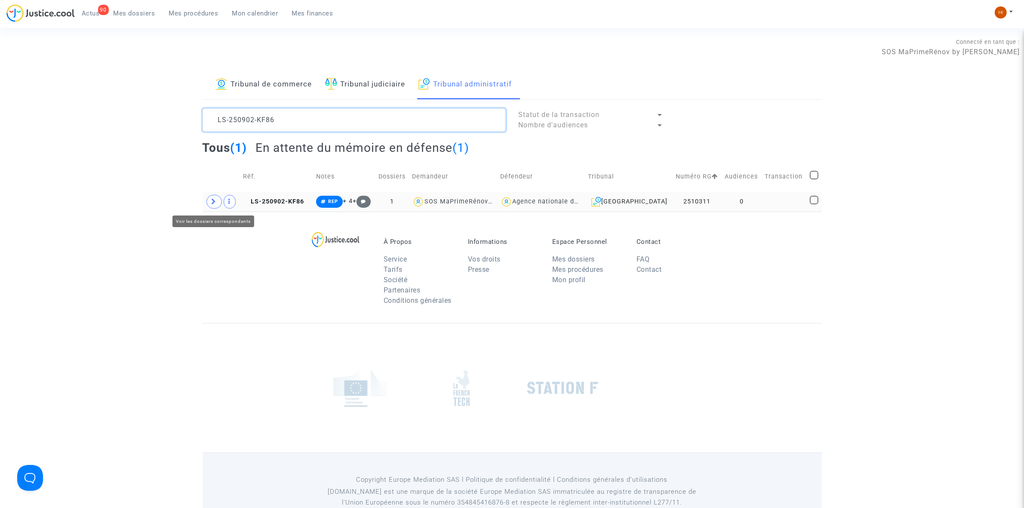
type textarea "LS-250902-KF86"
click at [217, 201] on span at bounding box center [213, 202] width 15 height 14
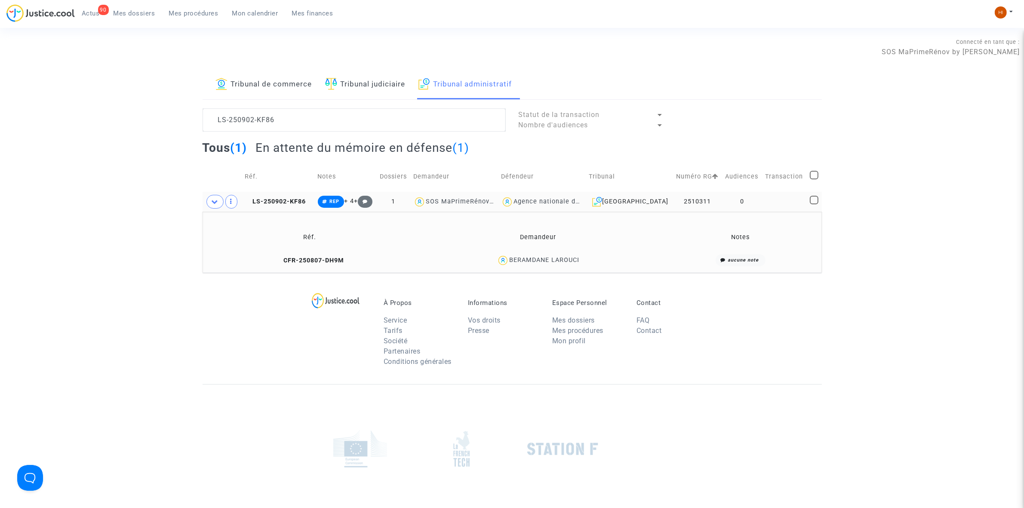
click at [328, 250] on td "Réf." at bounding box center [310, 237] width 209 height 28
drag, startPoint x: 304, startPoint y: 260, endPoint x: 312, endPoint y: 258, distance: 8.4
click at [305, 259] on span "CFR-250807-DH9M" at bounding box center [310, 260] width 68 height 7
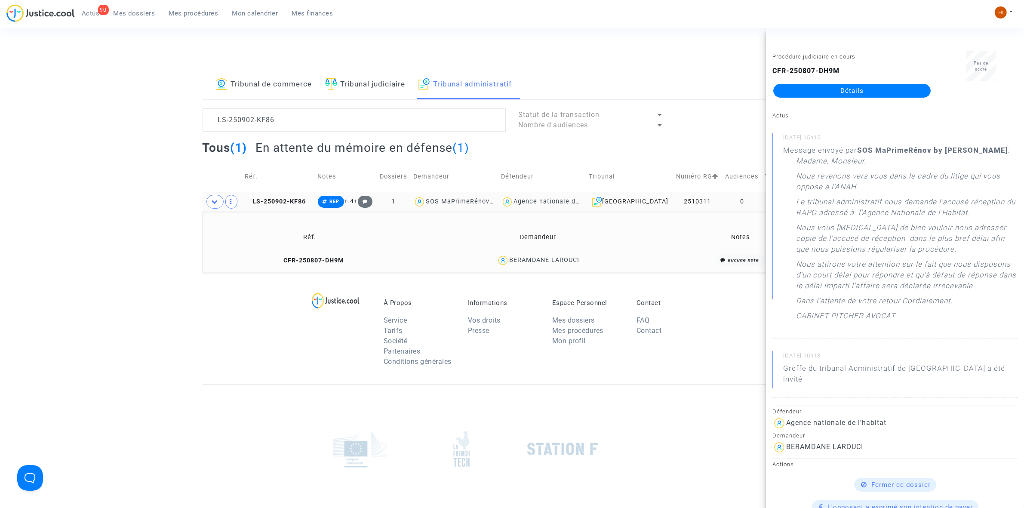
click at [847, 87] on link "Détails" at bounding box center [851, 91] width 157 height 14
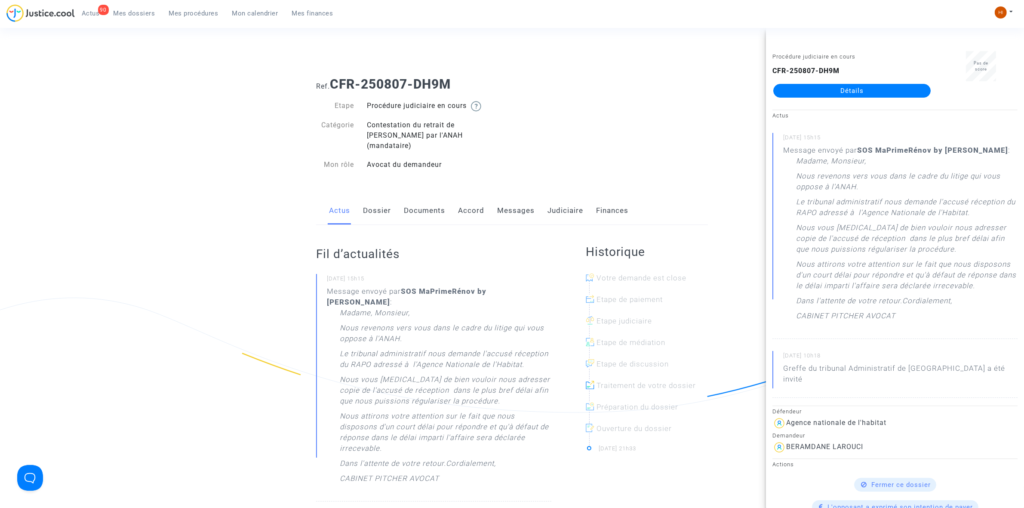
click at [521, 197] on link "Messages" at bounding box center [515, 211] width 37 height 28
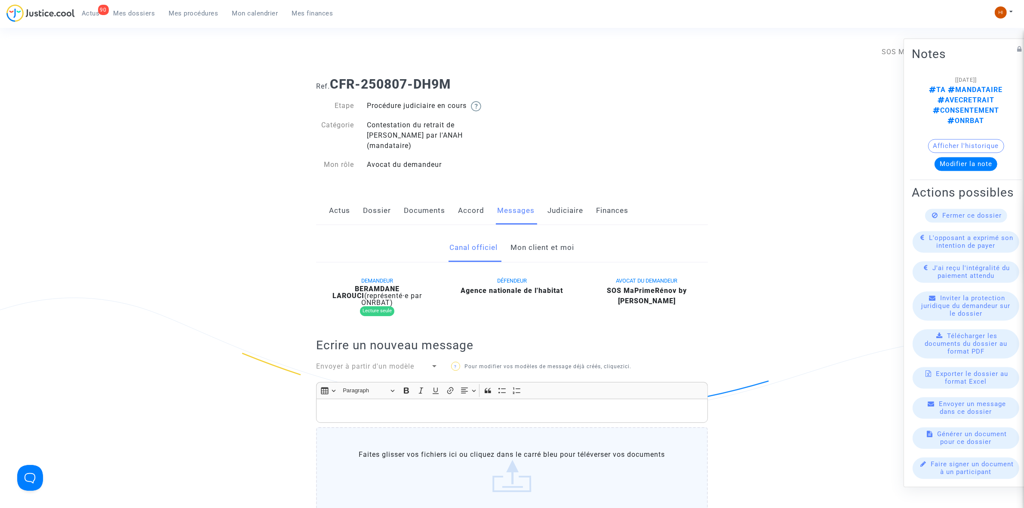
click at [523, 235] on link "Mon client et moi" at bounding box center [543, 248] width 64 height 28
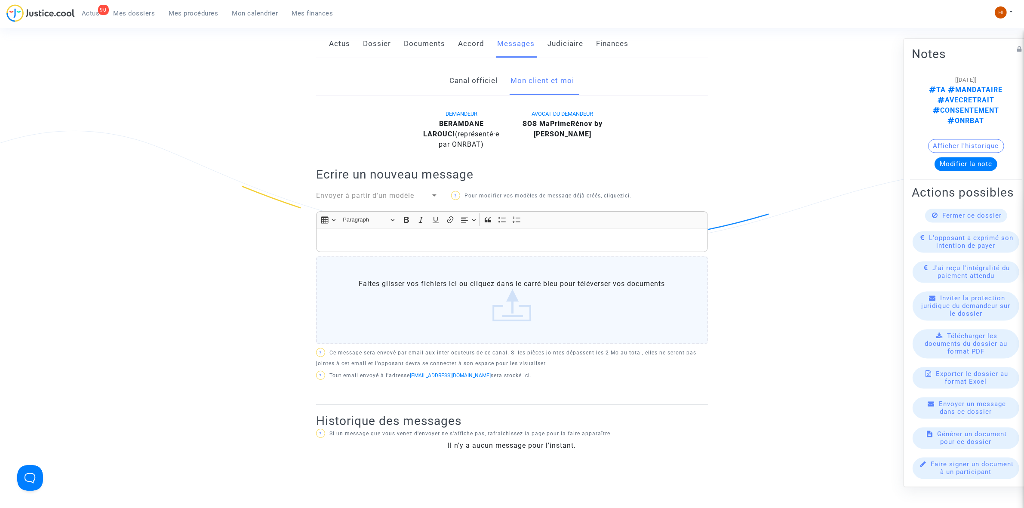
scroll to position [161, 0]
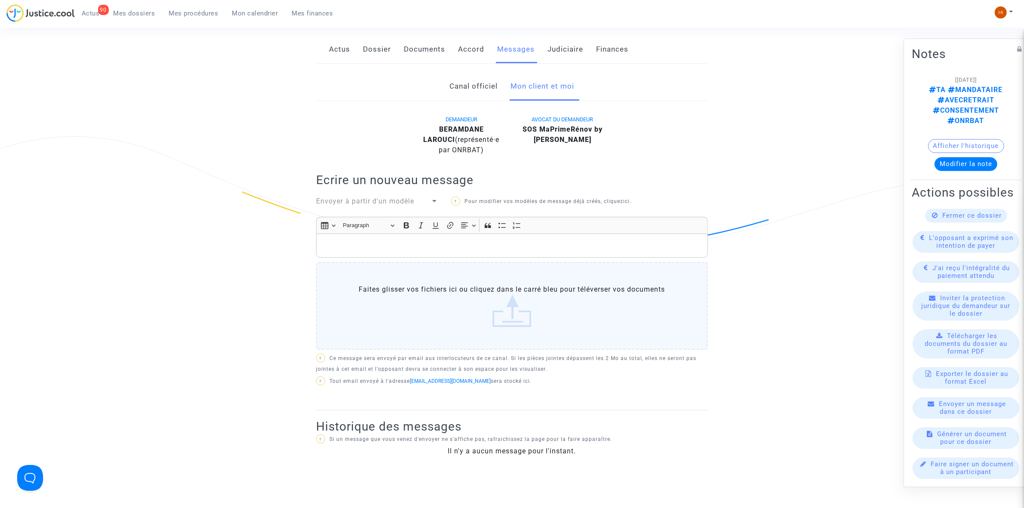
click at [455, 72] on div "Canal officiel Mon client et moi" at bounding box center [512, 86] width 392 height 29
click at [450, 72] on link "Canal officiel" at bounding box center [474, 86] width 48 height 28
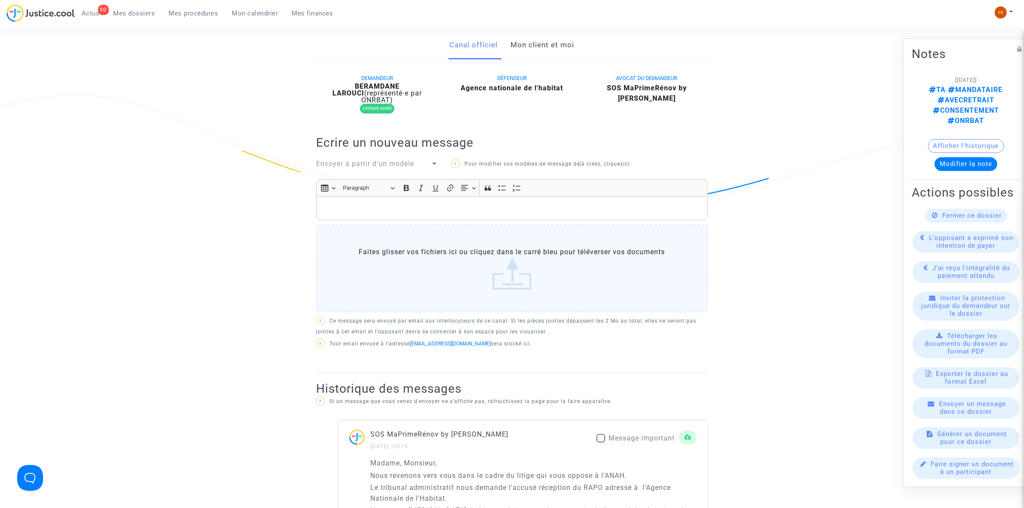
scroll to position [484, 0]
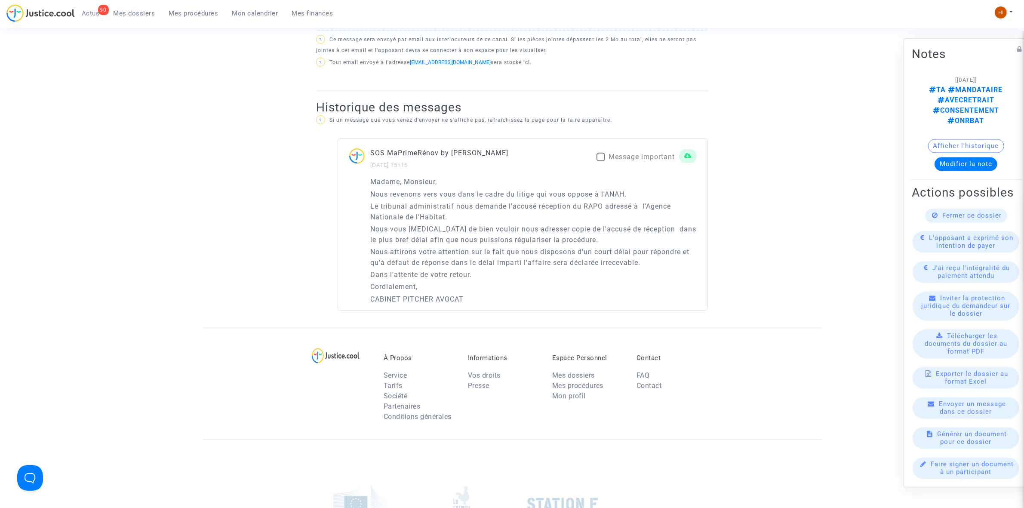
drag, startPoint x: 522, startPoint y: 285, endPoint x: 347, endPoint y: 155, distance: 217.3
click at [347, 155] on div "SOS MaPrimeRénov by Pitcher Avocat [DATE] 15h15 Message important Madame, Monsi…" at bounding box center [523, 224] width 370 height 172
click at [358, 176] on div "Madame, Monsieur, Nous revenons vers vous dans le cadre du litige qui vous oppo…" at bounding box center [522, 243] width 369 height 134
drag, startPoint x: 369, startPoint y: 163, endPoint x: 465, endPoint y: 287, distance: 157.3
click at [465, 287] on div "Madame, Monsieur, Nous revenons vers vous dans le cadre du litige qui vous oppo…" at bounding box center [522, 243] width 369 height 134
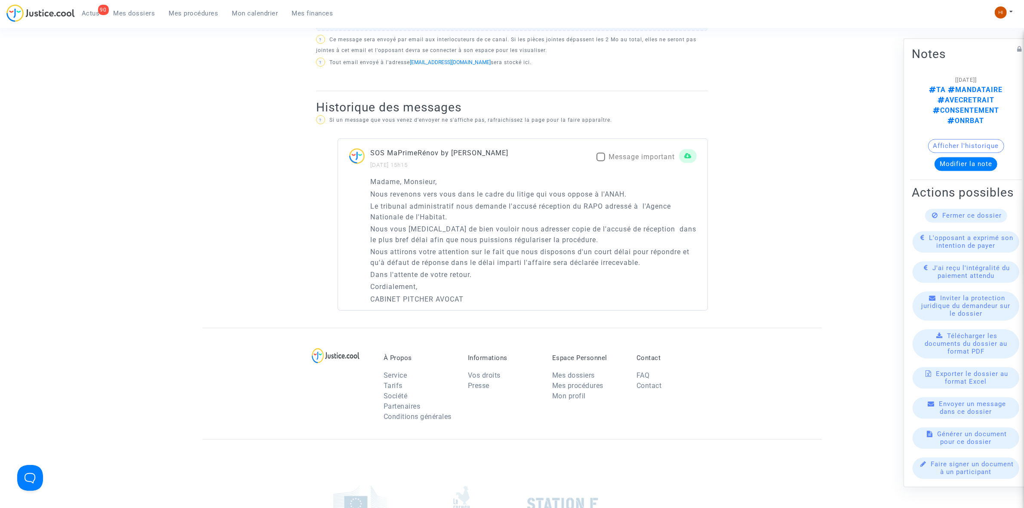
copy div "Madame, Monsieur, Nous revenons vers vous dans le cadre du litige qui vous oppo…"
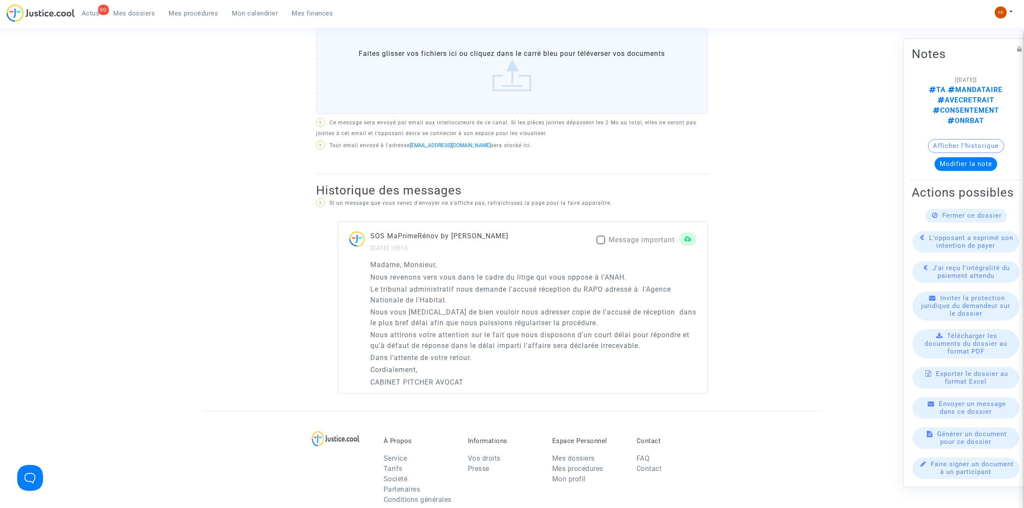
scroll to position [161, 0]
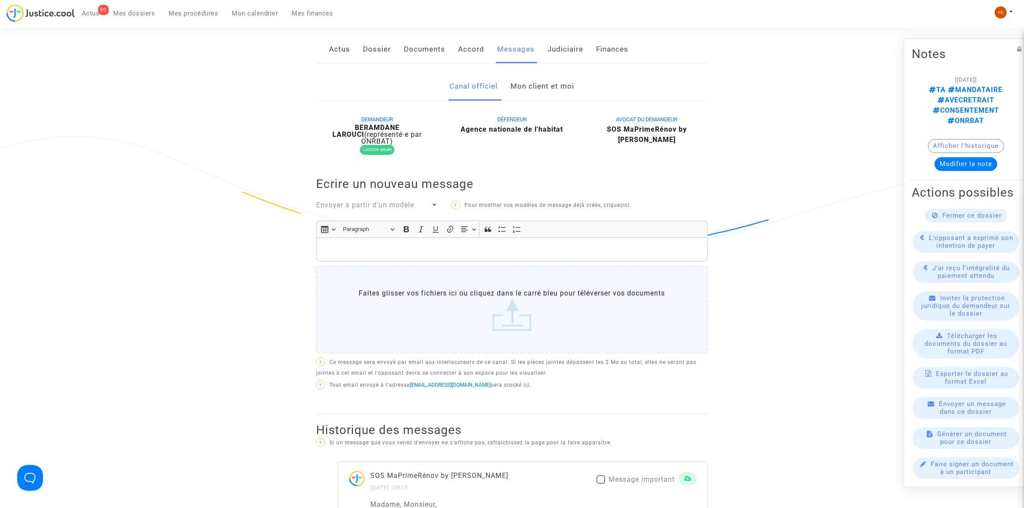
click at [553, 77] on link "Mon client et moi" at bounding box center [543, 86] width 64 height 28
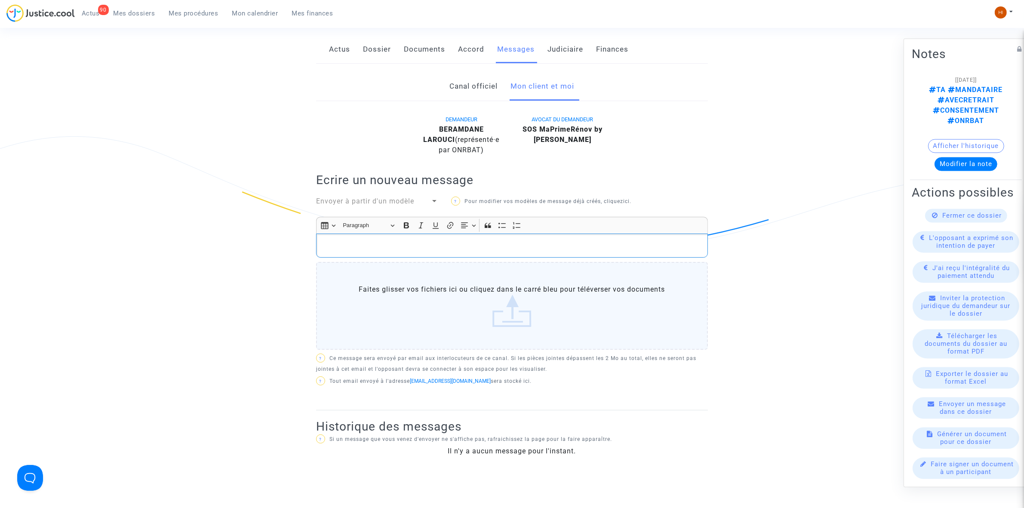
click at [480, 240] on p "Rich Text Editor, main" at bounding box center [512, 245] width 383 height 11
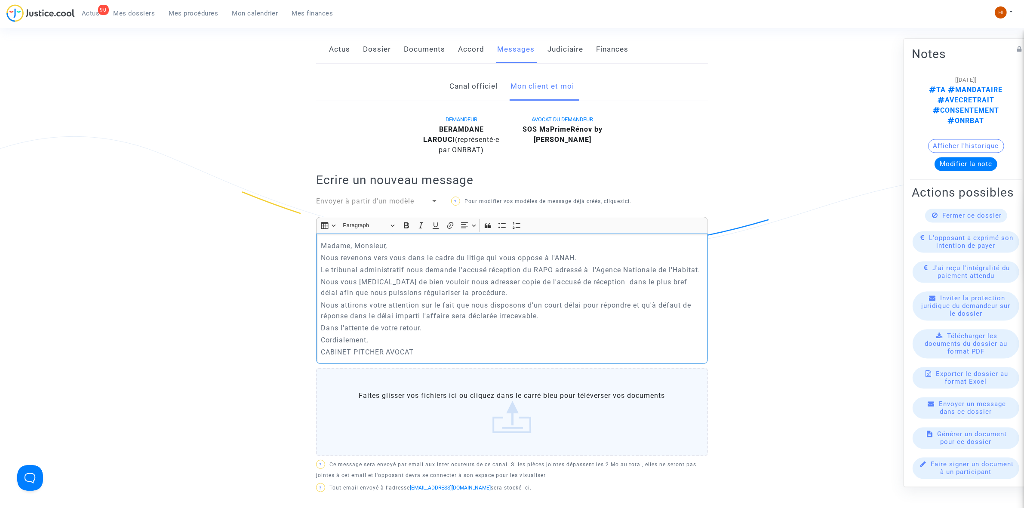
click at [321, 240] on p "Madame, Monsieur," at bounding box center [512, 245] width 383 height 11
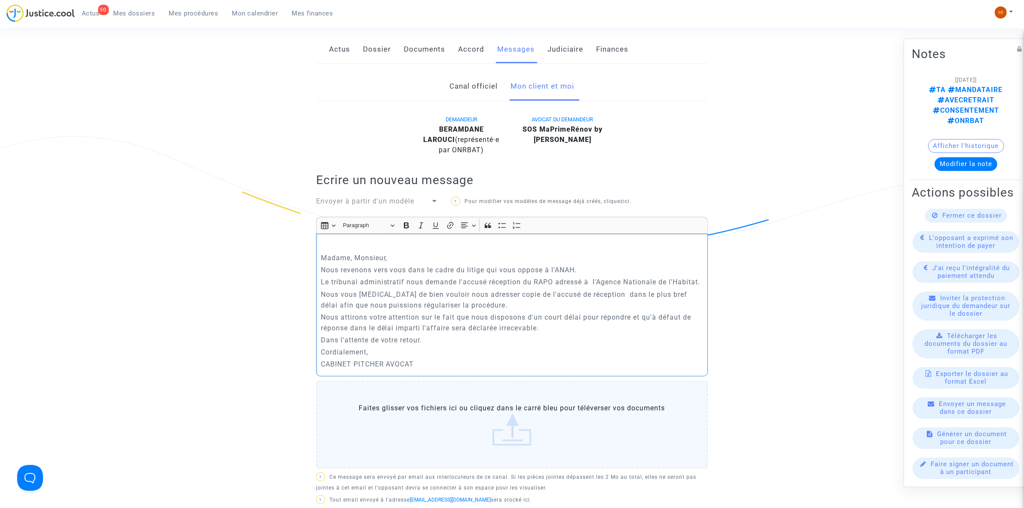
click at [324, 240] on p "Rich Text Editor, main" at bounding box center [512, 245] width 383 height 11
drag, startPoint x: 349, startPoint y: 230, endPoint x: 312, endPoint y: 237, distance: 37.5
click at [312, 237] on div "Canal officiel Mon client et moi DEMANDEUR BERAMDANE [PERSON_NAME] (représenté·…" at bounding box center [512, 364] width 405 height 584
drag, startPoint x: 402, startPoint y: 216, endPoint x: 411, endPoint y: 218, distance: 9.2
click at [402, 219] on button "Bold (CTRL+B) Bold" at bounding box center [406, 225] width 13 height 13
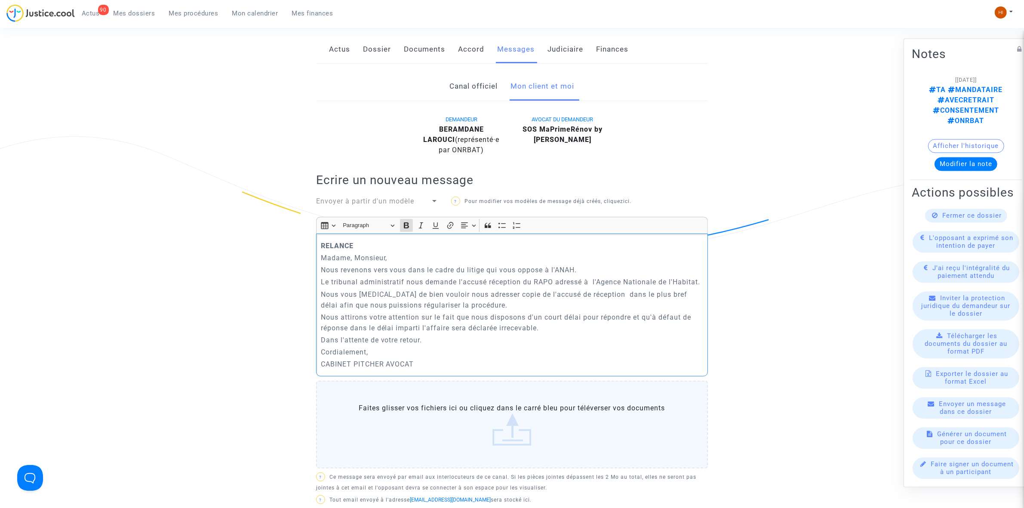
drag, startPoint x: 437, startPoint y: 218, endPoint x: 429, endPoint y: 231, distance: 15.3
click at [437, 221] on icon "Editor toolbar" at bounding box center [435, 225] width 9 height 9
click at [422, 241] on p "RELANCE" at bounding box center [512, 245] width 383 height 11
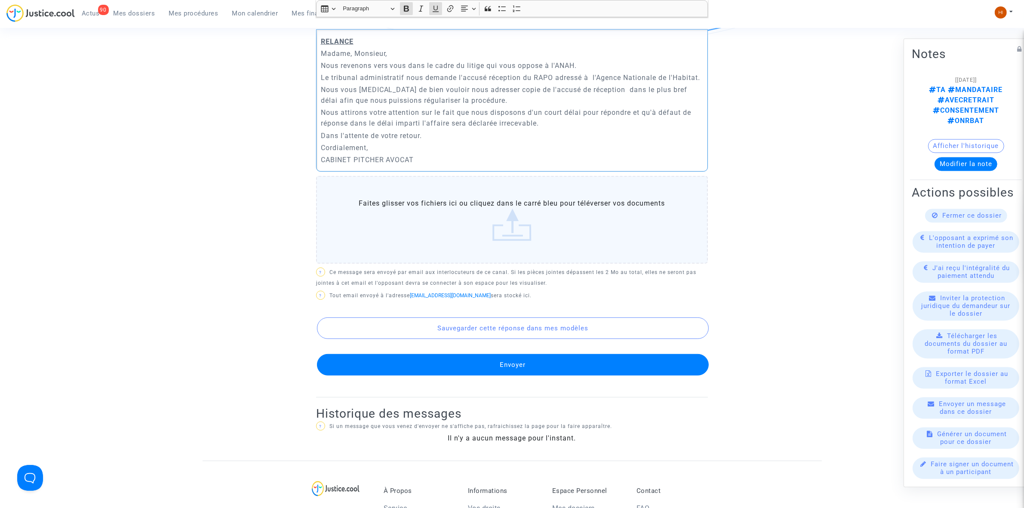
scroll to position [376, 0]
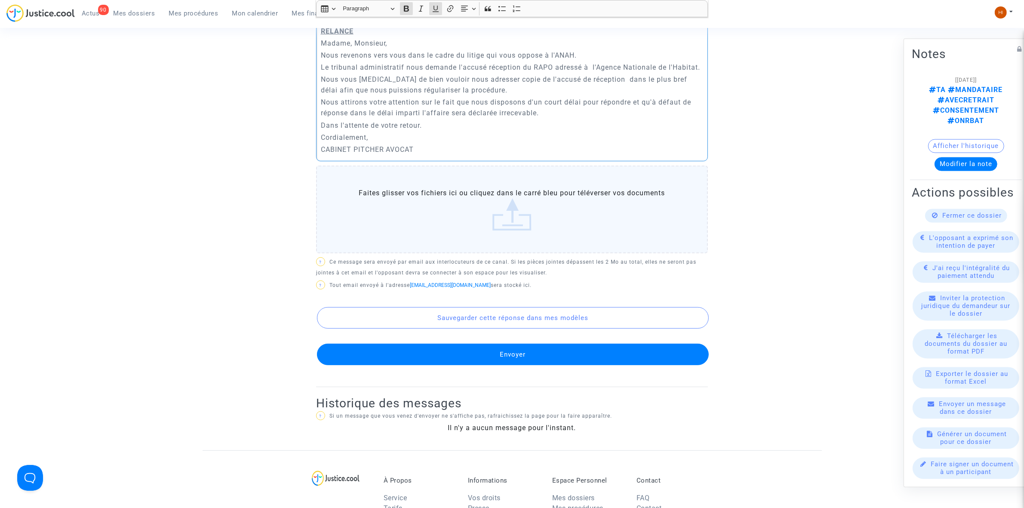
click at [591, 344] on button "Envoyer" at bounding box center [513, 355] width 392 height 22
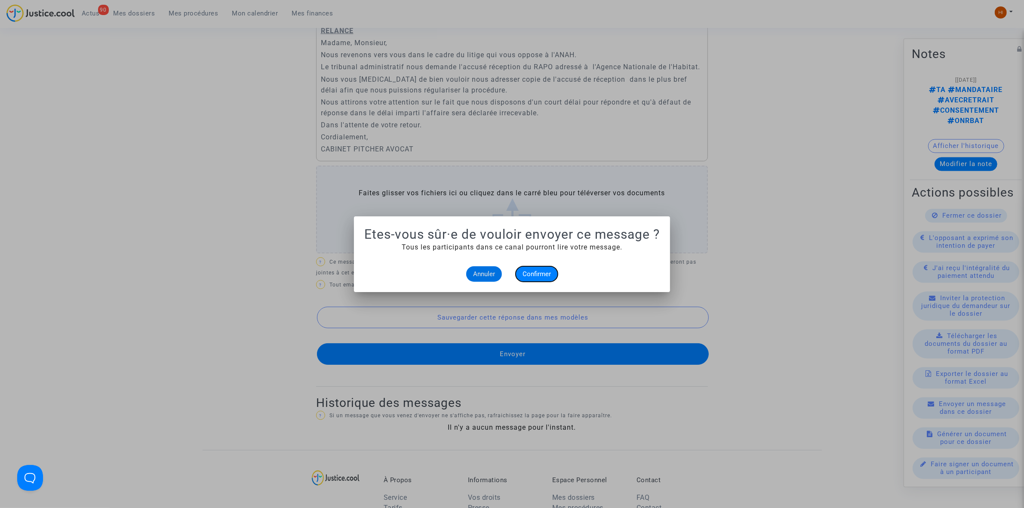
click at [543, 272] on span "Confirmer" at bounding box center [536, 274] width 28 height 8
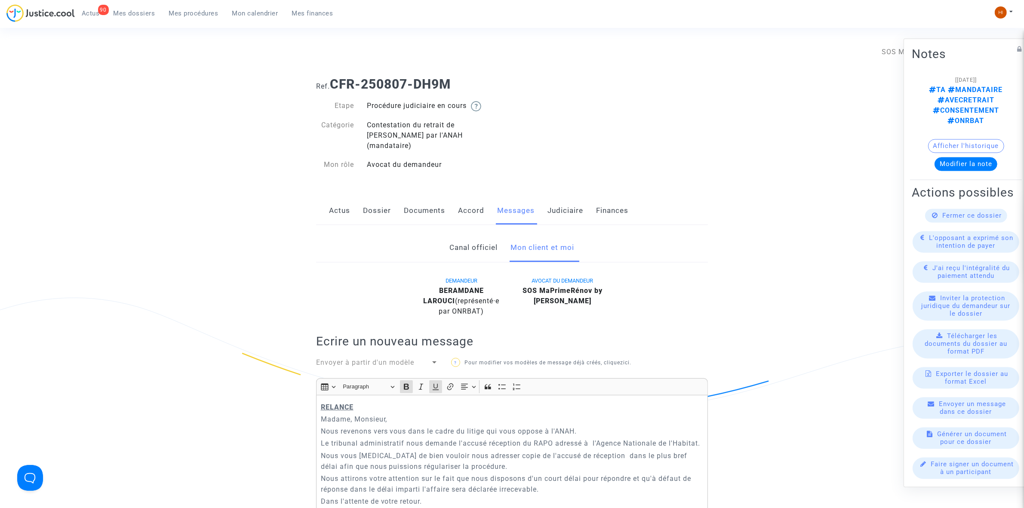
scroll to position [376, 0]
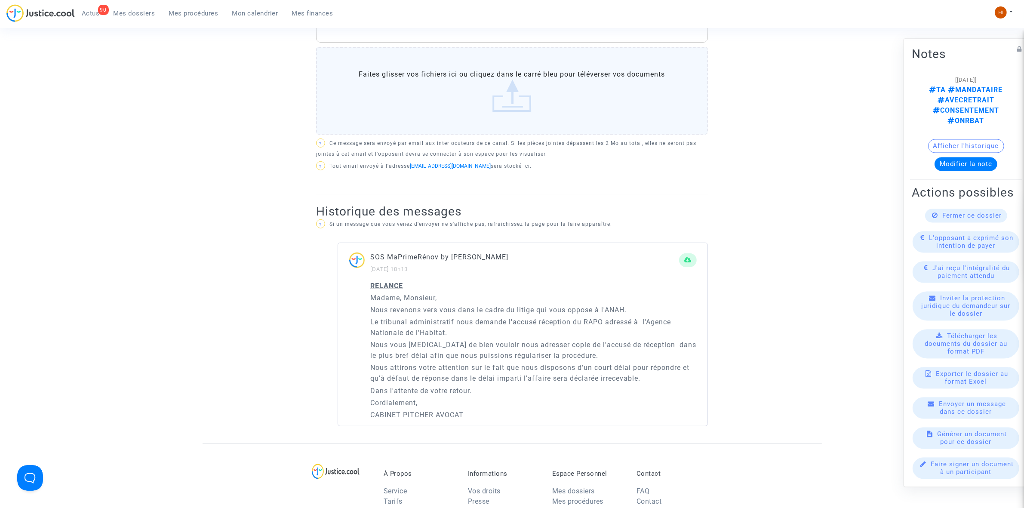
drag, startPoint x: 186, startPoint y: 9, endPoint x: 375, endPoint y: 29, distance: 190.3
click at [186, 9] on link "Mes procédures" at bounding box center [193, 13] width 63 height 13
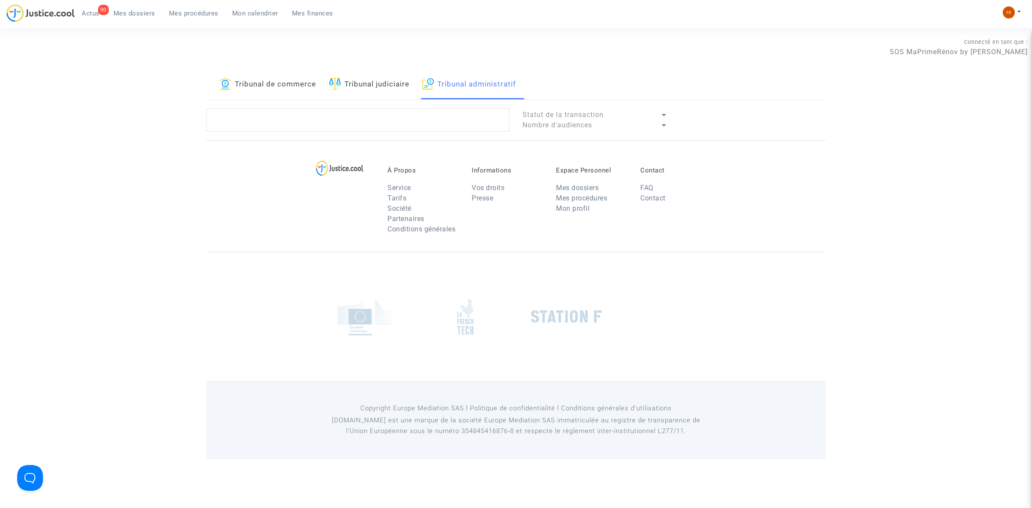
click at [334, 104] on div "Tribunal de commerce Tribunal judiciaire Tribunal administratif Statut de la tr…" at bounding box center [515, 105] width 619 height 70
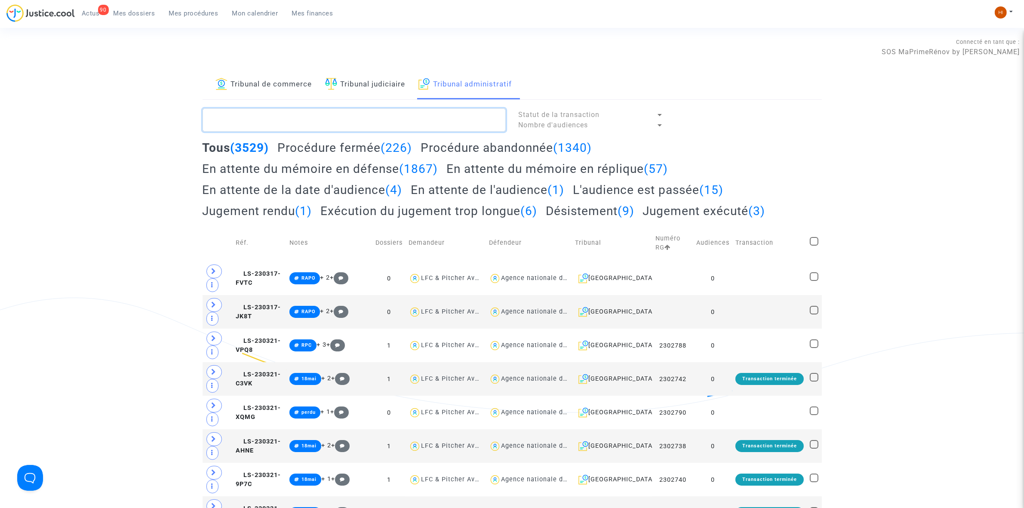
click at [326, 115] on textarea at bounding box center [354, 119] width 303 height 23
paste textarea "CFR-250807-BJME"
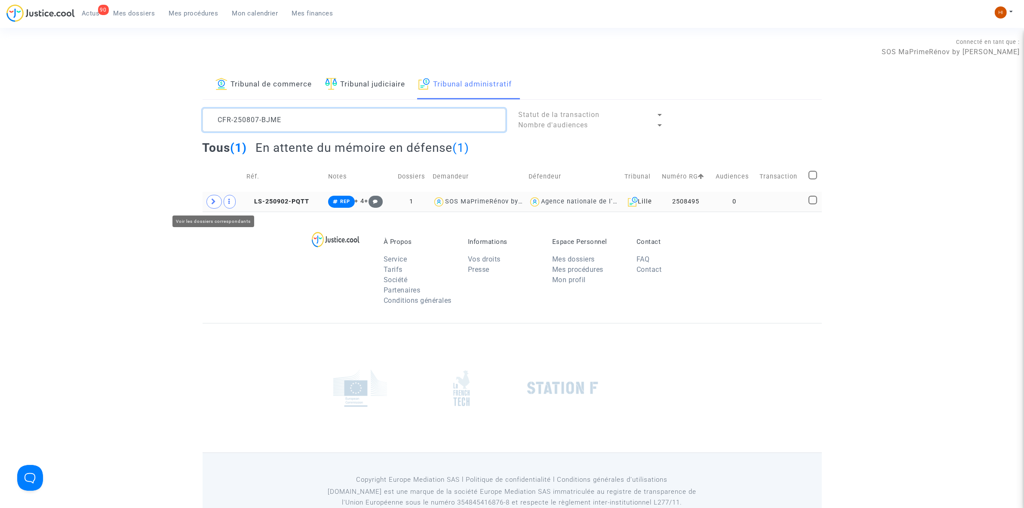
type textarea "CFR-250807-BJME"
click at [212, 205] on span at bounding box center [213, 202] width 15 height 14
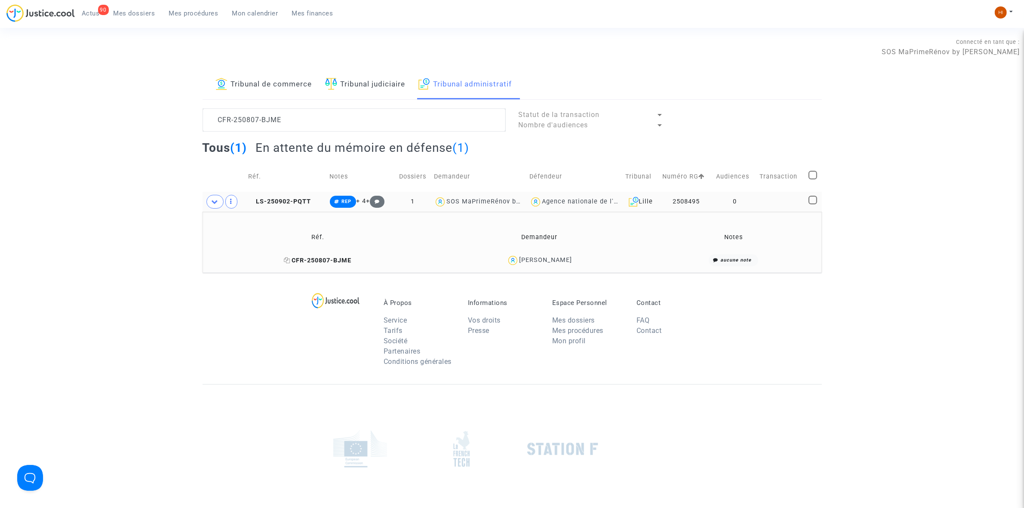
drag, startPoint x: 320, startPoint y: 259, endPoint x: 314, endPoint y: 262, distance: 6.7
click at [319, 261] on span "CFR-250807-BJME" at bounding box center [318, 260] width 68 height 7
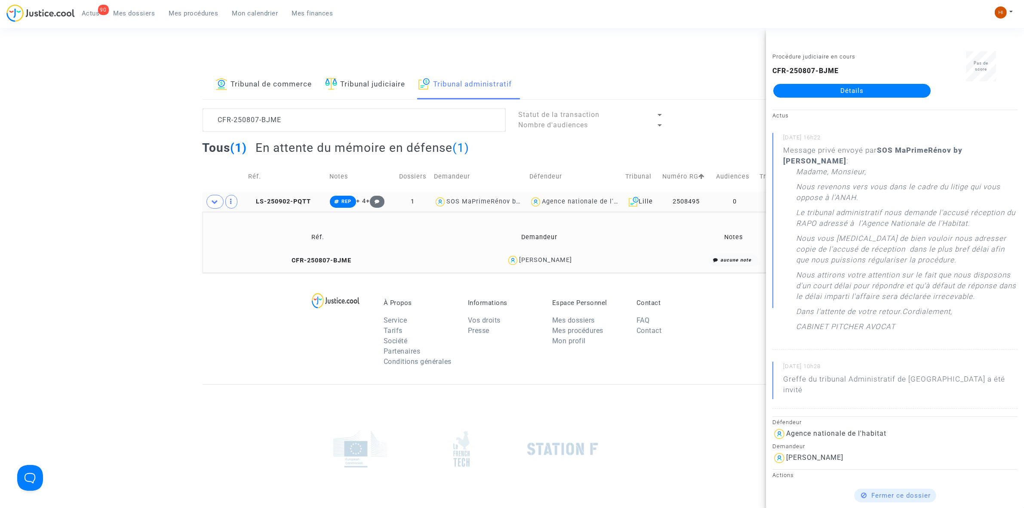
click at [834, 84] on link "Détails" at bounding box center [851, 91] width 157 height 14
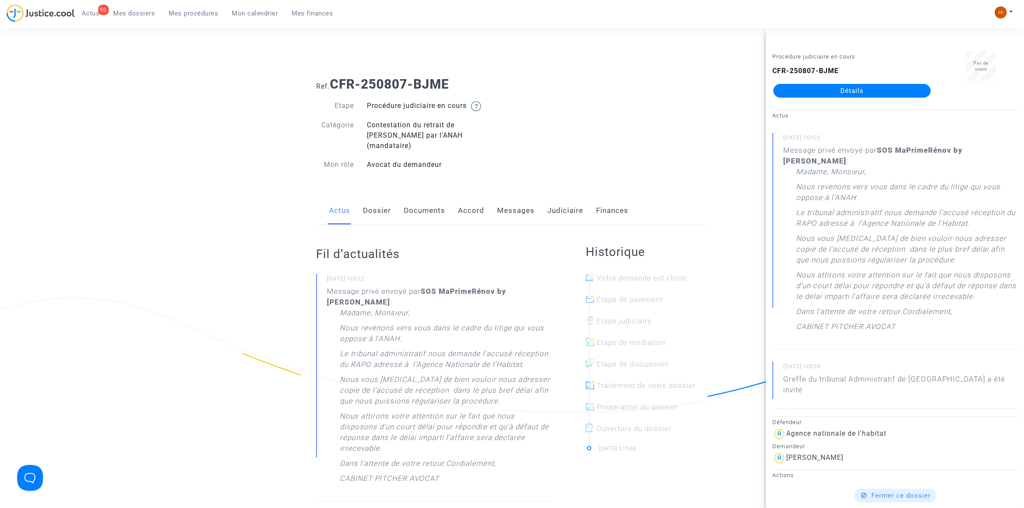
click at [510, 197] on link "Messages" at bounding box center [515, 211] width 37 height 28
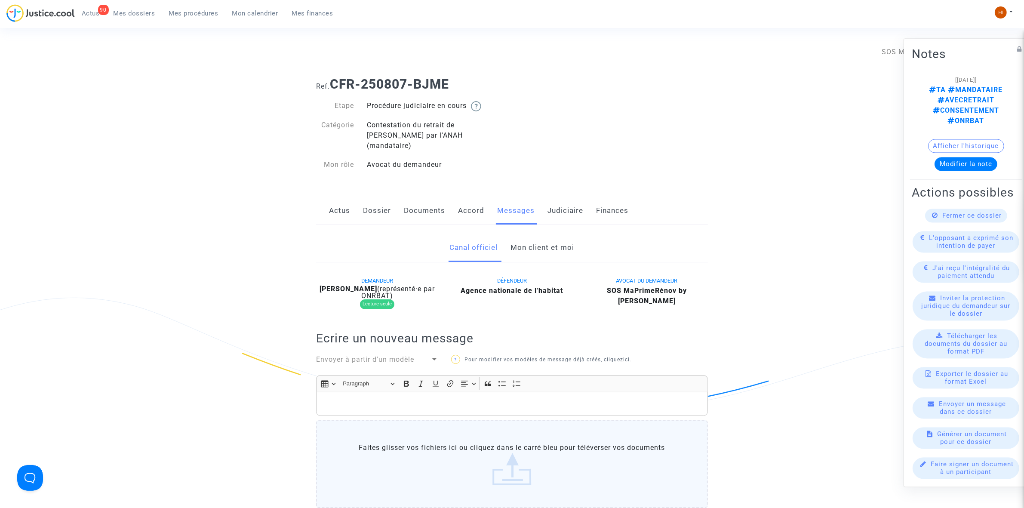
click at [536, 239] on link "Mon client et moi" at bounding box center [543, 248] width 64 height 28
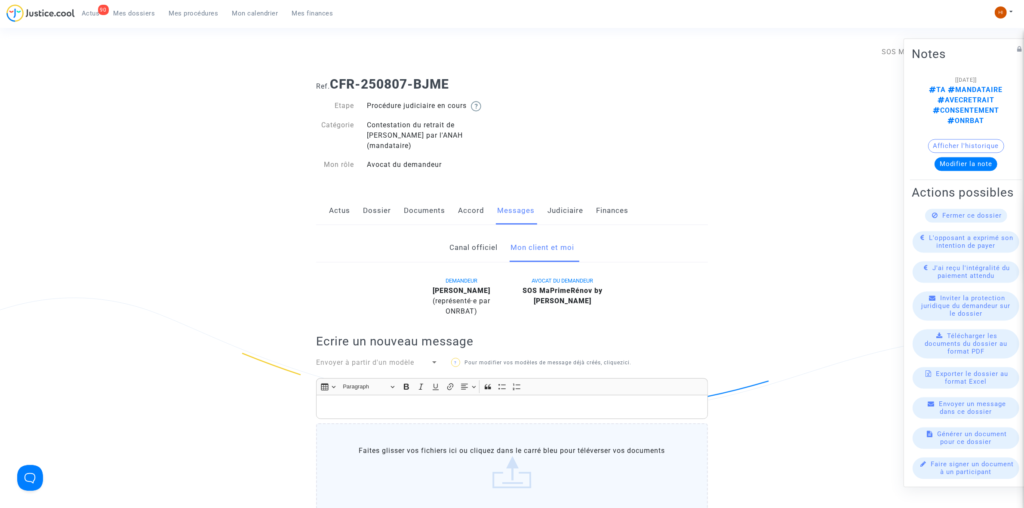
scroll to position [376, 0]
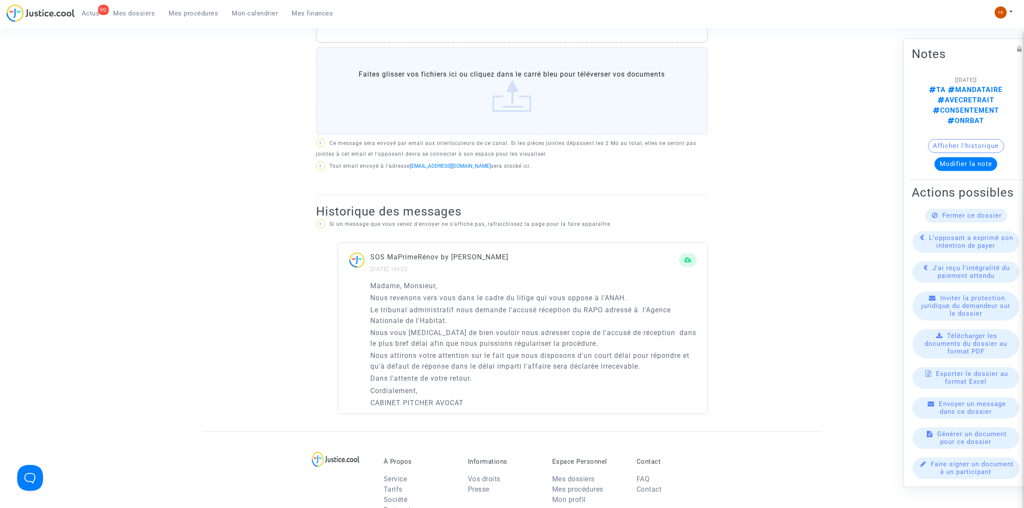
drag, startPoint x: 368, startPoint y: 288, endPoint x: 453, endPoint y: 415, distance: 152.5
click at [453, 415] on div "Historique des messages ? Si un message que vous venez d'envoyer ne s'affiche p…" at bounding box center [512, 309] width 392 height 228
drag, startPoint x: 473, startPoint y: 400, endPoint x: 369, endPoint y: 283, distance: 157.5
click at [369, 283] on div "Madame, Monsieur, Nous revenons vers vous dans le cadre du litige qui vous oppo…" at bounding box center [522, 347] width 369 height 134
copy div "Madame, Monsieur, Nous revenons vers vous dans le cadre du litige qui vous oppo…"
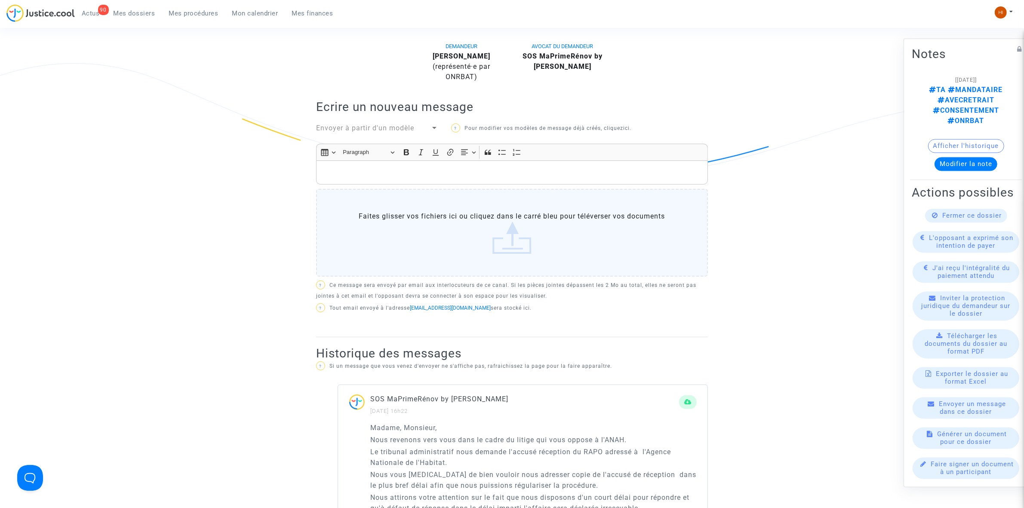
scroll to position [161, 0]
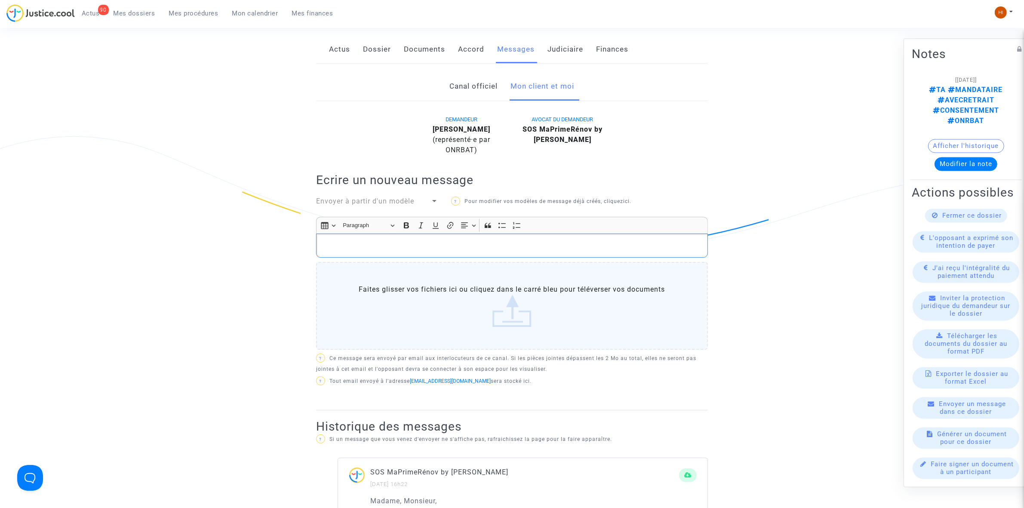
click at [514, 247] on p "Rich Text Editor, main" at bounding box center [512, 245] width 383 height 11
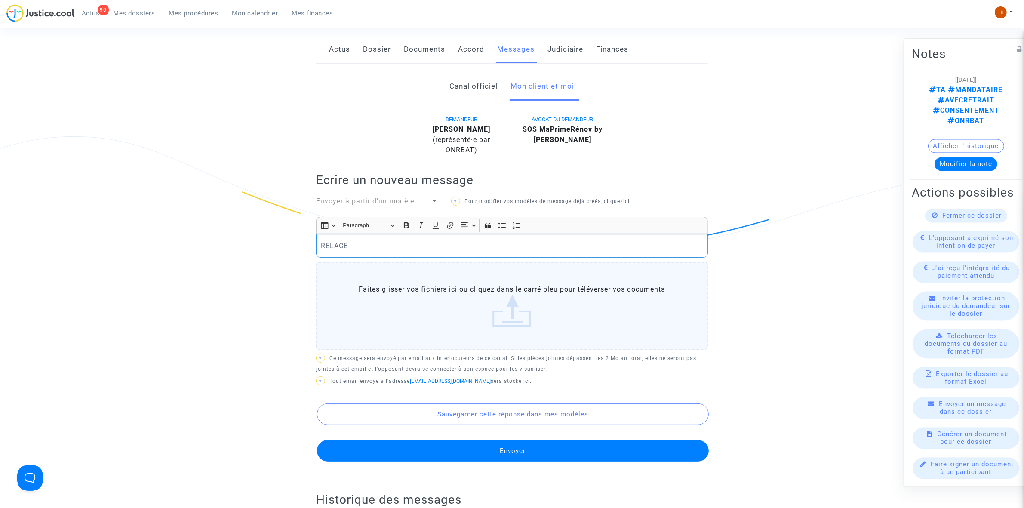
drag, startPoint x: 375, startPoint y: 241, endPoint x: 252, endPoint y: 235, distance: 123.1
click at [247, 239] on ng-component "Ref. CFR-250807-BJME Etape Procédure judiciaire en cours Catégorie Contestation…" at bounding box center [512, 314] width 619 height 811
click at [338, 246] on p "RELACE" at bounding box center [512, 245] width 383 height 11
drag, startPoint x: 386, startPoint y: 239, endPoint x: 338, endPoint y: 234, distance: 48.4
click at [301, 234] on ng-component "Ref. CFR-250807-BJME Etape Procédure judiciaire en cours Catégorie Contestation…" at bounding box center [512, 314] width 619 height 811
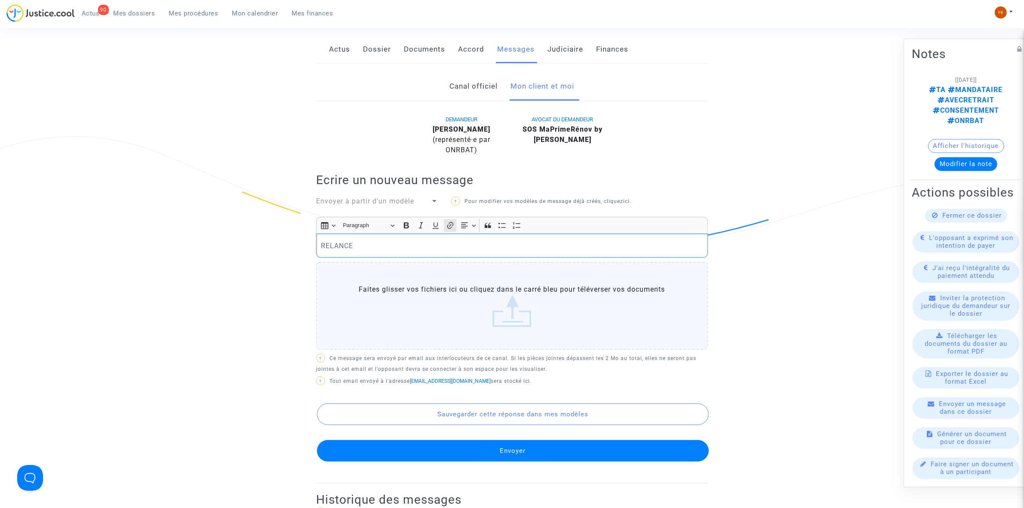
drag, startPoint x: 405, startPoint y: 229, endPoint x: 448, endPoint y: 229, distance: 43.0
click at [415, 229] on div "Insert table Insert table Heading Paragraph Paragraph Heading 1 Heading 2 Headi…" at bounding box center [511, 225] width 387 height 16
click at [439, 228] on icon "Editor toolbar" at bounding box center [435, 225] width 9 height 9
click at [407, 226] on icon "Editor toolbar" at bounding box center [406, 225] width 5 height 6
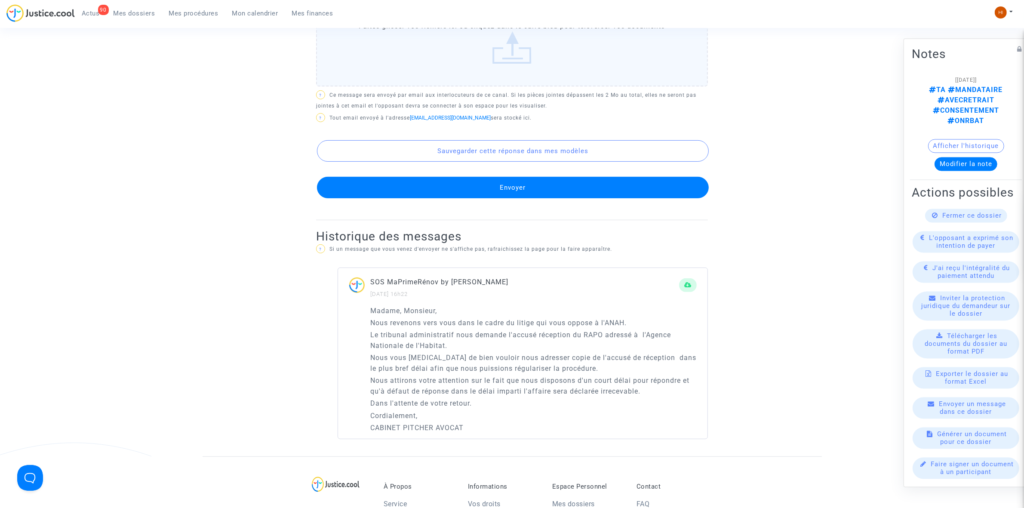
scroll to position [430, 0]
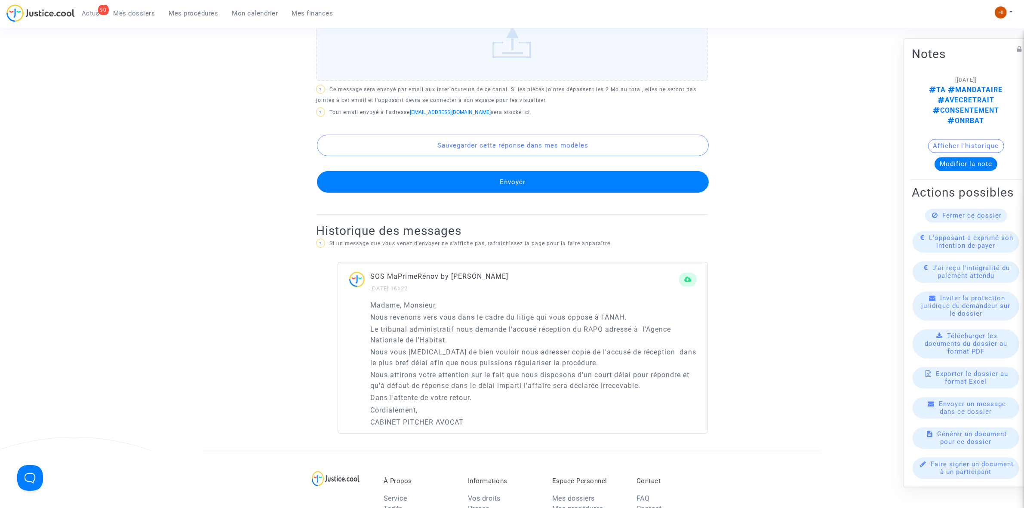
drag, startPoint x: 375, startPoint y: 310, endPoint x: 455, endPoint y: 399, distance: 119.1
click at [455, 399] on div "SOS MaPrimeRénov by Pitcher Avocat [DATE] 16h22 Madame, Monsieur, Nous revenons…" at bounding box center [523, 348] width 370 height 172
click at [362, 342] on div "Madame, Monsieur, Nous revenons vers vous dans le cadre du litige qui vous oppo…" at bounding box center [522, 367] width 369 height 134
drag, startPoint x: 369, startPoint y: 305, endPoint x: 482, endPoint y: 430, distance: 169.0
click at [482, 430] on div "Madame, Monsieur, Nous revenons vers vous dans le cadre du litige qui vous oppo…" at bounding box center [522, 367] width 369 height 134
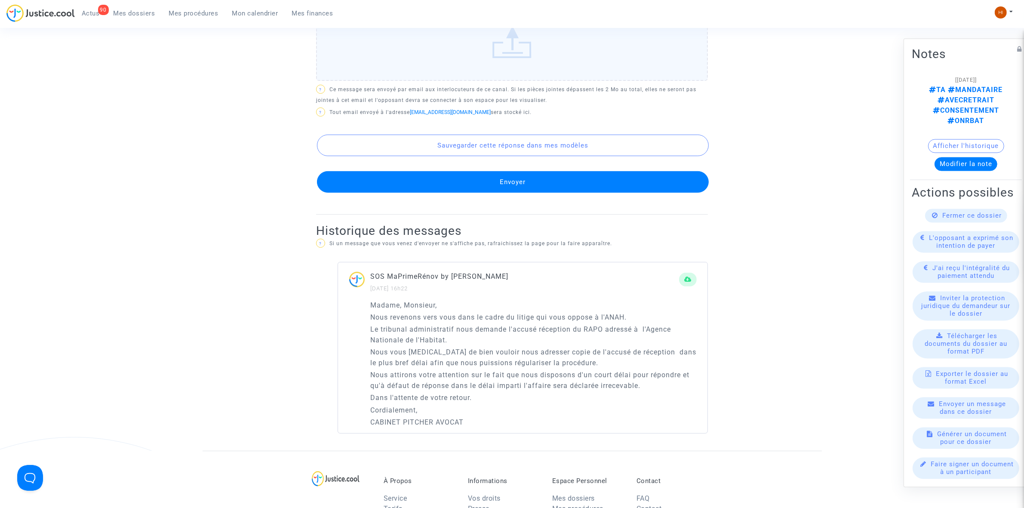
copy div "Madame, Monsieur, Nous revenons vers vous dans le cadre du litige qui vous oppo…"
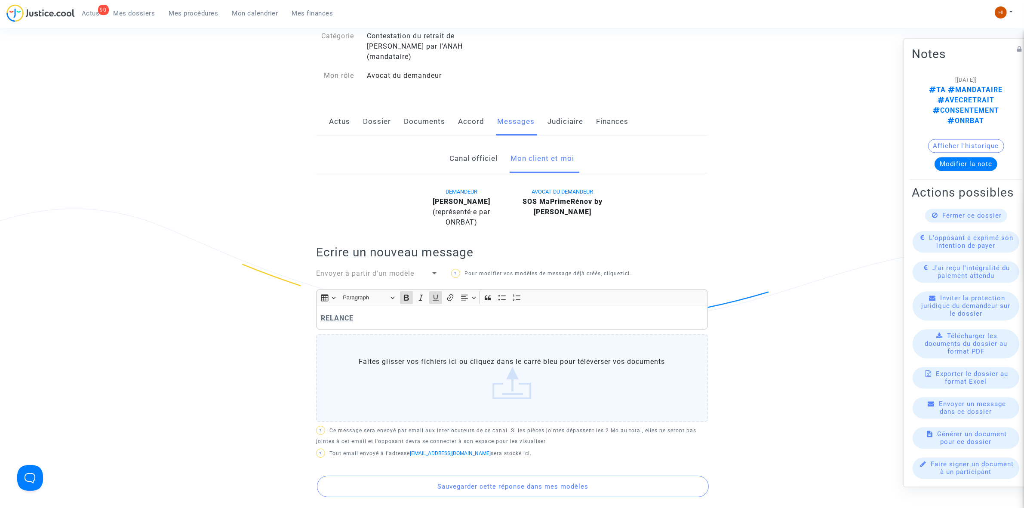
scroll to position [54, 0]
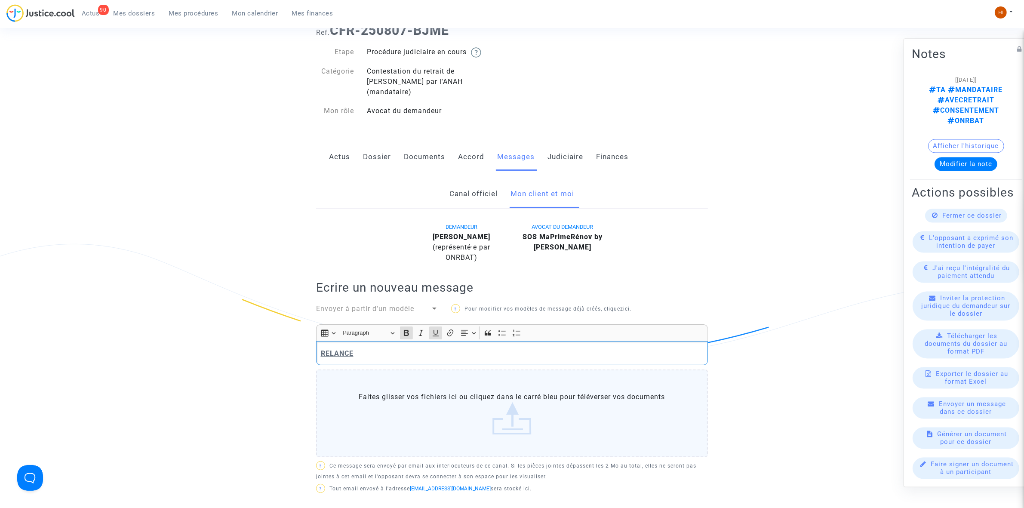
click at [370, 353] on p "RELANCE" at bounding box center [512, 353] width 383 height 11
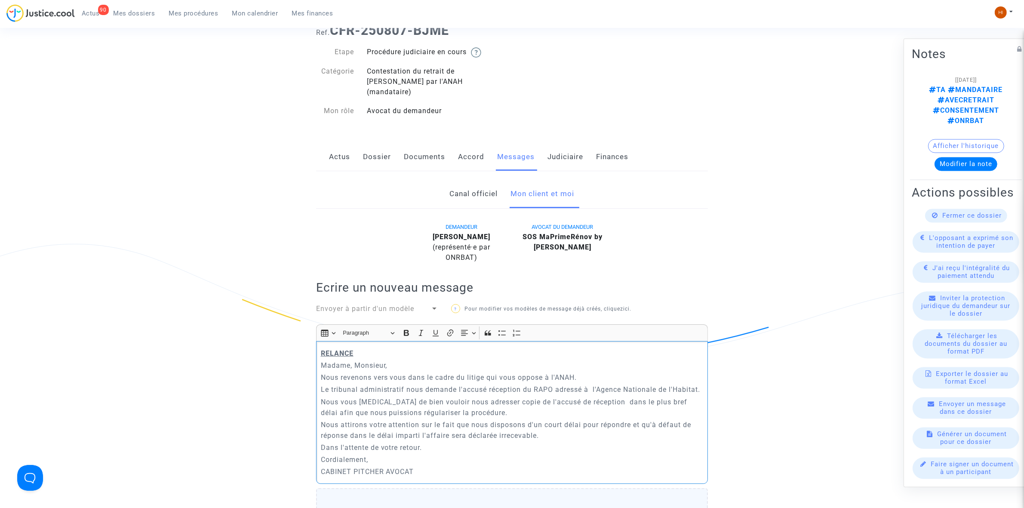
scroll to position [376, 0]
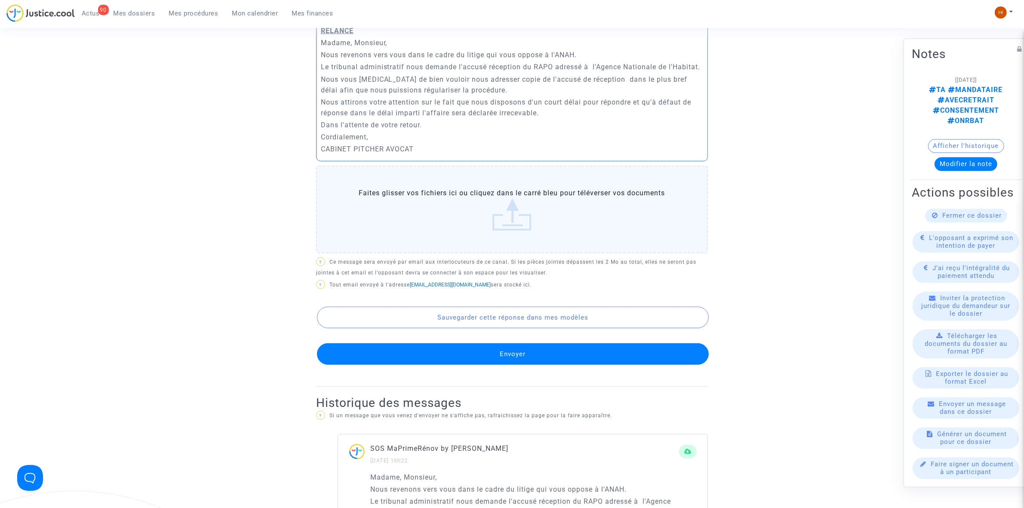
click at [403, 353] on button "Envoyer" at bounding box center [513, 354] width 392 height 22
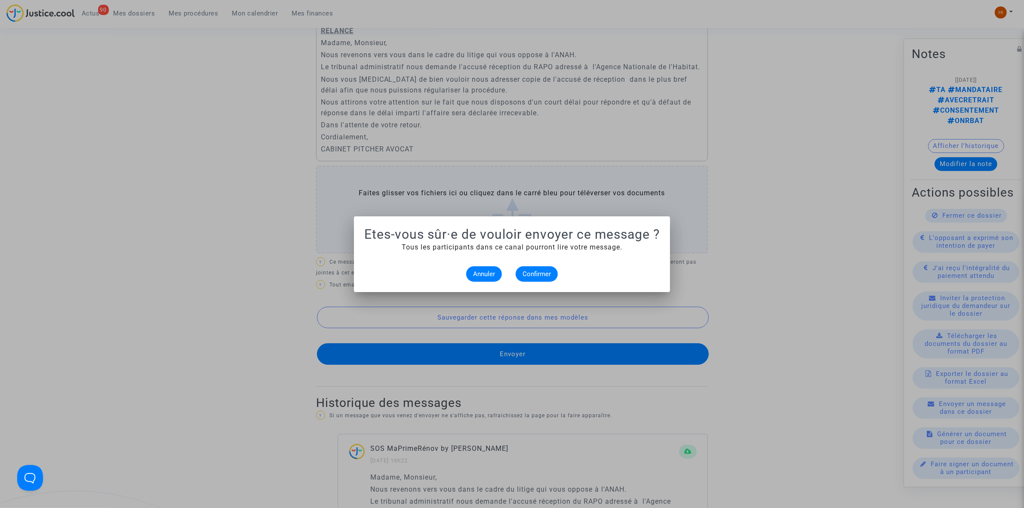
scroll to position [0, 0]
click at [536, 274] on span "Confirmer" at bounding box center [536, 274] width 28 height 8
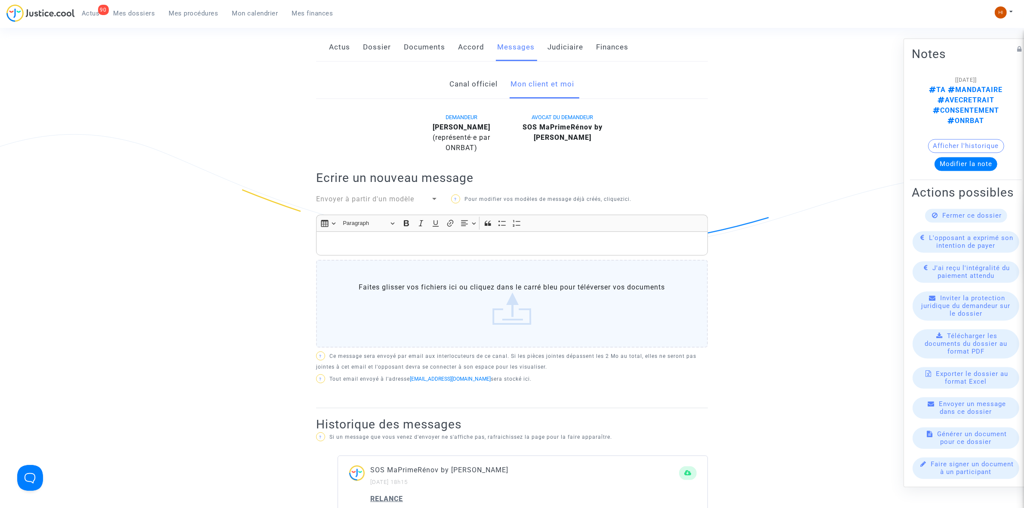
scroll to position [161, 0]
click at [381, 42] on link "Dossier" at bounding box center [377, 49] width 28 height 28
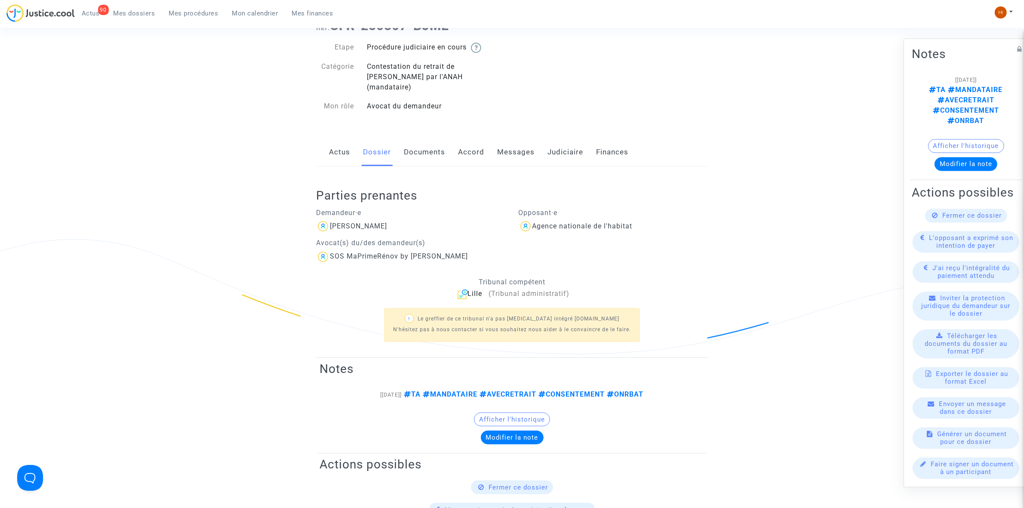
scroll to position [54, 0]
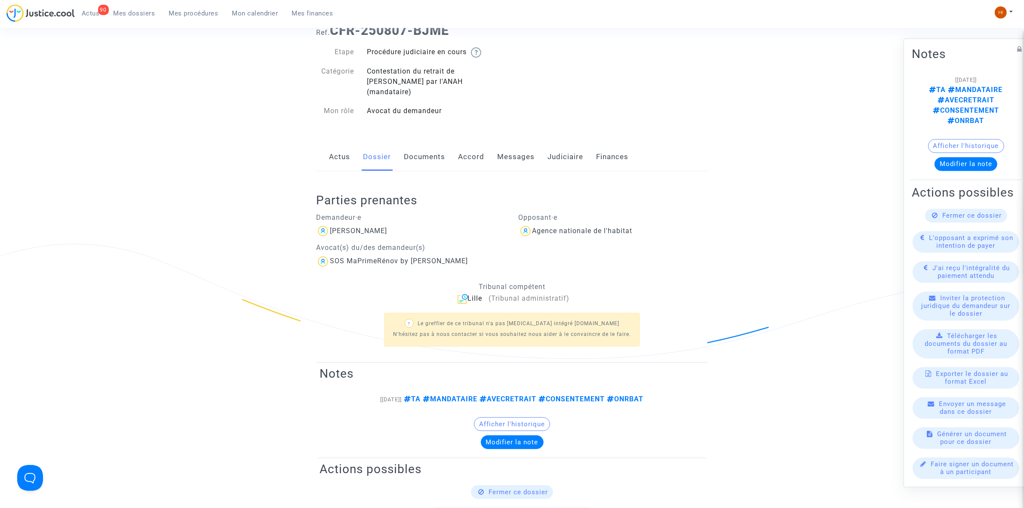
click at [569, 153] on link "Judiciaire" at bounding box center [565, 157] width 36 height 28
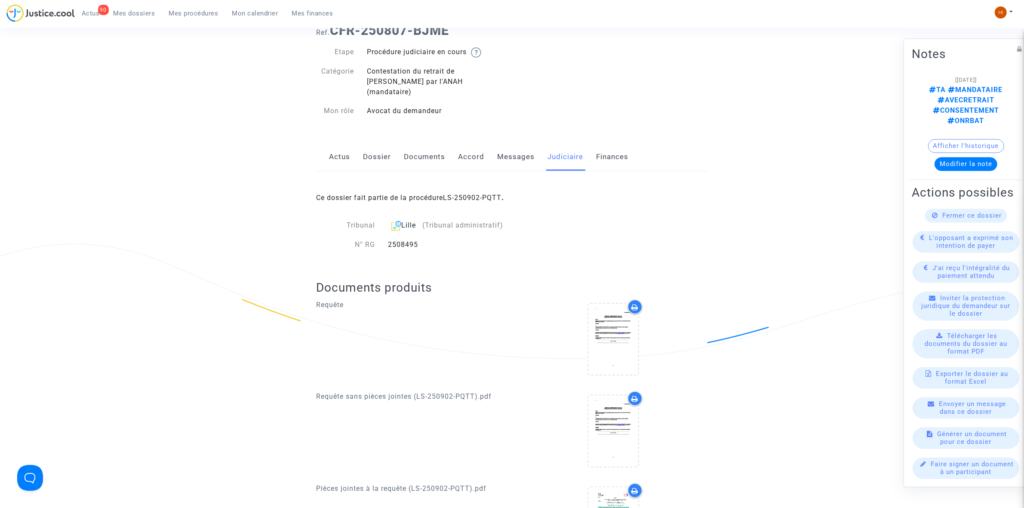
drag, startPoint x: 467, startPoint y: 237, endPoint x: 388, endPoint y: 234, distance: 79.6
click at [388, 240] on div "2508495" at bounding box center [468, 245] width 174 height 10
copy div "2508495"
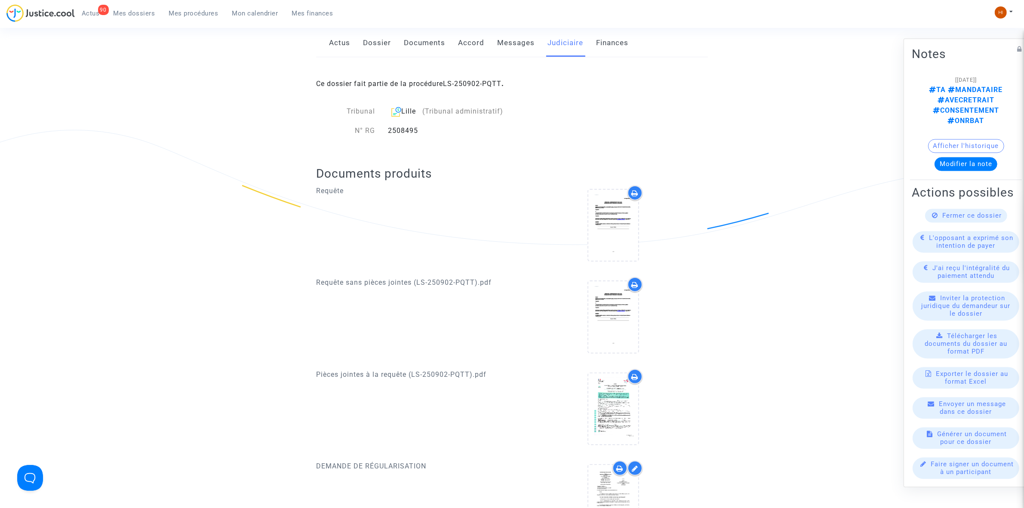
scroll to position [108, 0]
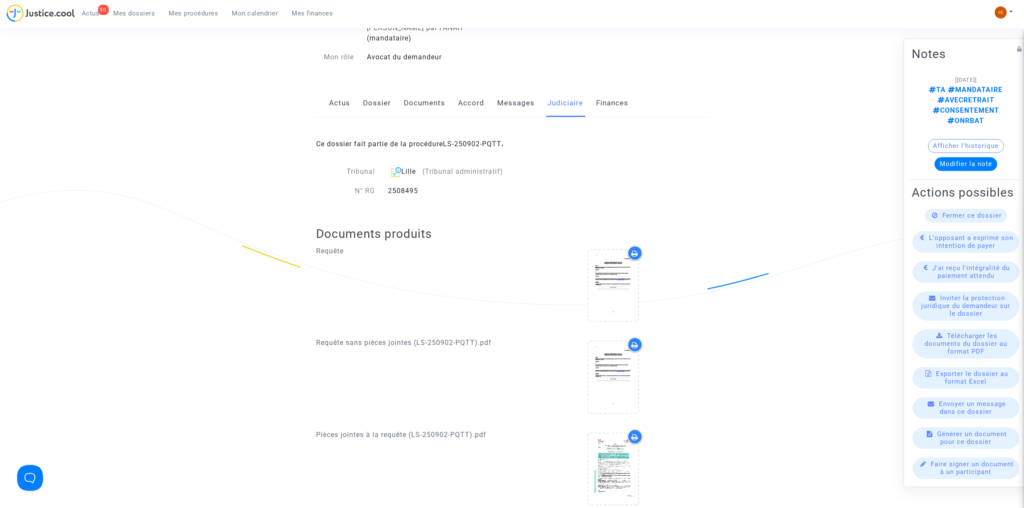
click at [373, 96] on link "Dossier" at bounding box center [377, 103] width 28 height 28
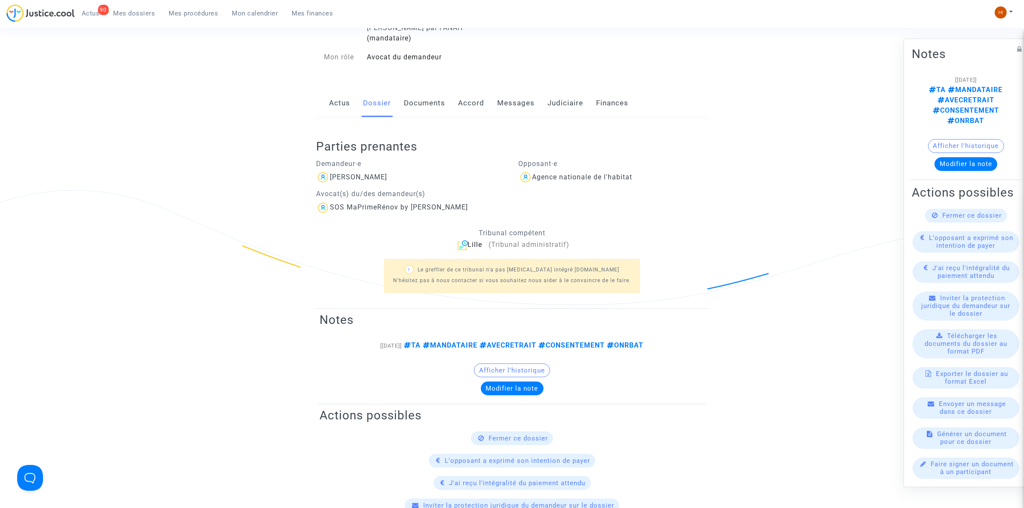
click at [499, 91] on link "Messages" at bounding box center [515, 103] width 37 height 28
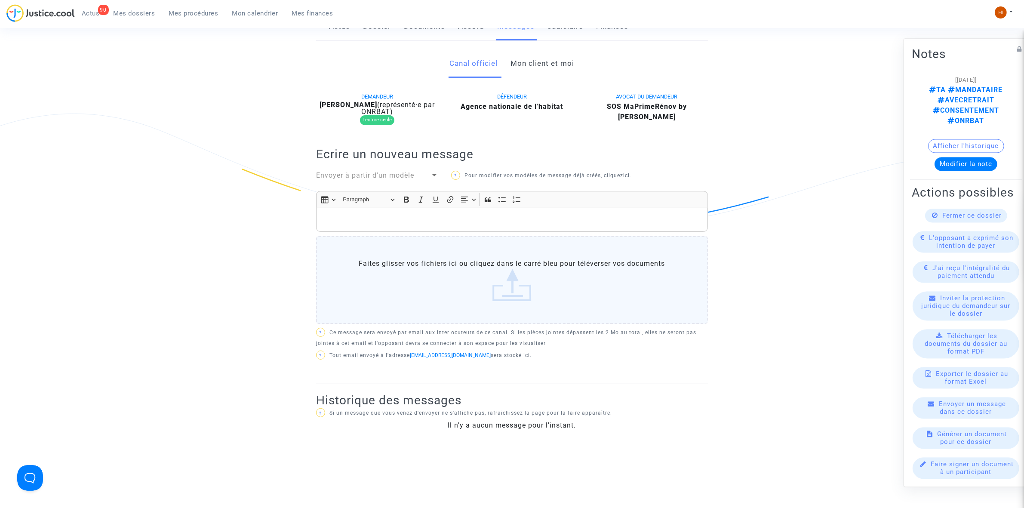
scroll to position [161, 0]
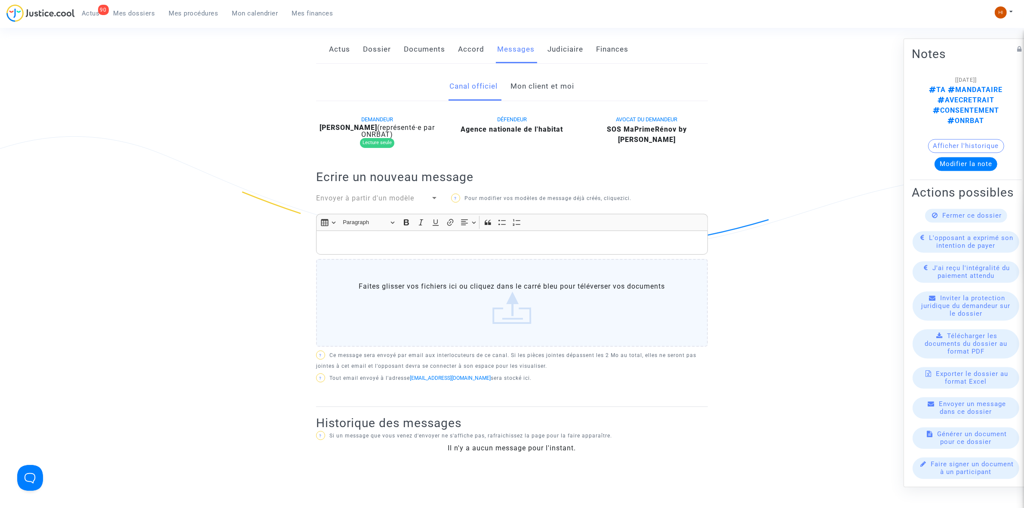
click at [553, 74] on link "Mon client et moi" at bounding box center [543, 86] width 64 height 28
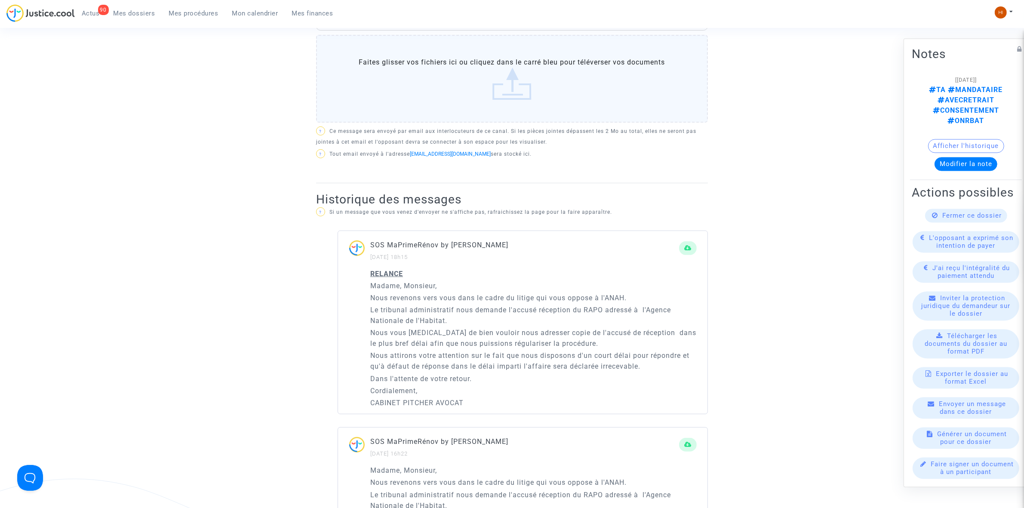
scroll to position [430, 0]
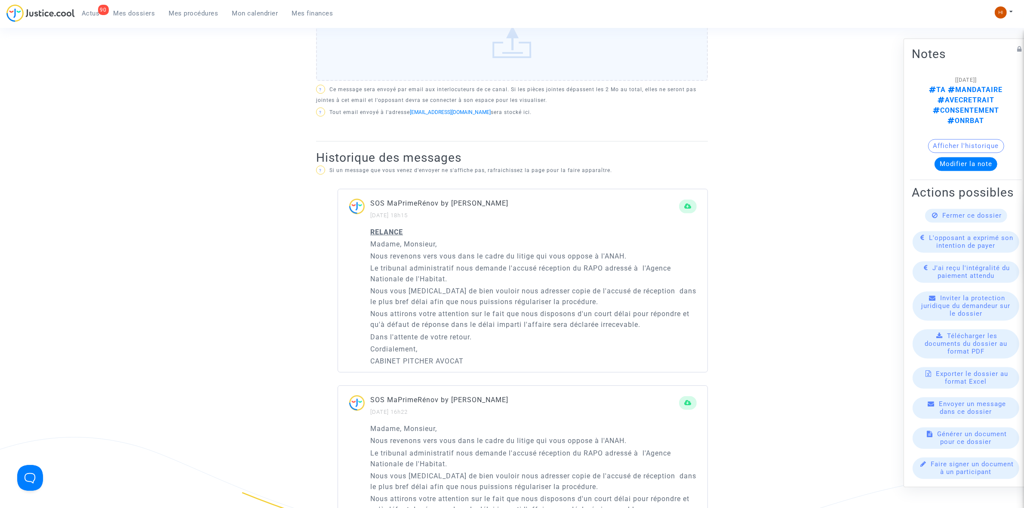
click at [133, 13] on span "Mes dossiers" at bounding box center [135, 13] width 42 height 8
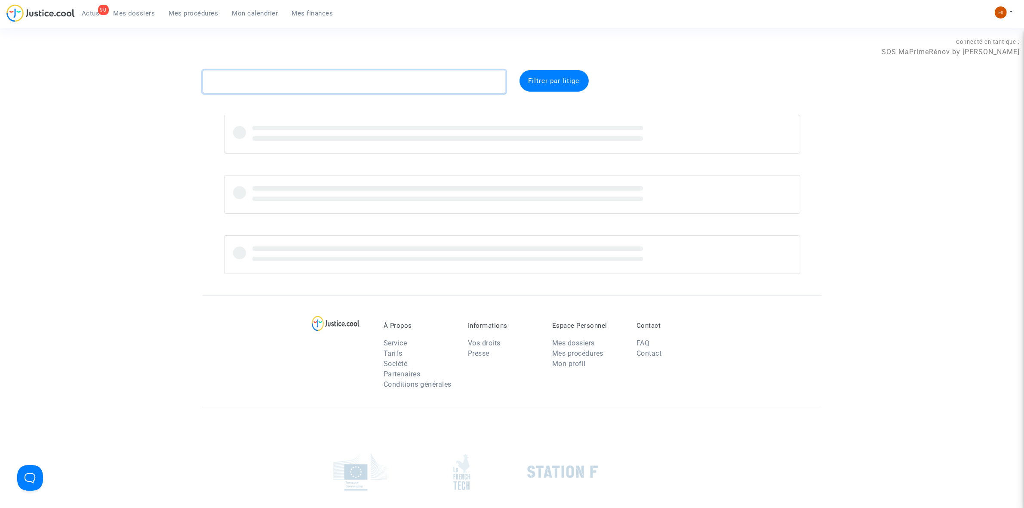
click at [365, 92] on textarea at bounding box center [354, 81] width 303 height 23
paste textarea "CFR-250807-UFBR"
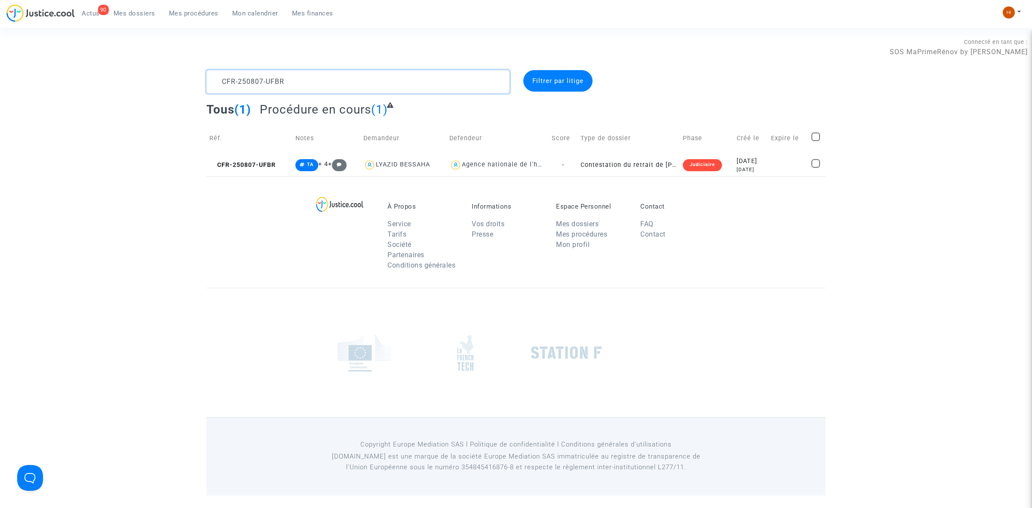
type textarea "CFR-250807-UFBR"
click at [252, 161] on span "CFR-250807-UFBR" at bounding box center [242, 164] width 66 height 7
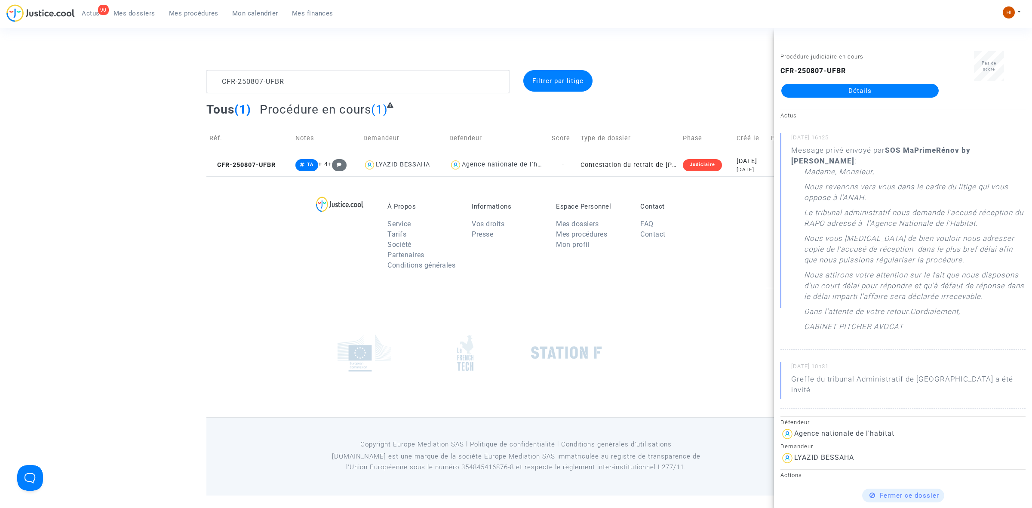
click at [869, 89] on link "Détails" at bounding box center [859, 91] width 157 height 14
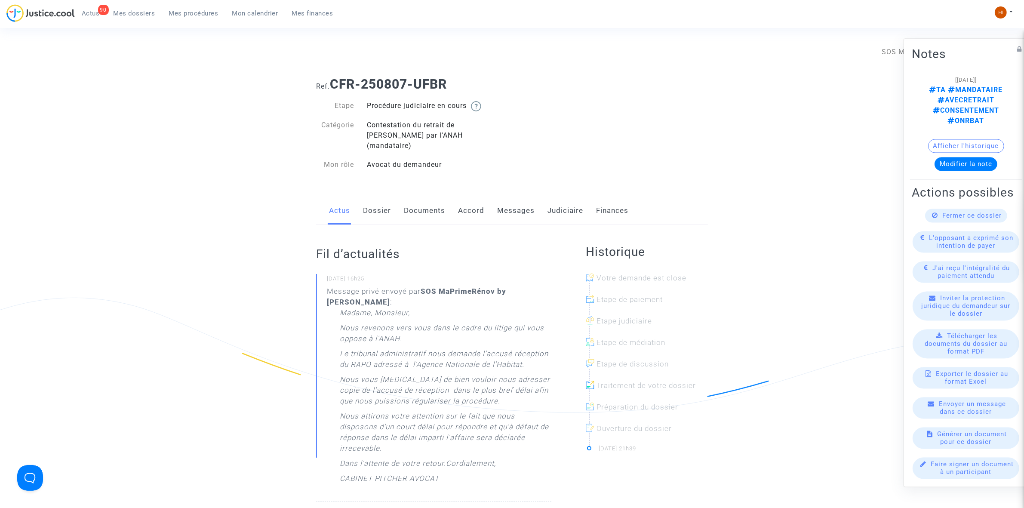
drag, startPoint x: 439, startPoint y: 472, endPoint x: 514, endPoint y: 242, distance: 241.7
click at [421, 392] on p "Message privé envoyé par SOS MaPrimeRénov by [PERSON_NAME] : Madame, Monsieur, …" at bounding box center [439, 389] width 224 height 206
click at [514, 198] on link "Messages" at bounding box center [515, 211] width 37 height 28
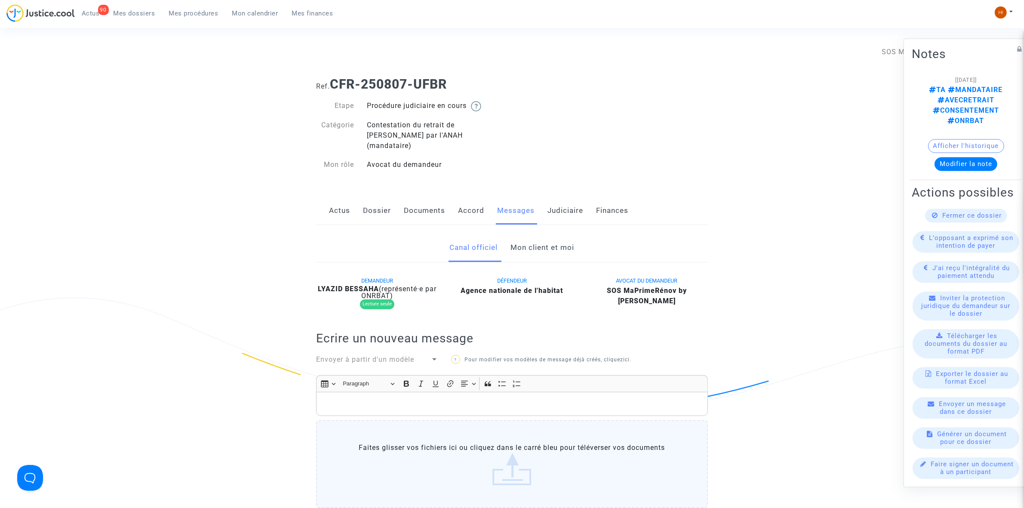
click at [526, 235] on link "Mon client et moi" at bounding box center [543, 248] width 64 height 28
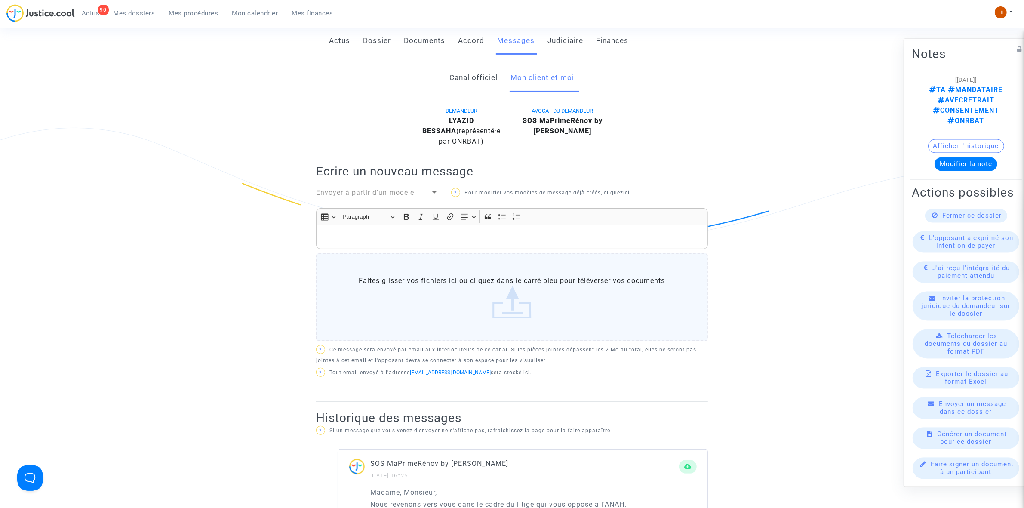
scroll to position [376, 0]
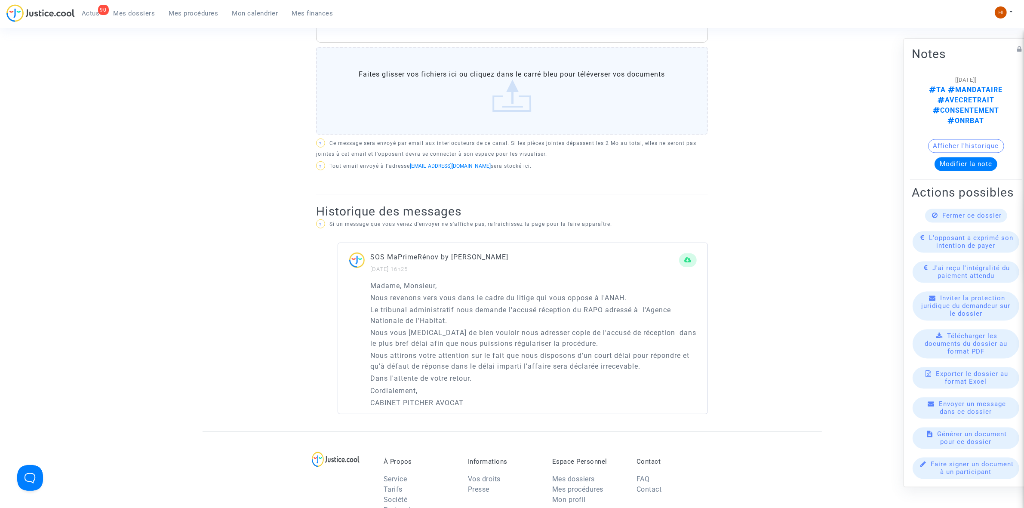
drag, startPoint x: 497, startPoint y: 398, endPoint x: 366, endPoint y: 271, distance: 181.9
click at [366, 280] on div "Madame, Monsieur, Nous revenons vers vous dans le cadre du litige qui vous oppo…" at bounding box center [522, 347] width 369 height 134
copy div "Madame, Monsieur, Nous revenons vers vous dans le cadre du litige qui vous oppo…"
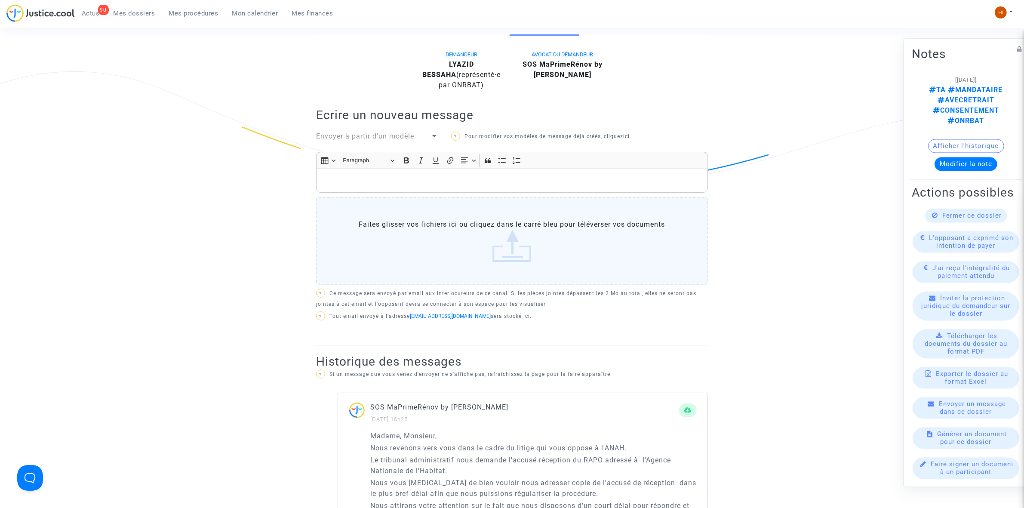
scroll to position [215, 0]
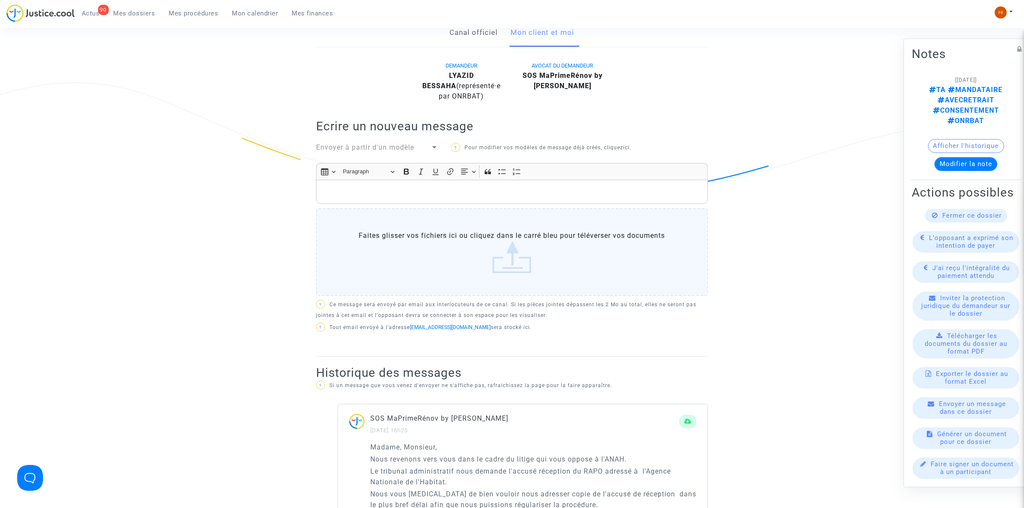
click at [411, 187] on p "Rich Text Editor, main" at bounding box center [512, 192] width 383 height 11
click at [406, 167] on icon "Editor toolbar" at bounding box center [406, 171] width 9 height 9
click at [437, 167] on icon "Editor toolbar" at bounding box center [435, 171] width 9 height 9
click at [406, 187] on p "Rich Text Editor, main" at bounding box center [512, 192] width 383 height 11
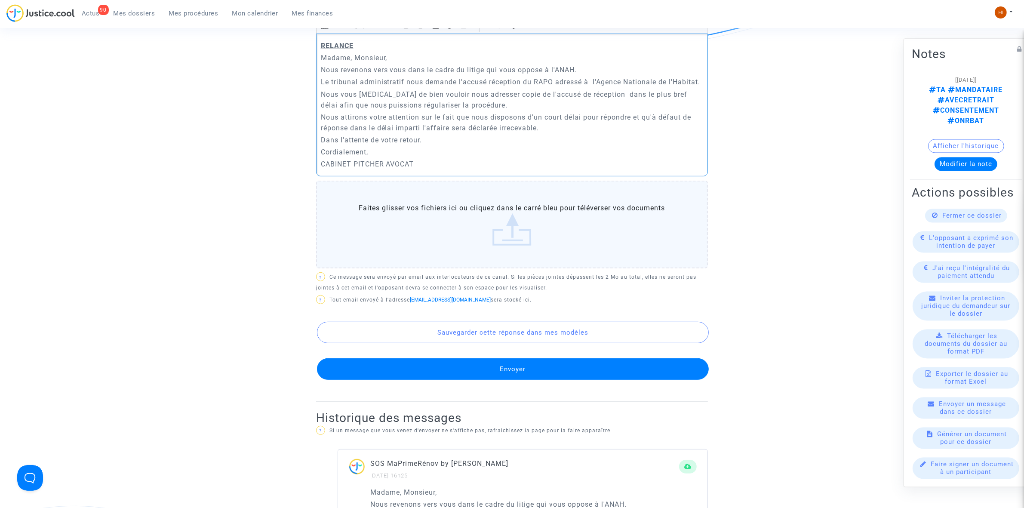
scroll to position [376, 0]
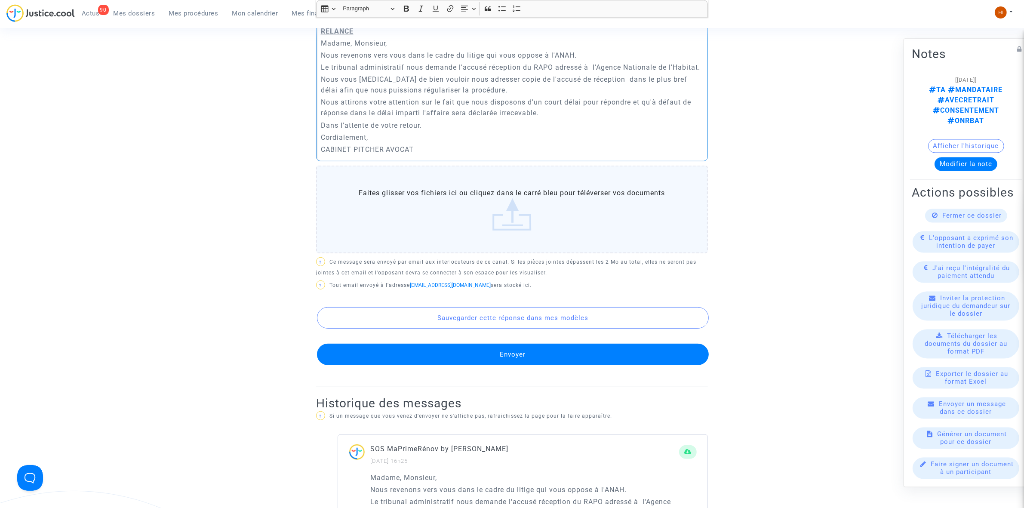
click at [446, 351] on button "Envoyer" at bounding box center [513, 355] width 392 height 22
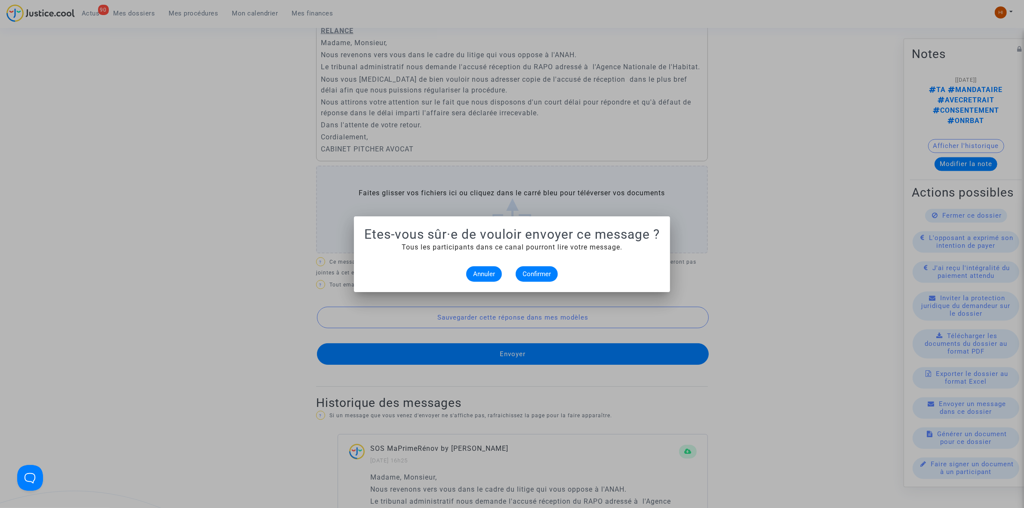
scroll to position [0, 0]
click at [544, 280] on button "Confirmer" at bounding box center [537, 273] width 42 height 15
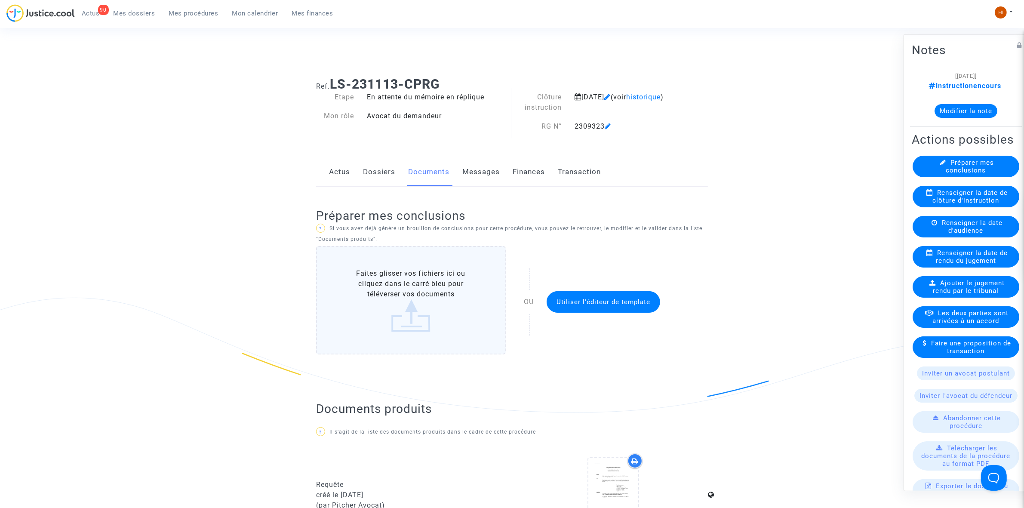
click at [180, 14] on span "Mes procédures" at bounding box center [193, 13] width 49 height 8
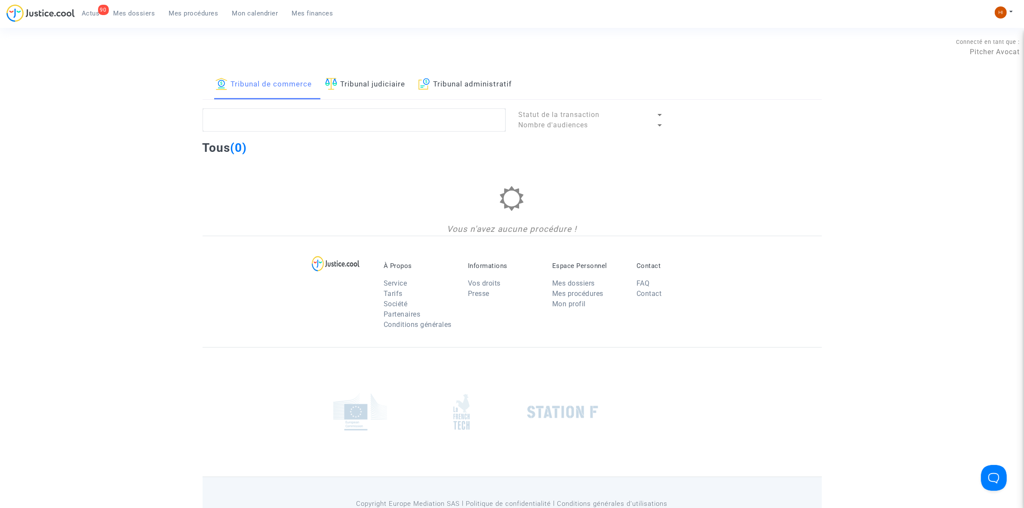
click at [117, 13] on span "Mes dossiers" at bounding box center [135, 13] width 42 height 8
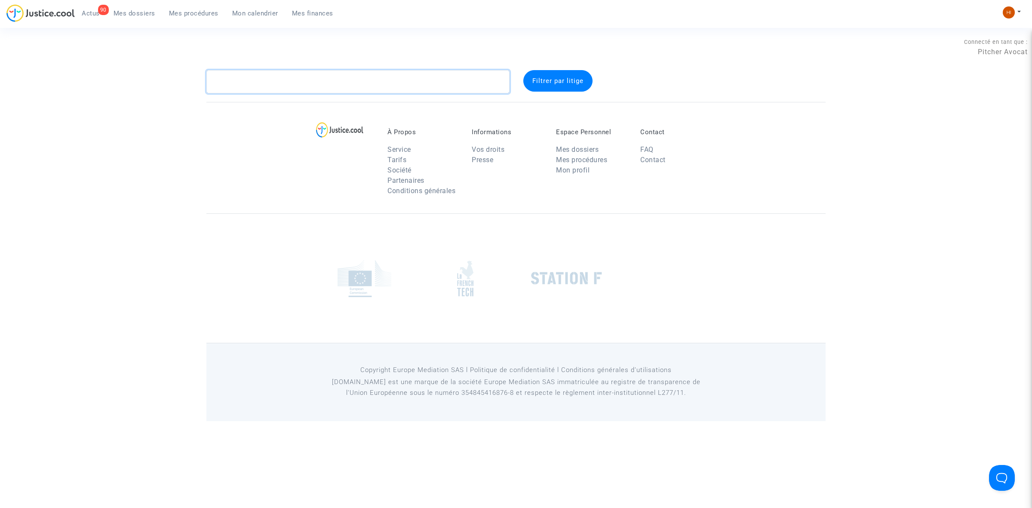
click at [275, 79] on textarea at bounding box center [357, 81] width 303 height 23
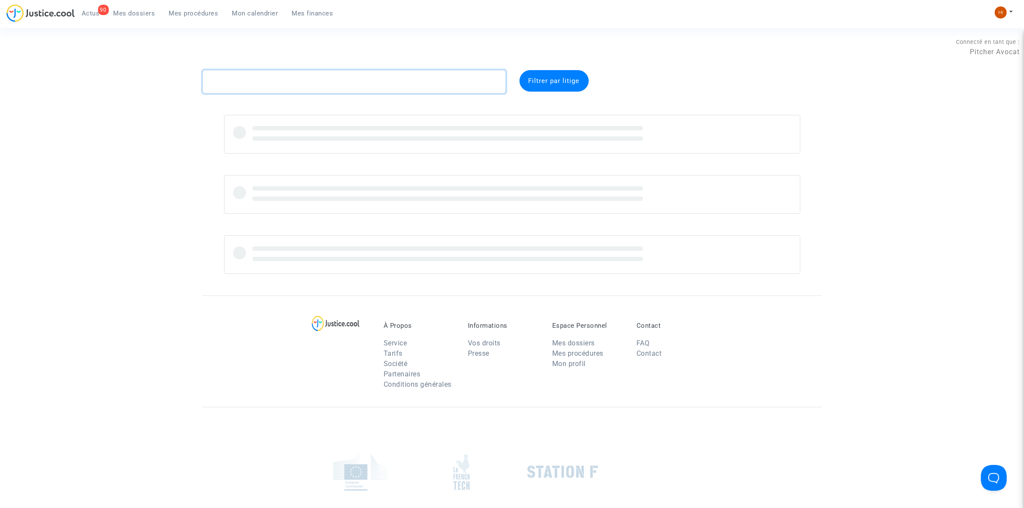
click at [275, 79] on textarea at bounding box center [354, 81] width 303 height 23
paste textarea "CFR-250807-KARQ"
type textarea "CFR-250807-KARQ"
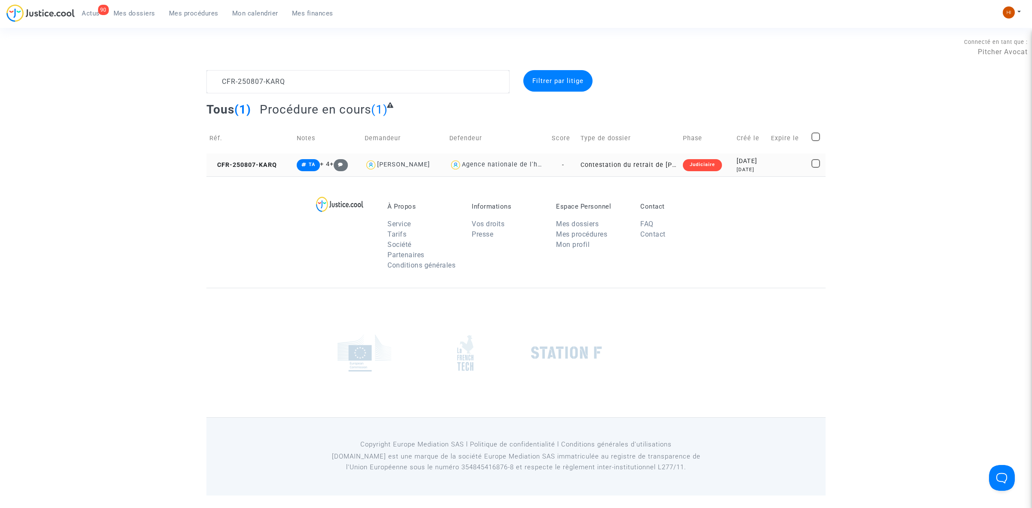
drag, startPoint x: 239, startPoint y: 162, endPoint x: 398, endPoint y: 160, distance: 159.1
click at [239, 162] on span "CFR-250807-KARQ" at bounding box center [243, 164] width 68 height 7
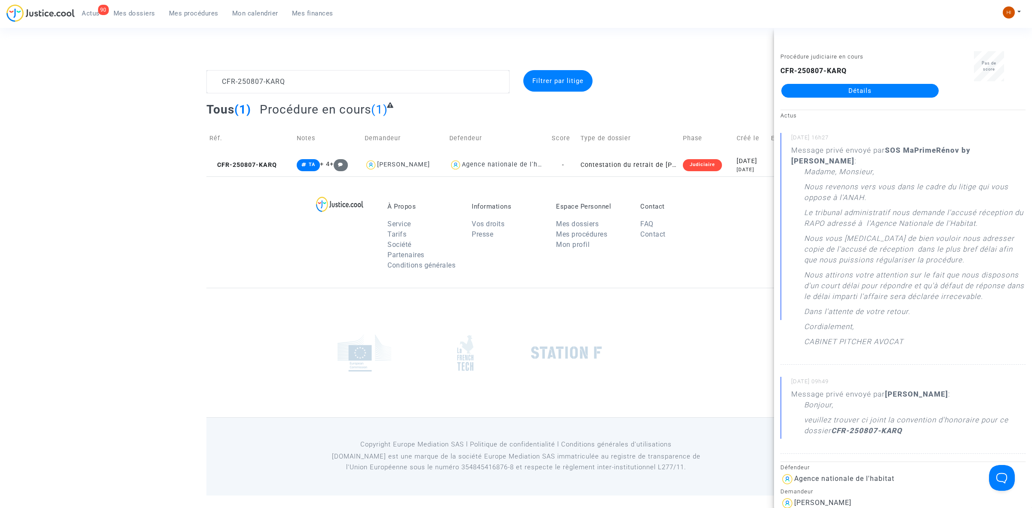
click at [884, 95] on link "Détails" at bounding box center [859, 91] width 157 height 14
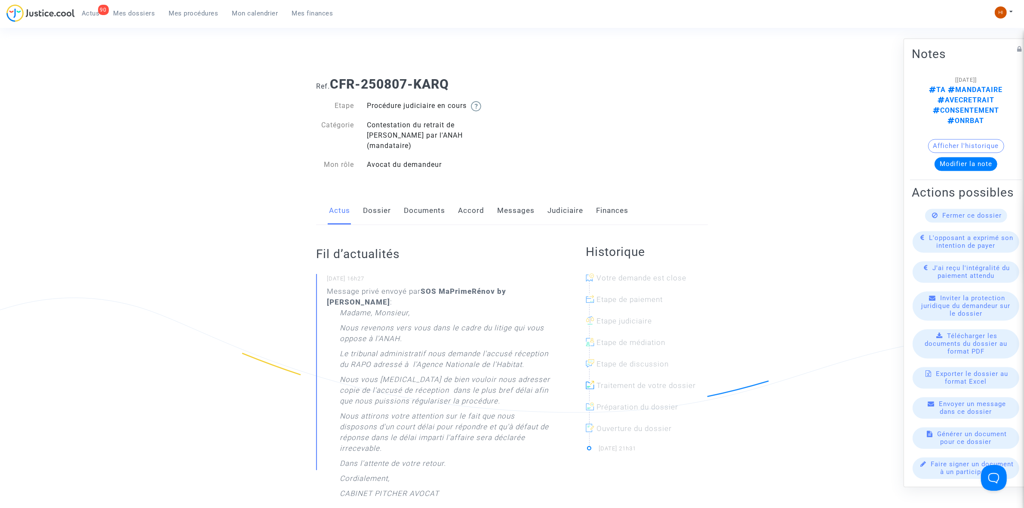
click at [519, 198] on link "Messages" at bounding box center [515, 211] width 37 height 28
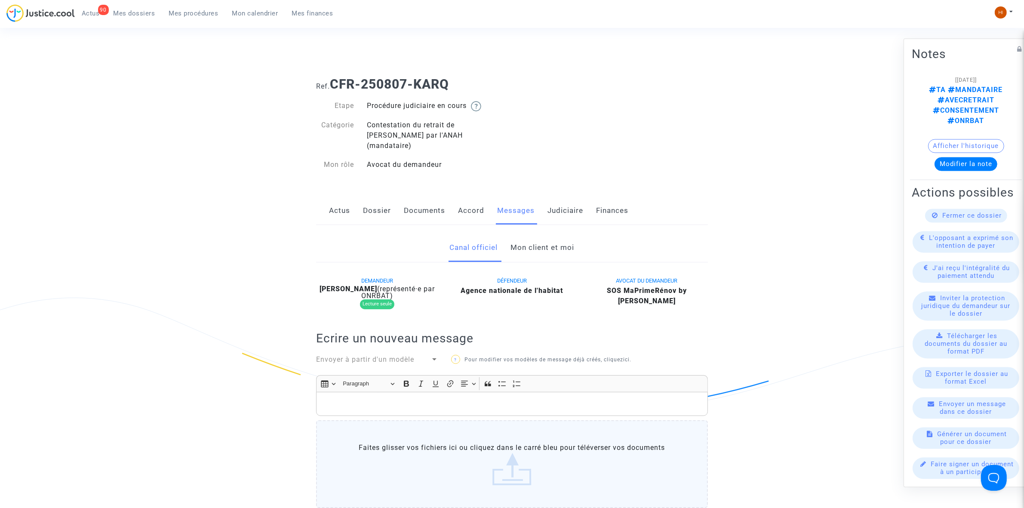
click at [543, 234] on link "Mon client et moi" at bounding box center [543, 248] width 64 height 28
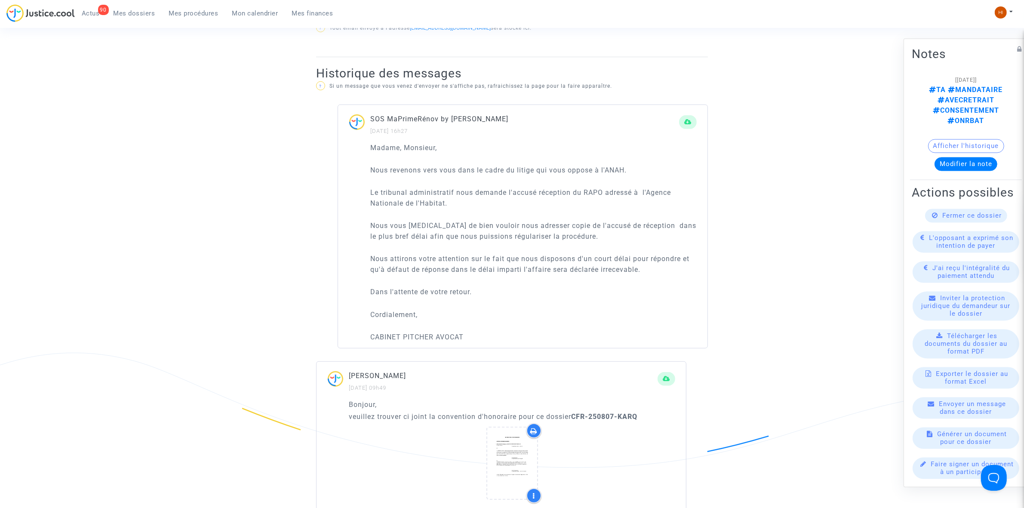
scroll to position [538, 0]
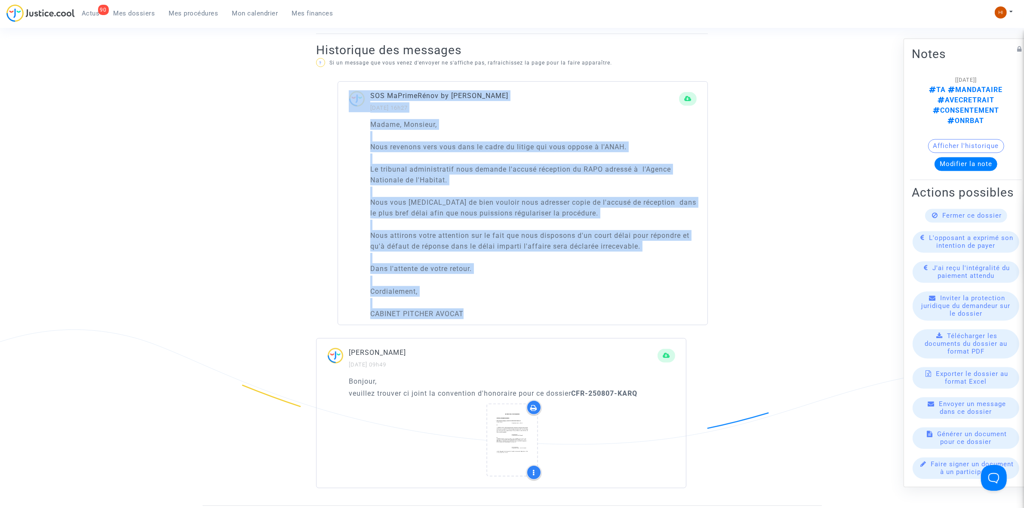
drag, startPoint x: 473, startPoint y: 313, endPoint x: 304, endPoint y: 107, distance: 267.3
click at [304, 107] on ng-component "Ref. CFR-250807-KARQ Etape Procédure judiciaire en cours Catégorie Contestation…" at bounding box center [512, 19] width 619 height 973
click at [364, 126] on div "Madame, Monsieur, Nous revenons vers vous dans le cadre du litige qui vous oppo…" at bounding box center [522, 222] width 369 height 206
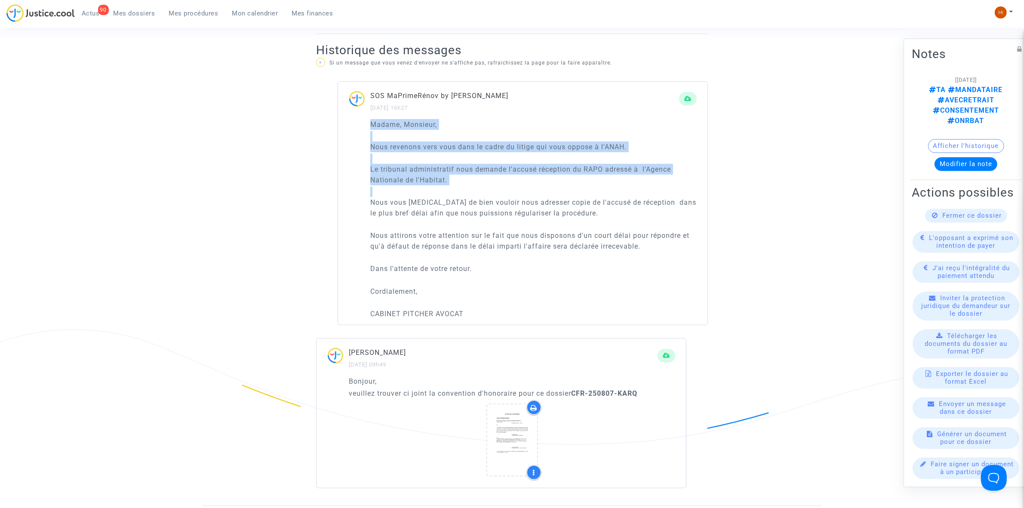
drag, startPoint x: 372, startPoint y: 108, endPoint x: 438, endPoint y: 212, distance: 122.2
click at [439, 211] on div "Madame, Monsieur, Nous revenons vers vous dans le cadre du litige qui vous oppo…" at bounding box center [533, 219] width 326 height 200
click at [437, 213] on div "Madame, Monsieur, Nous revenons vers vous dans le cadre du litige qui vous oppo…" at bounding box center [533, 219] width 326 height 200
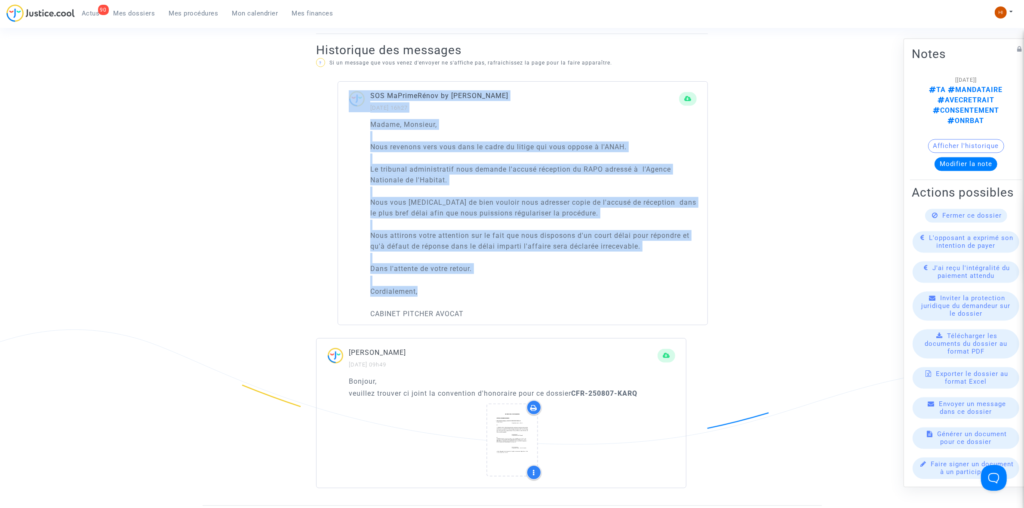
drag, startPoint x: 368, startPoint y: 104, endPoint x: 495, endPoint y: 271, distance: 209.8
click at [520, 282] on div "SOS MaPrimeRénov by Pitcher Avocat 24/09/2025 - 16h27 Madame, Monsieur, Nous re…" at bounding box center [523, 203] width 370 height 244
click at [427, 171] on p "Le tribunal administratif nous demande l'accusé réception du RAPO adressé à l'A…" at bounding box center [533, 175] width 326 height 22
drag, startPoint x: 366, startPoint y: 112, endPoint x: 471, endPoint y: 306, distance: 220.9
click at [471, 306] on div "Madame, Monsieur, Nous revenons vers vous dans le cadre du litige qui vous oppo…" at bounding box center [522, 222] width 369 height 206
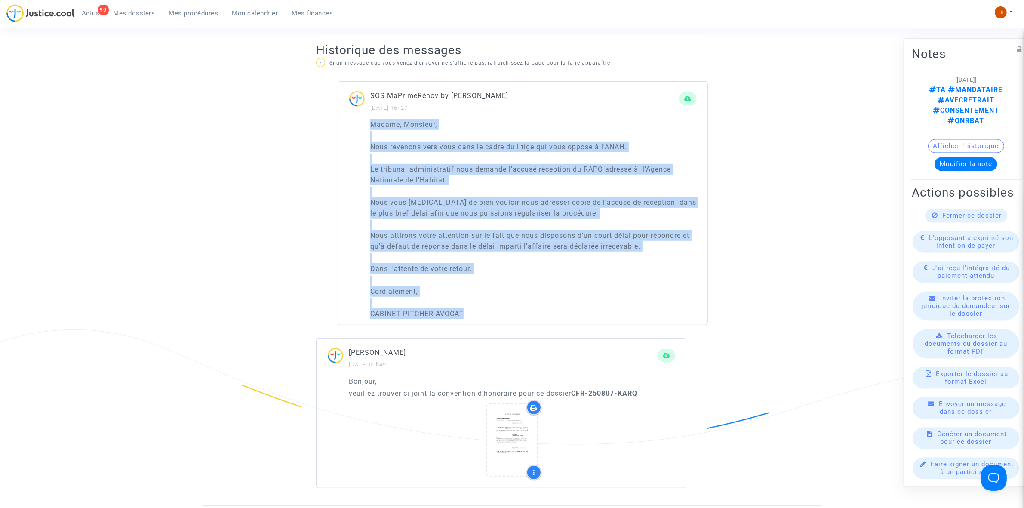
copy div "Madame, Monsieur, Nous revenons vers vous dans le cadre du litige qui vous oppo…"
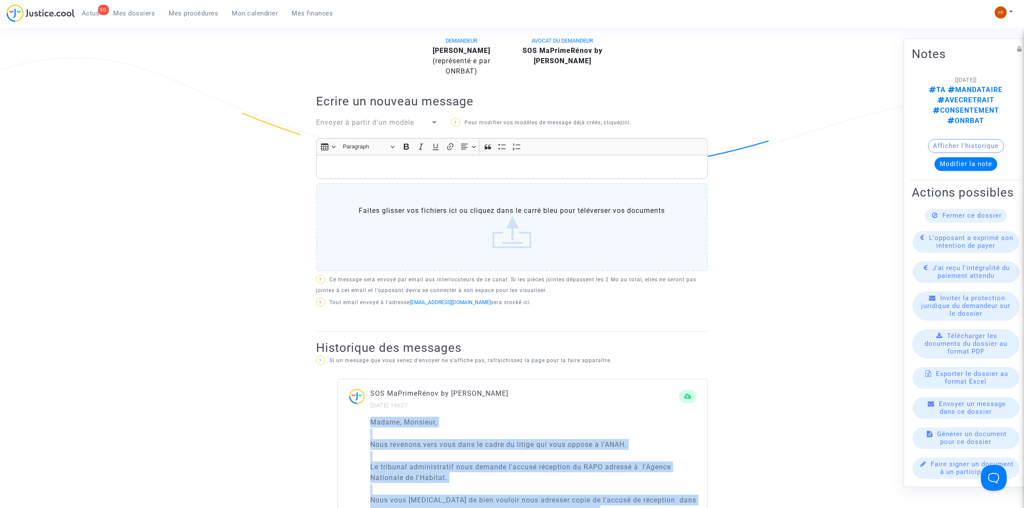
scroll to position [215, 0]
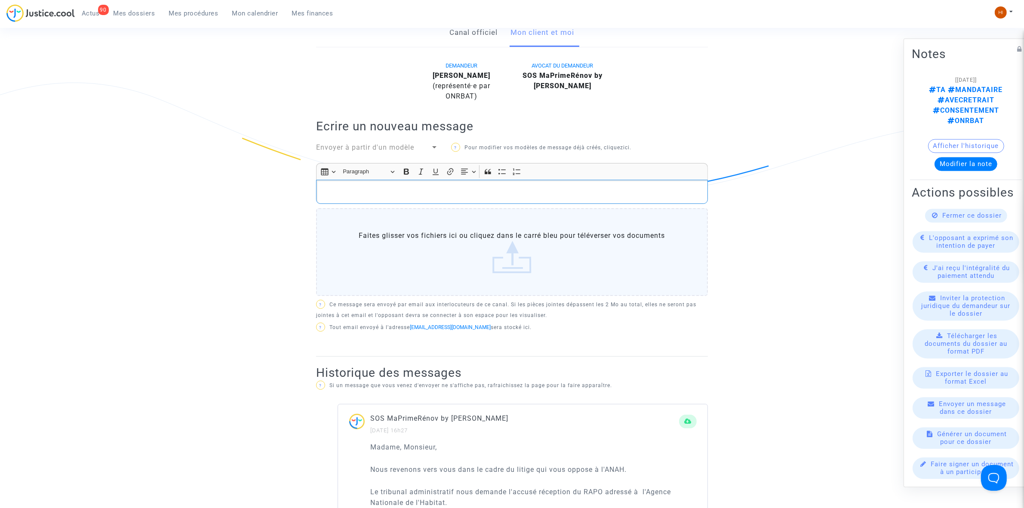
click at [467, 180] on div "Rich Text Editor, main" at bounding box center [512, 192] width 392 height 24
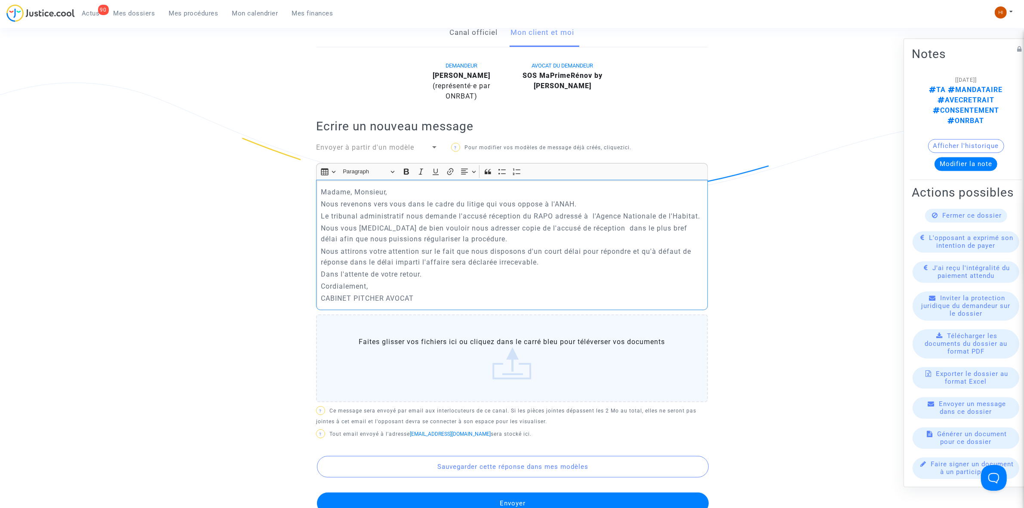
click at [322, 187] on p "Madame, Monsieur," at bounding box center [512, 192] width 383 height 11
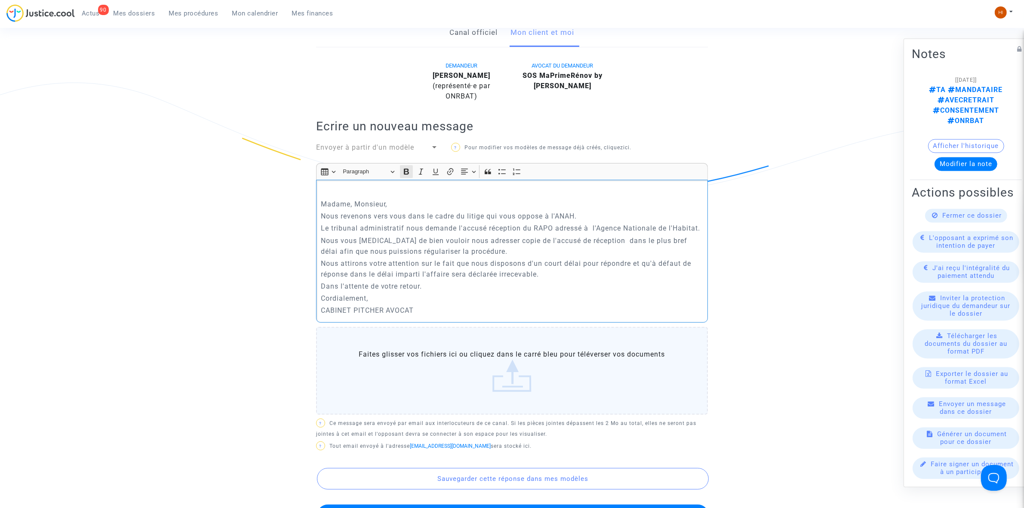
click at [409, 167] on icon "Editor toolbar" at bounding box center [406, 171] width 9 height 9
click at [435, 167] on icon "Editor toolbar" at bounding box center [435, 171] width 9 height 9
click at [360, 187] on p "Rich Text Editor, main" at bounding box center [512, 192] width 383 height 11
drag, startPoint x: 360, startPoint y: 177, endPoint x: 373, endPoint y: 162, distance: 19.5
click at [314, 171] on div "Canal officiel Mon client et moi DEMANDEUR ENZO BALBO (représenté·e par ONRBAT)…" at bounding box center [512, 514] width 405 height 992
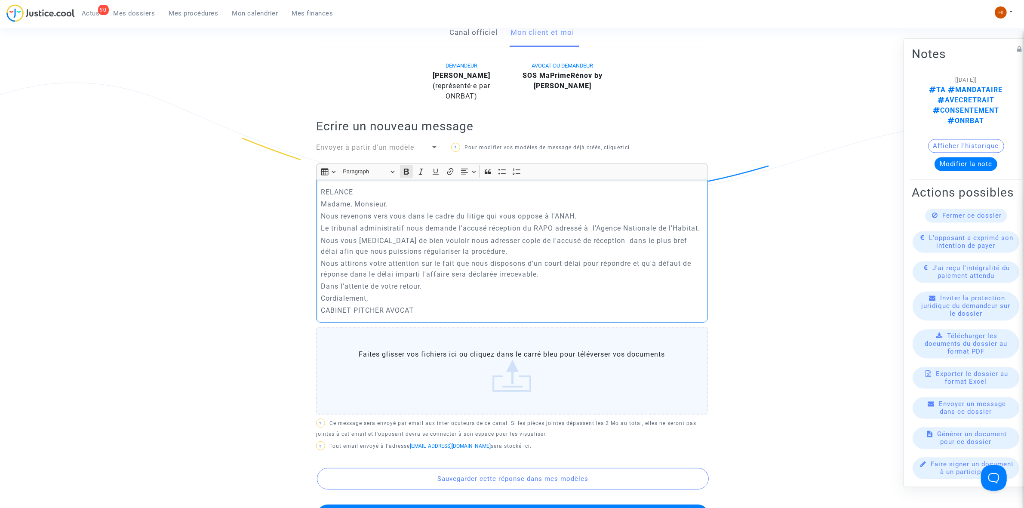
drag, startPoint x: 407, startPoint y: 160, endPoint x: 413, endPoint y: 162, distance: 5.8
click at [409, 167] on icon "Editor toolbar" at bounding box center [406, 171] width 9 height 9
drag, startPoint x: 436, startPoint y: 166, endPoint x: 435, endPoint y: 201, distance: 34.4
click at [436, 167] on button "Underline (CTRL+U) Underline" at bounding box center [435, 171] width 13 height 13
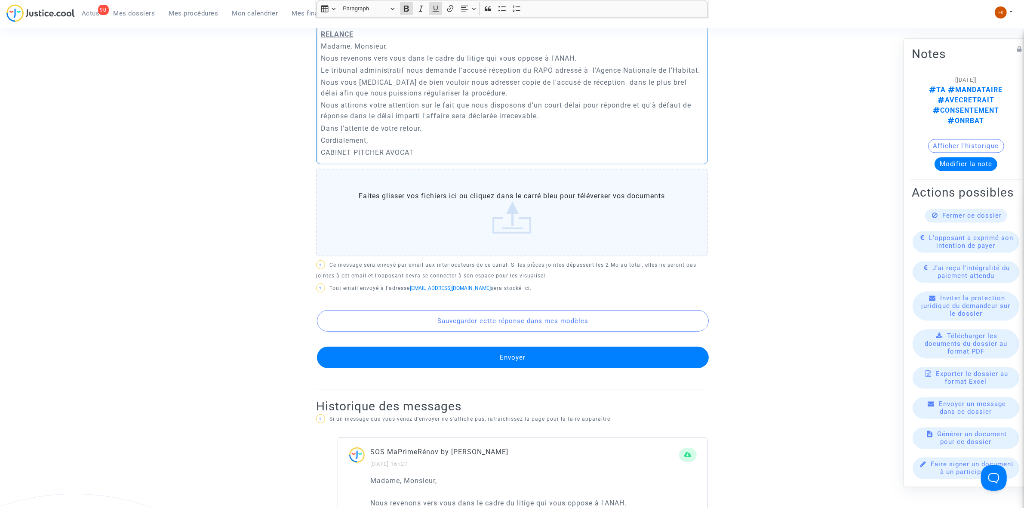
scroll to position [376, 0]
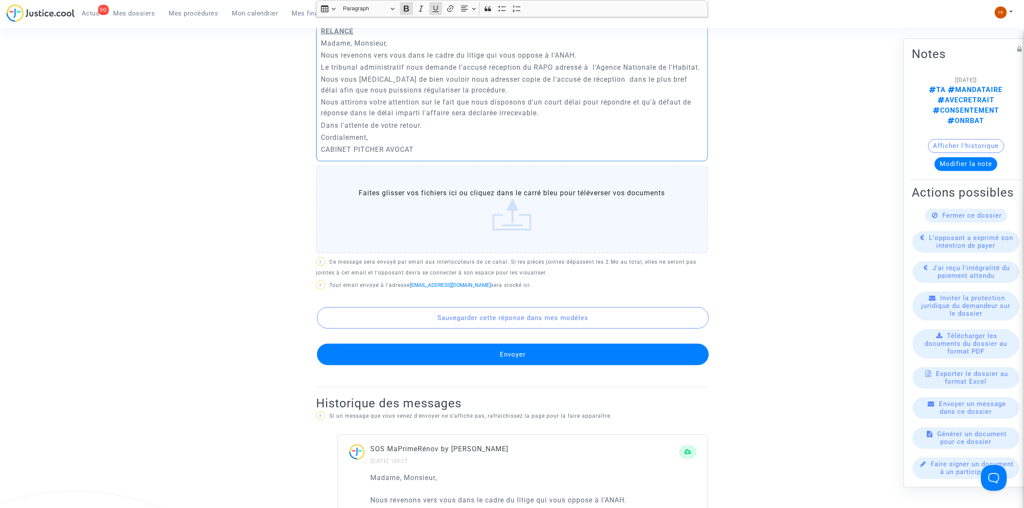
click at [530, 349] on button "Envoyer" at bounding box center [513, 355] width 392 height 22
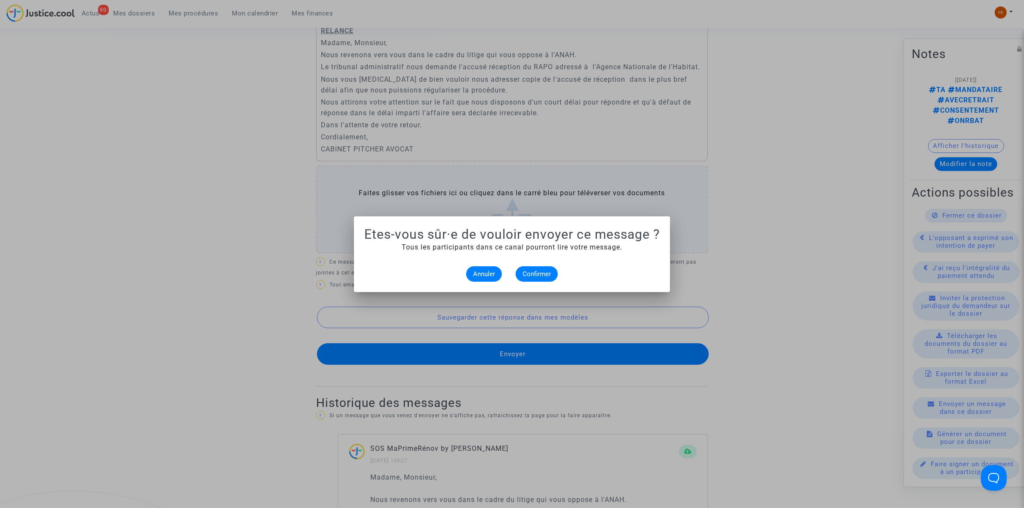
scroll to position [0, 0]
click at [544, 261] on alert-dialogs "Etes-vous sûr·e de vouloir envoyer ce message ? Tous les participants dans ce c…" at bounding box center [511, 254] width 295 height 55
click at [544, 275] on span "Confirmer" at bounding box center [536, 274] width 28 height 8
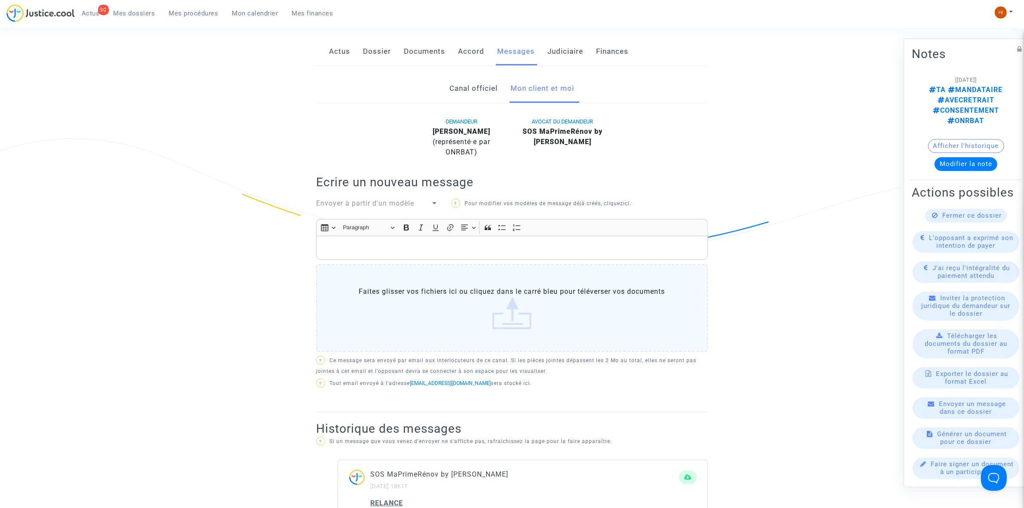
scroll to position [108, 0]
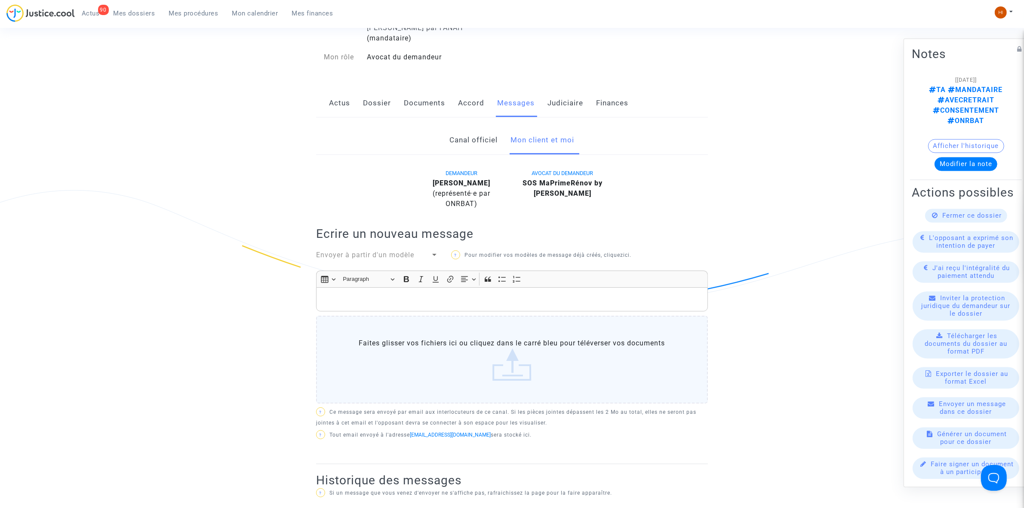
drag, startPoint x: 132, startPoint y: 13, endPoint x: 12, endPoint y: 151, distance: 183.2
click at [132, 13] on span "Mes dossiers" at bounding box center [135, 13] width 42 height 8
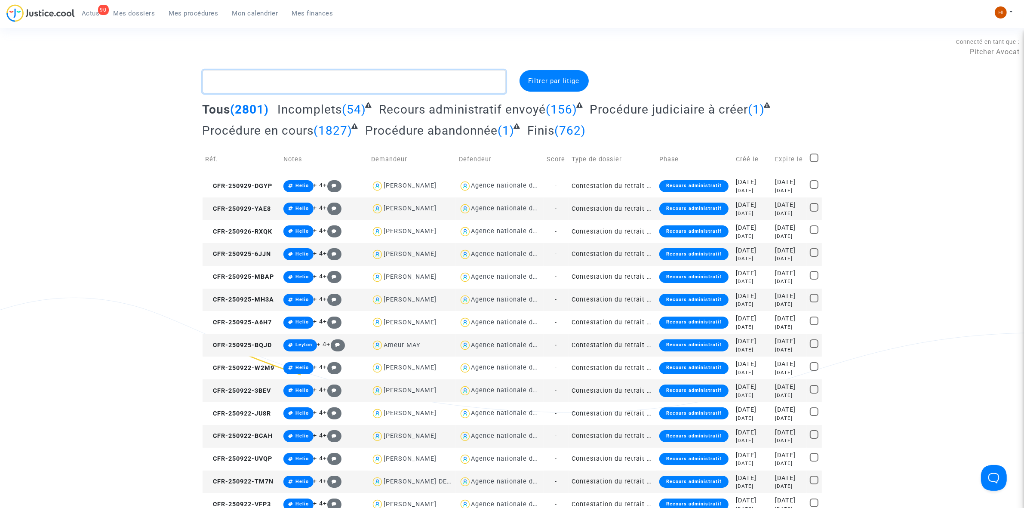
click at [386, 83] on textarea at bounding box center [354, 81] width 303 height 23
paste textarea "CFR-250807-PWUF"
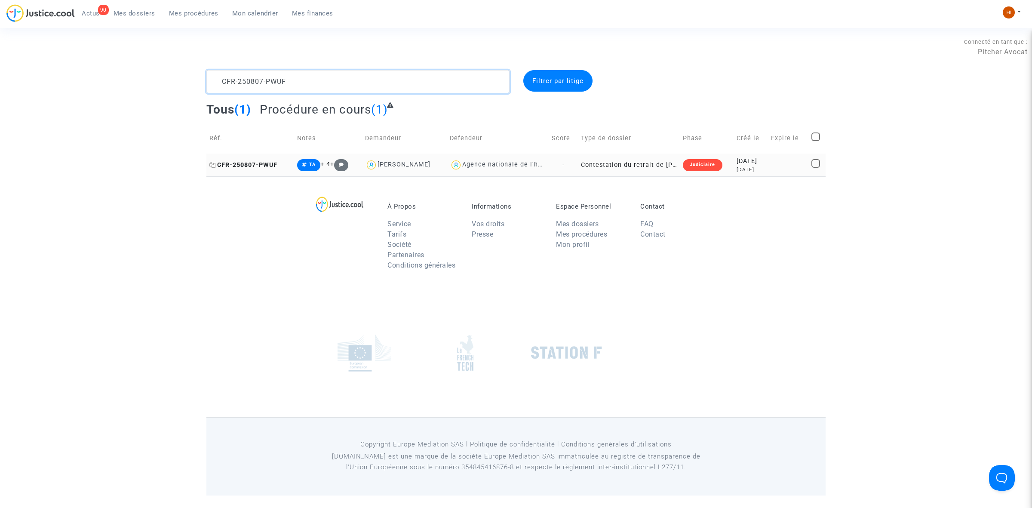
type textarea "CFR-250807-PWUF"
click at [272, 164] on span "CFR-250807-PWUF" at bounding box center [243, 164] width 68 height 7
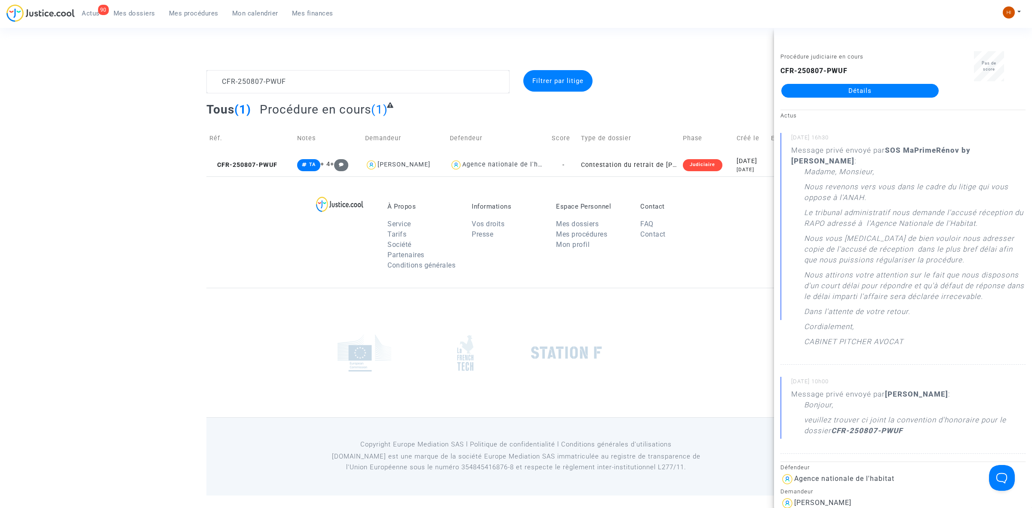
click at [794, 77] on div "CFR-250807-PWUF Détails" at bounding box center [860, 82] width 159 height 32
click at [824, 89] on link "Détails" at bounding box center [859, 91] width 157 height 14
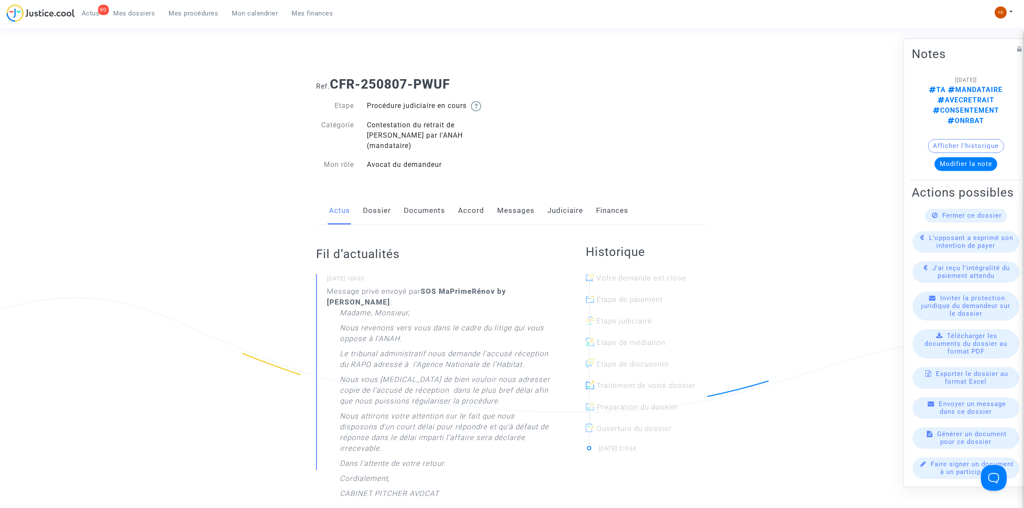
drag, startPoint x: 504, startPoint y: 197, endPoint x: 531, endPoint y: 197, distance: 26.7
click at [505, 197] on link "Messages" at bounding box center [515, 211] width 37 height 28
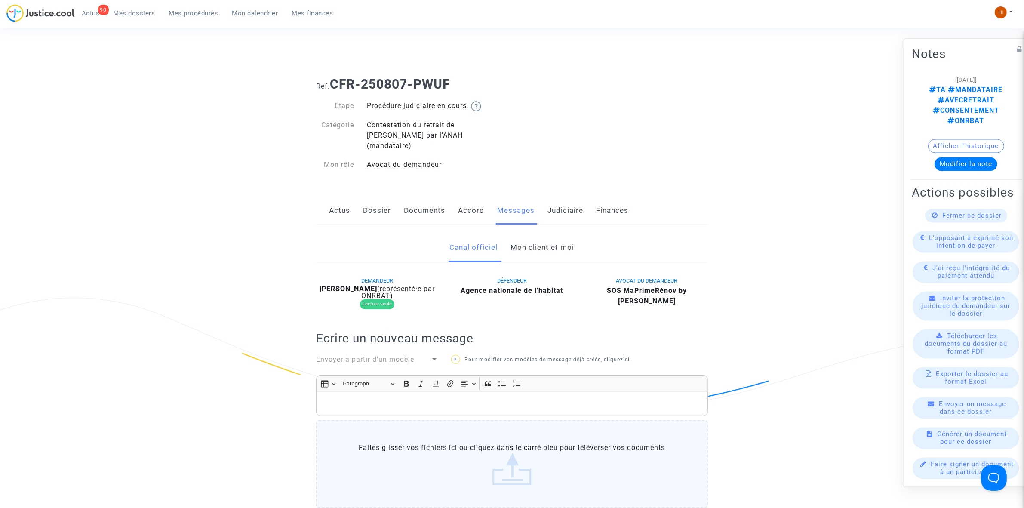
click at [563, 244] on link "Mon client et moi" at bounding box center [543, 248] width 64 height 28
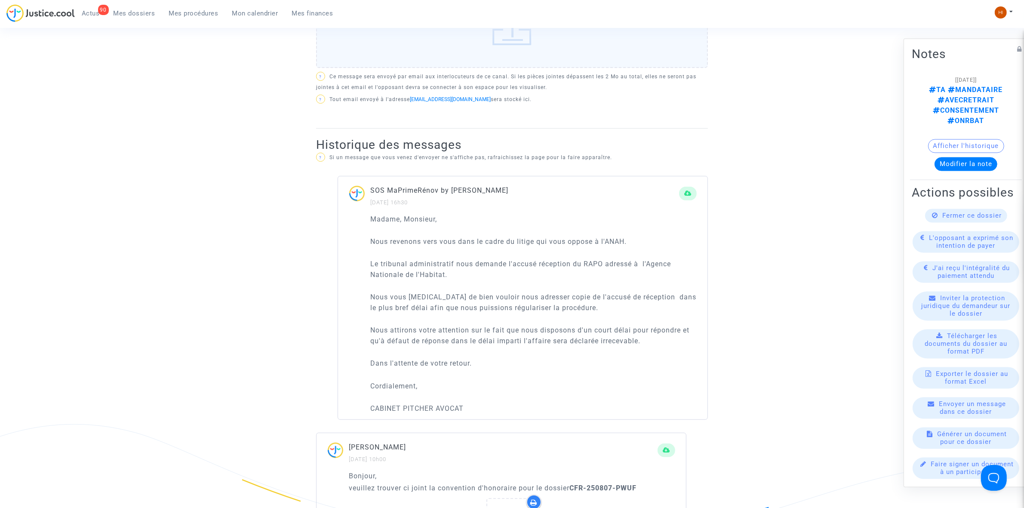
scroll to position [484, 0]
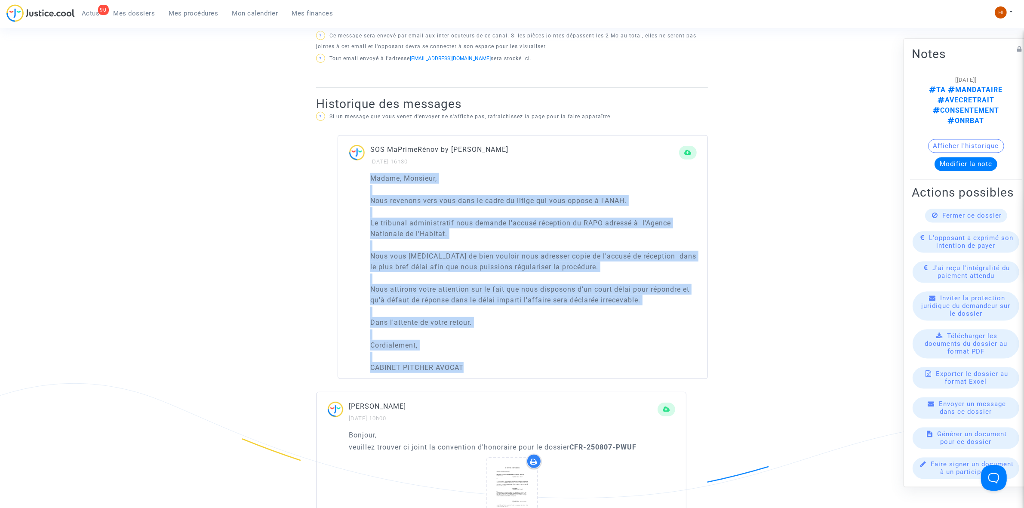
drag, startPoint x: 368, startPoint y: 175, endPoint x: 484, endPoint y: 366, distance: 223.7
click at [484, 366] on div "Madame, Monsieur, Nous revenons vers vous dans le cadre du litige qui vous oppo…" at bounding box center [522, 276] width 369 height 206
copy div "Madame, Monsieur, Nous revenons vers vous dans le cadre du litige qui vous oppo…"
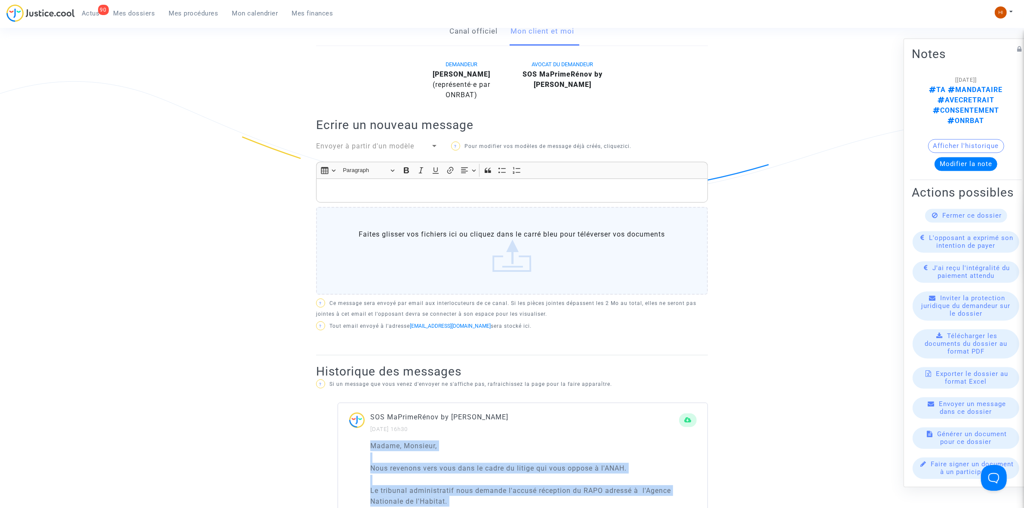
scroll to position [215, 0]
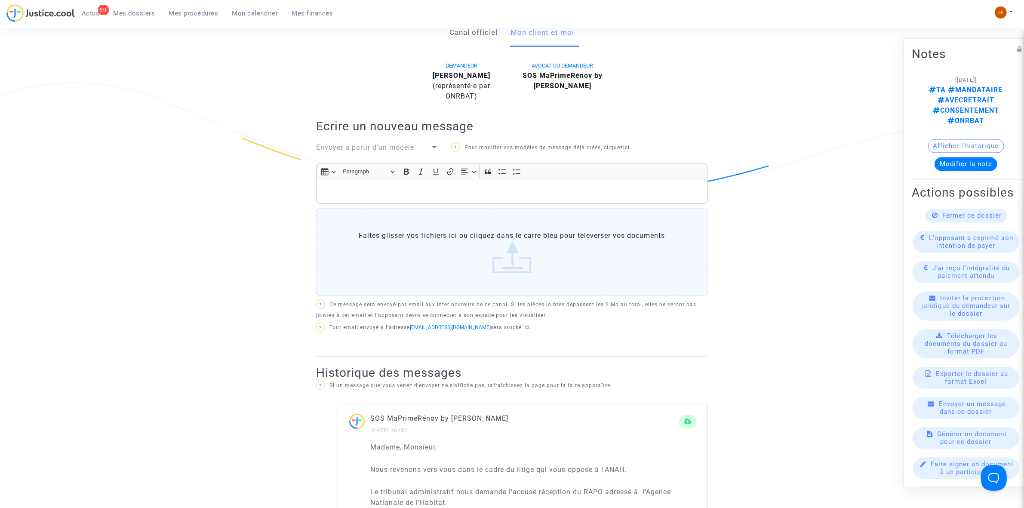
click at [393, 194] on p "Rich Text Editor, main" at bounding box center [512, 192] width 383 height 11
click at [409, 176] on button "Bold (CTRL+B) Bold" at bounding box center [406, 171] width 13 height 13
click at [433, 175] on icon "Editor toolbar" at bounding box center [435, 171] width 9 height 9
click at [388, 196] on p "Rich Text Editor, main" at bounding box center [512, 192] width 383 height 11
click at [390, 192] on p "Rich Text Editor, main" at bounding box center [512, 192] width 383 height 11
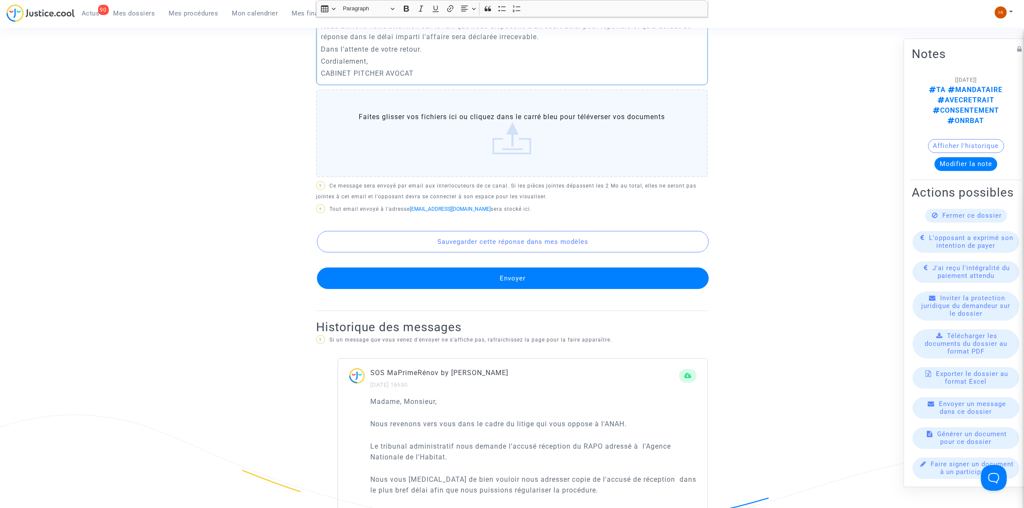
scroll to position [484, 0]
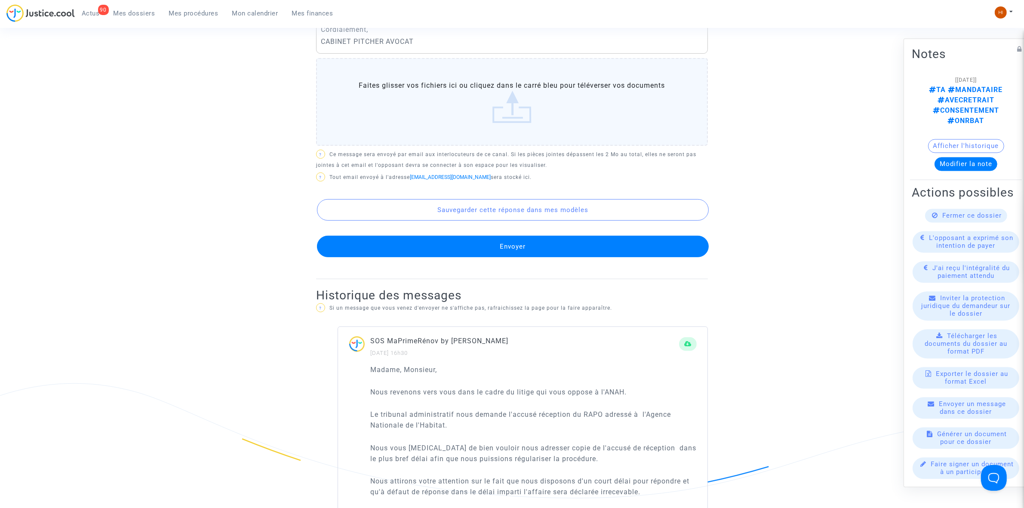
click at [439, 256] on button "Envoyer" at bounding box center [513, 247] width 392 height 22
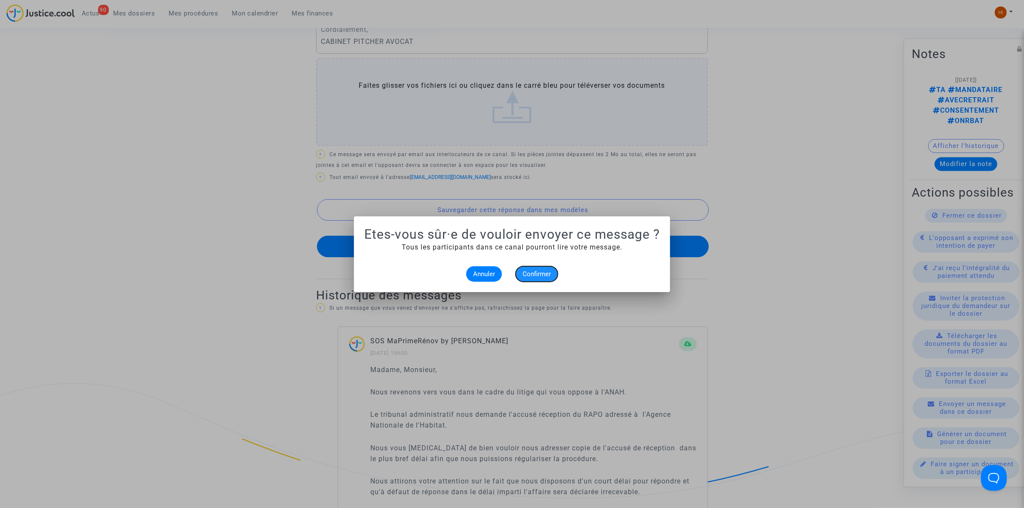
click at [538, 275] on span "Confirmer" at bounding box center [536, 274] width 28 height 8
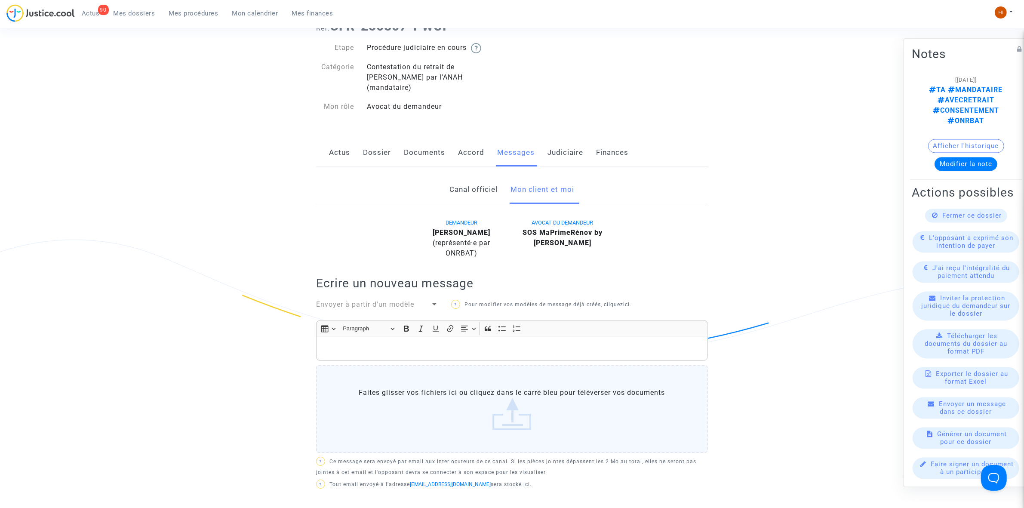
scroll to position [54, 0]
